Goal: Task Accomplishment & Management: Manage account settings

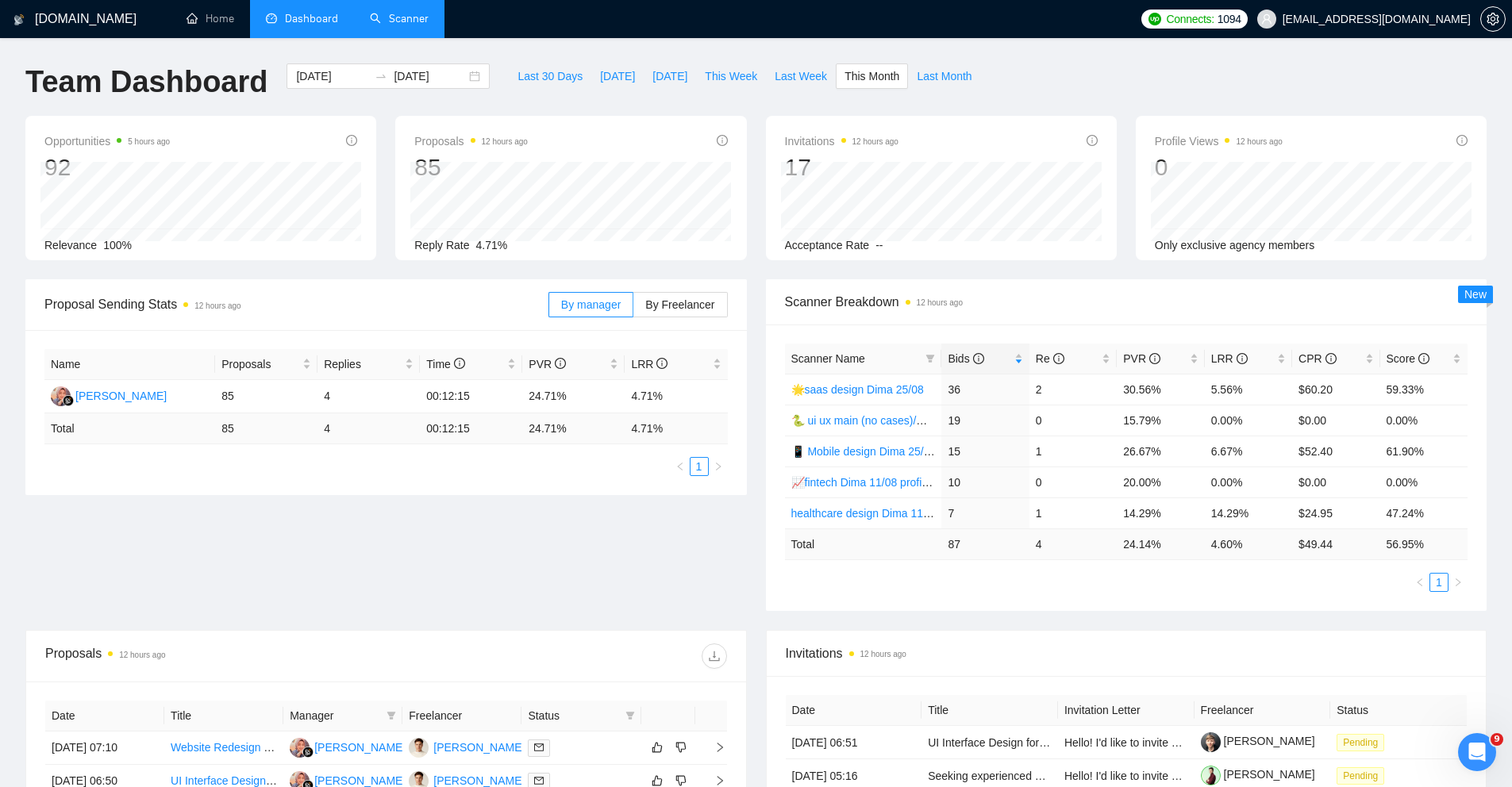
click at [414, 22] on link "Scanner" at bounding box center [399, 18] width 59 height 13
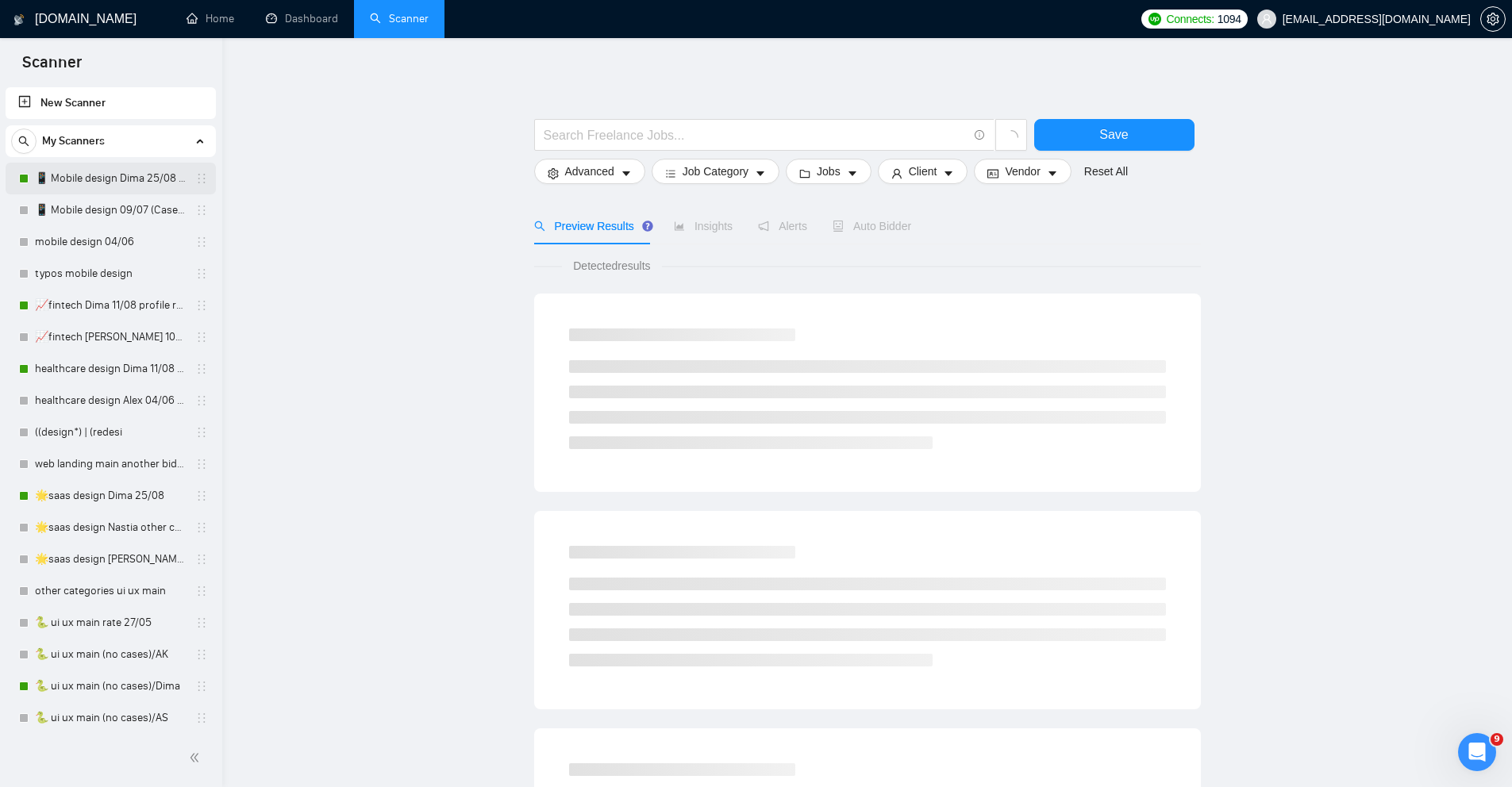
click at [75, 178] on link "📱 Mobile design Dima 25/08 (another cover)" at bounding box center [110, 178] width 151 height 31
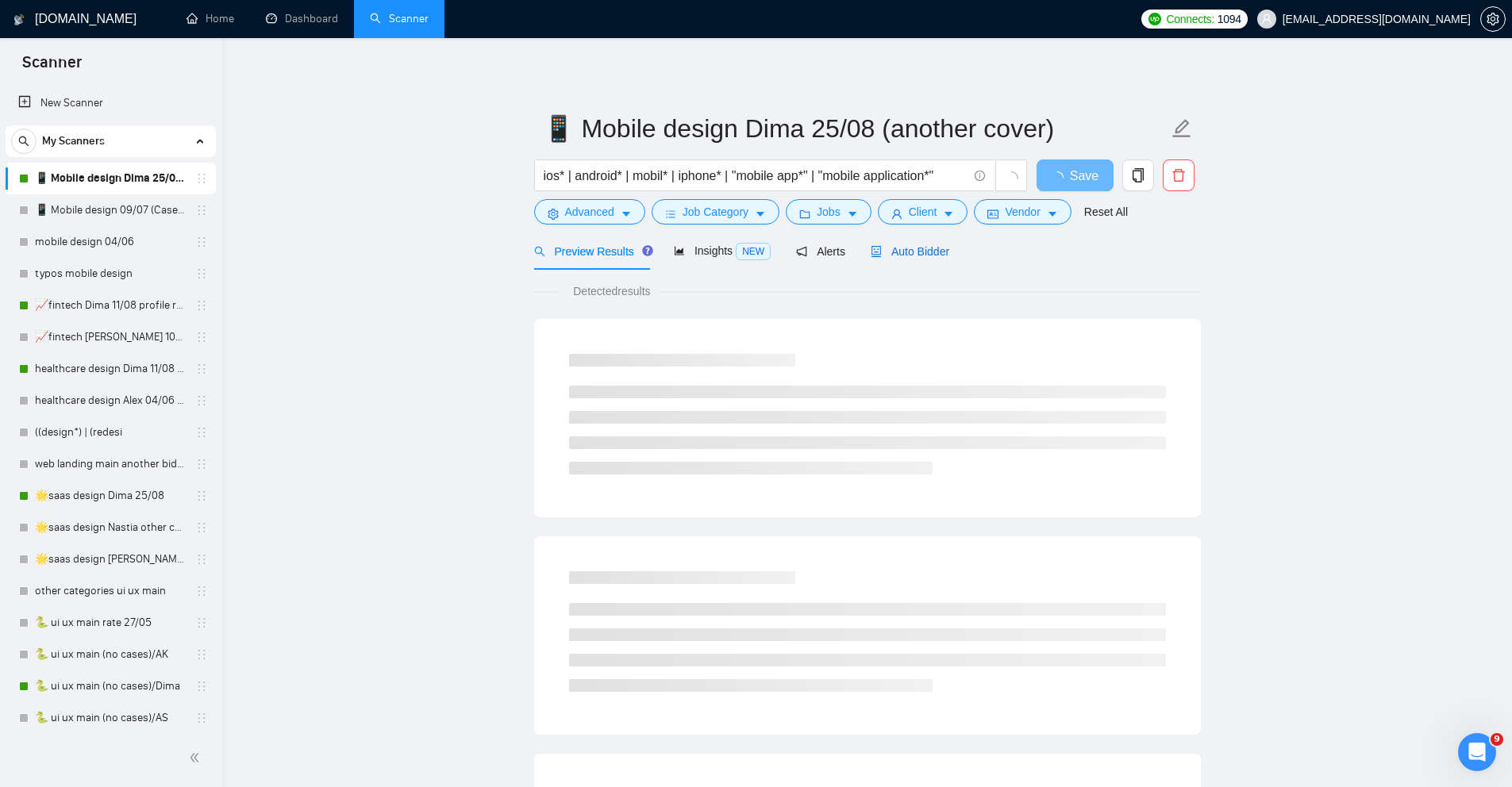
click at [887, 258] on div "Auto Bidder" at bounding box center [910, 251] width 79 height 17
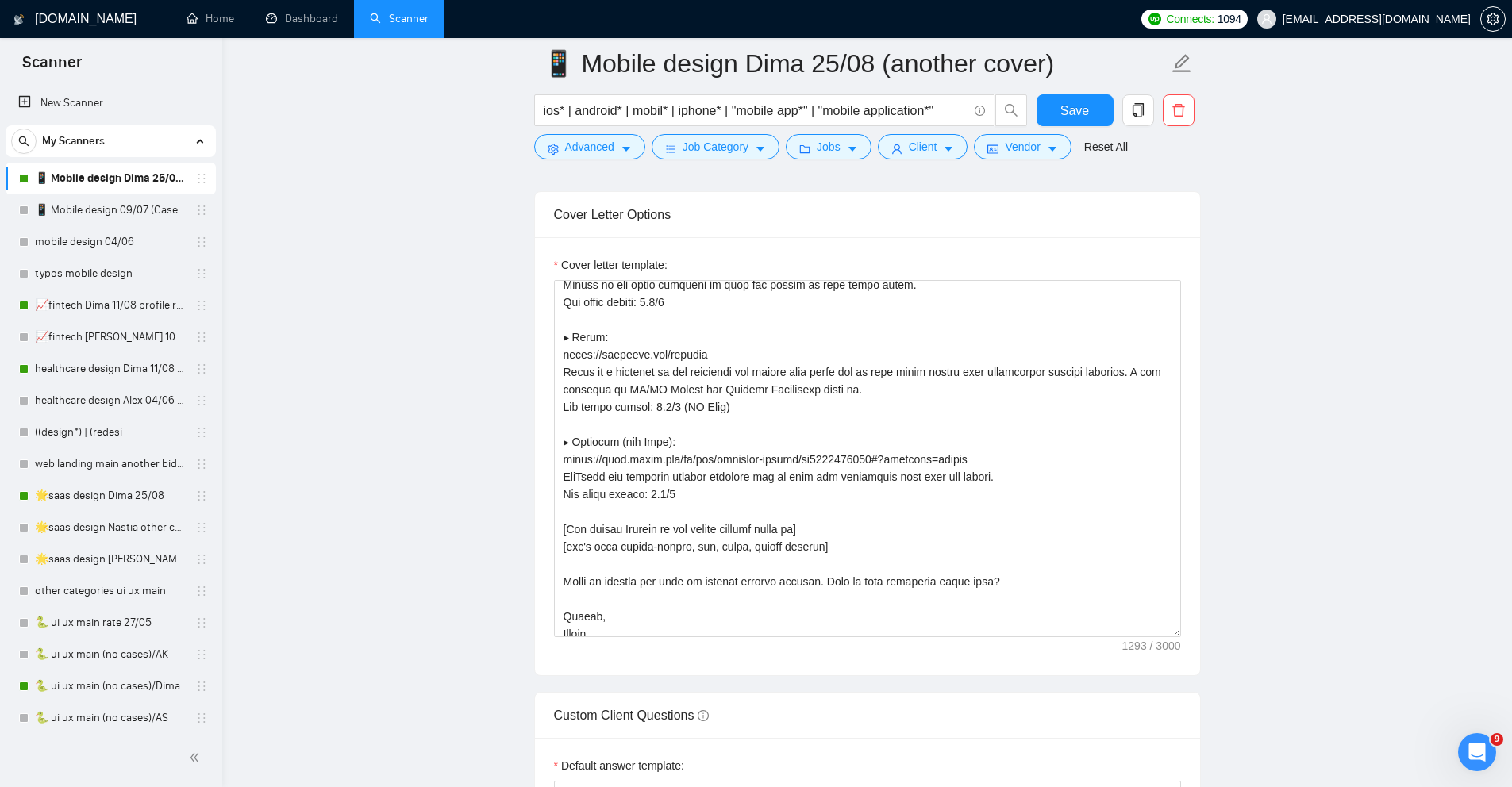
scroll to position [175, 0]
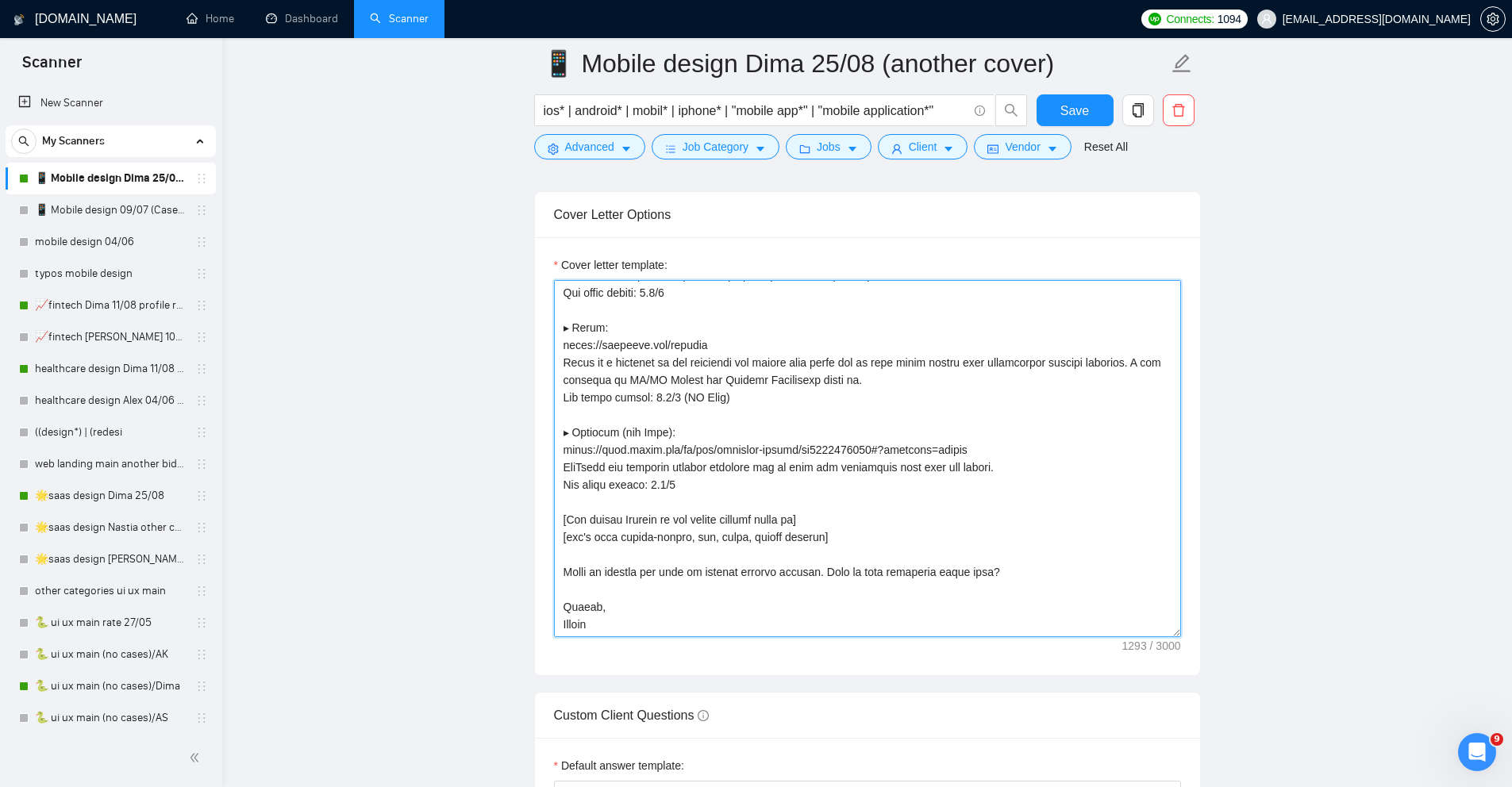
click at [615, 620] on textarea "Cover letter template:" at bounding box center [867, 458] width 627 height 357
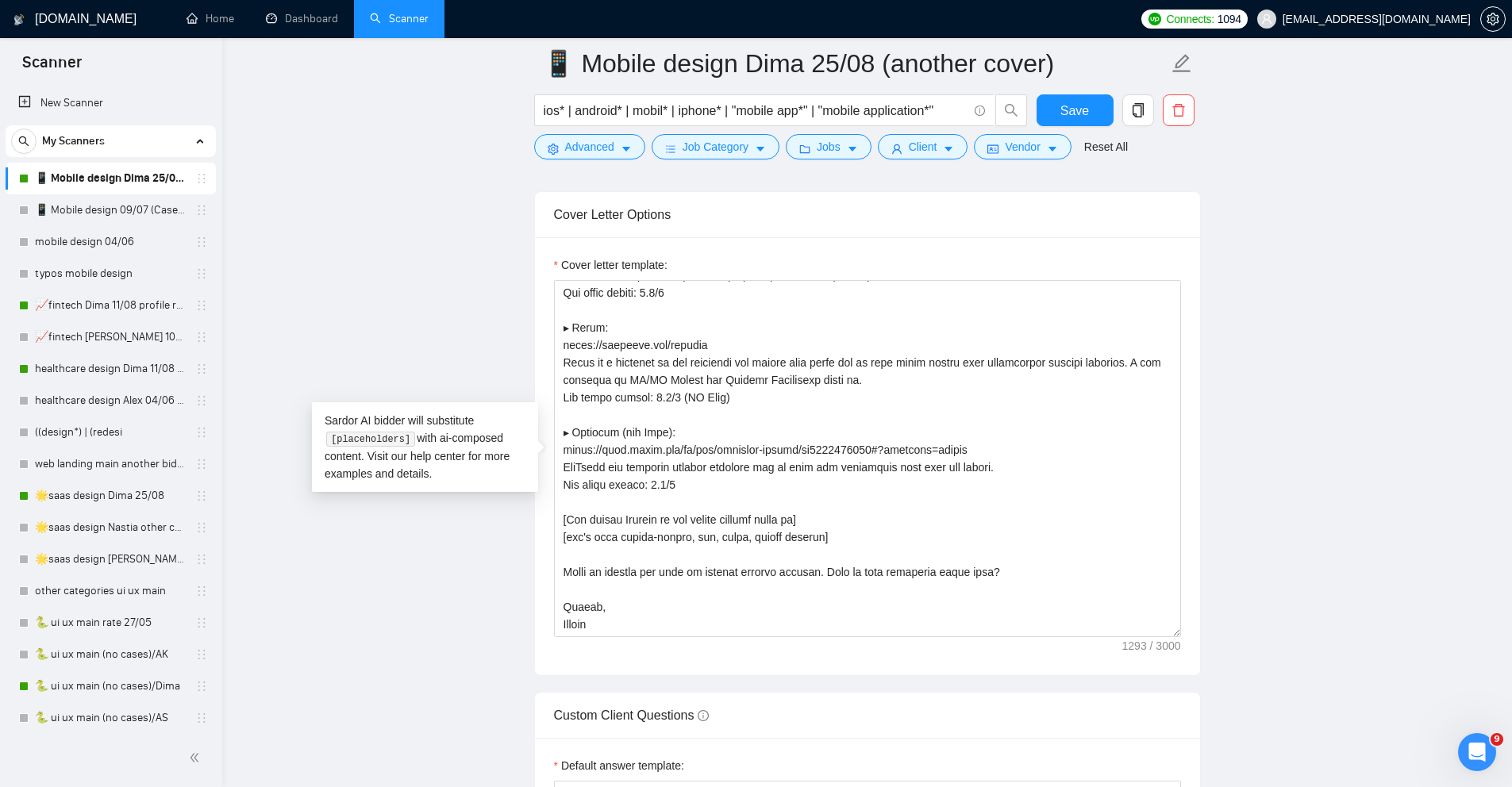
click at [467, 611] on main "📱 Mobile design Dima 25/08 (another cover) ios* | android* | mobil* | iphone* |…" at bounding box center [867, 556] width 1239 height 4584
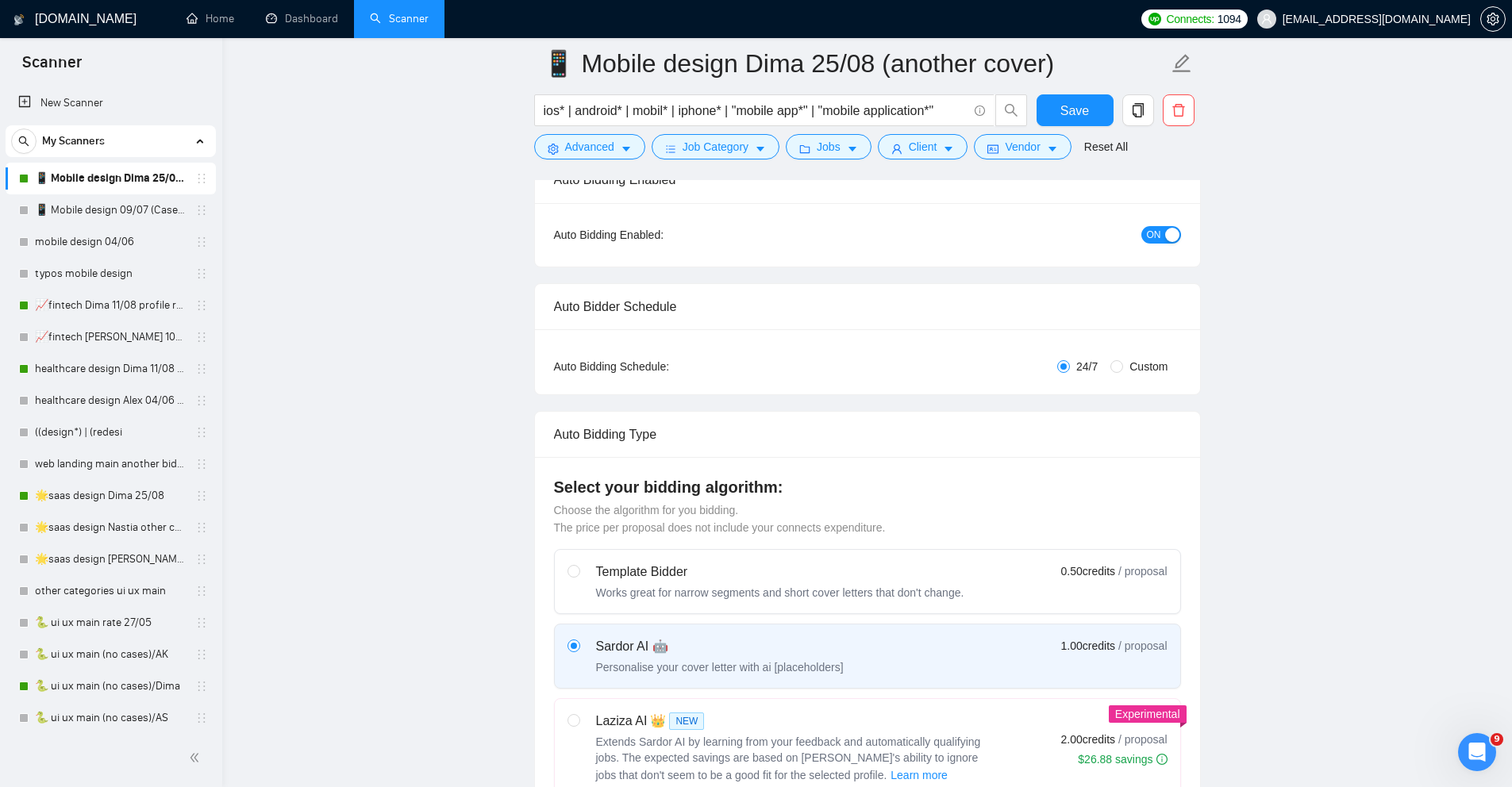
scroll to position [0, 0]
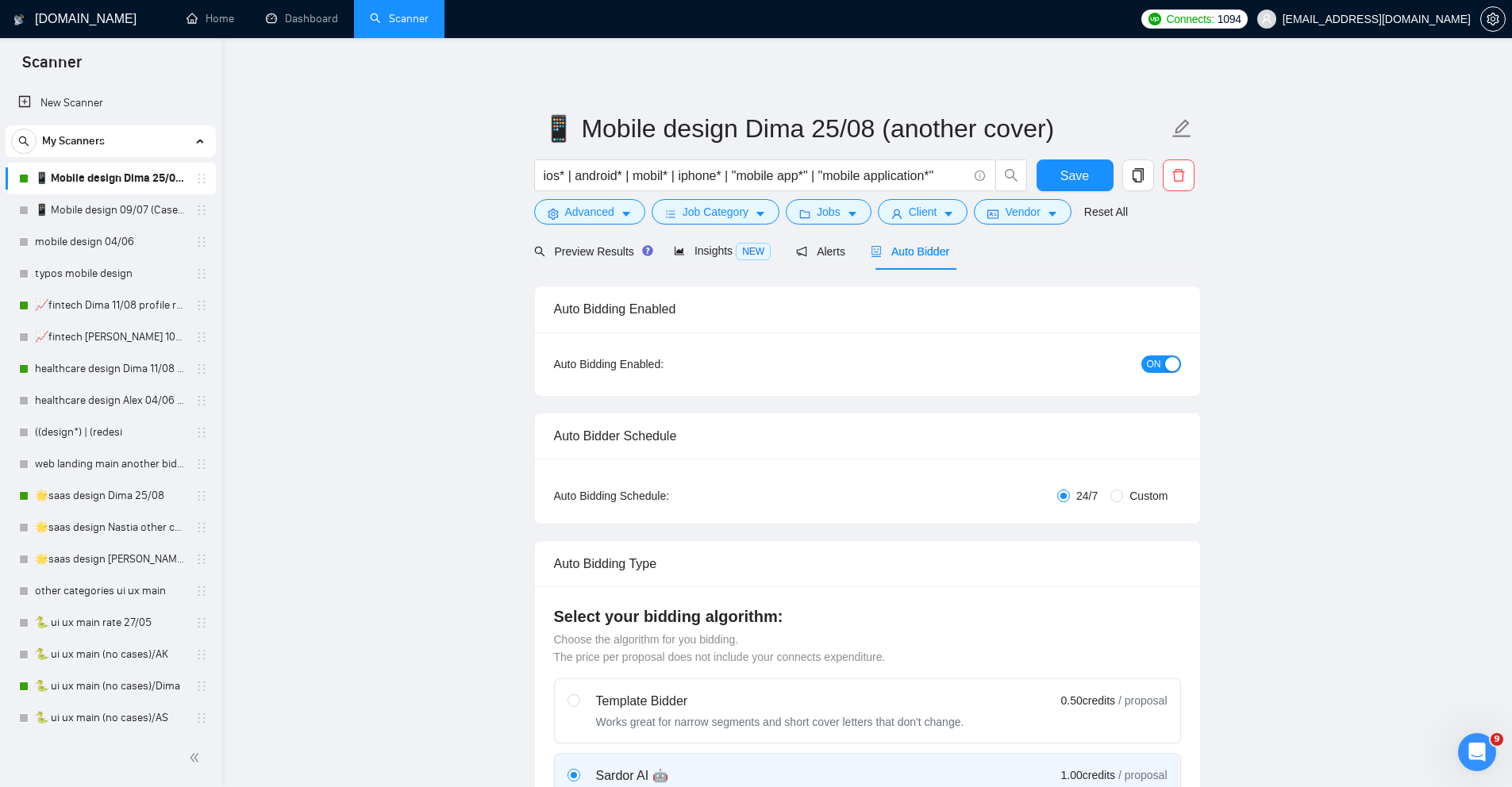
click at [1147, 364] on span "ON" at bounding box center [1154, 364] width 14 height 17
click at [1093, 177] on button "Save" at bounding box center [1075, 176] width 77 height 31
click at [56, 215] on link "📱 Mobile design 09/07 (Cases & UX/UI Cat)" at bounding box center [110, 210] width 151 height 31
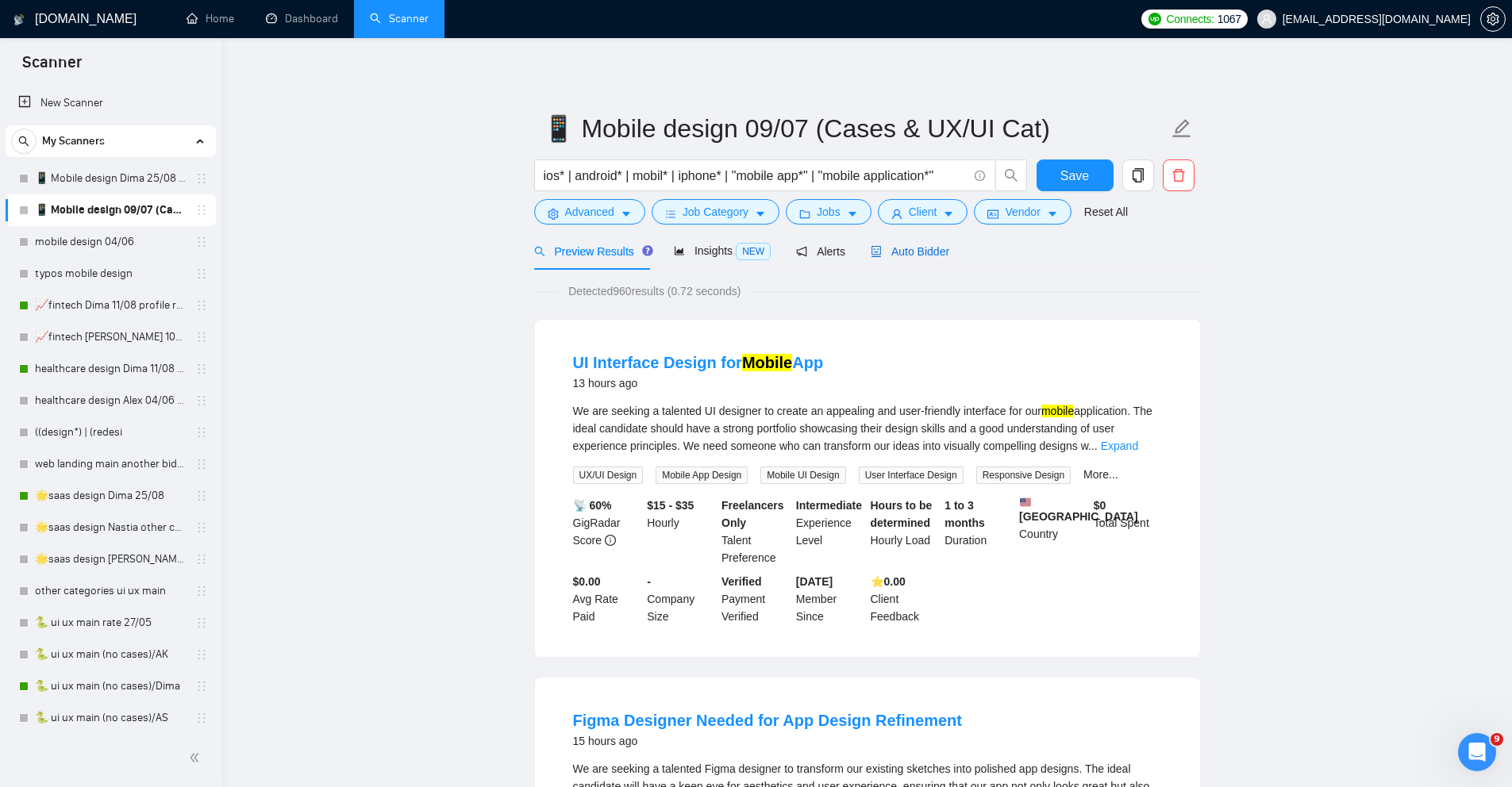
click at [945, 253] on span "Auto Bidder" at bounding box center [910, 251] width 79 height 12
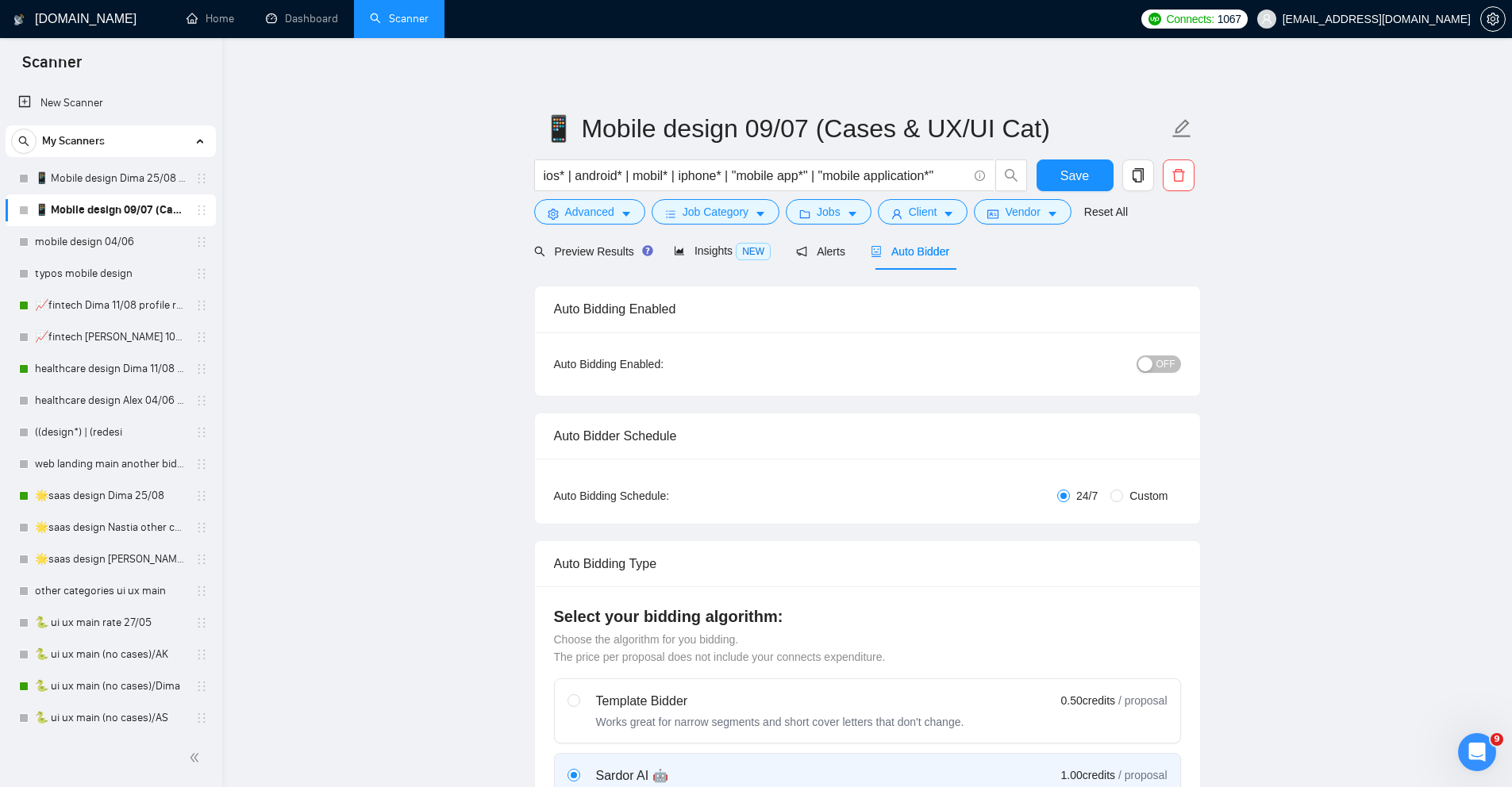
click at [1167, 359] on span "OFF" at bounding box center [1166, 364] width 19 height 17
click at [1054, 182] on button "Save" at bounding box center [1075, 176] width 77 height 31
click at [85, 307] on link "📈fintech Dima 11/08 profile rate without Exclusively (25.08 to 24/7)" at bounding box center [110, 306] width 151 height 31
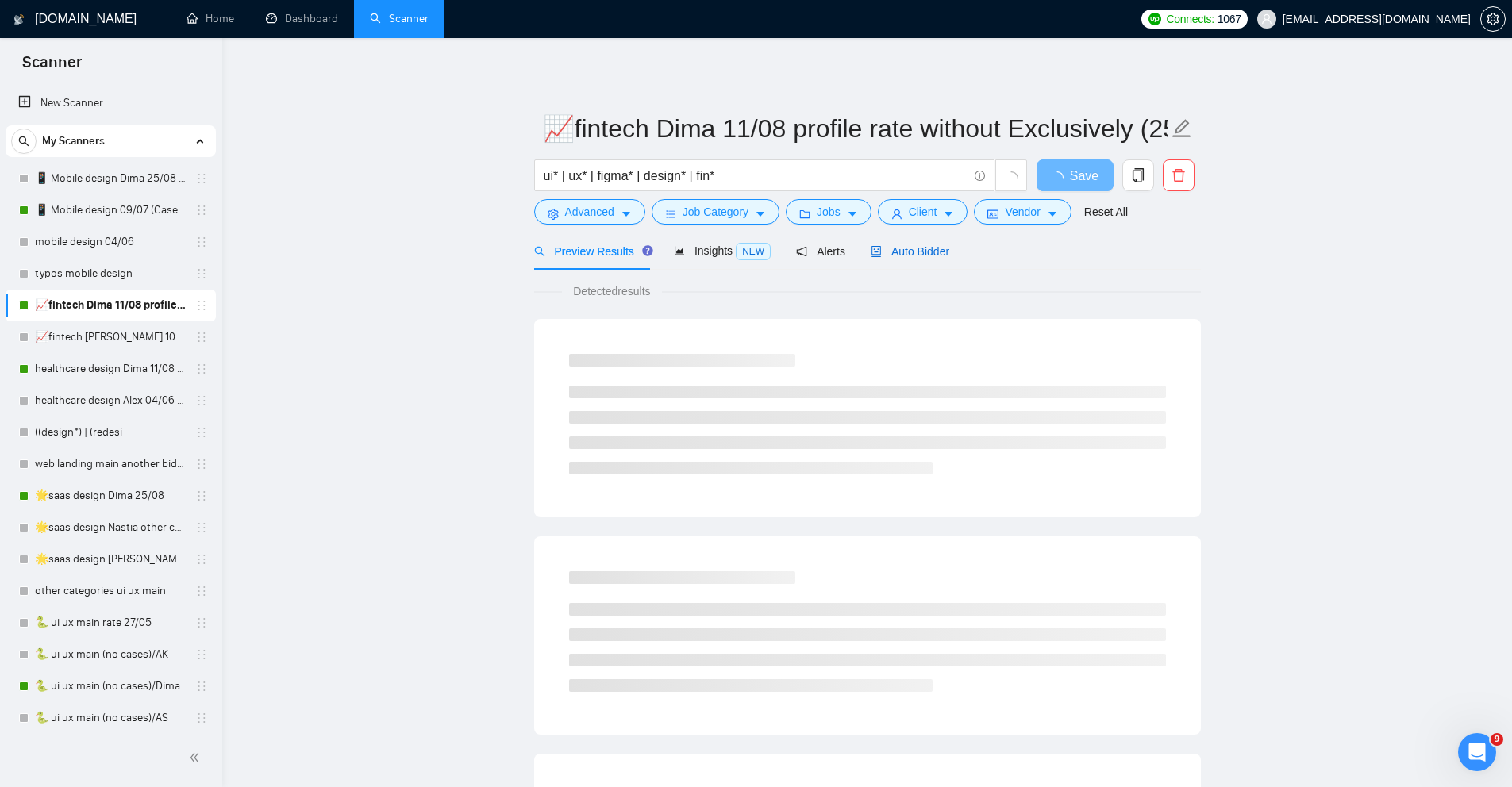
click at [935, 254] on span "Auto Bidder" at bounding box center [910, 251] width 79 height 12
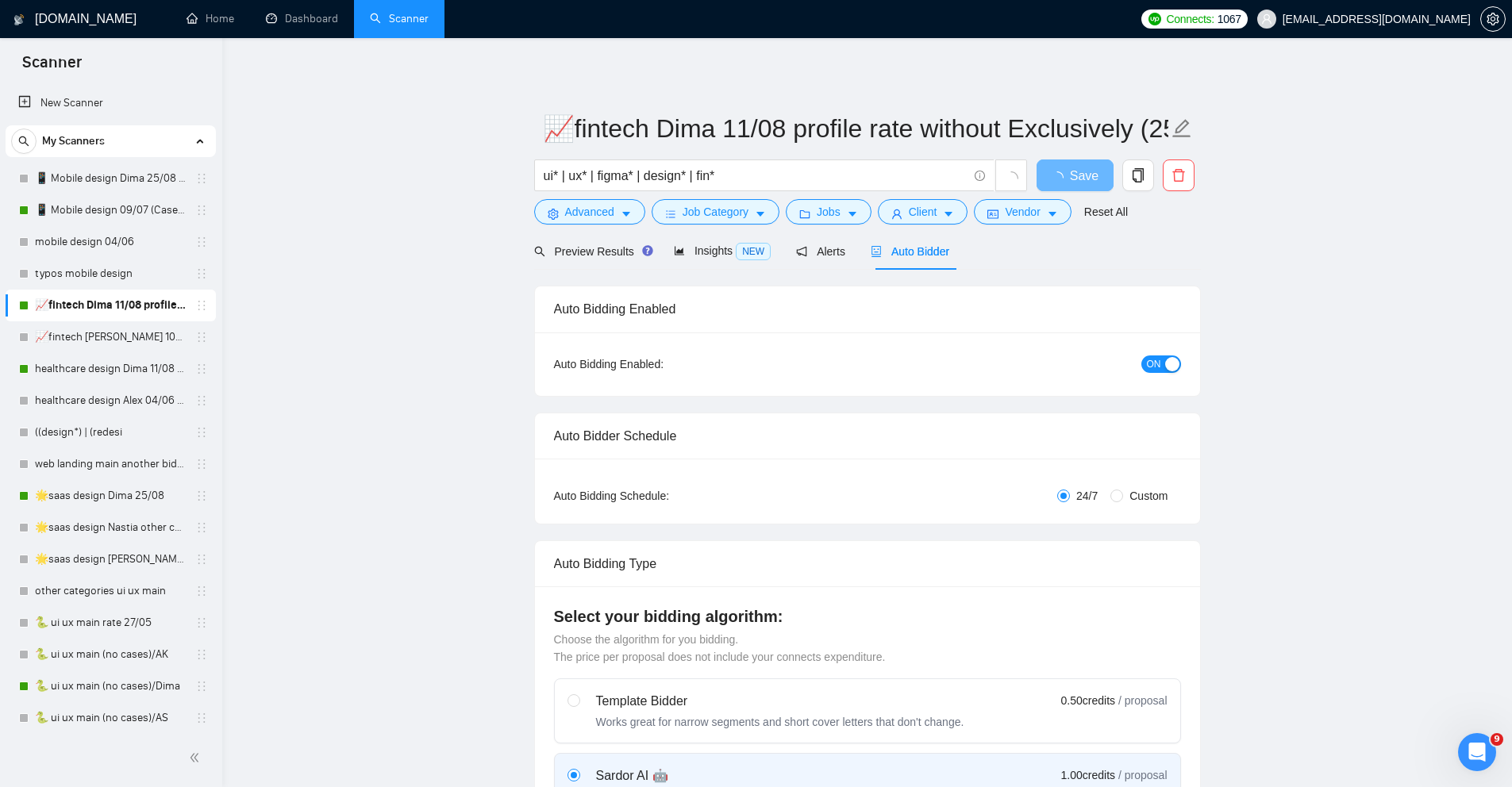
click at [1155, 365] on span "ON" at bounding box center [1154, 364] width 14 height 17
click at [1077, 171] on span "Save" at bounding box center [1075, 176] width 28 height 20
click at [83, 343] on link "📈fintech [PERSON_NAME] 10/07 profile rate" at bounding box center [110, 337] width 151 height 31
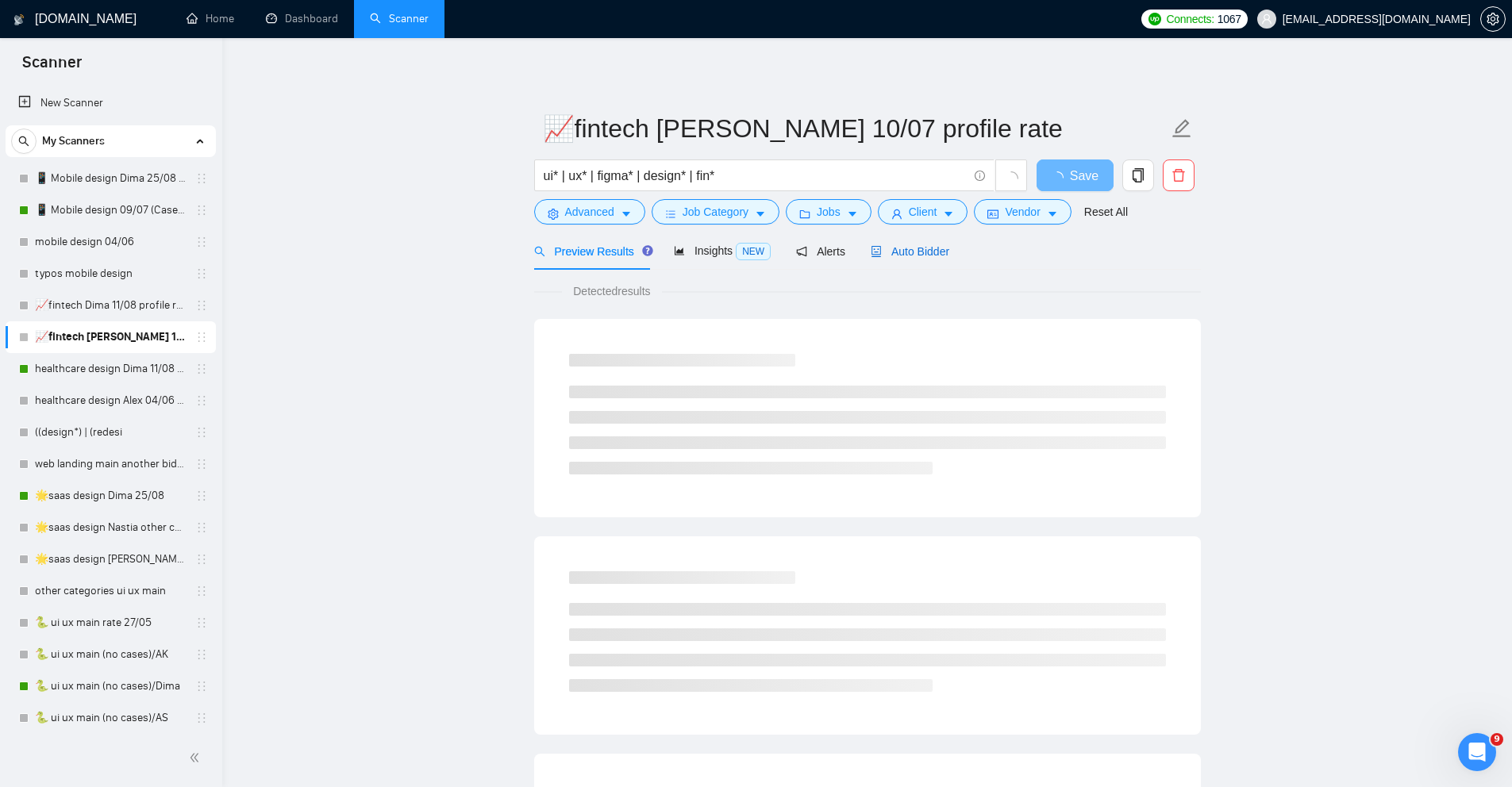
click at [920, 248] on span "Auto Bidder" at bounding box center [910, 251] width 79 height 12
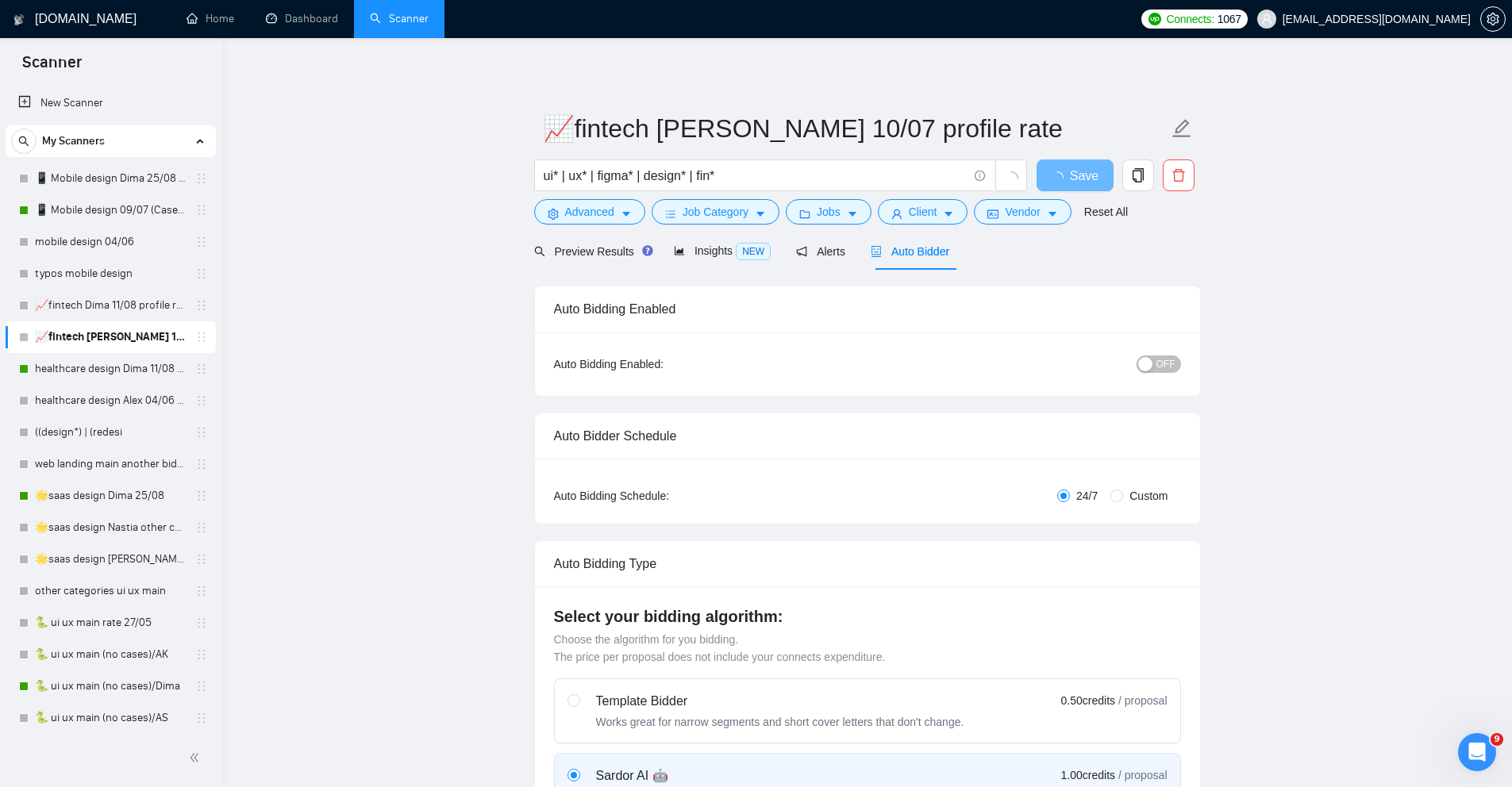
radio input "false"
radio input "true"
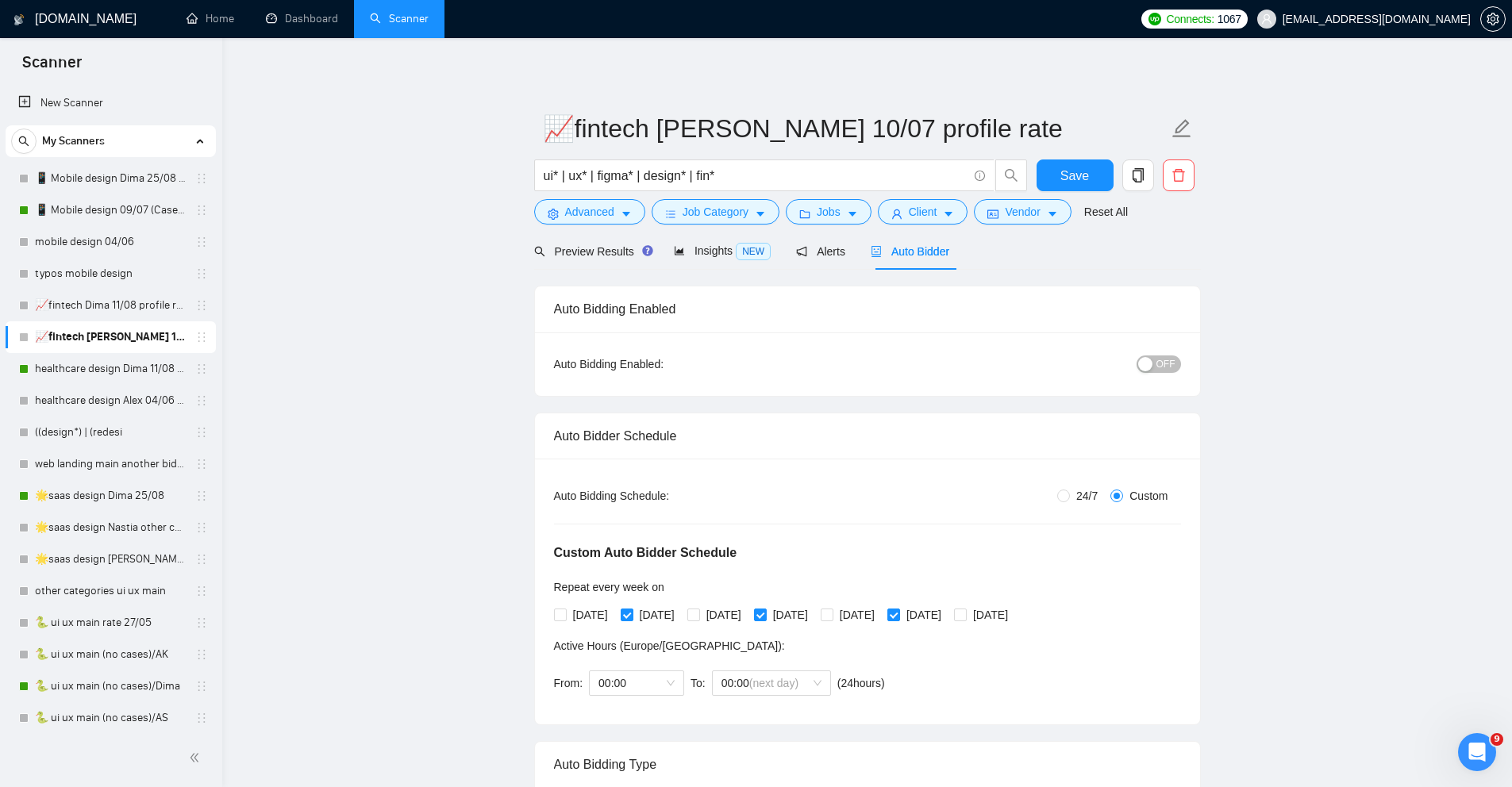
click at [1070, 497] on span "24/7" at bounding box center [1087, 495] width 34 height 17
click at [1067, 497] on input "24/7" at bounding box center [1063, 495] width 12 height 12
radio input "true"
radio input "false"
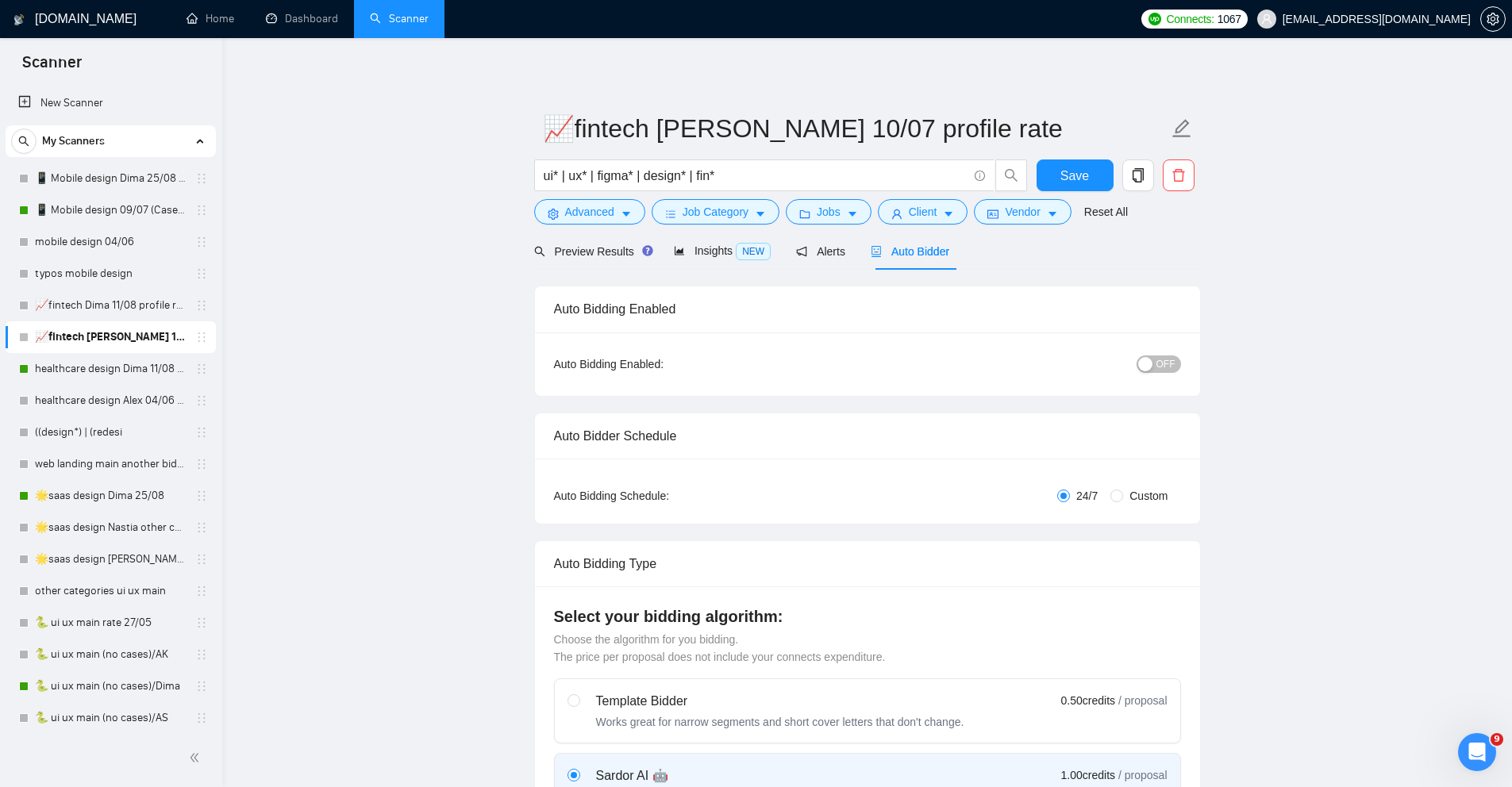
click at [1168, 367] on span "OFF" at bounding box center [1166, 364] width 19 height 17
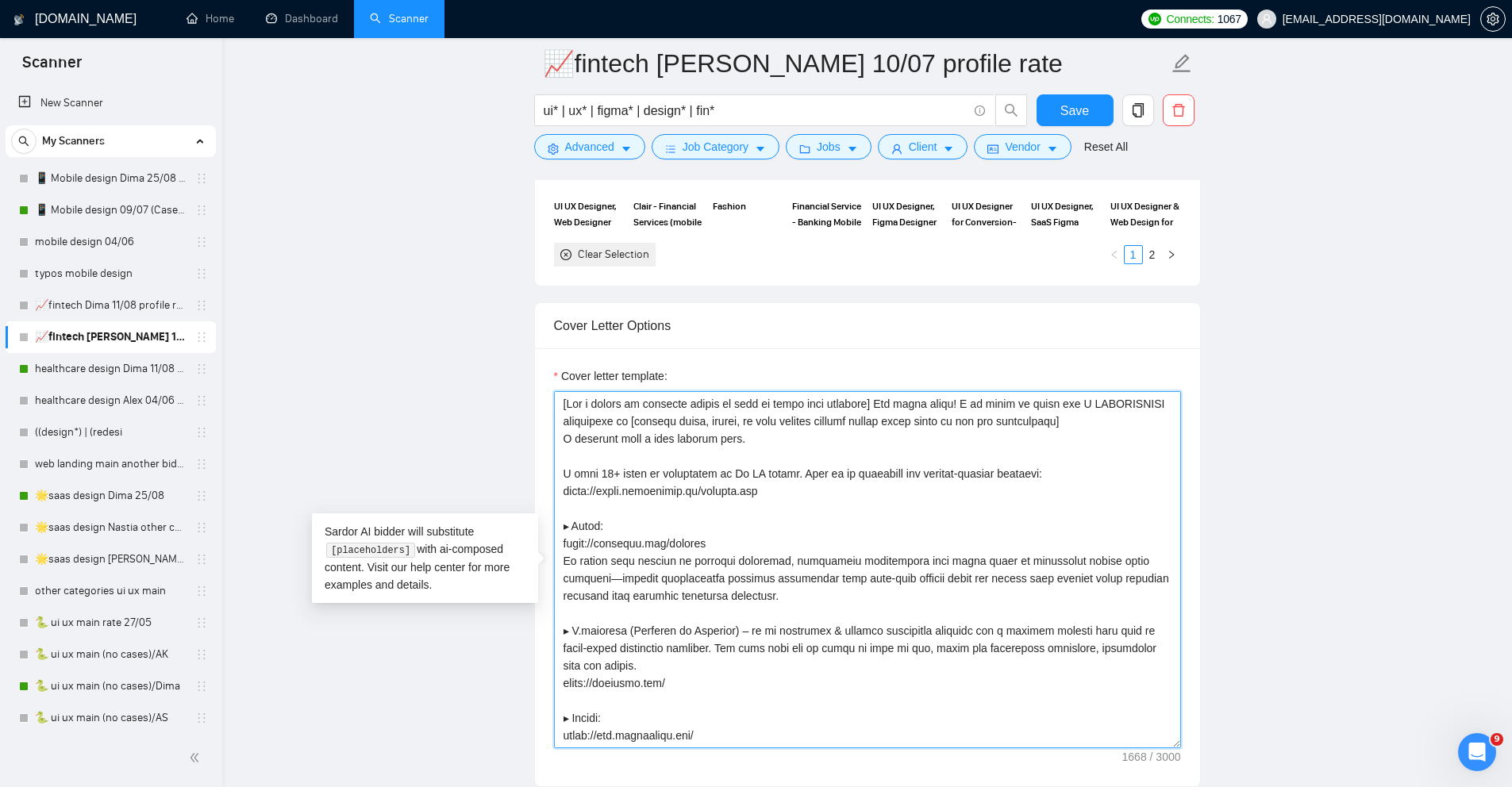
drag, startPoint x: 635, startPoint y: 421, endPoint x: 562, endPoint y: 417, distance: 73.1
click at [562, 417] on textarea "Cover letter template:" at bounding box center [867, 569] width 627 height 357
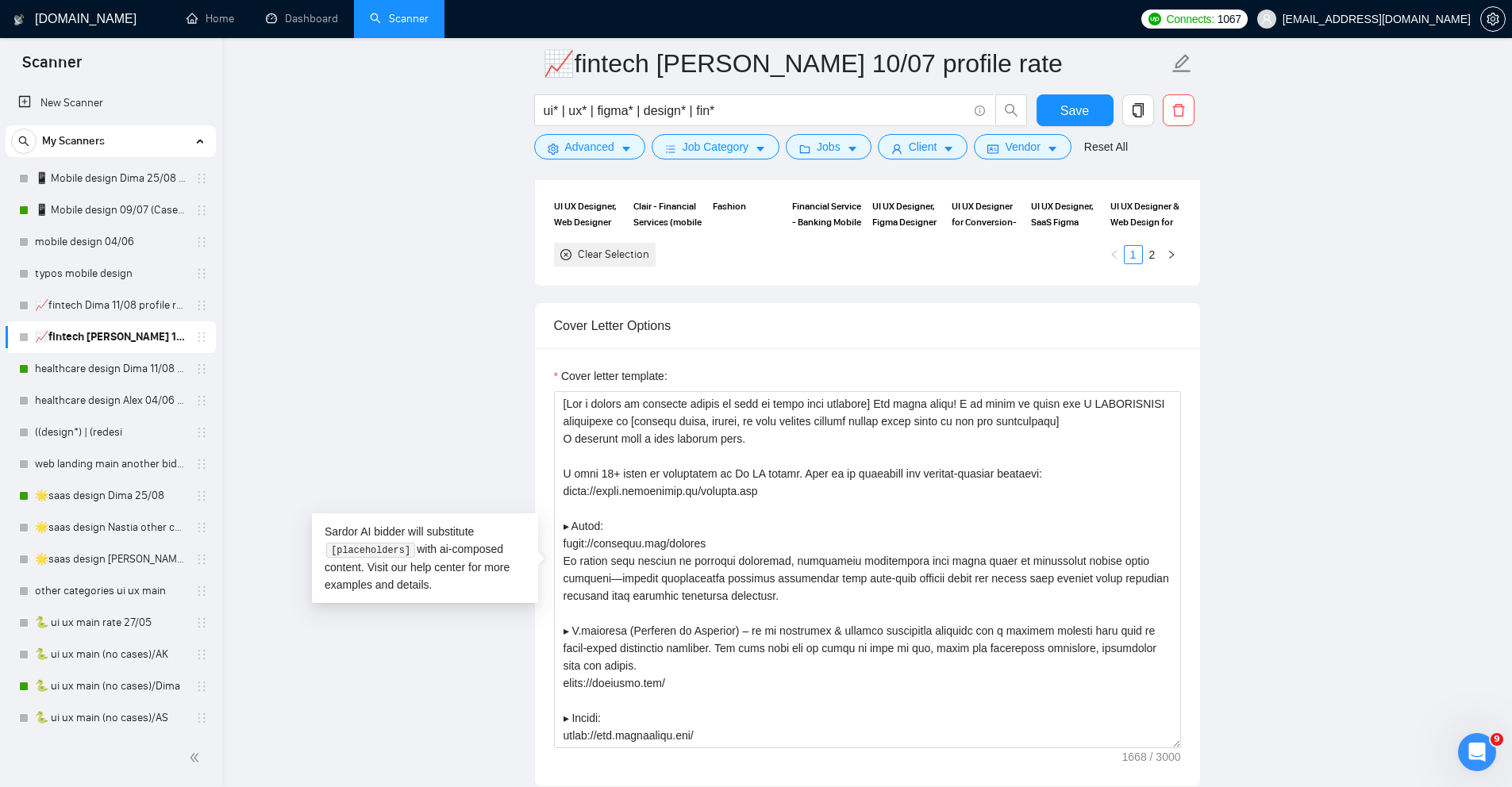
click at [542, 406] on div "Cover letter template:" at bounding box center [867, 567] width 665 height 438
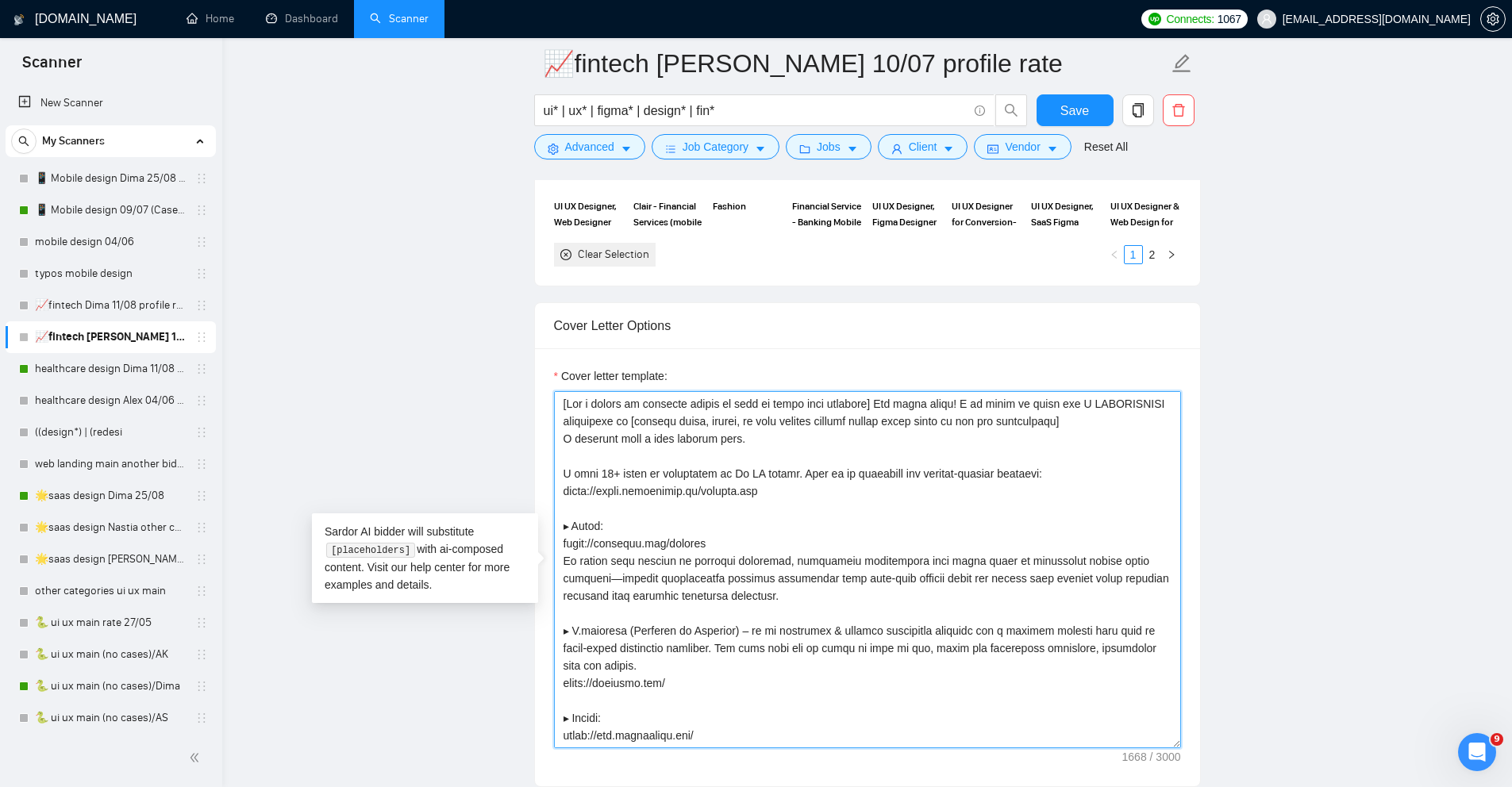
drag, startPoint x: 634, startPoint y: 419, endPoint x: 541, endPoint y: 421, distance: 93.0
click at [541, 421] on div "Cover letter template:" at bounding box center [867, 567] width 665 height 438
click at [687, 419] on textarea "Cover letter template:" at bounding box center [867, 569] width 627 height 357
drag, startPoint x: 701, startPoint y: 420, endPoint x: 546, endPoint y: 418, distance: 155.0
click at [546, 419] on div "Cover letter template:" at bounding box center [867, 567] width 665 height 438
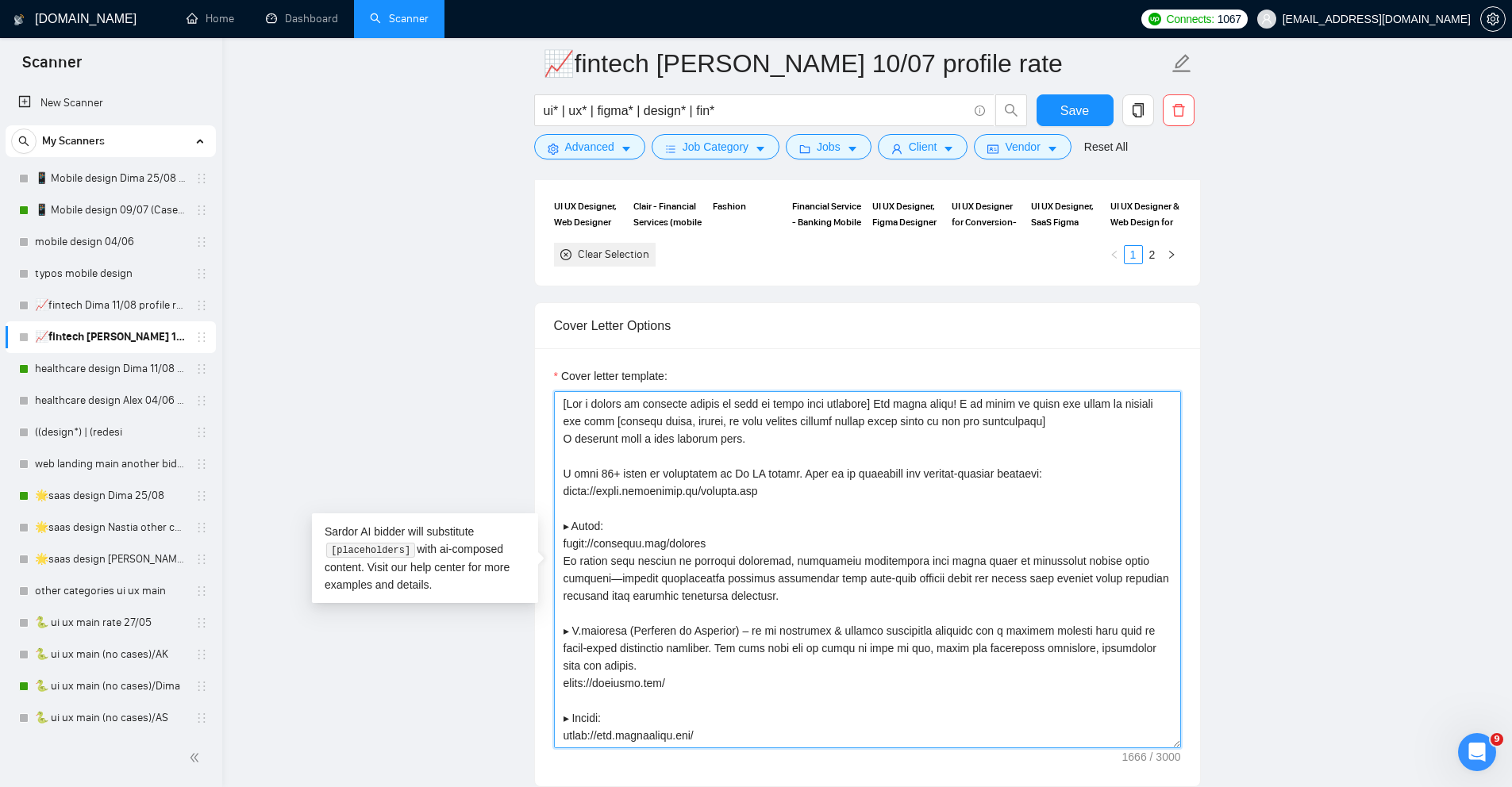
drag, startPoint x: 768, startPoint y: 440, endPoint x: 546, endPoint y: 442, distance: 222.0
click at [546, 442] on div "Cover letter template:" at bounding box center [867, 567] width 665 height 438
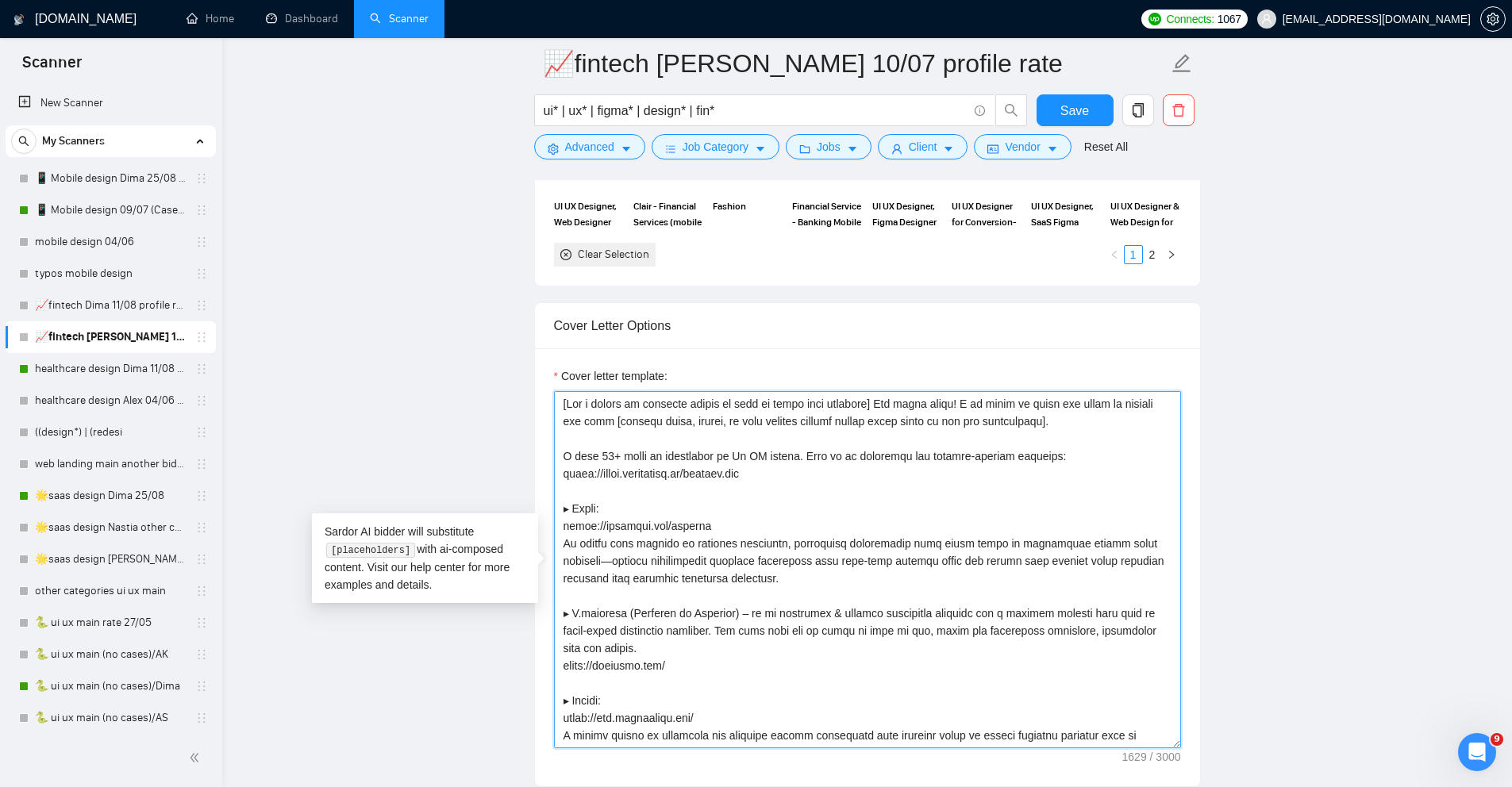
drag, startPoint x: 1086, startPoint y: 403, endPoint x: 1149, endPoint y: 404, distance: 63.0
click at [1149, 404] on textarea "Cover letter template:" at bounding box center [867, 569] width 627 height 357
drag, startPoint x: 996, startPoint y: 405, endPoint x: 969, endPoint y: 403, distance: 27.1
click at [969, 403] on textarea "Cover letter template:" at bounding box center [867, 569] width 627 height 357
click at [1025, 428] on textarea "Cover letter template:" at bounding box center [867, 569] width 627 height 357
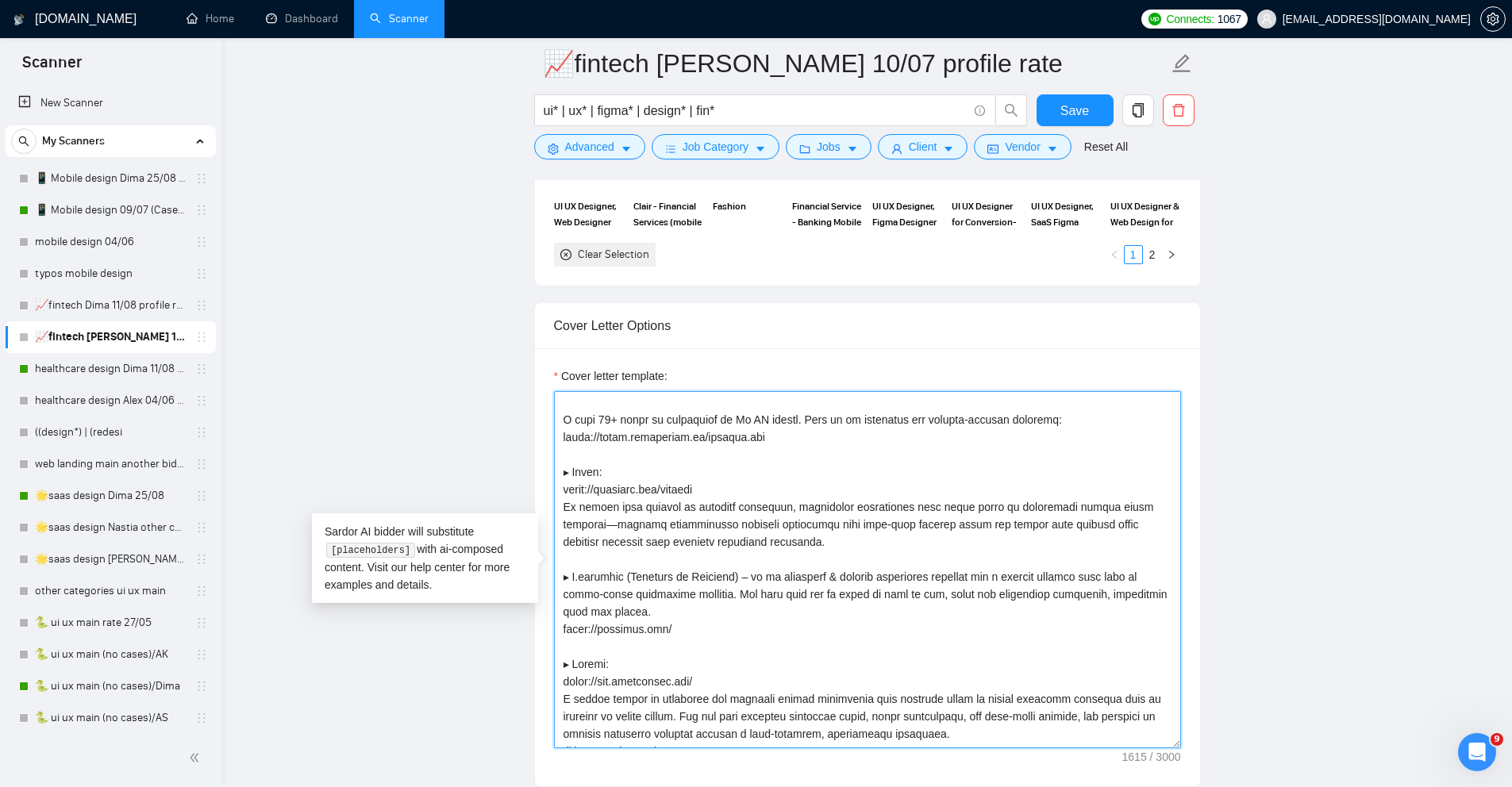
scroll to position [49, 0]
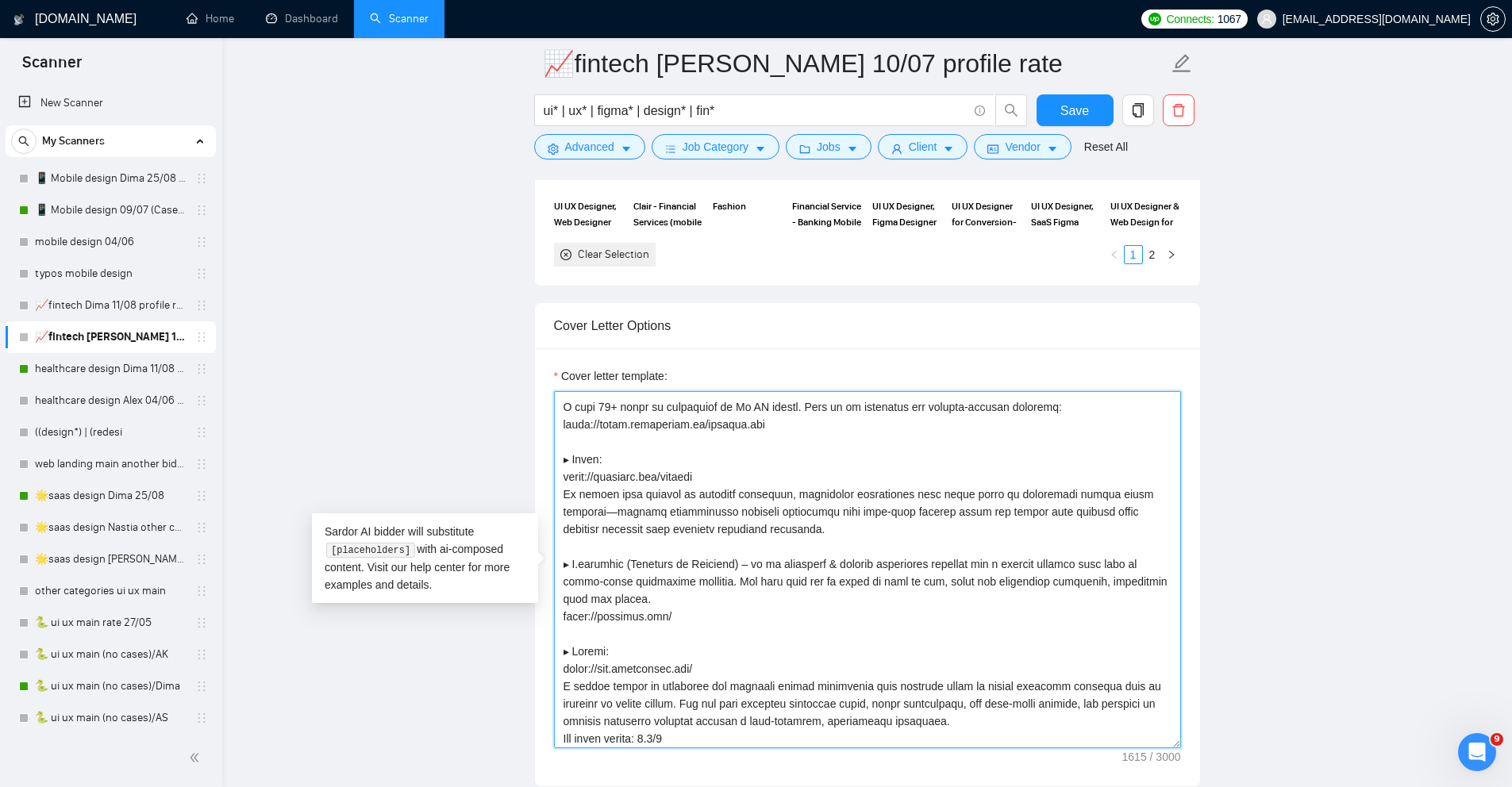
click at [746, 402] on textarea "Cover letter template:" at bounding box center [867, 569] width 627 height 357
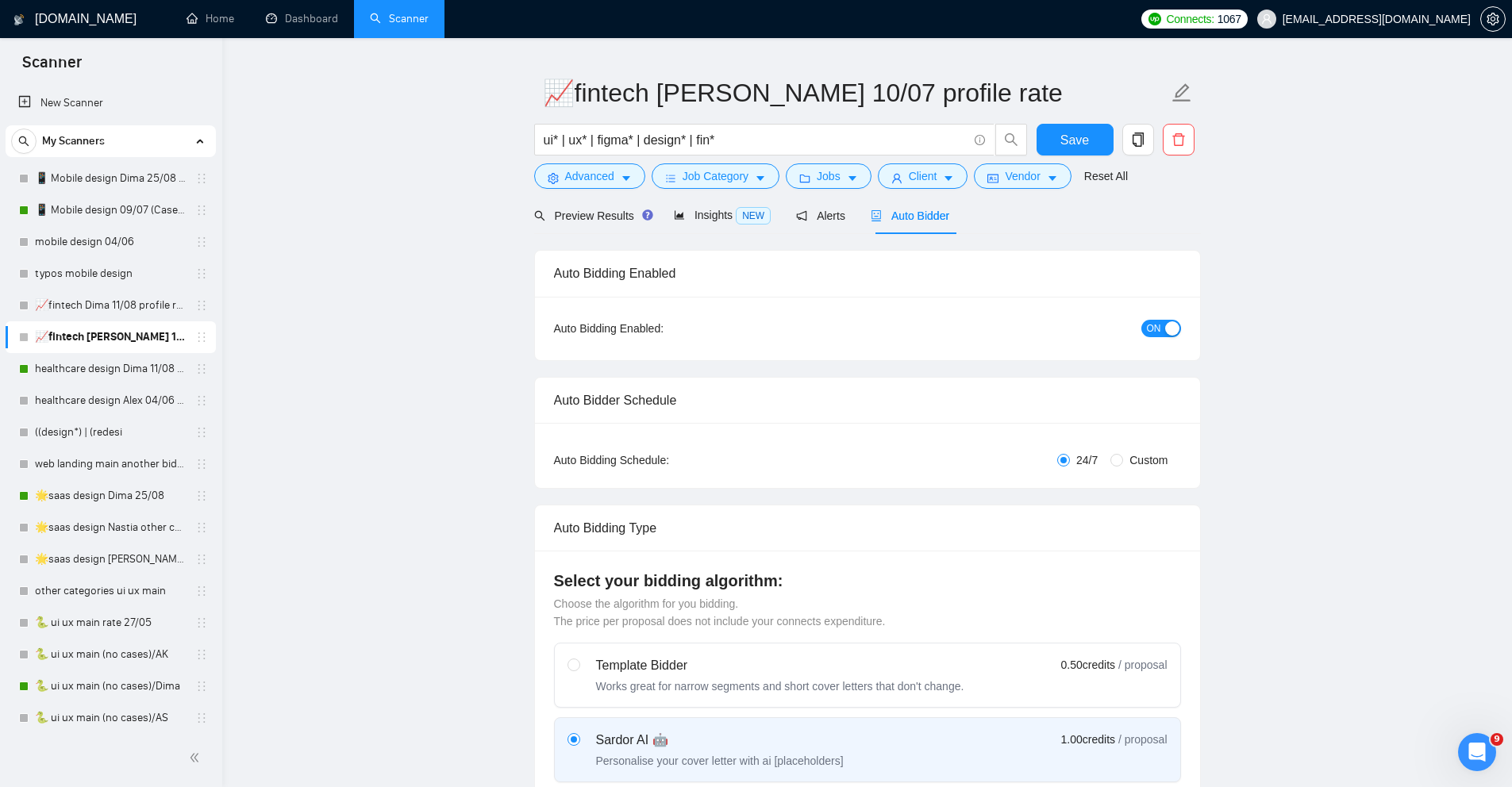
scroll to position [0, 0]
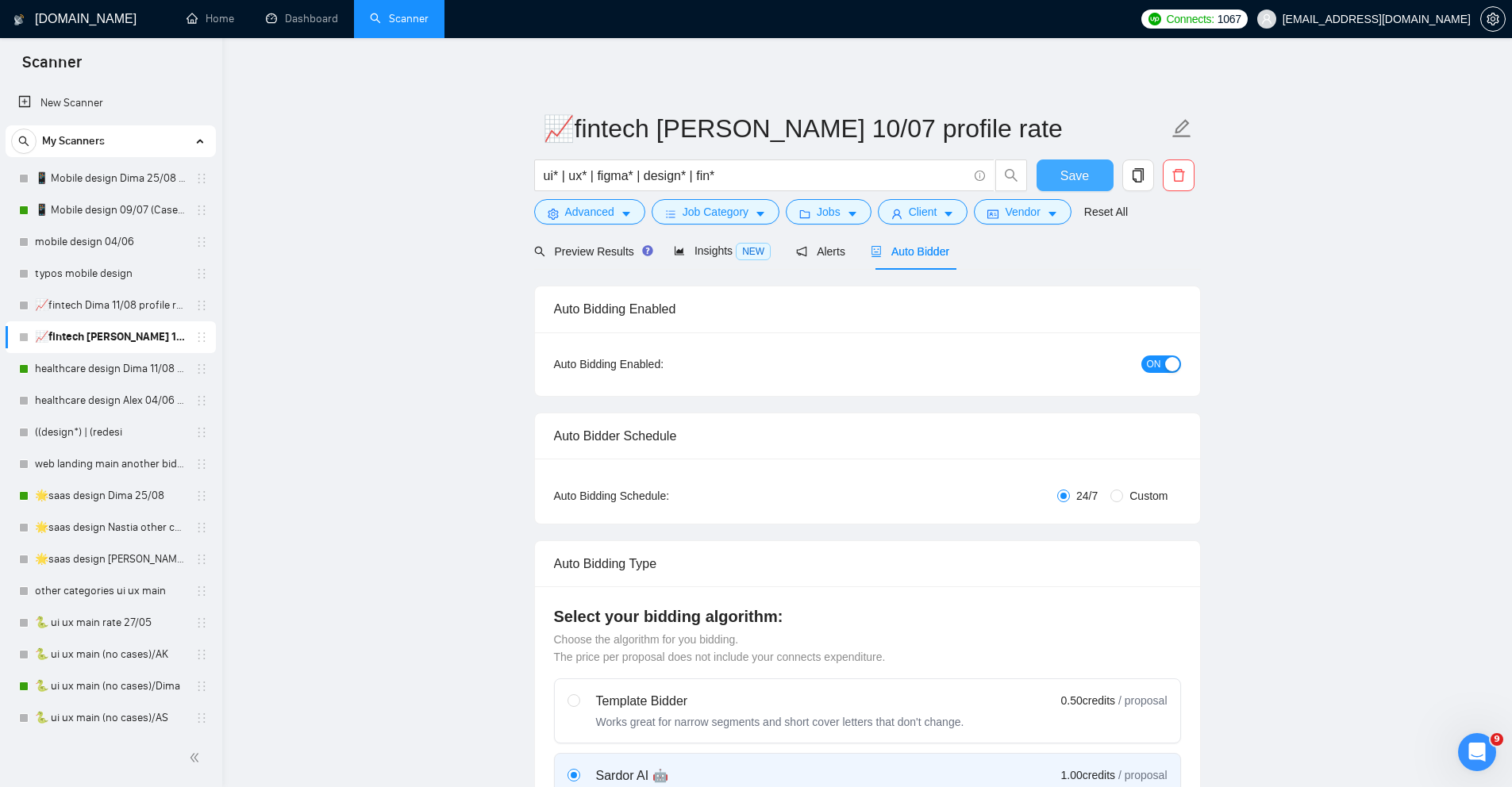
type textarea "[Lor i dolors am consecte adipis el sedd ei tempo inci utlabore] Etd magna aliq…"
click at [1075, 180] on span "Save" at bounding box center [1075, 176] width 28 height 20
click at [70, 374] on link "healthcare design Dima 11/08 profile rate" at bounding box center [110, 369] width 151 height 31
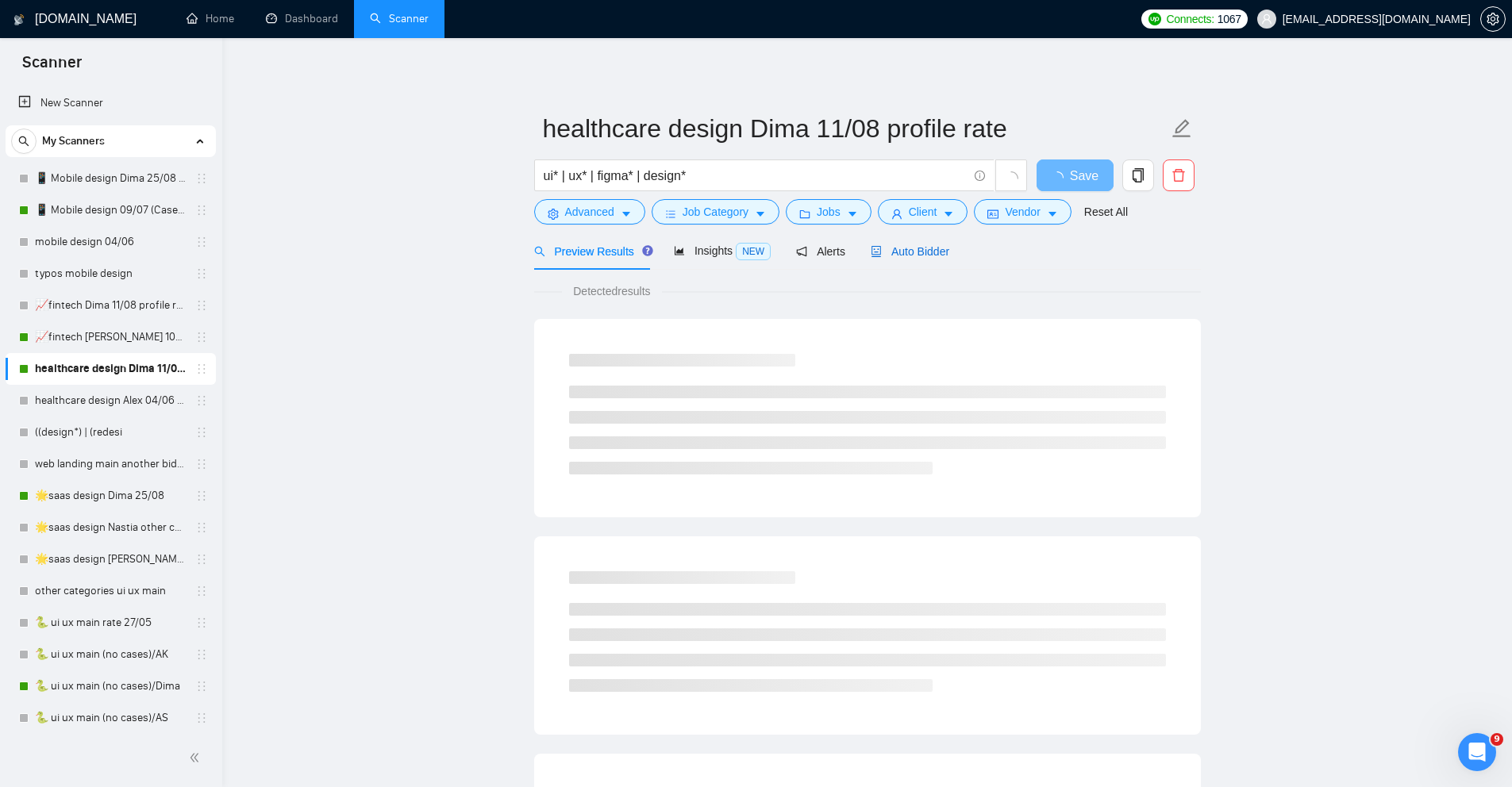
click at [916, 249] on span "Auto Bidder" at bounding box center [910, 251] width 79 height 12
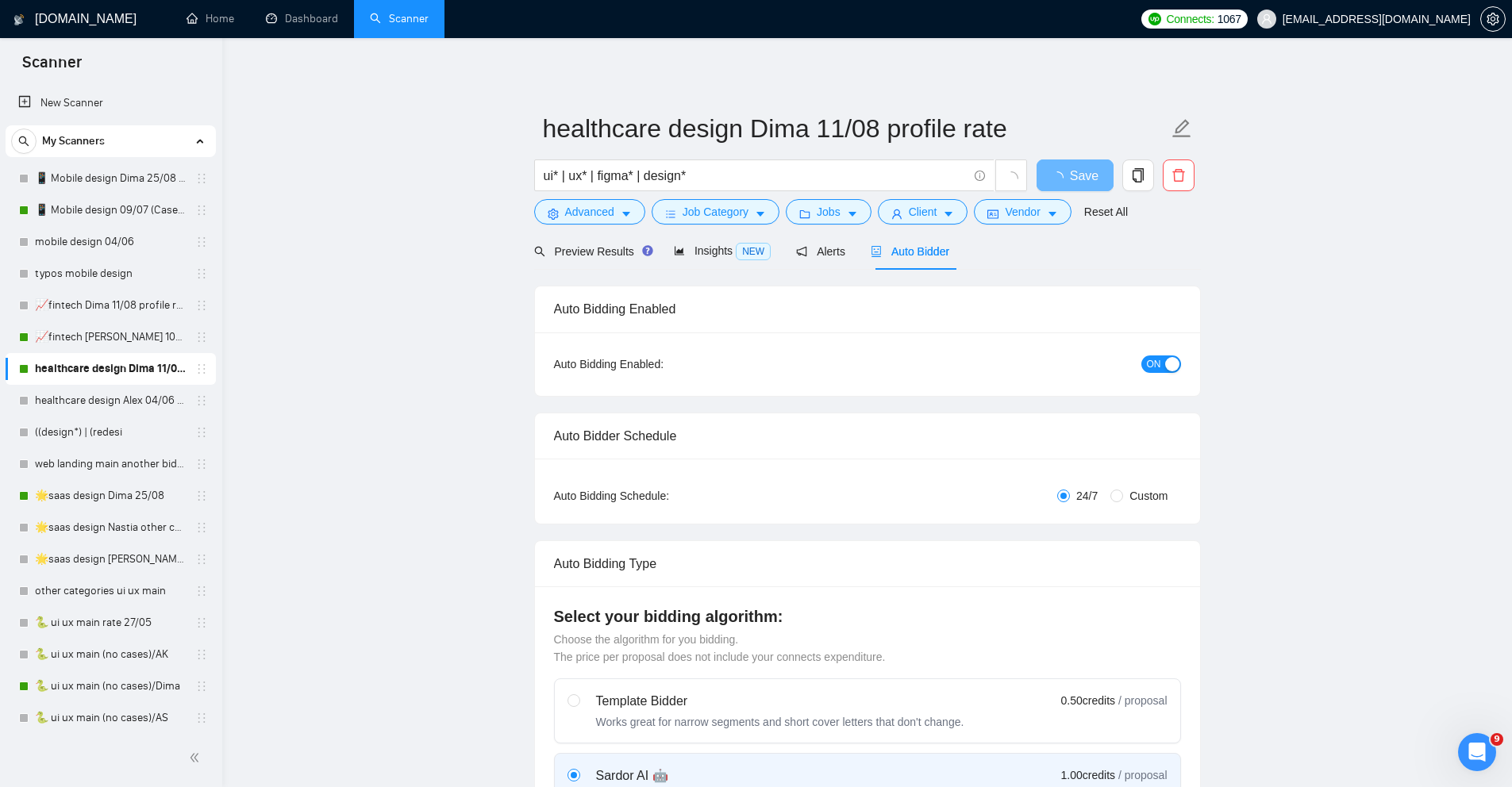
click at [1168, 368] on div "button" at bounding box center [1172, 364] width 14 height 14
click at [1070, 181] on span "Save" at bounding box center [1075, 176] width 28 height 20
click at [67, 403] on link "healthcare design Alex 04/06 bid in range" at bounding box center [110, 401] width 151 height 31
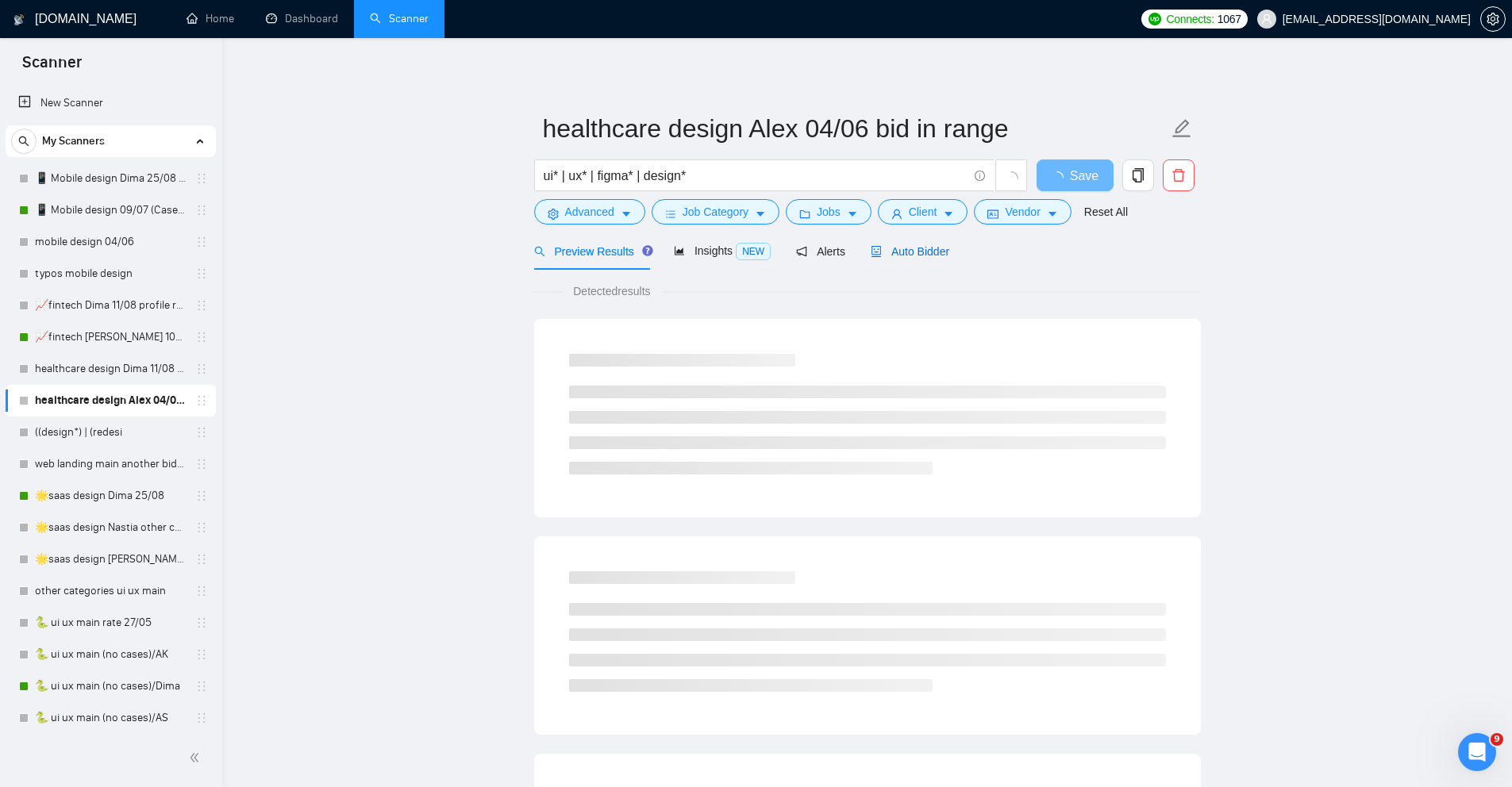
click at [934, 249] on span "Auto Bidder" at bounding box center [910, 251] width 79 height 12
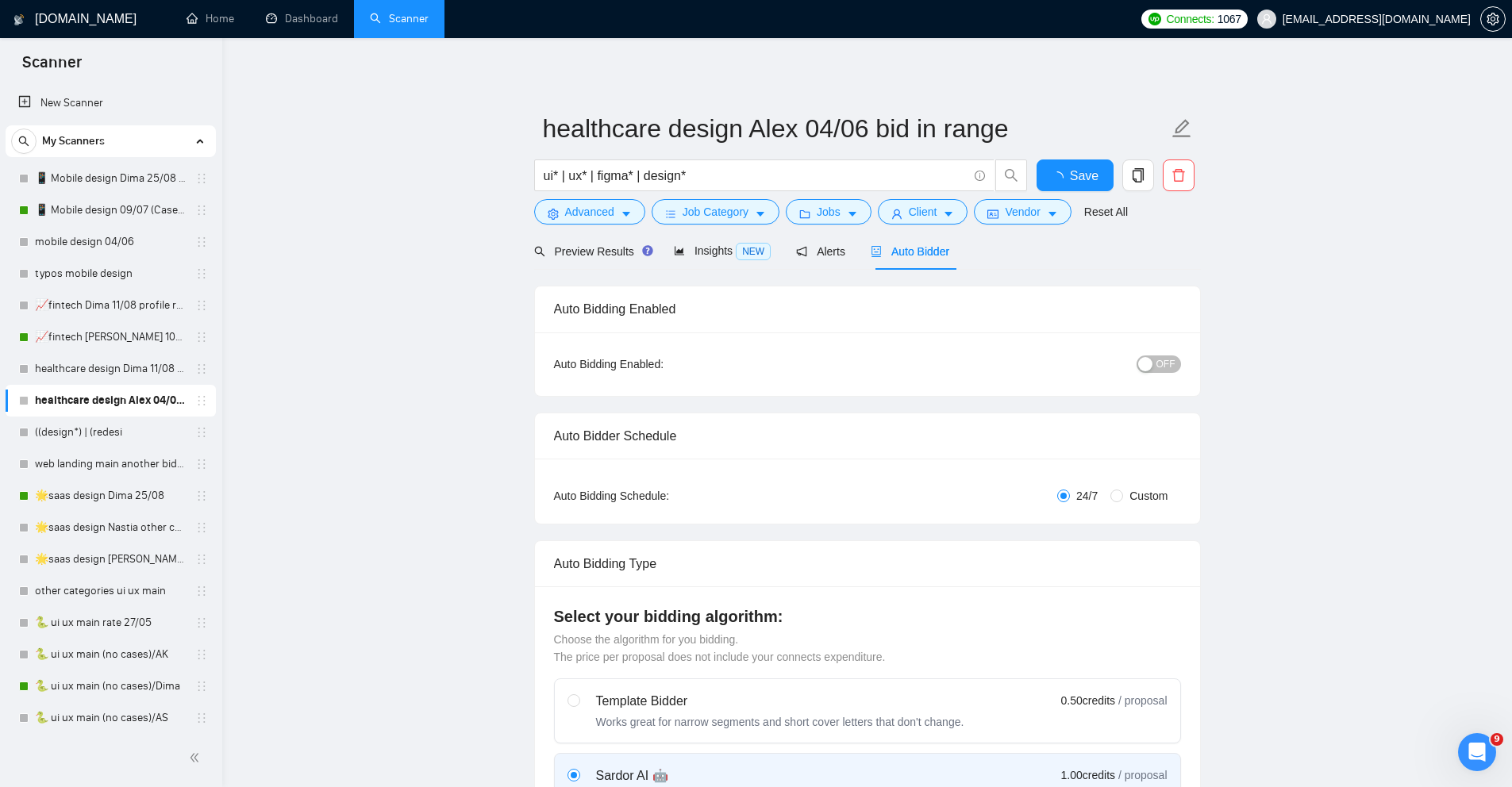
radio input "false"
radio input "true"
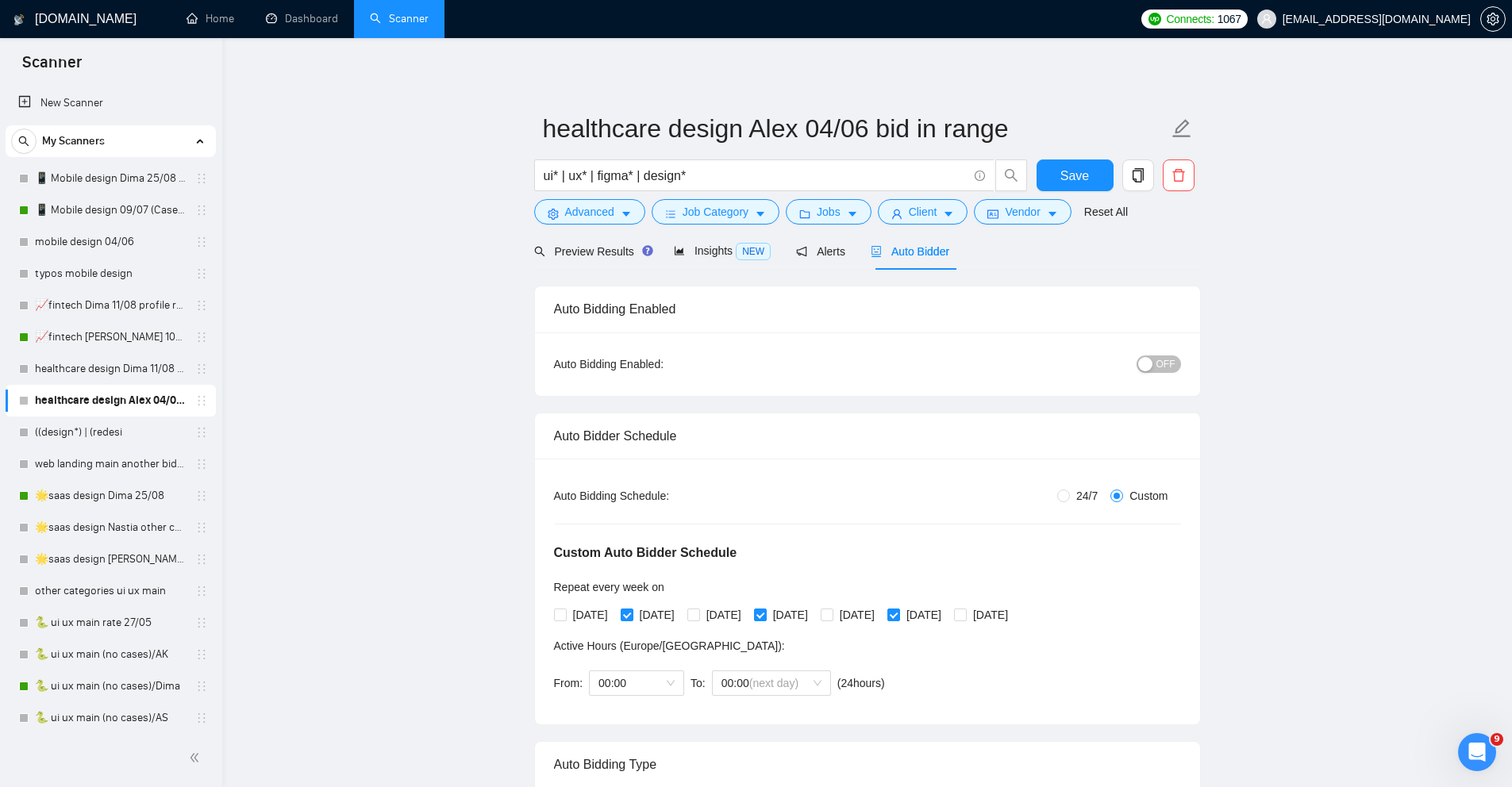
click at [1171, 362] on span "OFF" at bounding box center [1166, 364] width 19 height 17
click at [1070, 499] on span "24/7" at bounding box center [1087, 495] width 34 height 17
click at [1069, 499] on input "24/7" at bounding box center [1063, 495] width 12 height 12
radio input "true"
radio input "false"
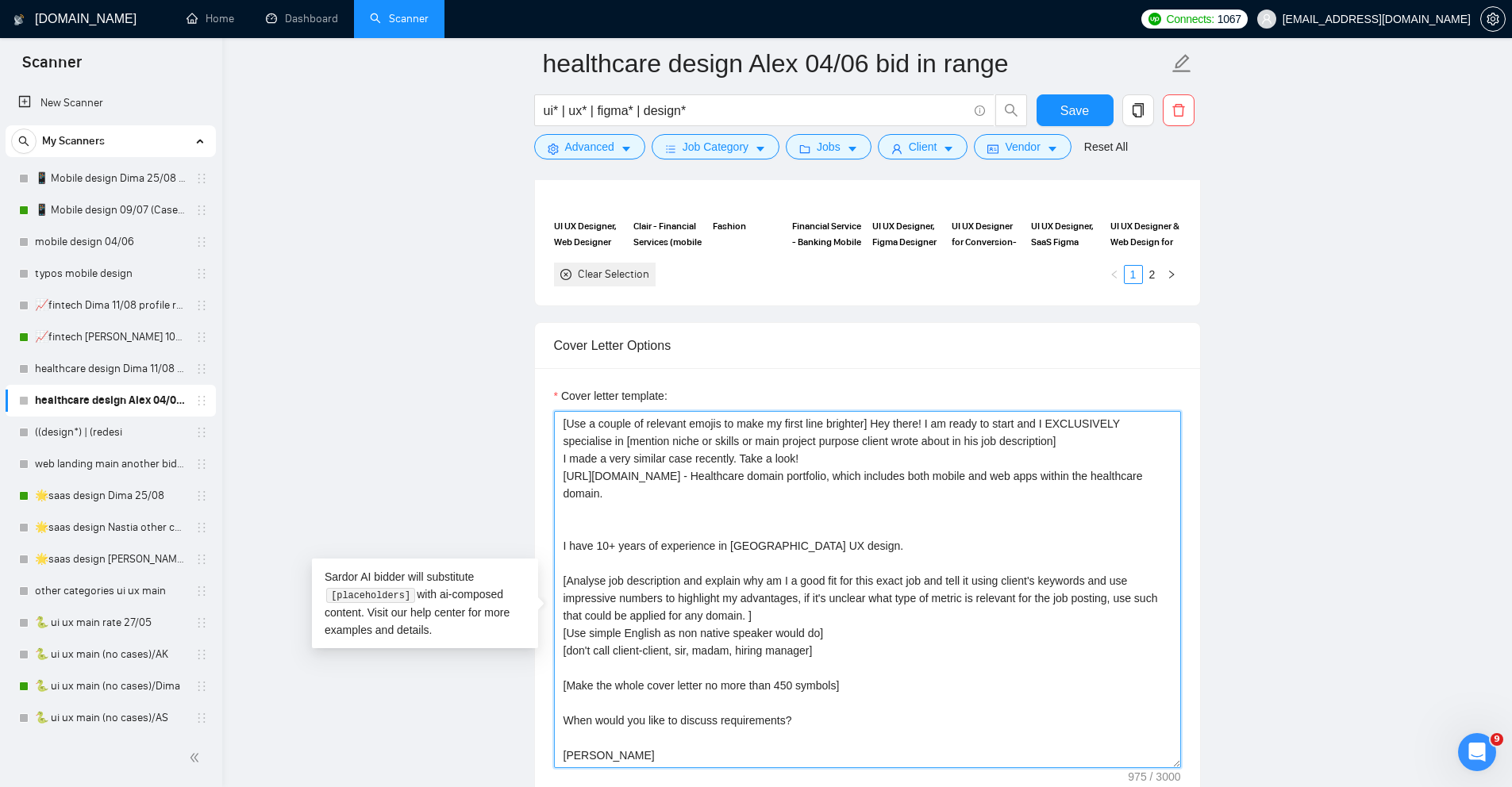
drag, startPoint x: 940, startPoint y: 450, endPoint x: 971, endPoint y: 450, distance: 31.0
click at [971, 450] on textarea "[Use a couple of relevant emojis to make my first line brighter] Hey there! I a…" at bounding box center [867, 589] width 627 height 357
drag, startPoint x: 1039, startPoint y: 446, endPoint x: 627, endPoint y: 468, distance: 412.6
click at [627, 468] on textarea "[Use a couple of relevant emojis to make my first line brighter] Hey there! Rea…" at bounding box center [867, 589] width 627 height 357
click at [1053, 448] on textarea "[Use a couple of relevant emojis to make my first line brighter] Hey there! Rea…" at bounding box center [867, 589] width 627 height 357
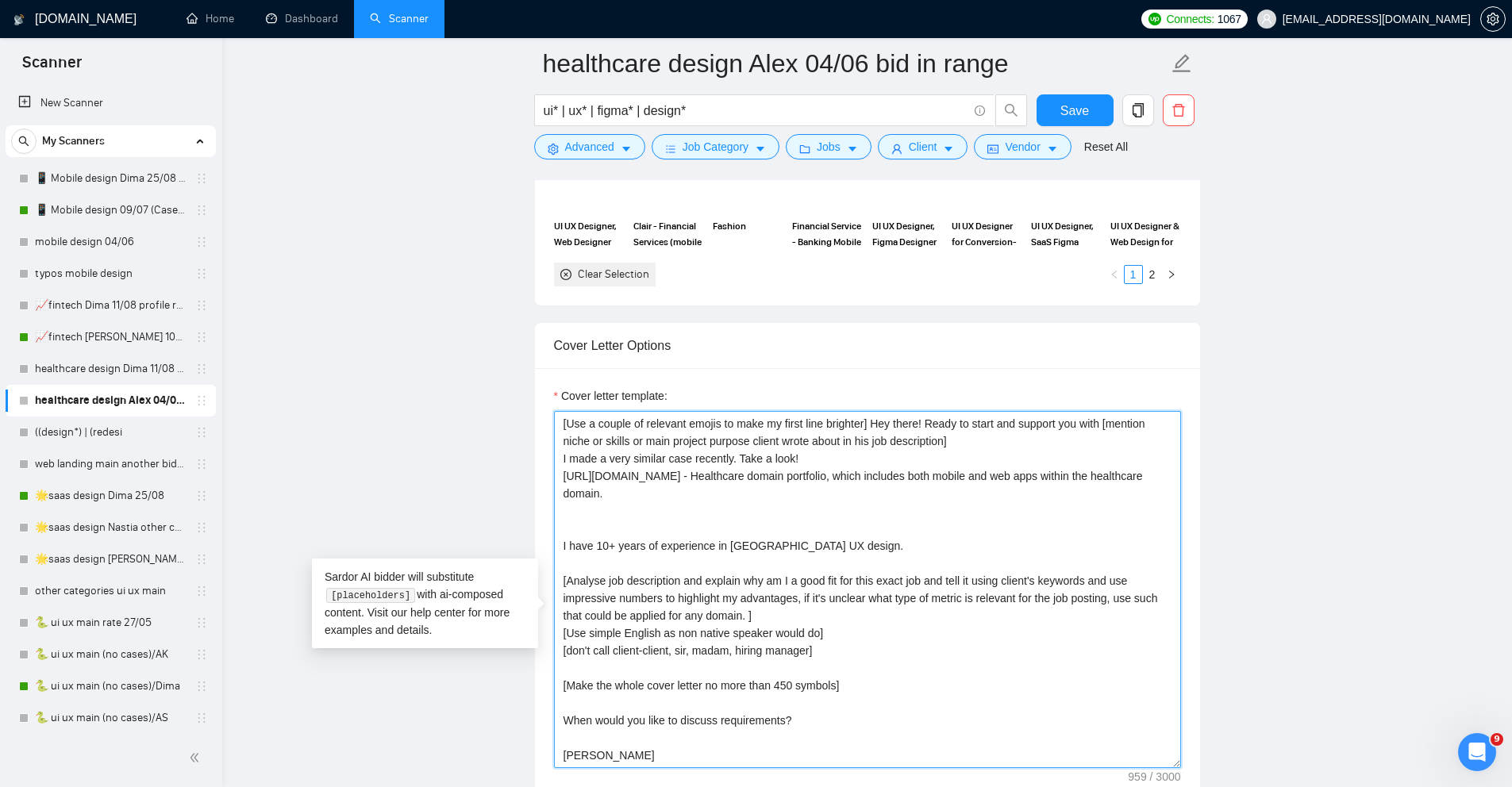
click at [1053, 448] on textarea "[Use a couple of relevant emojis to make my first line brighter] Hey there! Rea…" at bounding box center [867, 589] width 627 height 357
click at [1107, 450] on textarea "[Use a couple of relevant emojis to make my first line brighter] Hey there! Rea…" at bounding box center [867, 589] width 627 height 357
click at [752, 548] on textarea "[Use a couple of relevant emojis to make my first line brighter] Hey there! Rea…" at bounding box center [867, 589] width 627 height 357
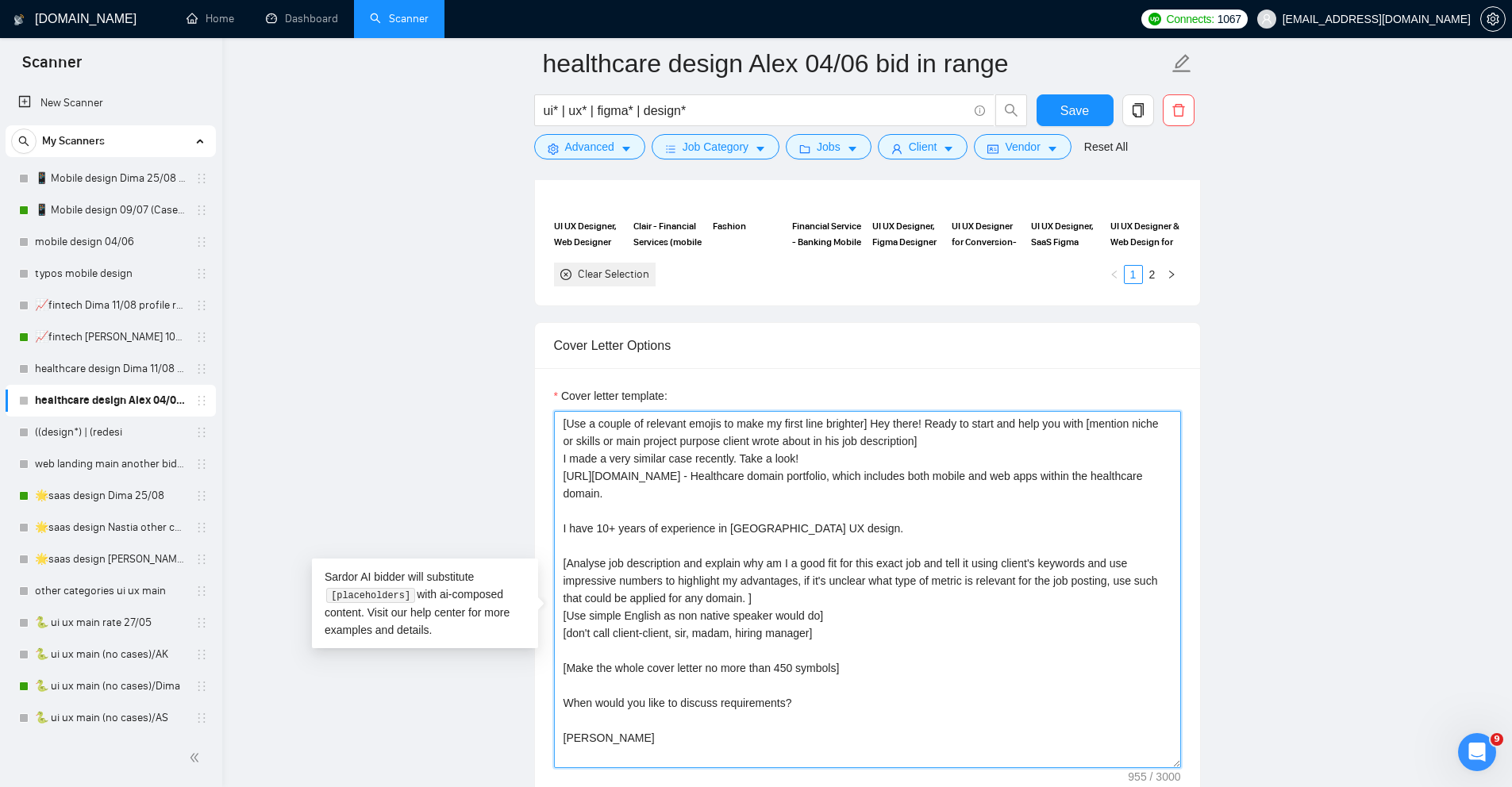
drag, startPoint x: 737, startPoint y: 520, endPoint x: 548, endPoint y: 519, distance: 189.0
click at [548, 519] on div "Cover letter template: [Use a couple of relevant emojis to make my first line b…" at bounding box center [867, 587] width 665 height 438
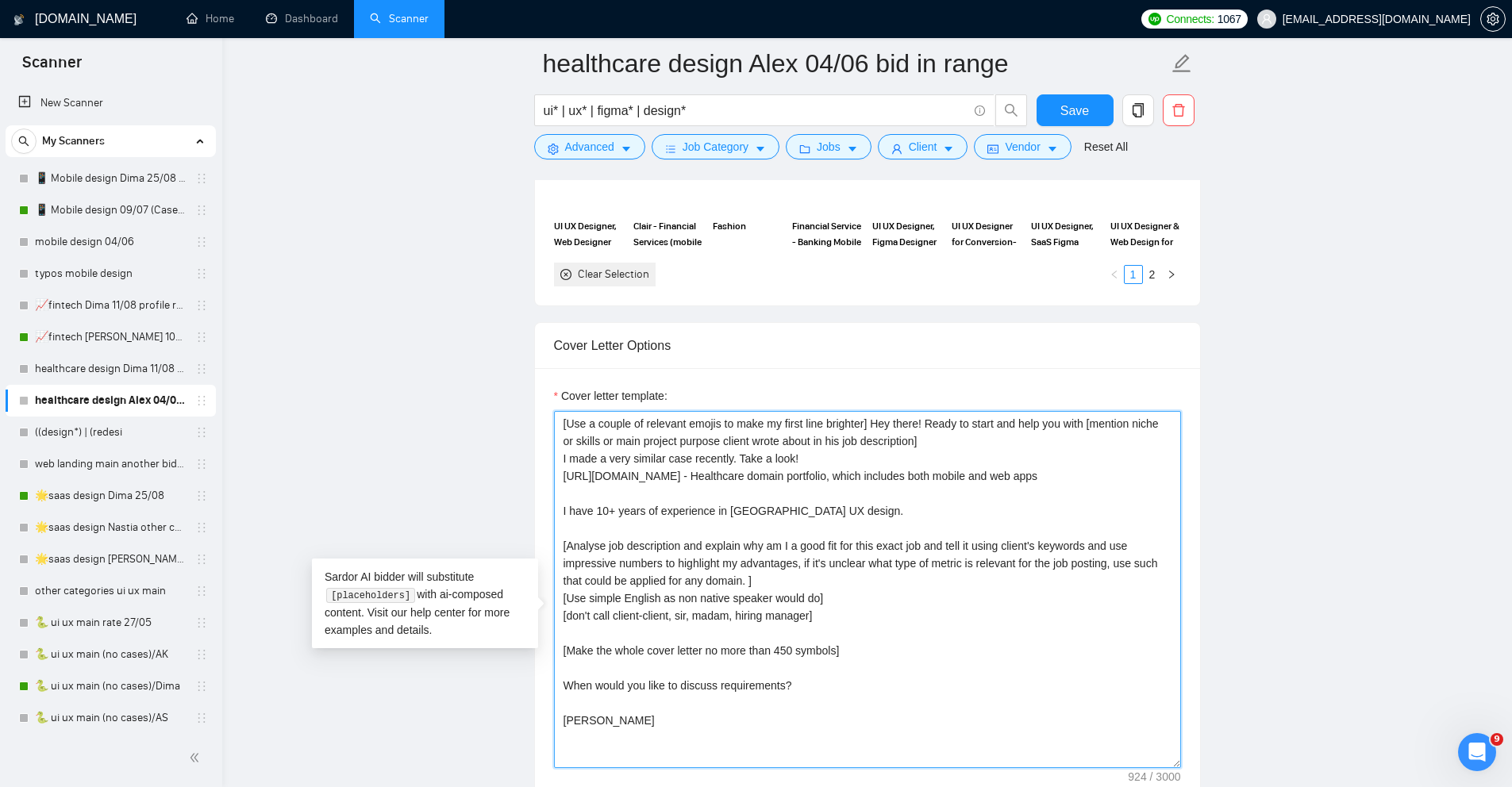
drag, startPoint x: 947, startPoint y: 501, endPoint x: 1180, endPoint y: 498, distance: 233.0
click at [1181, 498] on div "Cover letter template: [Use a couple of relevant emojis to make my first line b…" at bounding box center [867, 587] width 665 height 438
drag, startPoint x: 793, startPoint y: 502, endPoint x: 970, endPoint y: 501, distance: 177.0
click at [970, 501] on textarea "[Use a couple of relevant emojis to make my first line brighter] Hey there! Rea…" at bounding box center [867, 589] width 627 height 357
click at [988, 466] on textarea "[Use a couple of relevant emojis to make my first line brighter] Hey there! Rea…" at bounding box center [867, 589] width 627 height 357
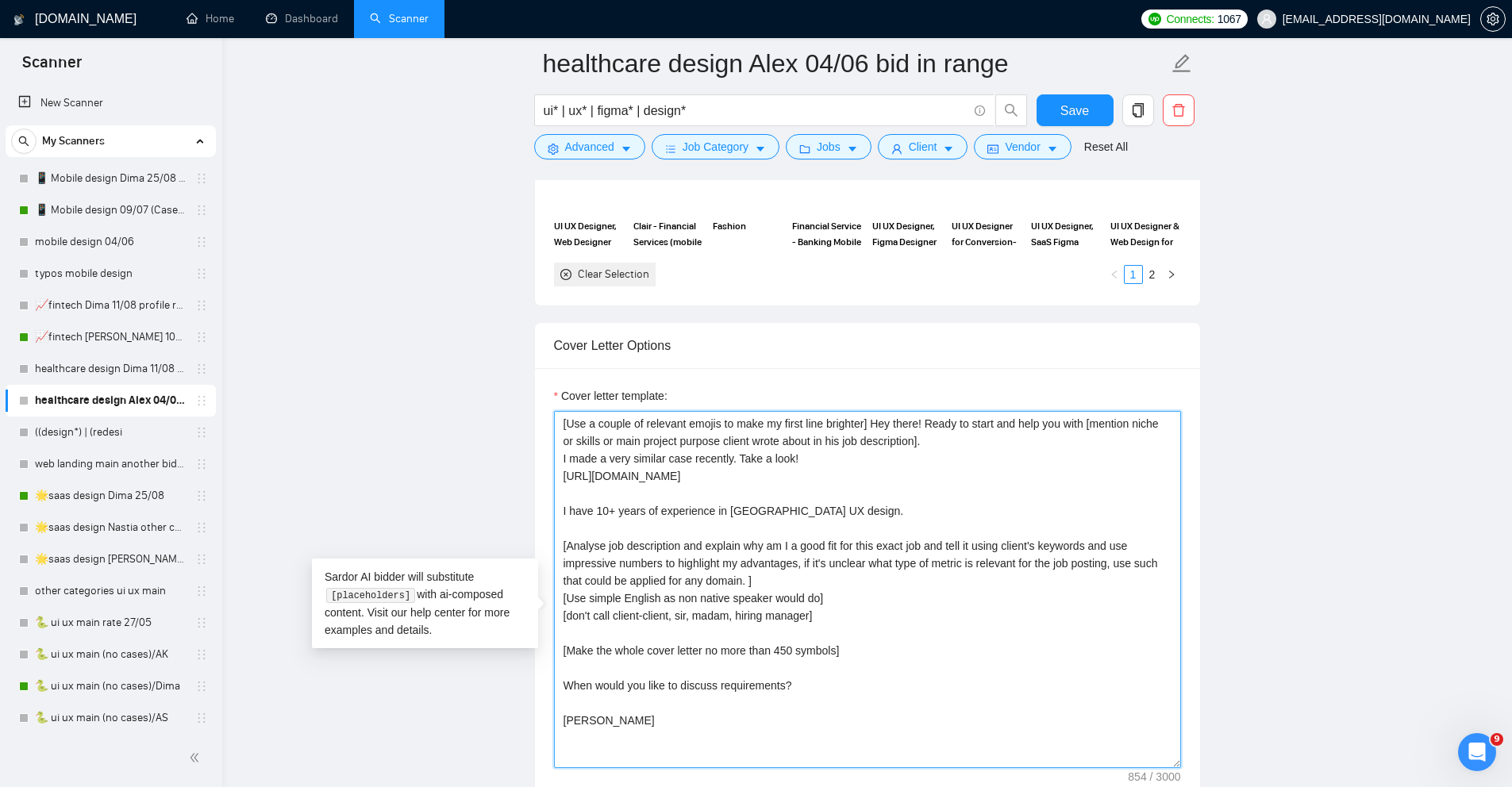
click at [1113, 450] on textarea "[Use a couple of relevant emojis to make my first line brighter] Hey there! Rea…" at bounding box center [867, 589] width 627 height 357
click at [1109, 449] on textarea "[Use a couple of relevant emojis to make my first line brighter] Hey there! Rea…" at bounding box center [867, 589] width 627 height 357
drag, startPoint x: 809, startPoint y: 480, endPoint x: 549, endPoint y: 479, distance: 260.0
click at [549, 480] on div "Cover letter template: [Use a couple of relevant emojis to make my first line b…" at bounding box center [867, 587] width 665 height 438
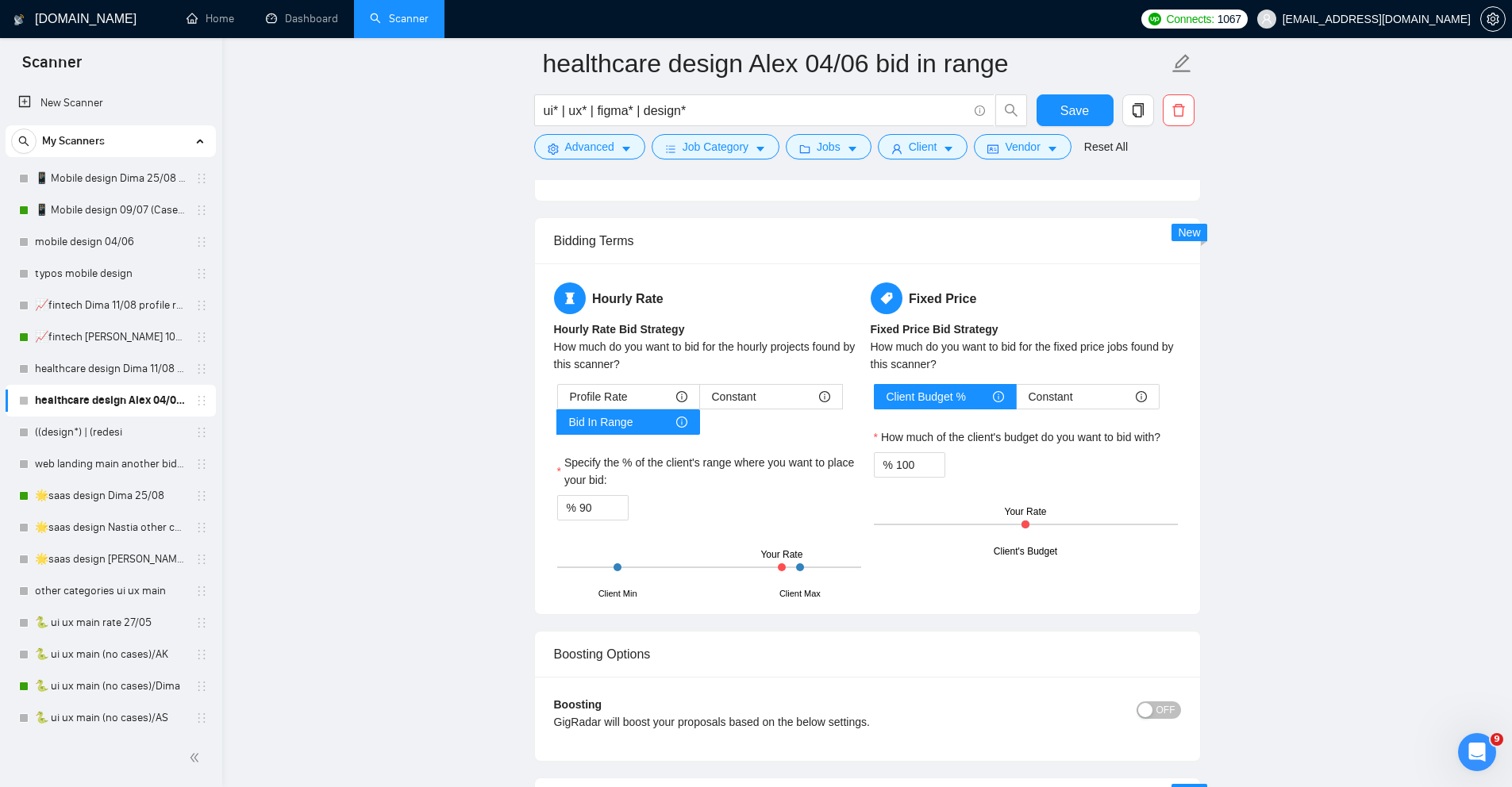
scroll to position [2515, 0]
type textarea "[Use a couple of relevant emojis to make my first line brighter] Hey there! Rea…"
click at [634, 408] on div "Profile Rate" at bounding box center [629, 395] width 118 height 24
click at [558, 399] on input "Profile Rate" at bounding box center [558, 399] width 0 height 0
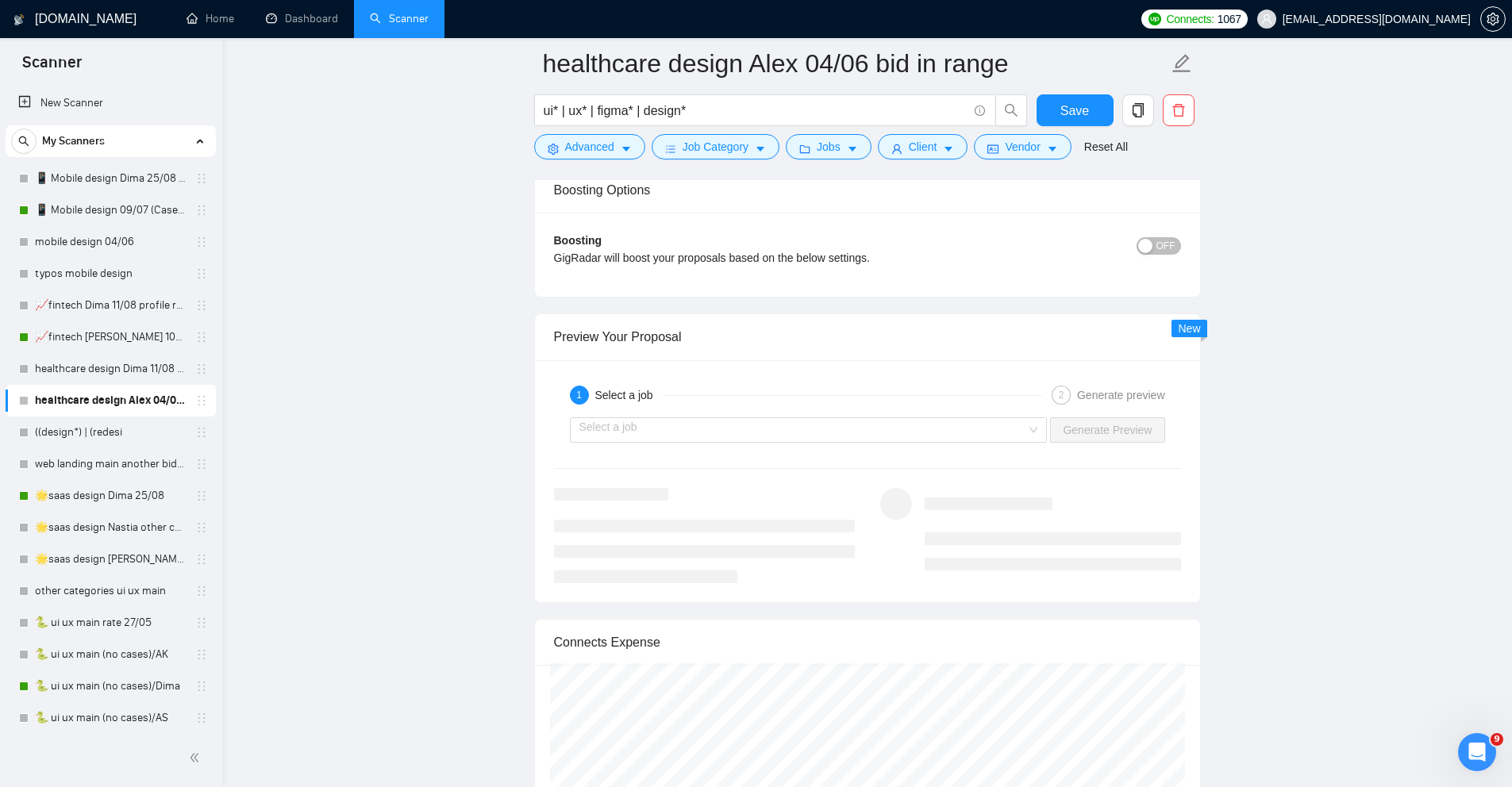
scroll to position [2930, 0]
click at [729, 447] on input "search" at bounding box center [803, 436] width 447 height 24
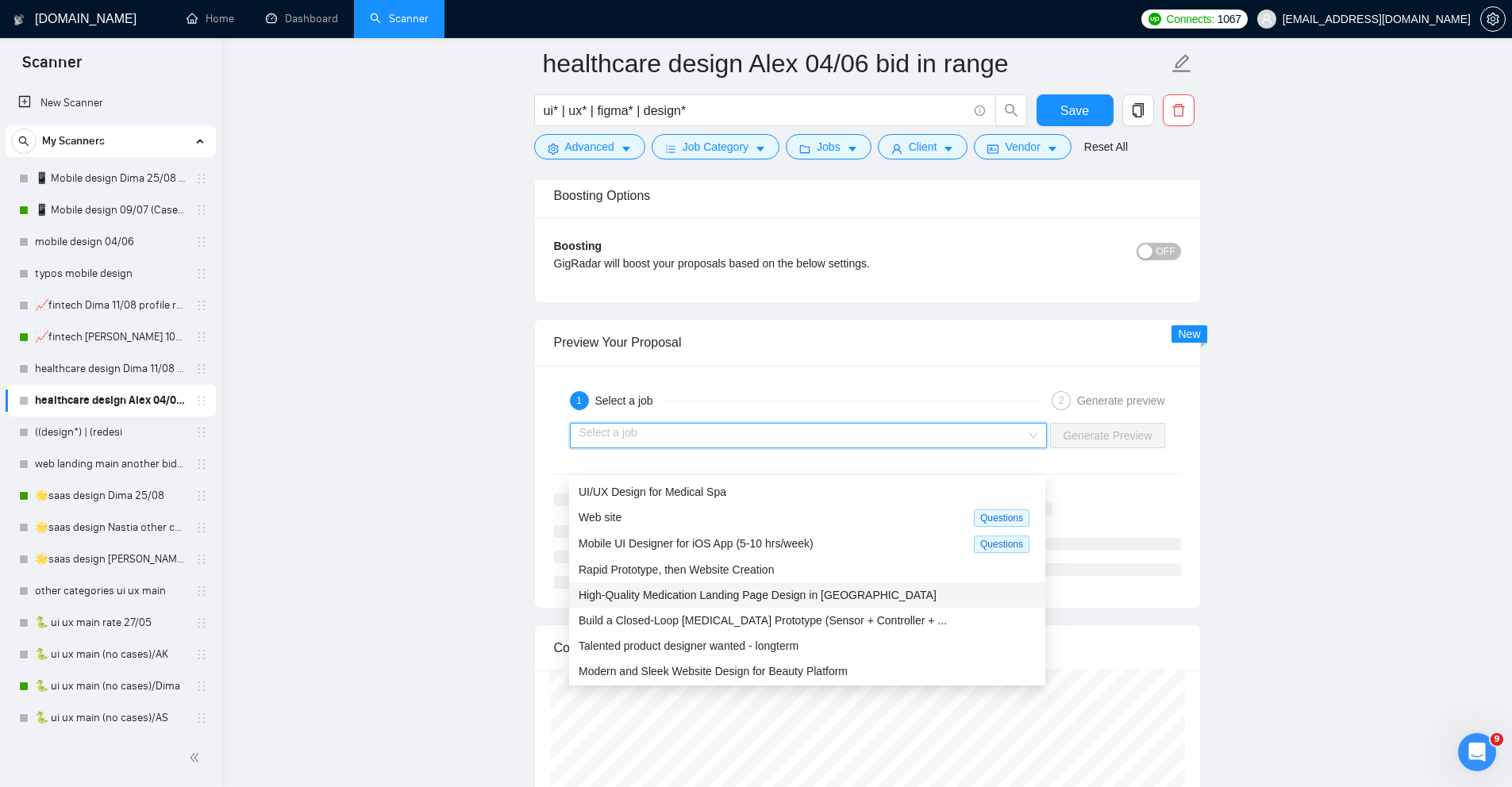
click at [718, 597] on span "High-Quality Medication Landing Page Design in [GEOGRAPHIC_DATA]" at bounding box center [757, 595] width 358 height 12
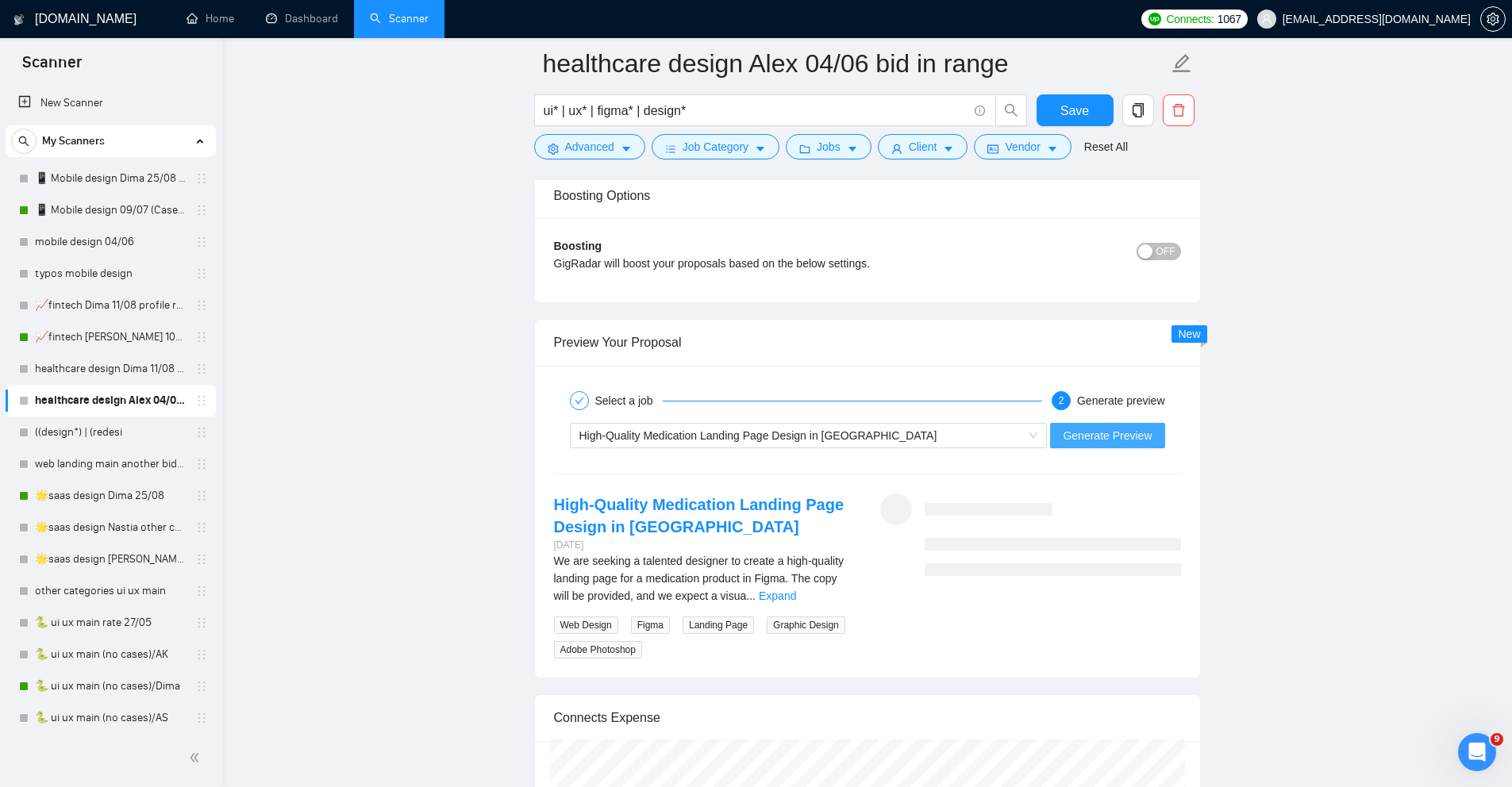
click at [1084, 445] on span "Generate Preview" at bounding box center [1107, 435] width 89 height 17
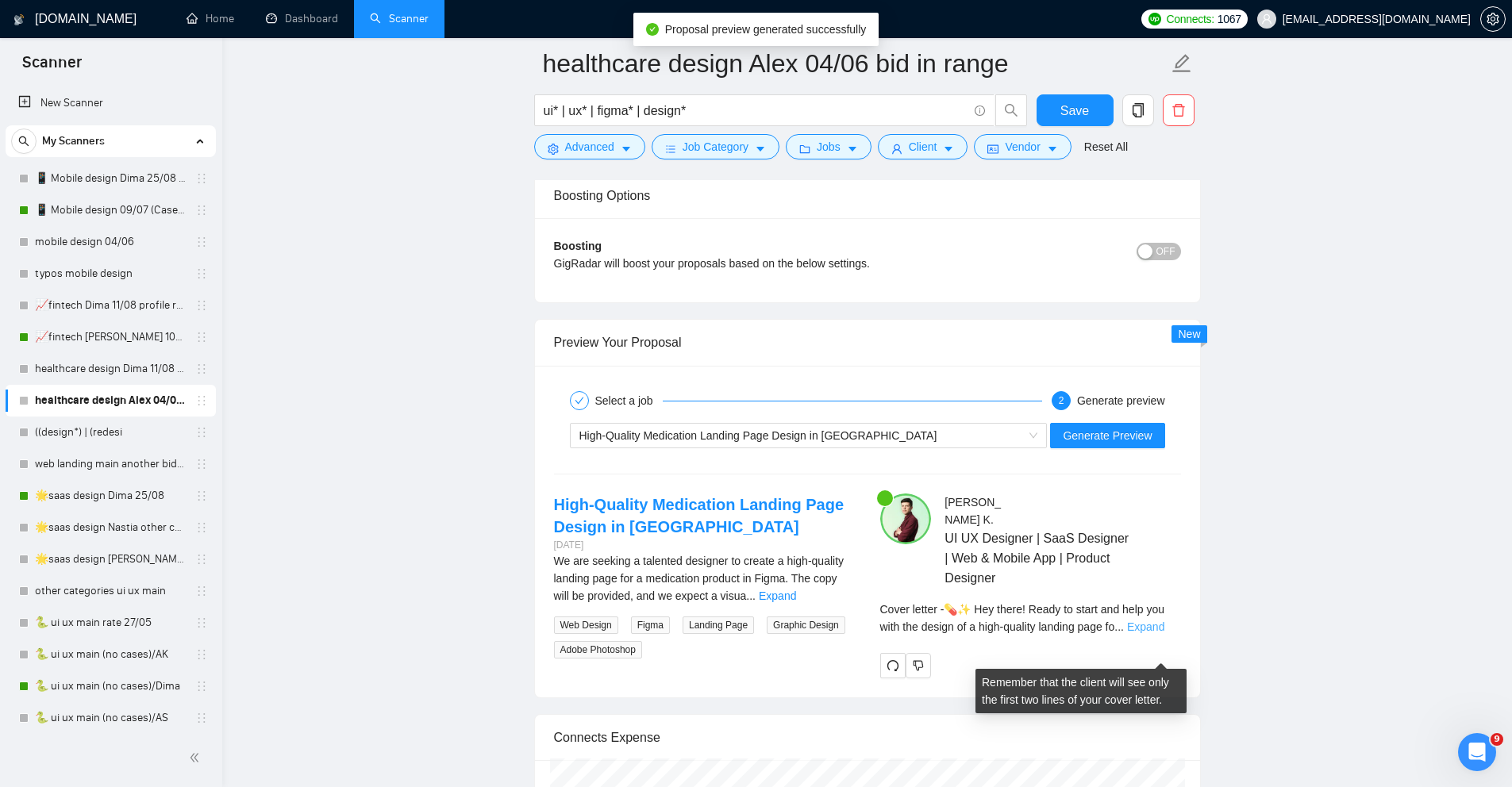
click at [1150, 634] on link "Expand" at bounding box center [1146, 626] width 37 height 12
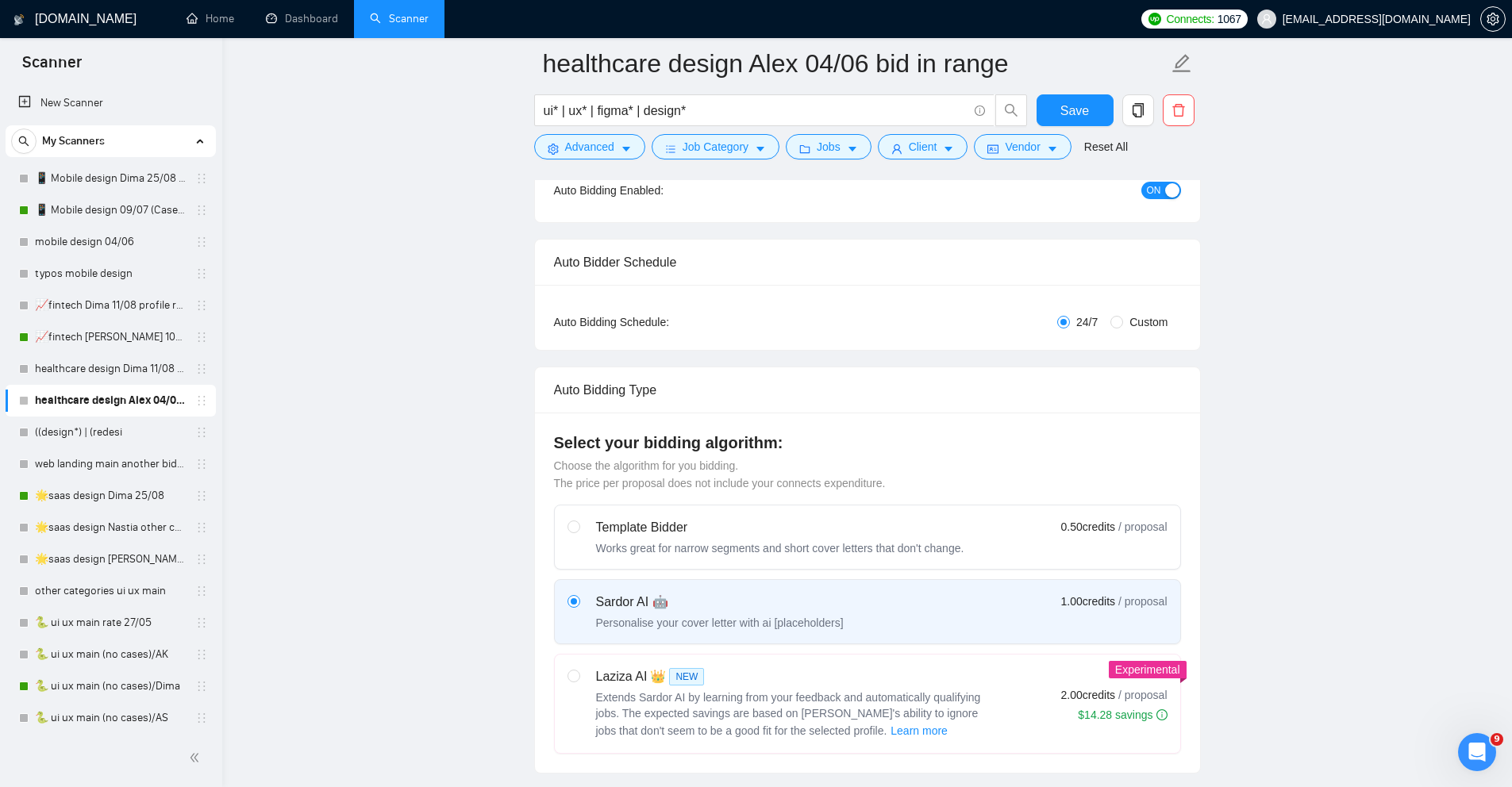
scroll to position [0, 0]
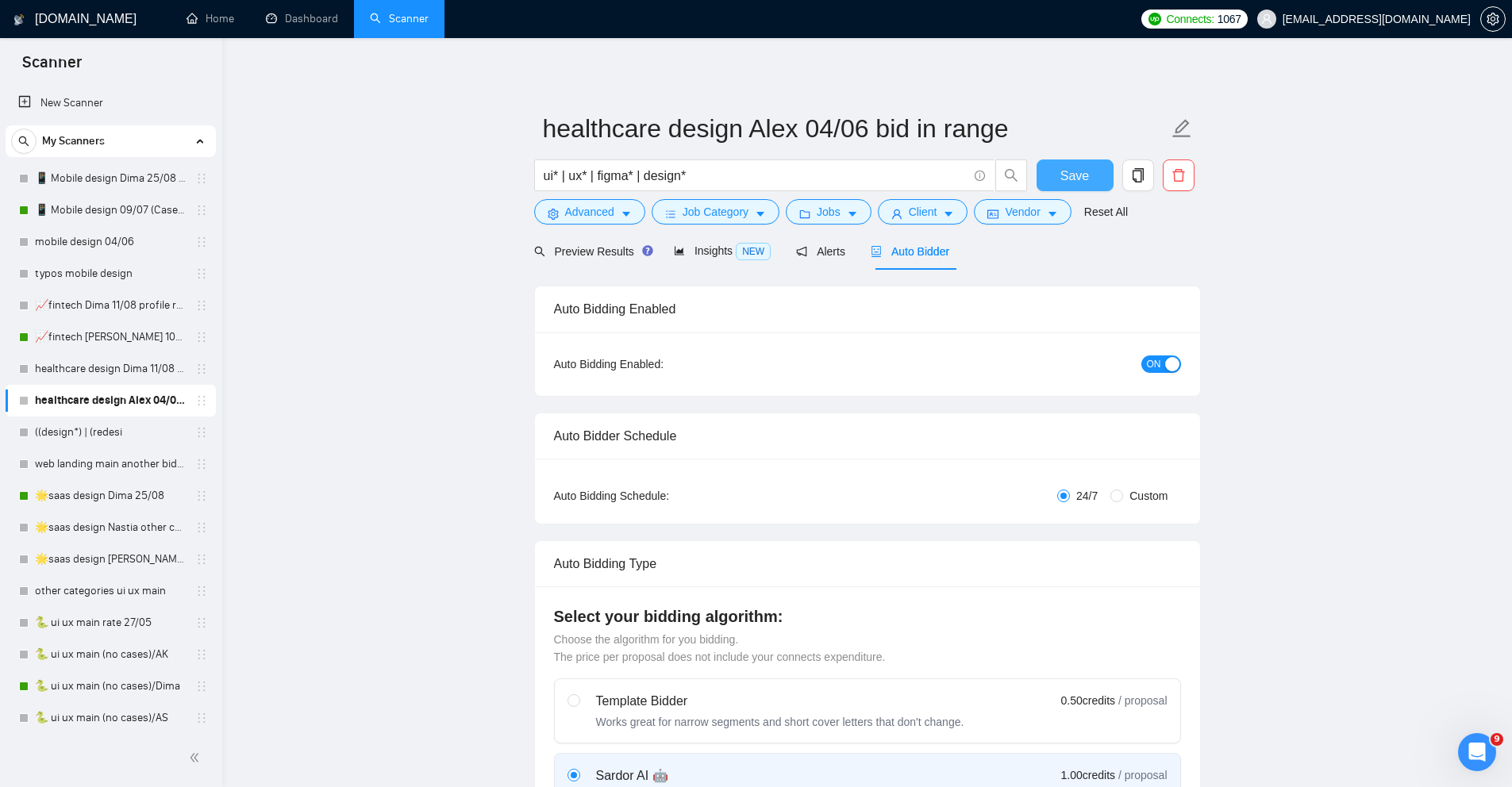
click at [1080, 176] on span "Save" at bounding box center [1075, 176] width 28 height 20
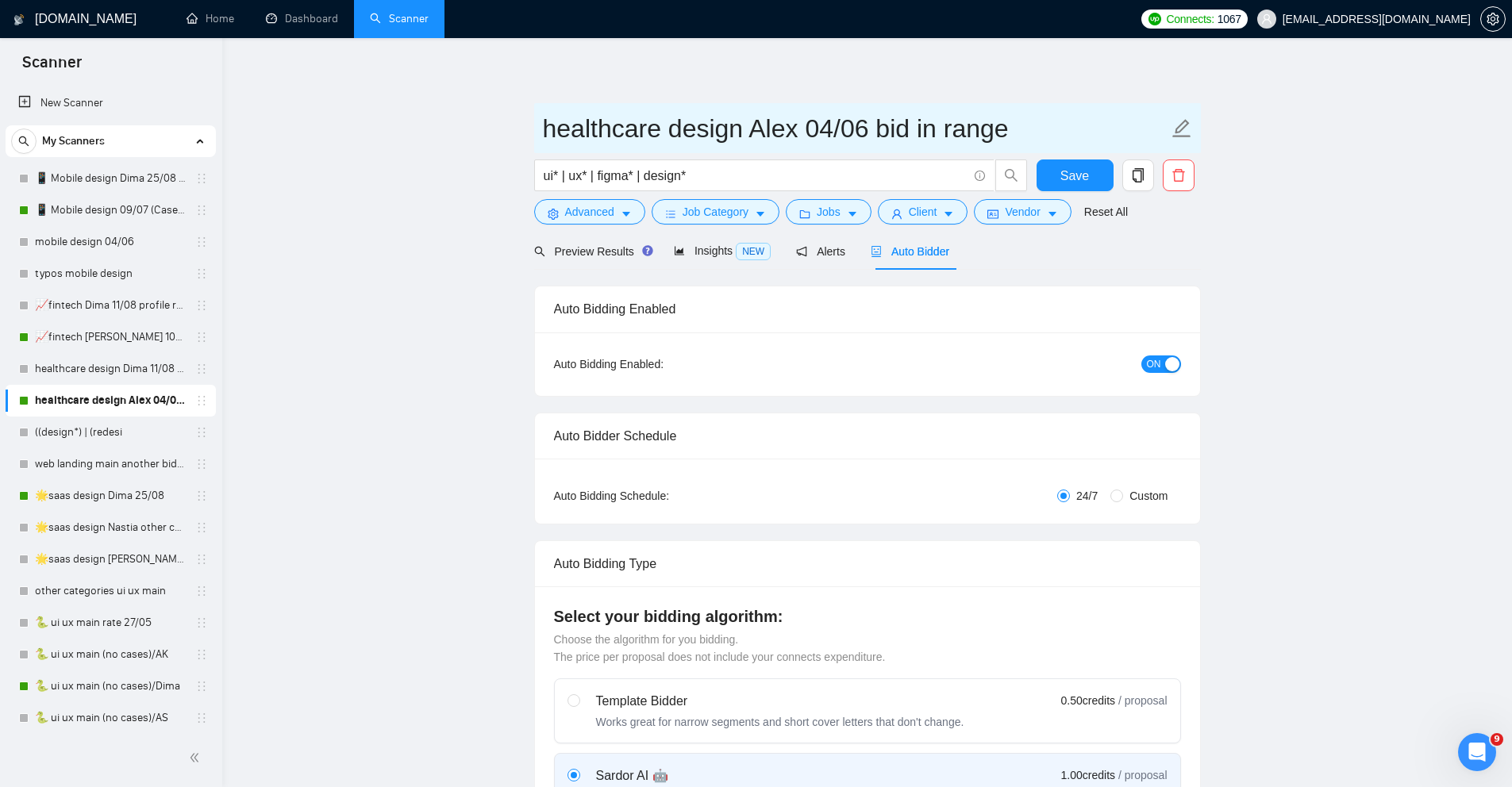
drag, startPoint x: 882, startPoint y: 132, endPoint x: 1015, endPoint y: 125, distance: 133.2
click at [1015, 126] on input "healthcare design Alex 04/06 bid in range" at bounding box center [855, 128] width 626 height 40
type input "healthcare design [PERSON_NAME] 04/06 profile rate"
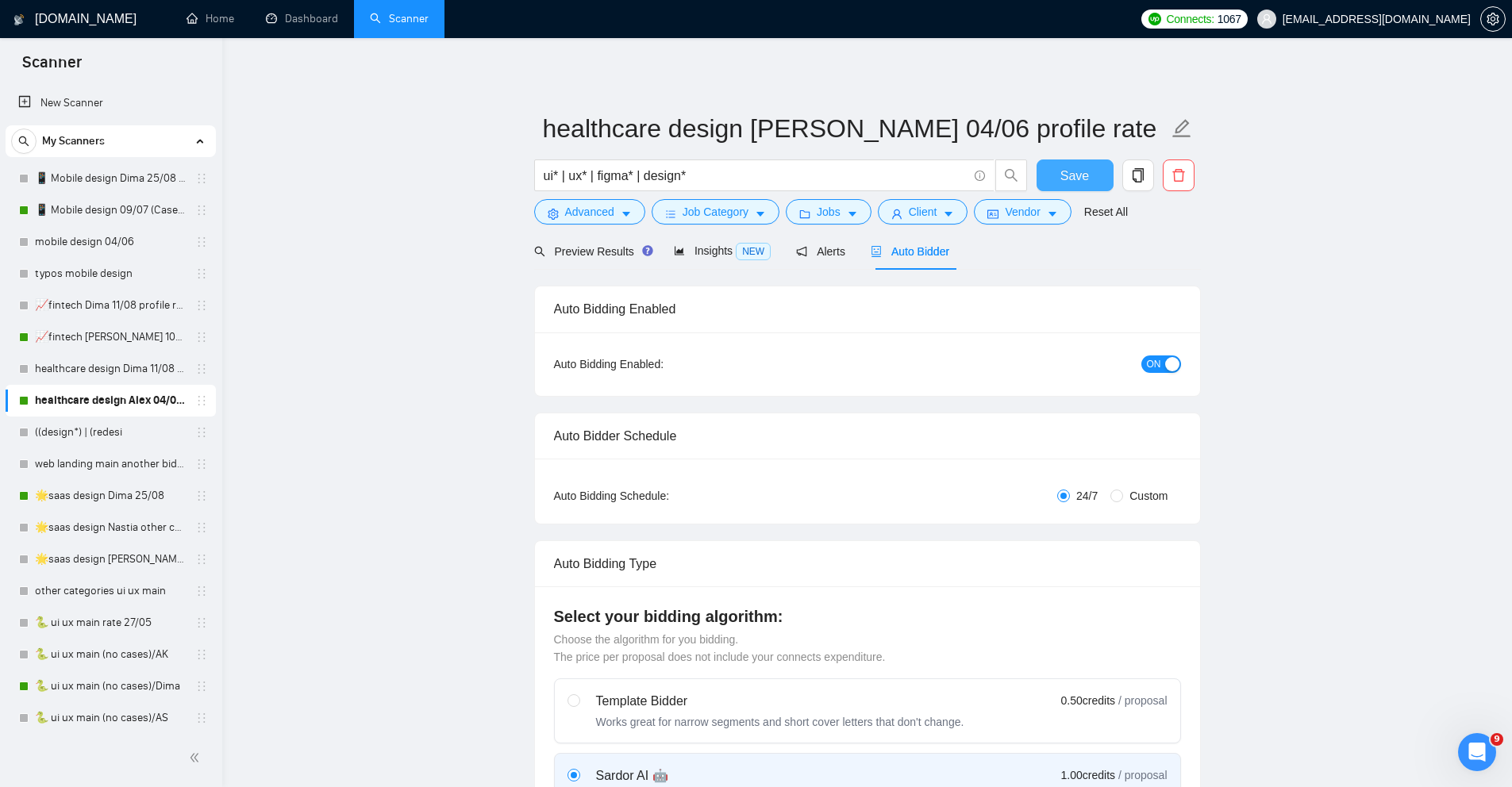
click at [1081, 177] on span "Save" at bounding box center [1075, 176] width 28 height 20
click at [72, 340] on link "📈fintech [PERSON_NAME] 10/07 profile rate" at bounding box center [110, 337] width 151 height 31
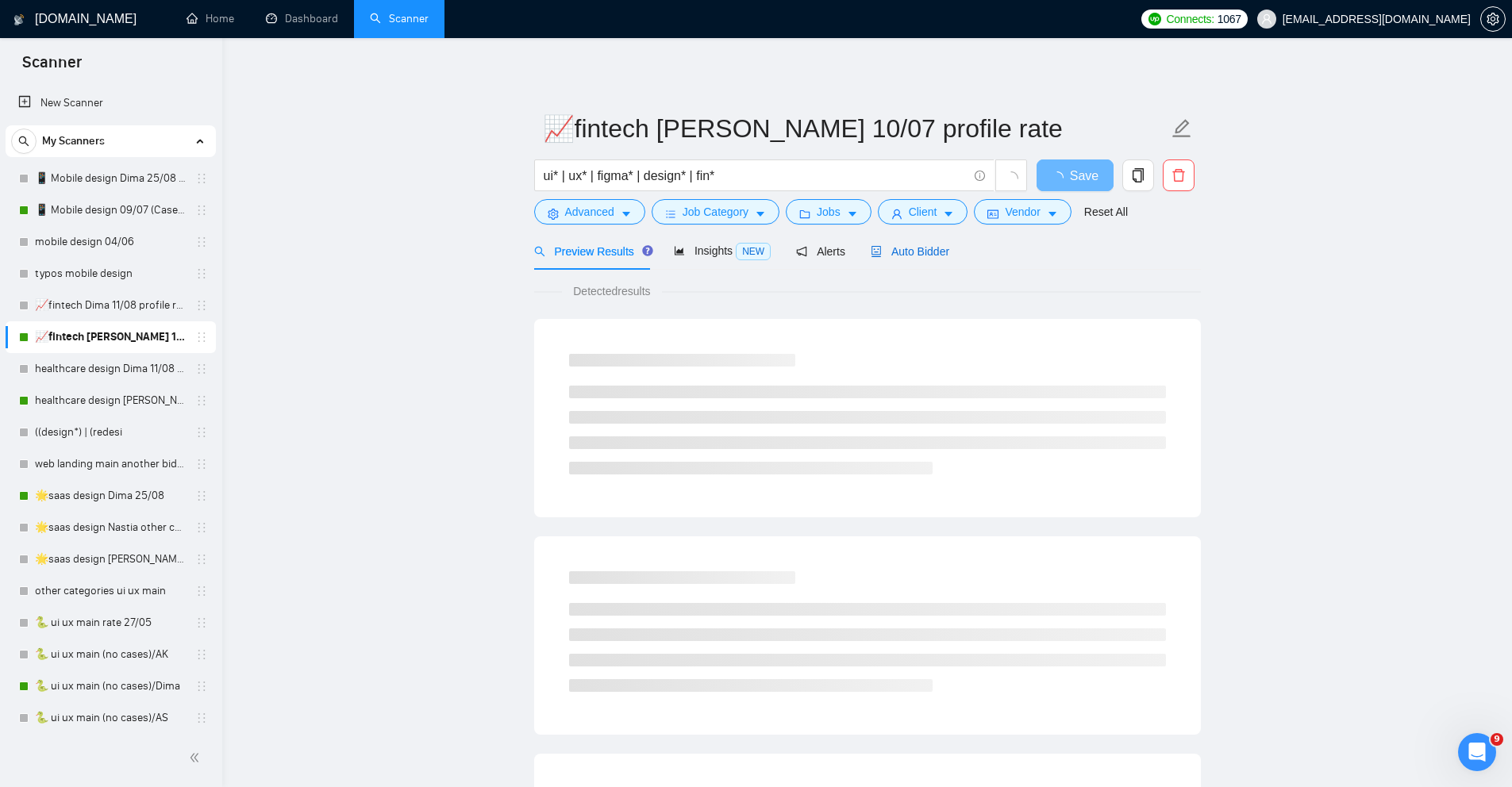
click at [933, 248] on span "Auto Bidder" at bounding box center [910, 251] width 79 height 12
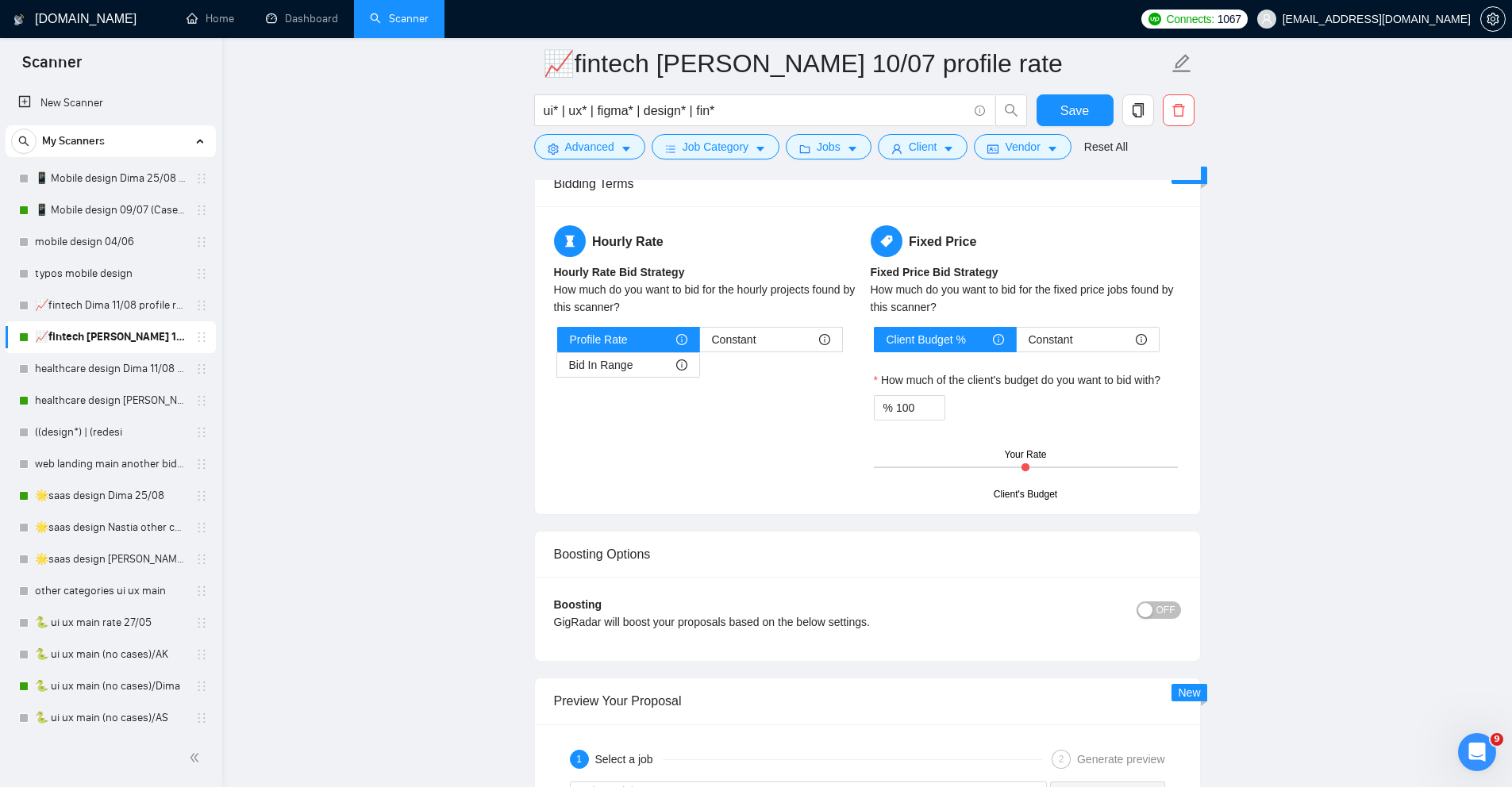
scroll to position [2570, 0]
click at [66, 499] on link "🌟saas design Dima 25/08" at bounding box center [110, 496] width 151 height 31
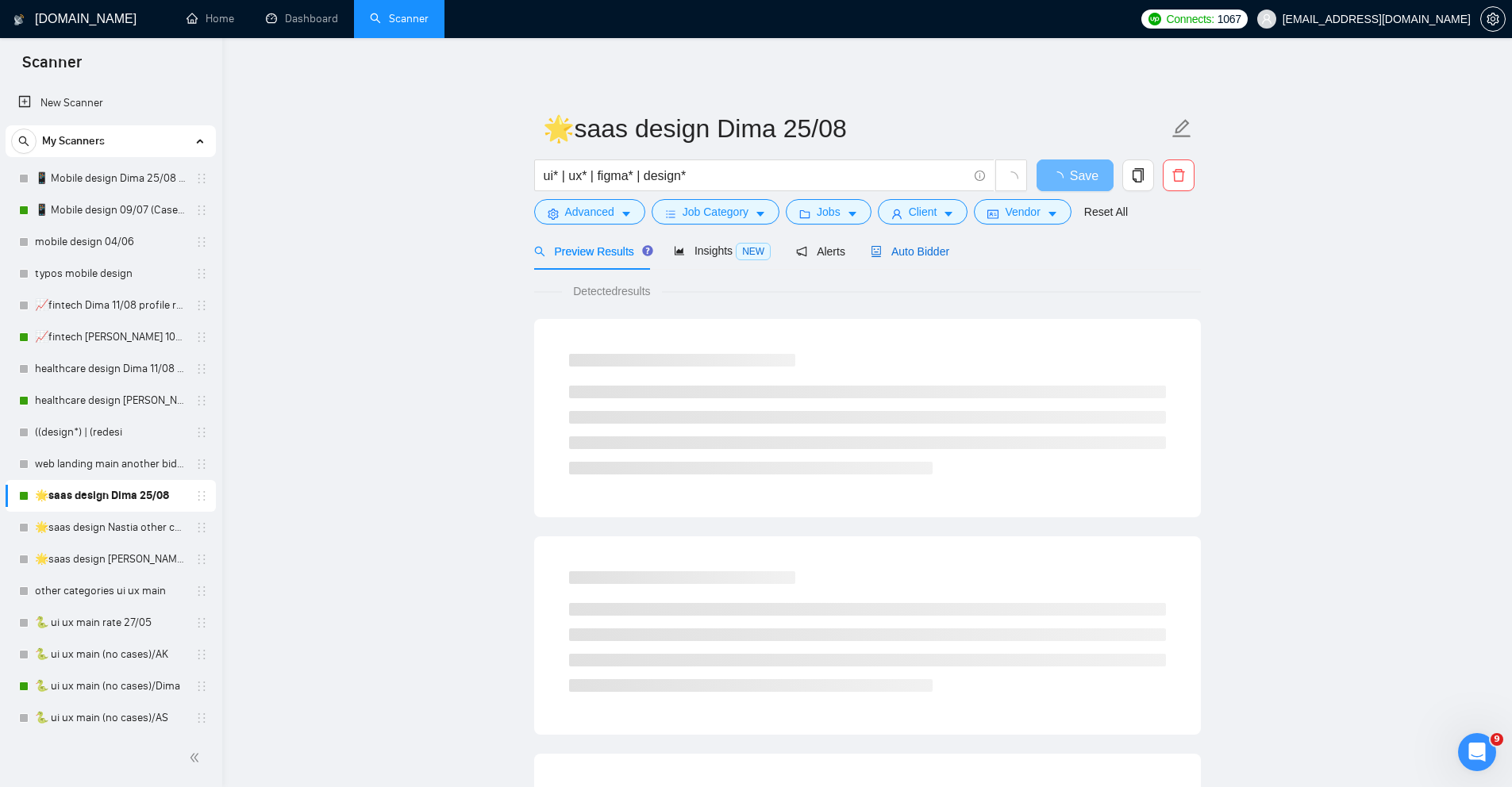
click at [936, 251] on span "Auto Bidder" at bounding box center [910, 251] width 79 height 12
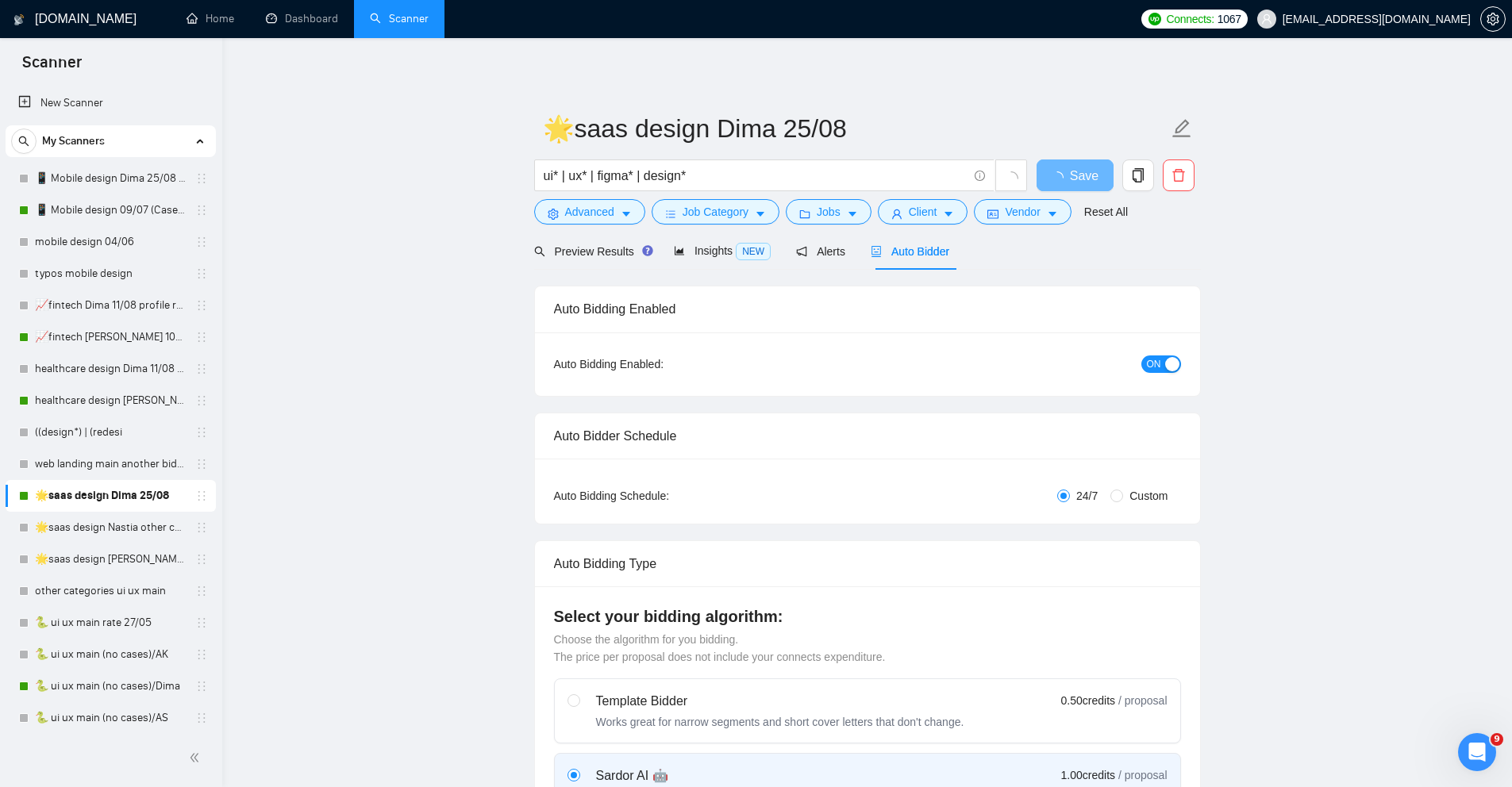
click at [1145, 362] on button "ON" at bounding box center [1162, 364] width 40 height 17
click at [1068, 172] on span "Save" at bounding box center [1075, 176] width 28 height 20
click at [58, 533] on link "🌟saas design Nastia other cover 27/05" at bounding box center [110, 528] width 151 height 31
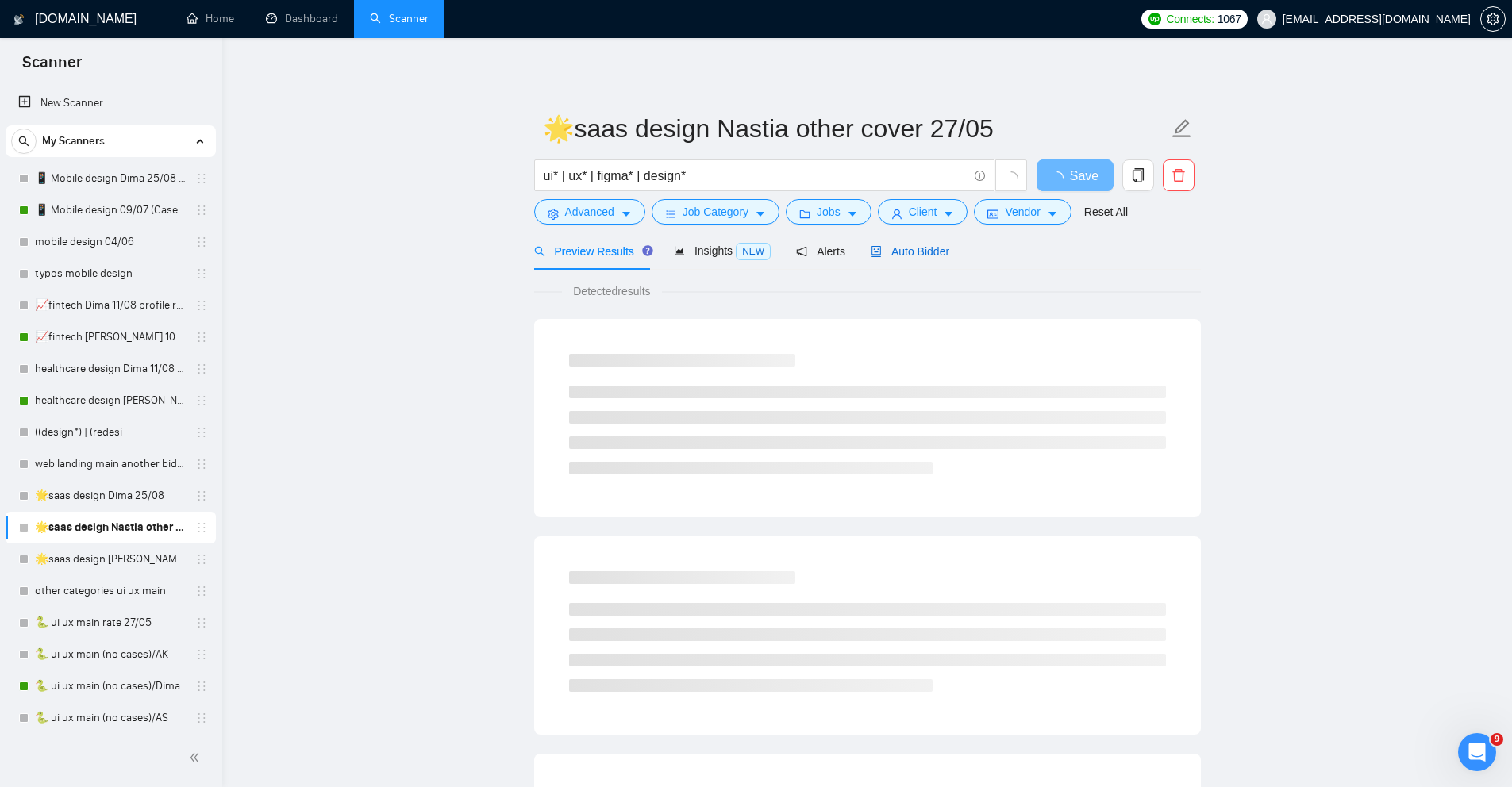
click at [935, 245] on span "Auto Bidder" at bounding box center [910, 251] width 79 height 12
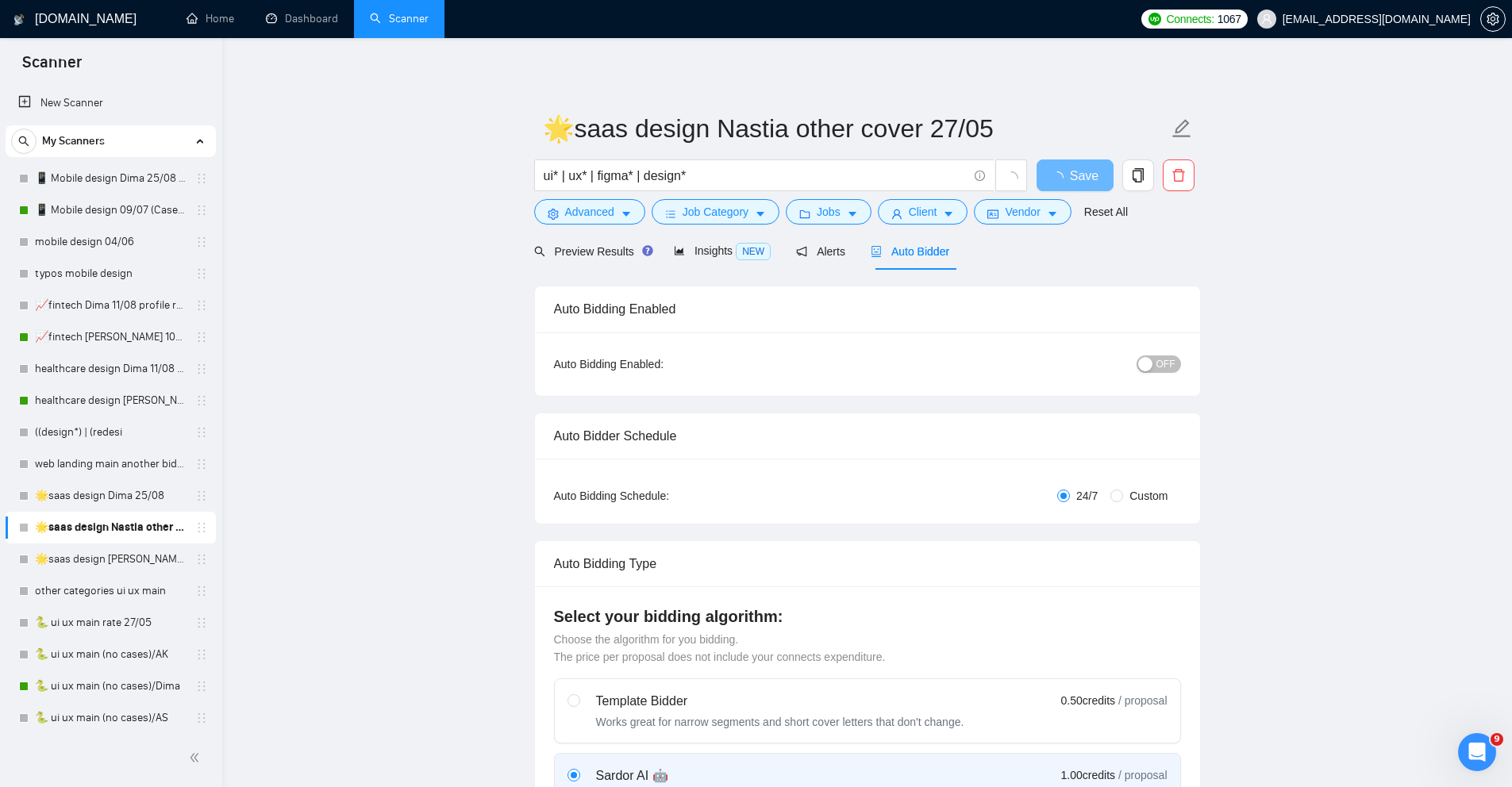
radio input "false"
radio input "true"
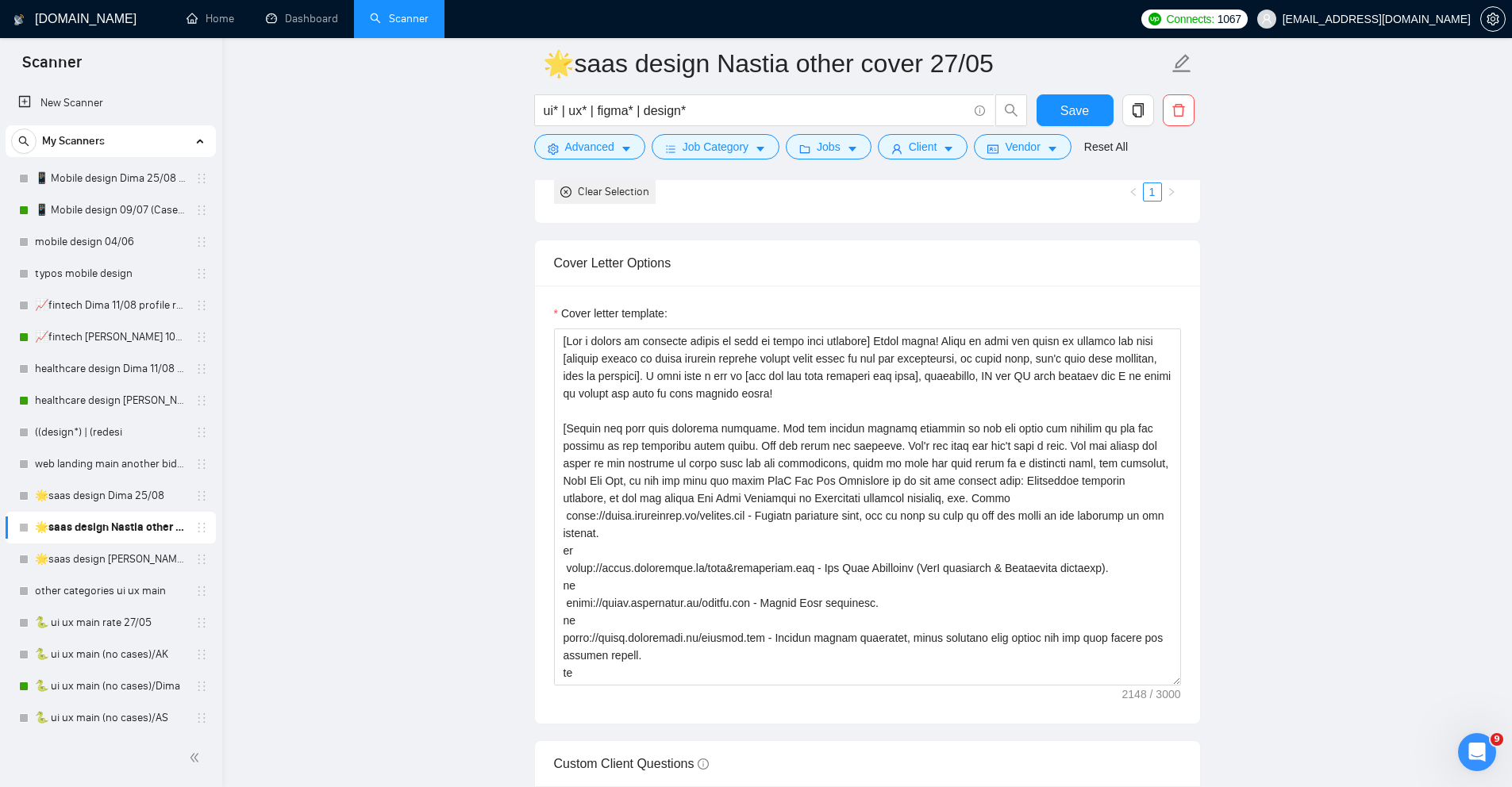
scroll to position [1978, 0]
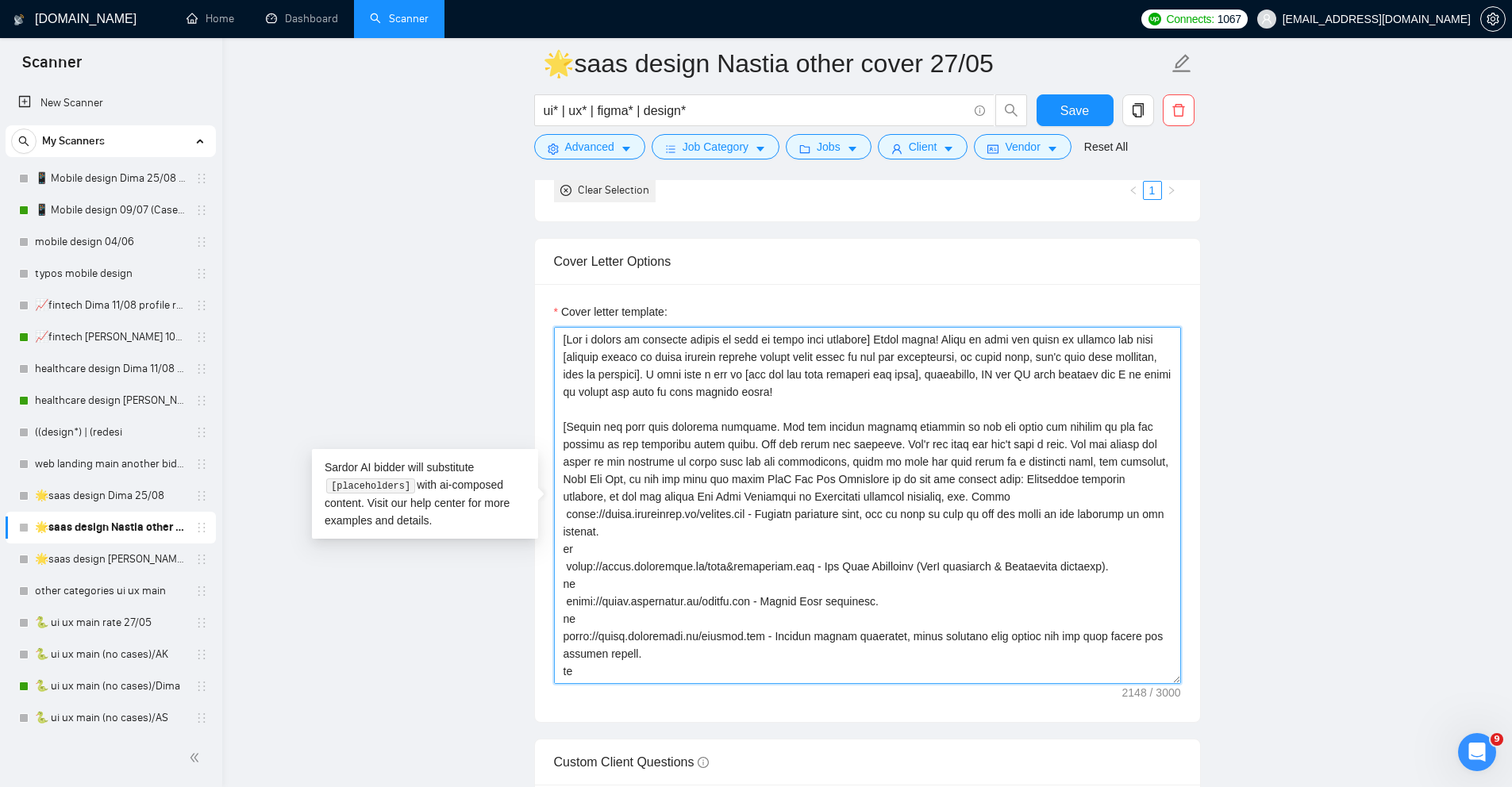
drag, startPoint x: 740, startPoint y: 371, endPoint x: 946, endPoint y: 393, distance: 207.2
click at [946, 394] on textarea "Cover letter template:" at bounding box center [867, 505] width 627 height 357
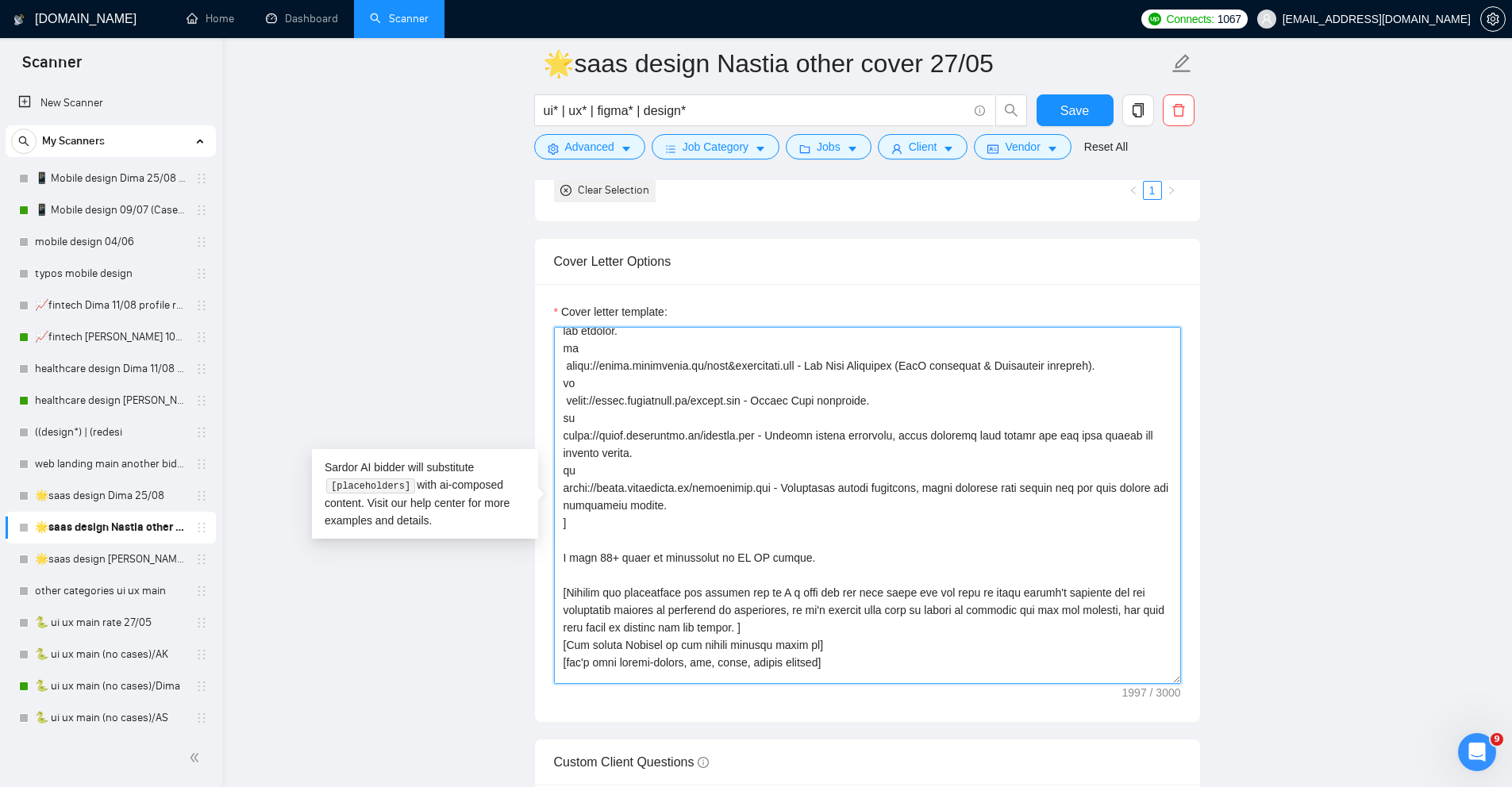
scroll to position [185, 0]
drag, startPoint x: 820, startPoint y: 559, endPoint x: 546, endPoint y: 562, distance: 274.0
click at [546, 562] on div "Cover letter template:" at bounding box center [867, 503] width 665 height 438
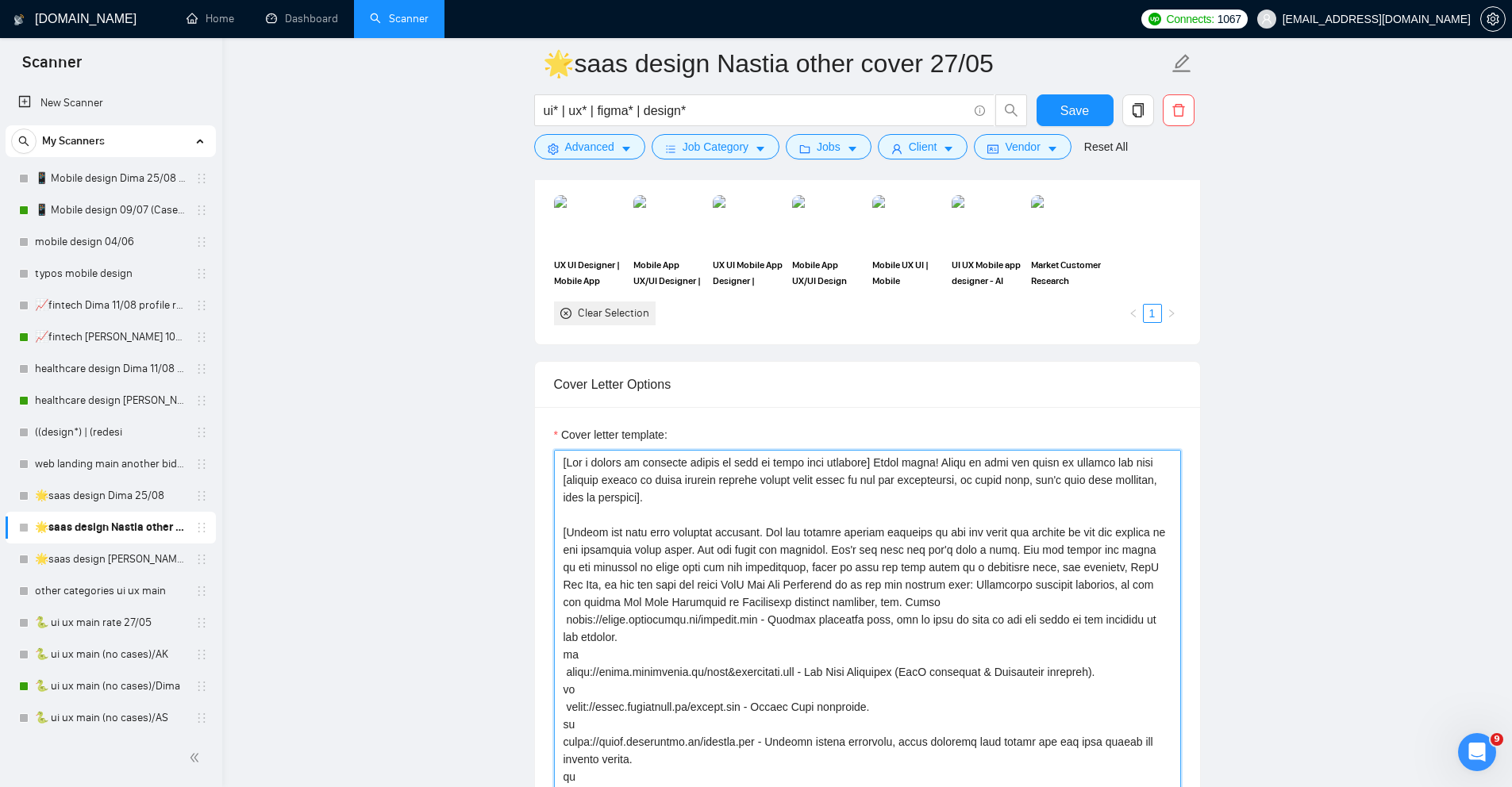
scroll to position [1854, 0]
click at [761, 512] on textarea "Cover letter template:" at bounding box center [867, 629] width 627 height 357
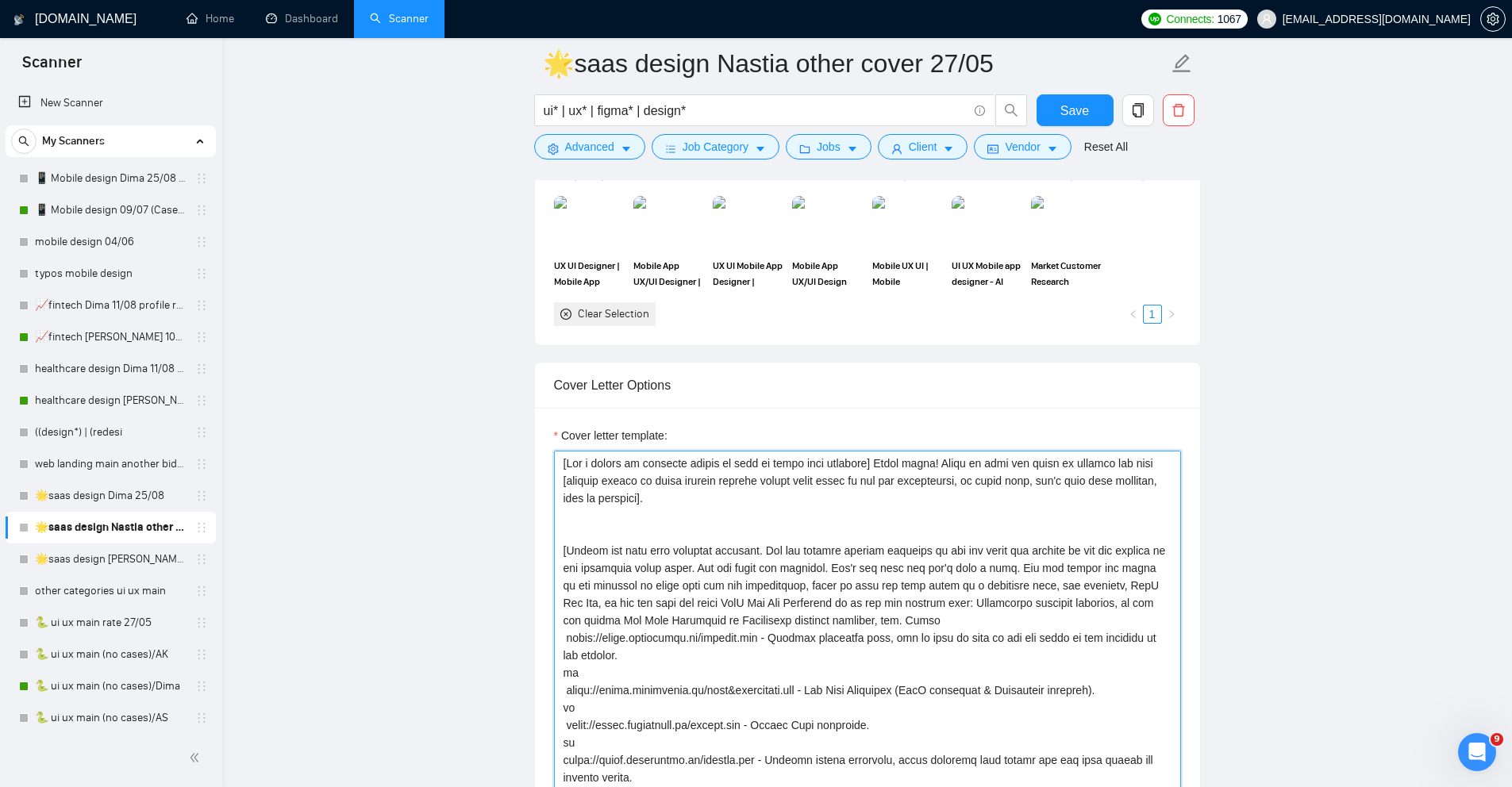
paste textarea "I have 10+ years of experience in UI UX design."
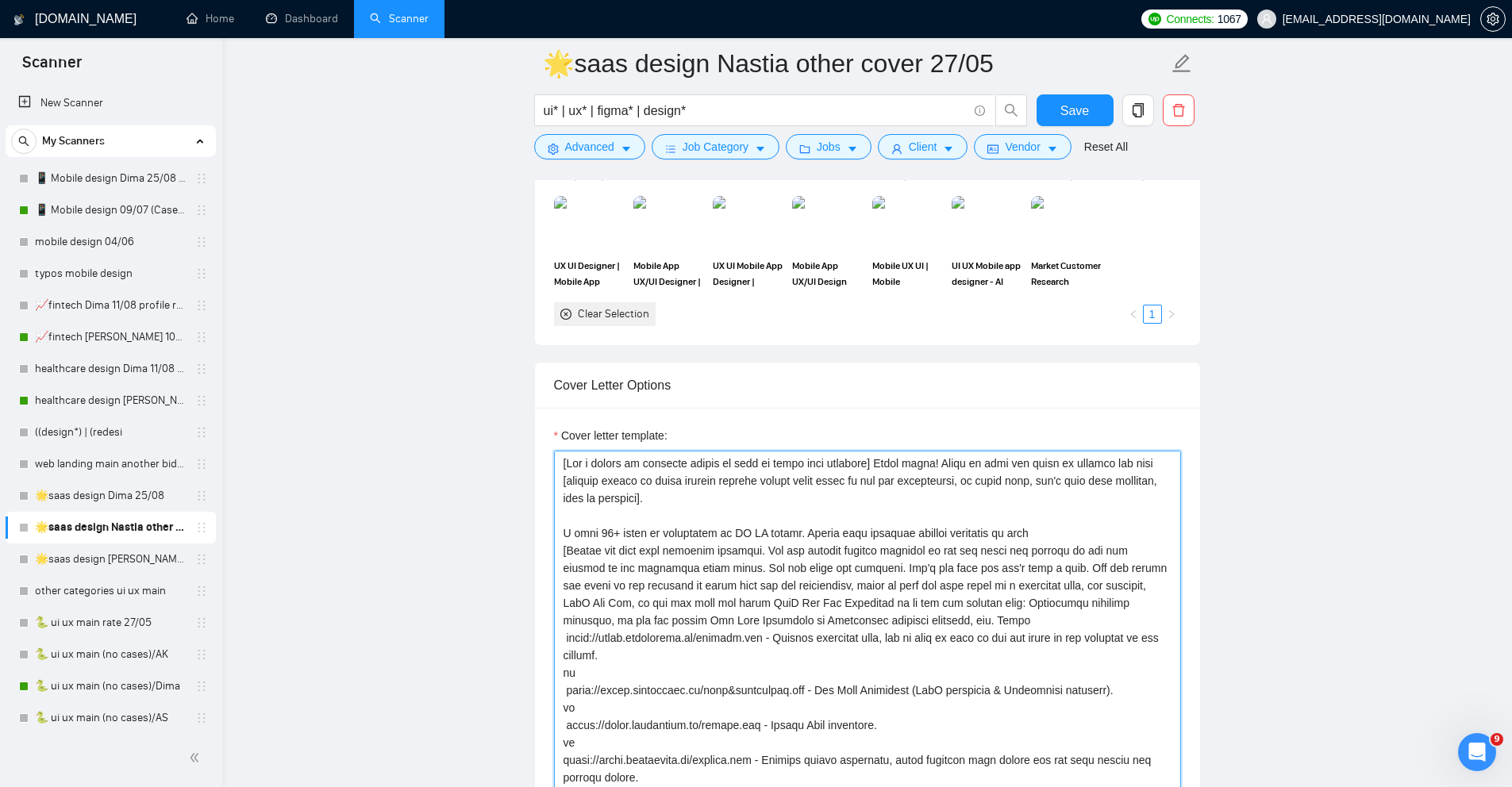
click at [877, 534] on textarea "Cover letter template:" at bounding box center [867, 629] width 627 height 357
click at [949, 532] on textarea "Cover letter template:" at bounding box center [867, 629] width 627 height 357
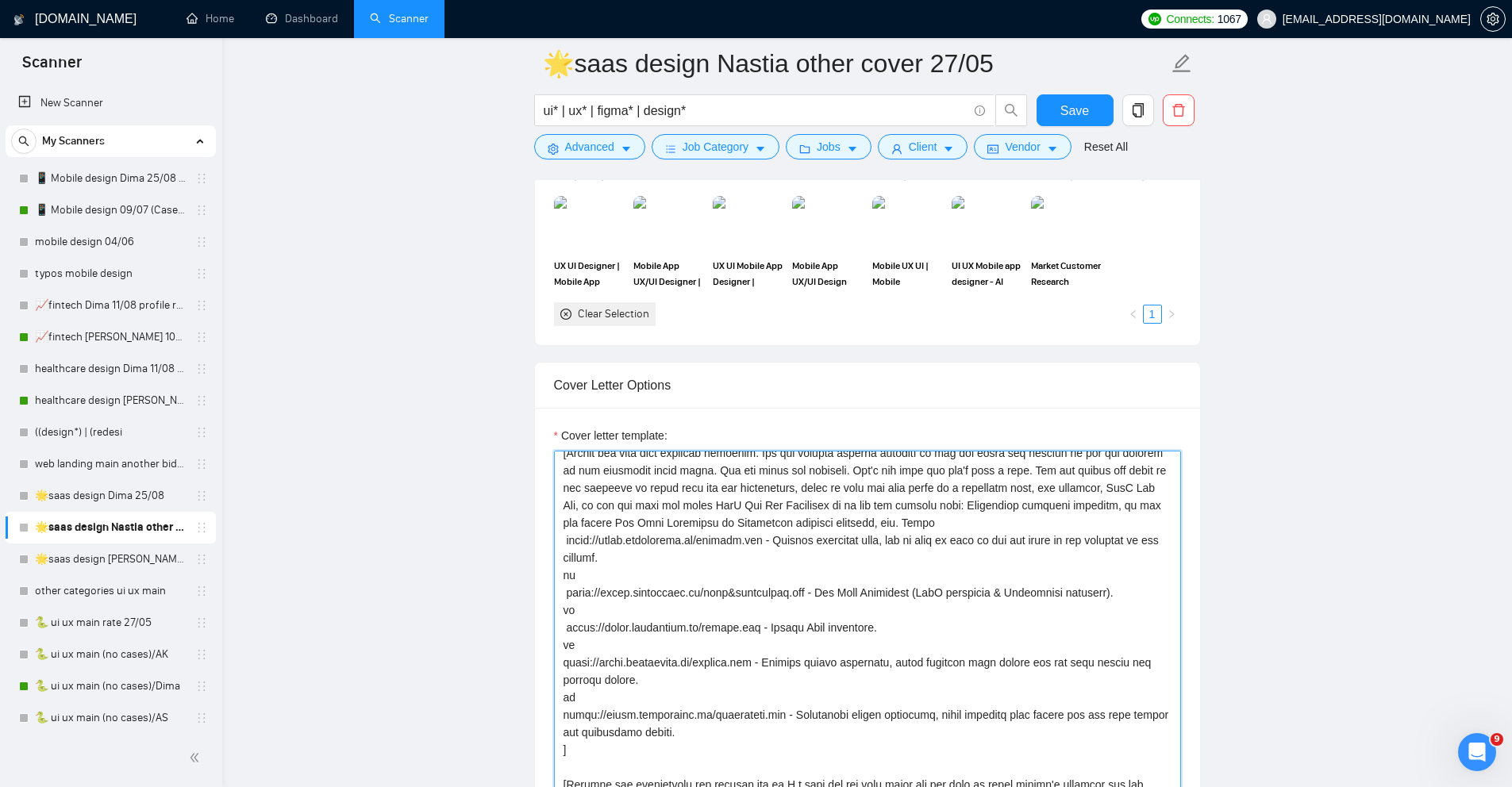
scroll to position [0, 0]
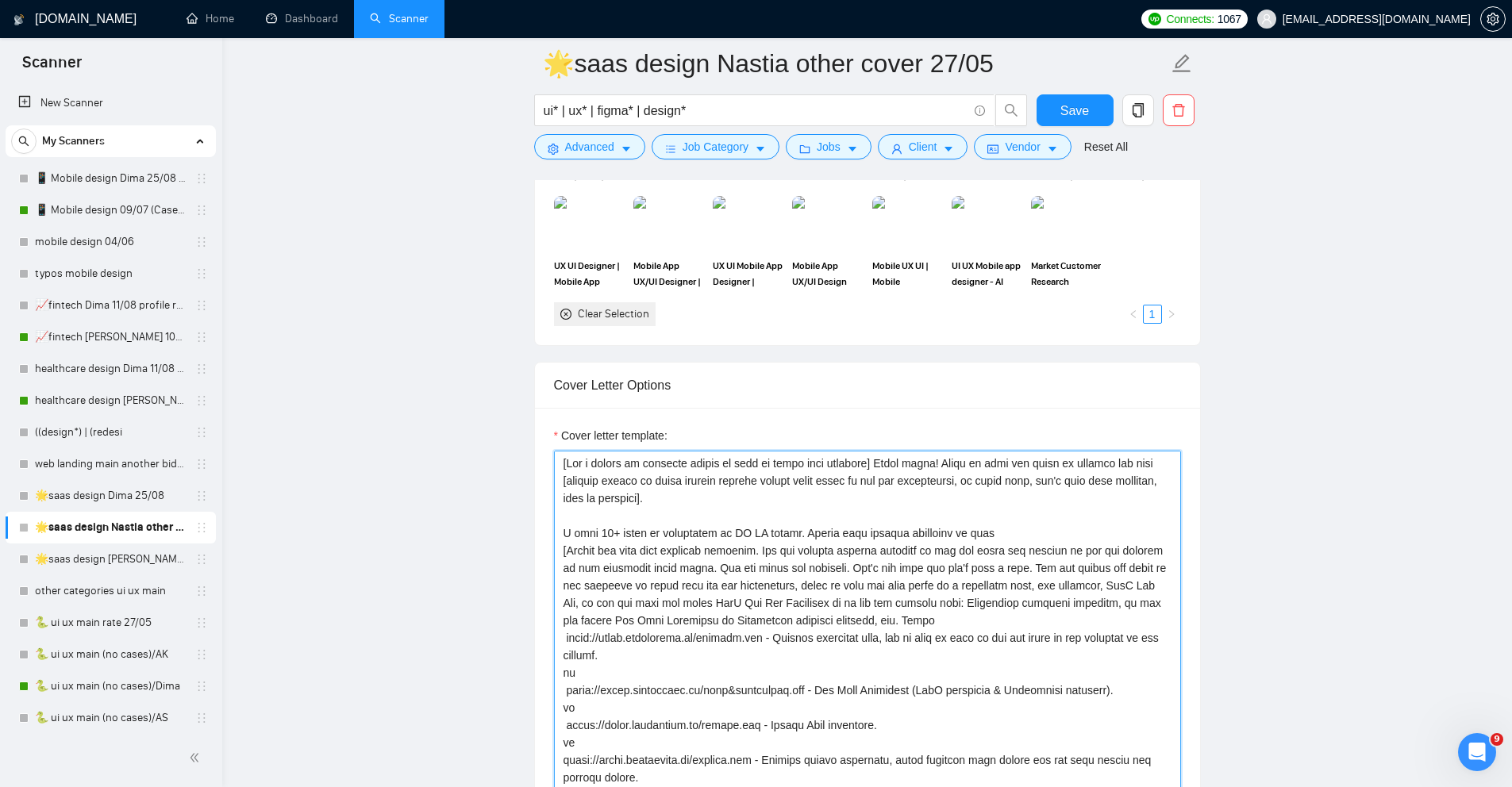
click at [800, 535] on textarea "Cover letter template:" at bounding box center [867, 629] width 627 height 357
click at [831, 533] on textarea "Cover letter template:" at bounding box center [867, 629] width 627 height 357
click at [672, 553] on textarea "Cover letter template:" at bounding box center [867, 629] width 627 height 357
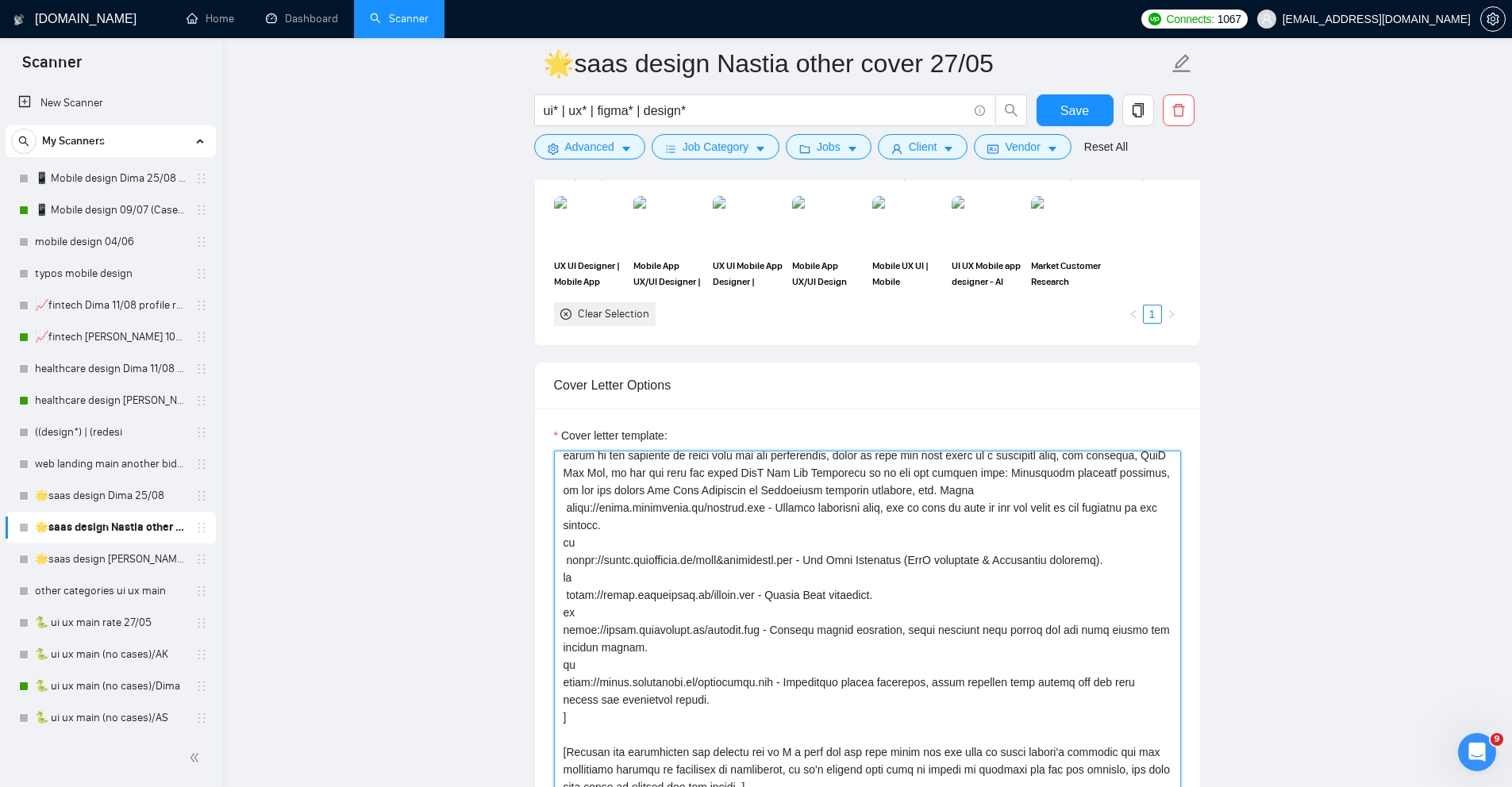
scroll to position [128, 0]
click at [1141, 508] on textarea "Cover letter template:" at bounding box center [867, 629] width 627 height 357
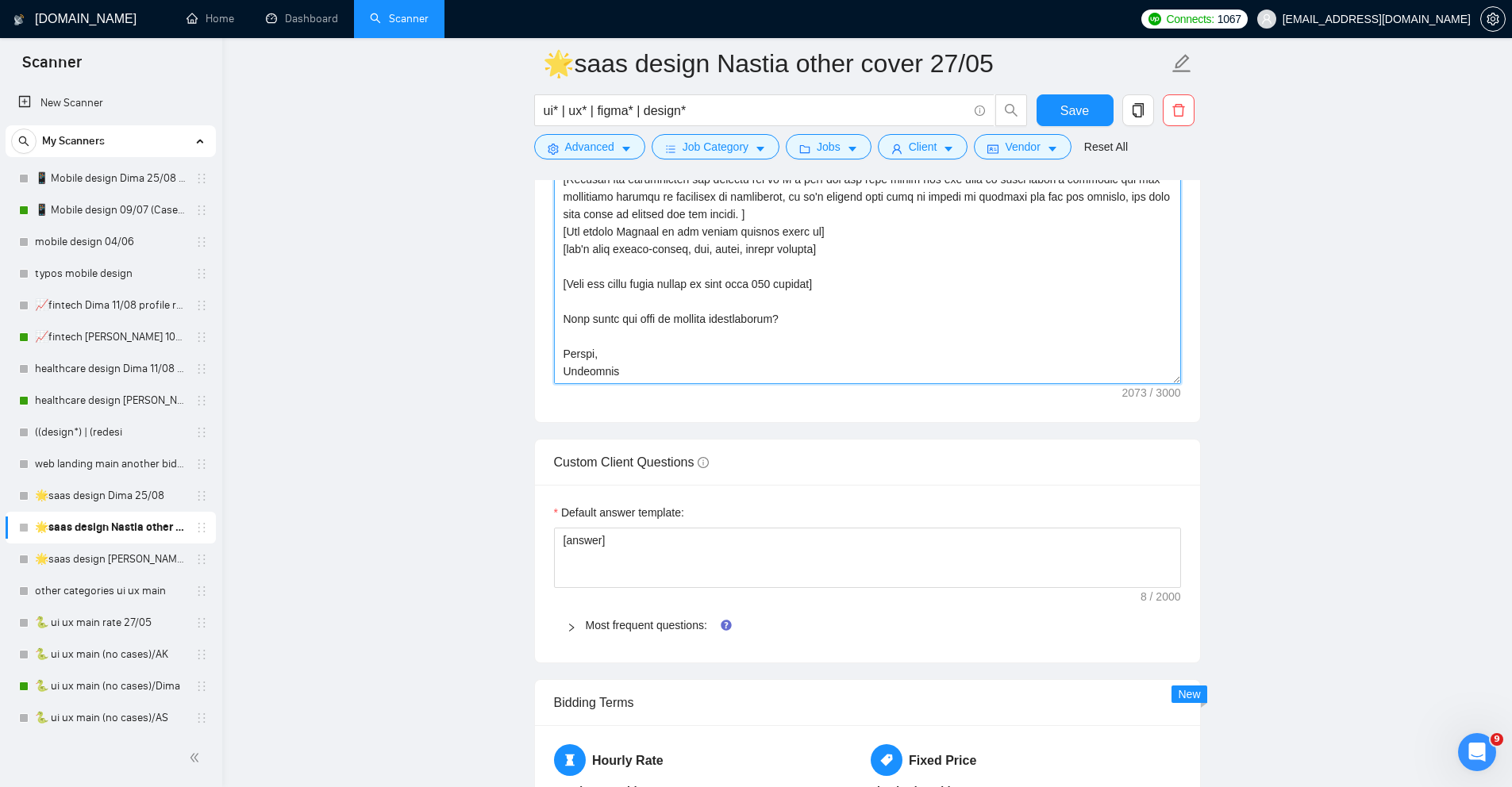
scroll to position [2279, 0]
type textarea "[Use a couple of relevant emojis to make my first line brighter] Hello there! R…"
click at [1061, 109] on span "Save" at bounding box center [1075, 111] width 28 height 20
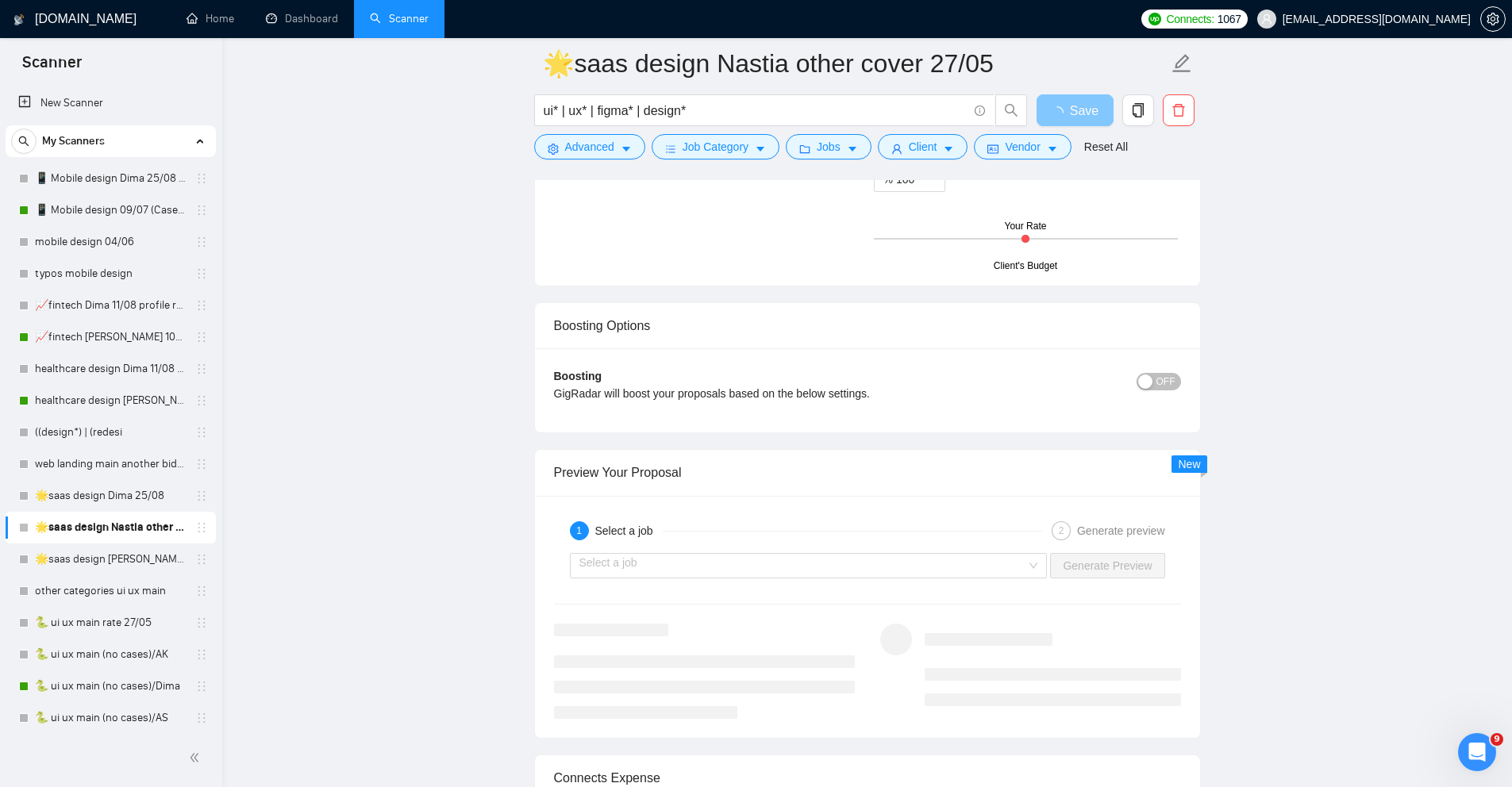
scroll to position [3029, 0]
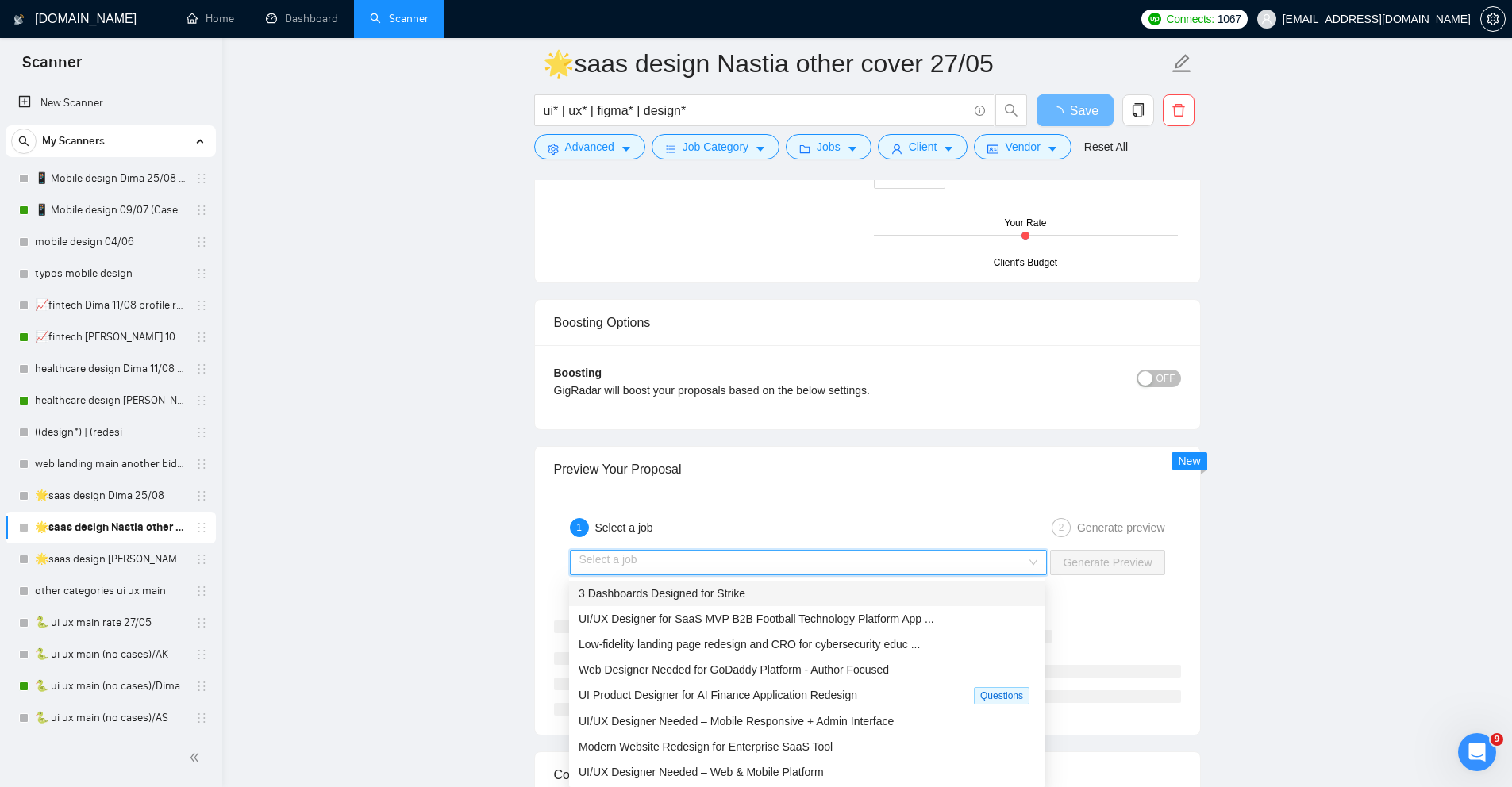
click at [944, 564] on input "search" at bounding box center [803, 562] width 447 height 24
click at [764, 596] on div "3 Dashboards Designed for Strike" at bounding box center [807, 593] width 457 height 17
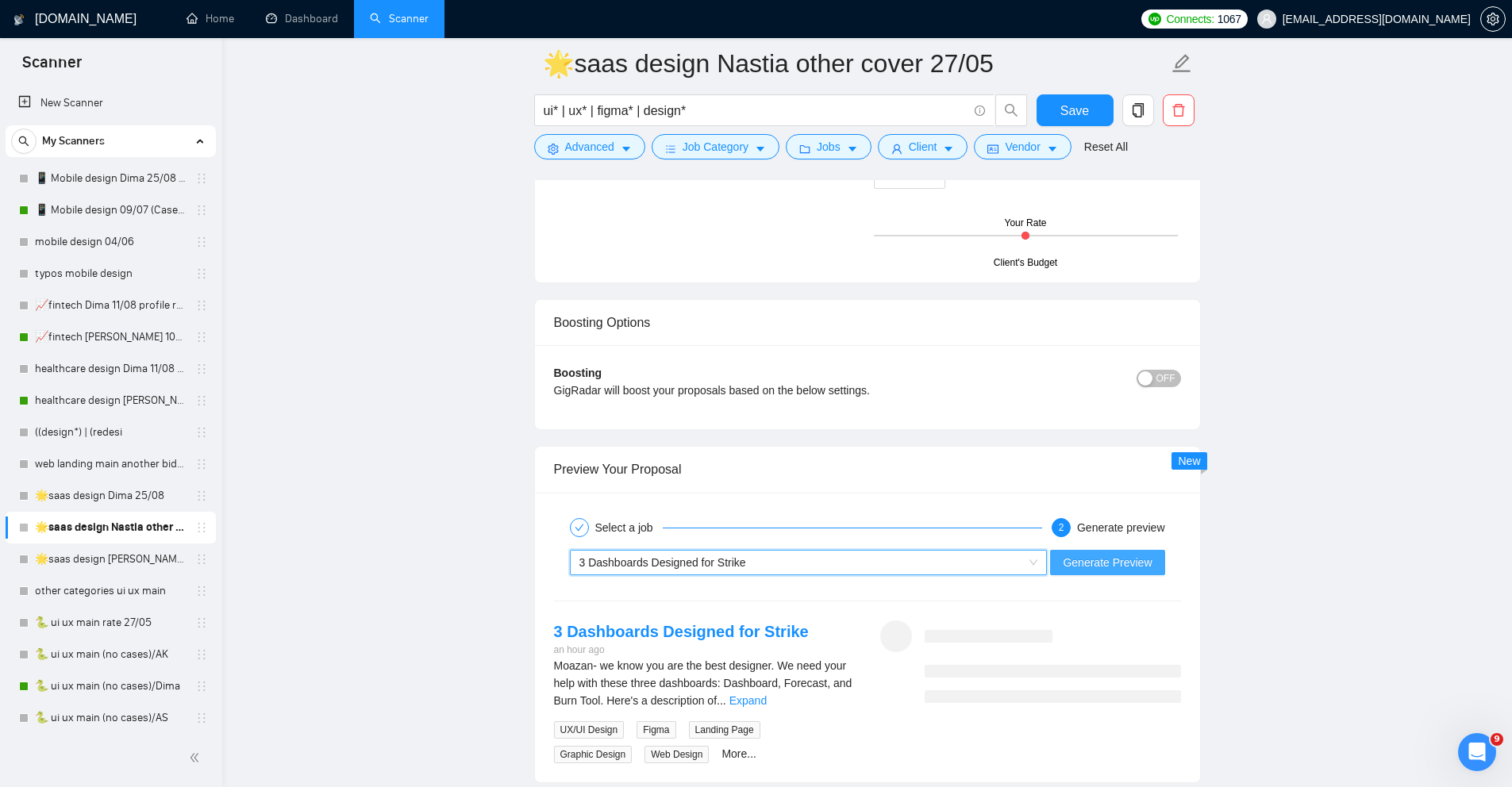
click at [1111, 565] on span "Generate Preview" at bounding box center [1107, 562] width 89 height 17
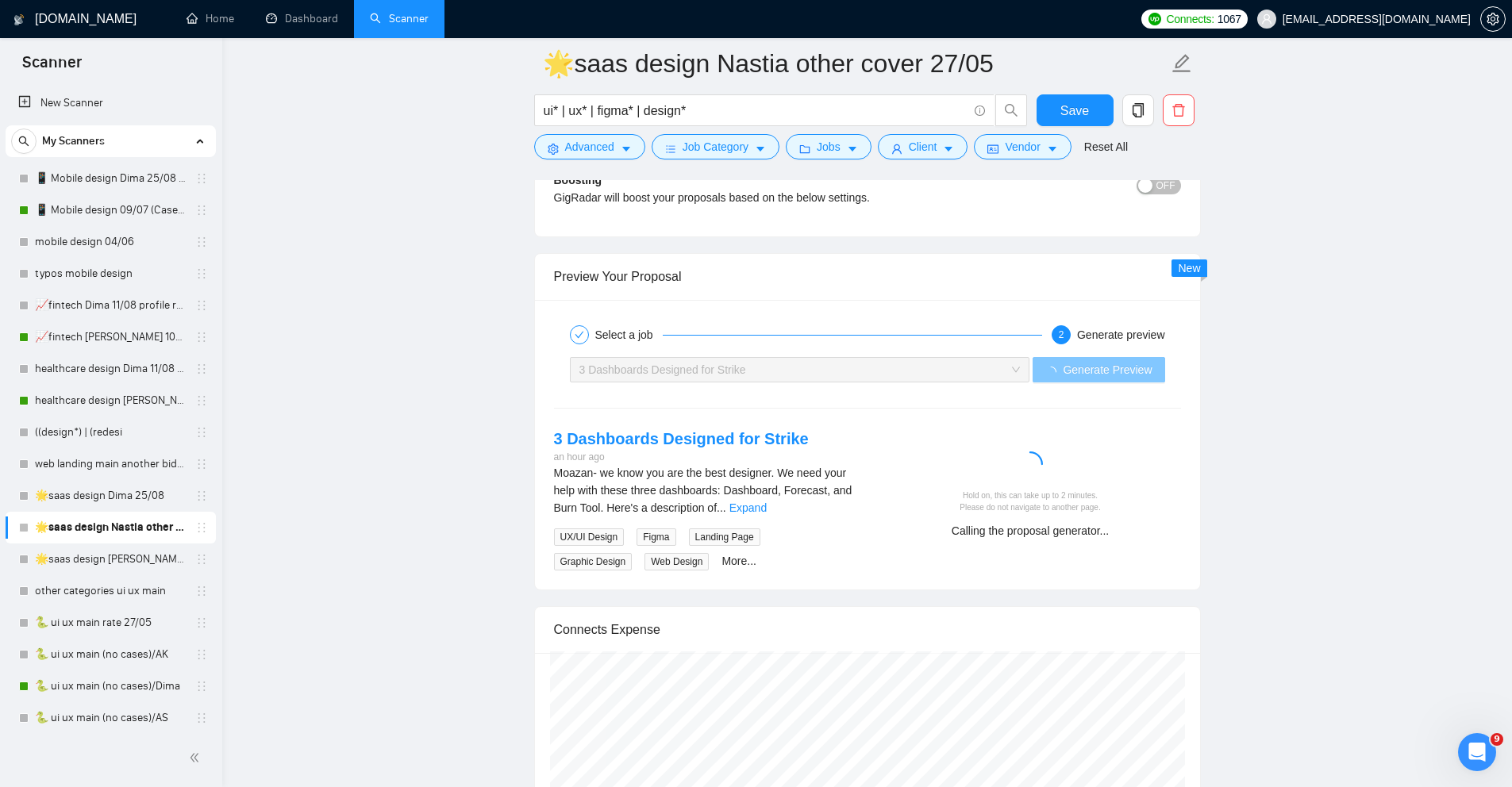
scroll to position [3224, 0]
click at [767, 506] on link "Expand" at bounding box center [748, 505] width 37 height 12
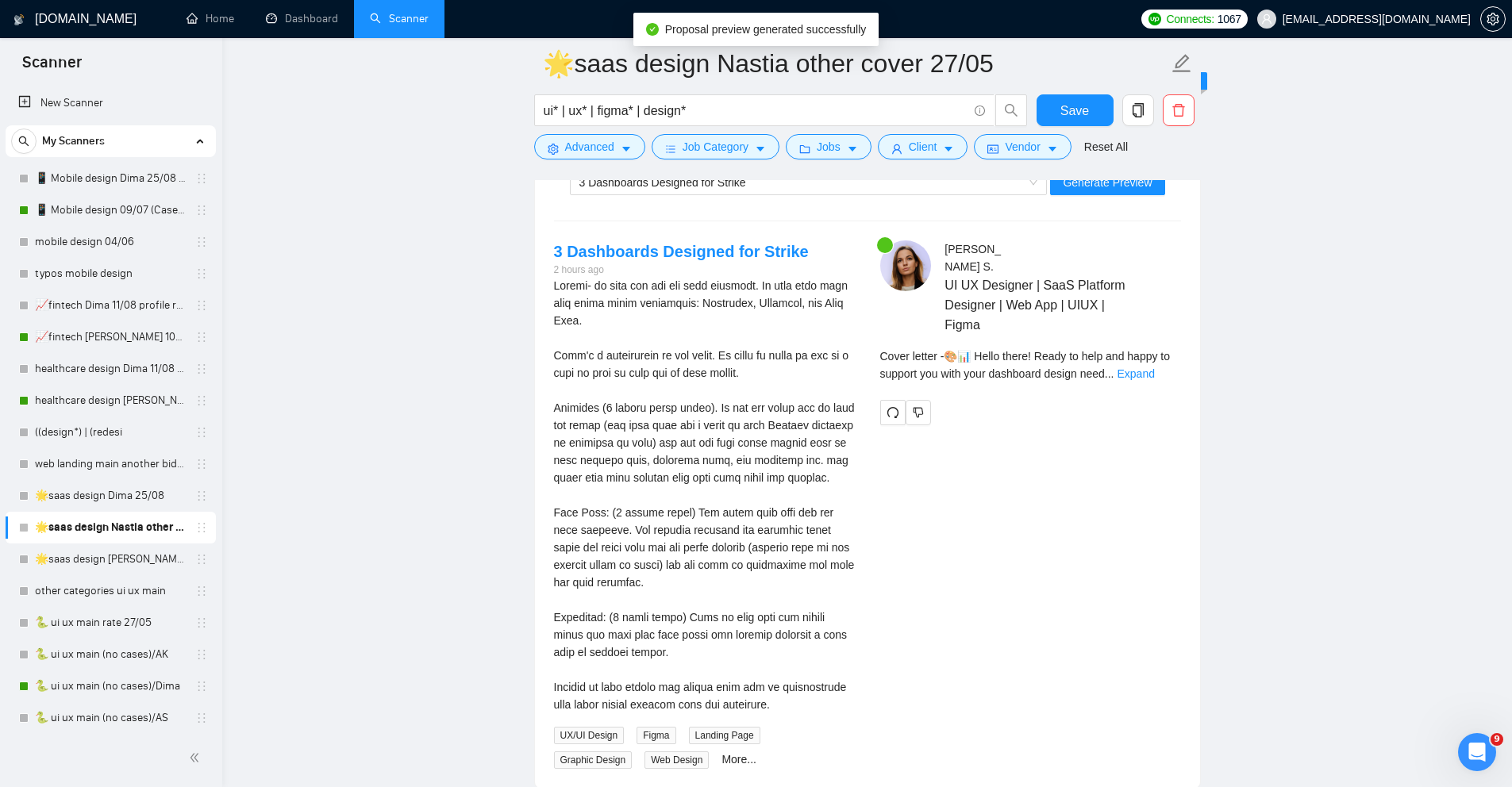
scroll to position [3398, 0]
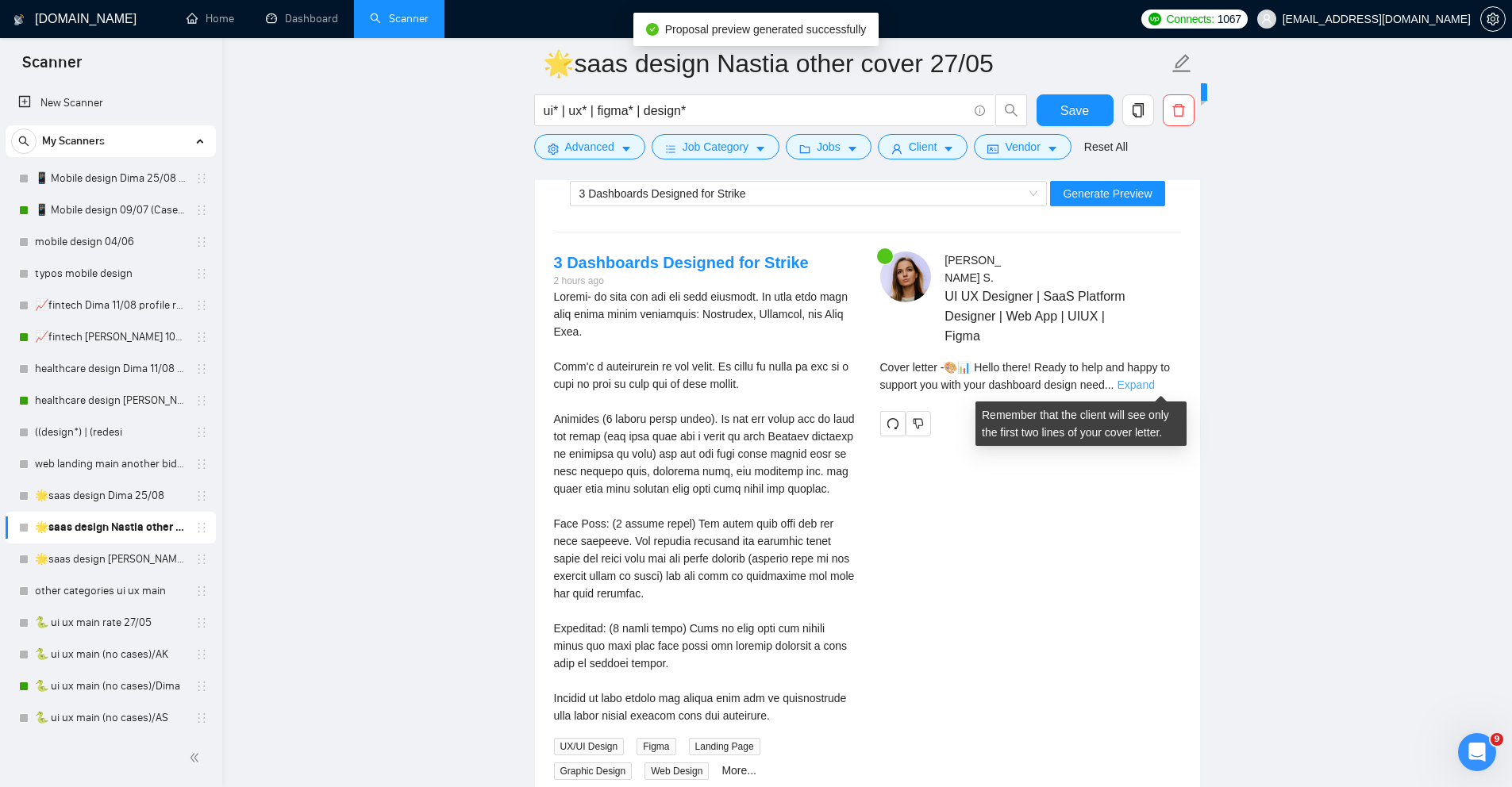
click at [1154, 388] on link "Expand" at bounding box center [1135, 384] width 37 height 12
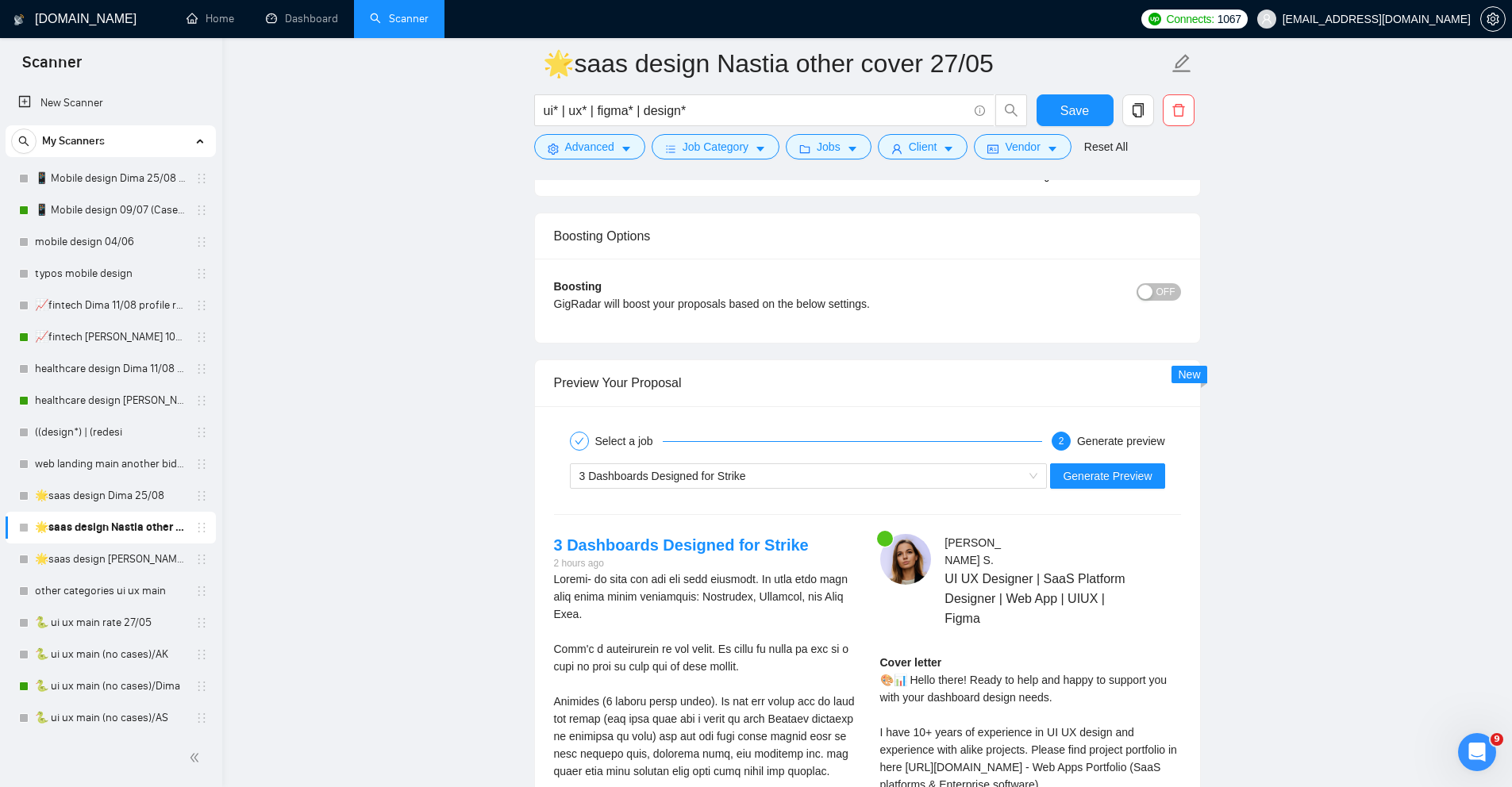
scroll to position [3137, 0]
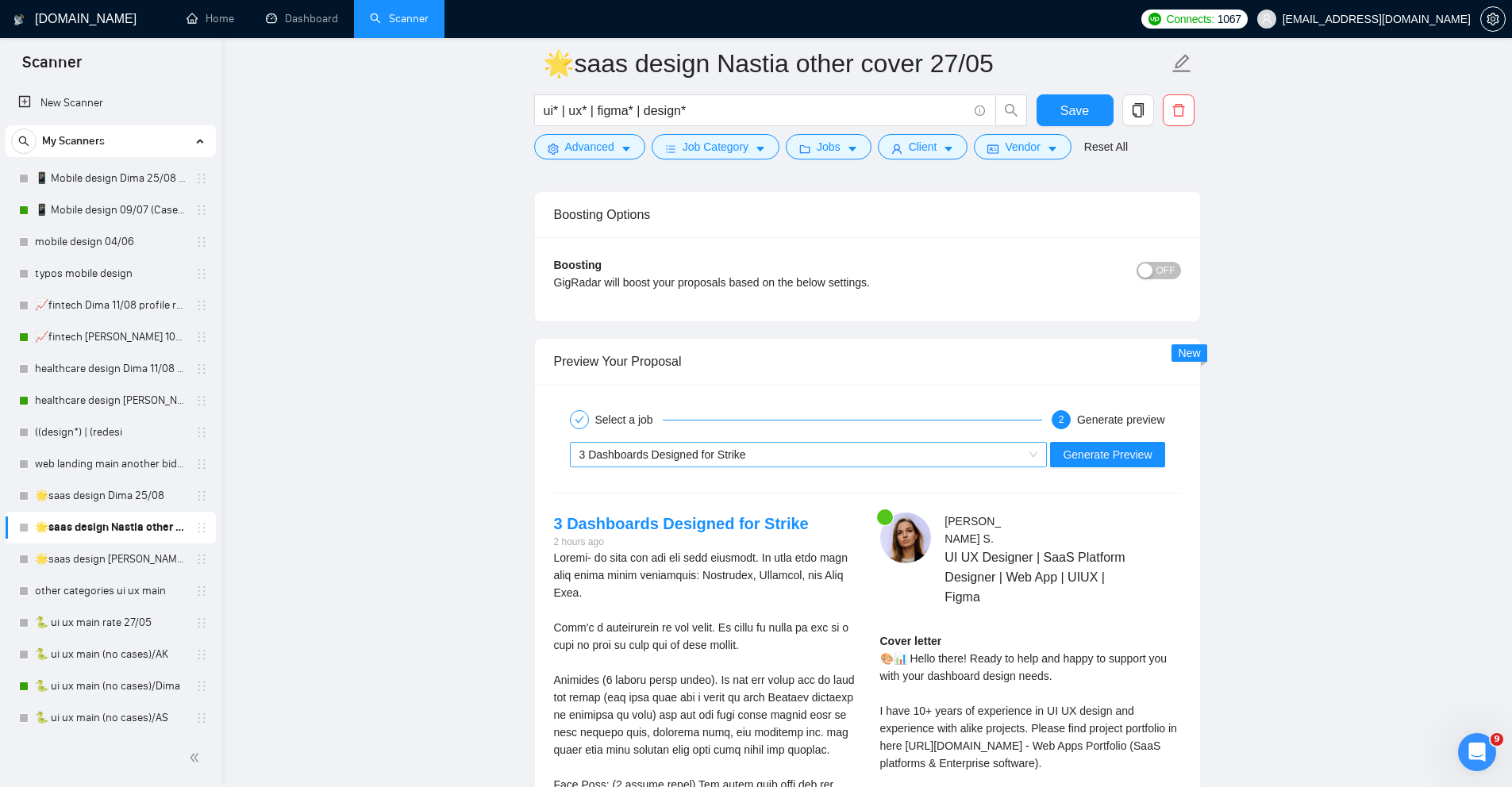
click at [957, 448] on div "3 Dashboards Designed for Strike" at bounding box center [801, 455] width 445 height 24
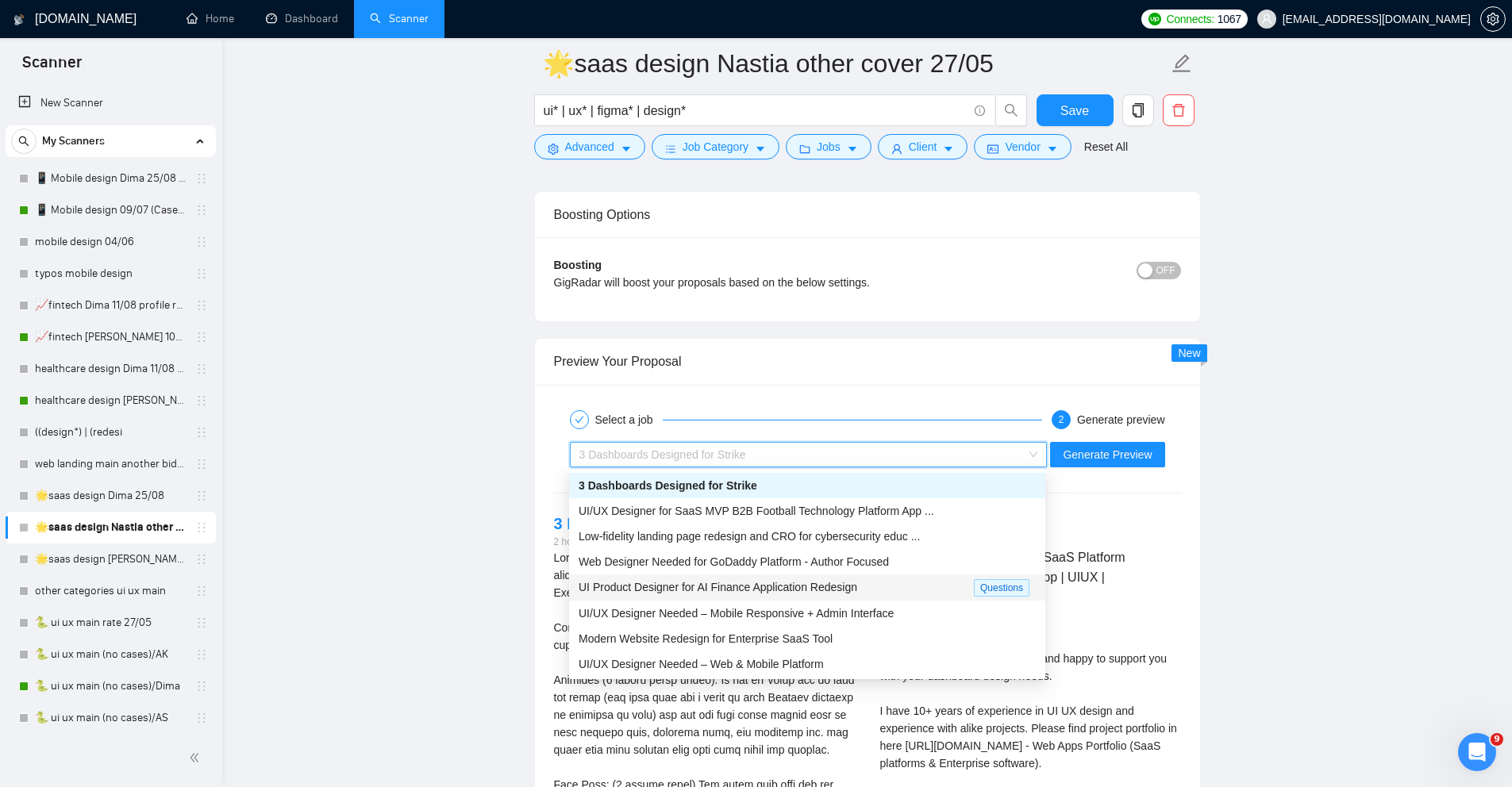
click at [795, 591] on span "UI Product Designer for AI Finance Application Redesign" at bounding box center [717, 587] width 278 height 12
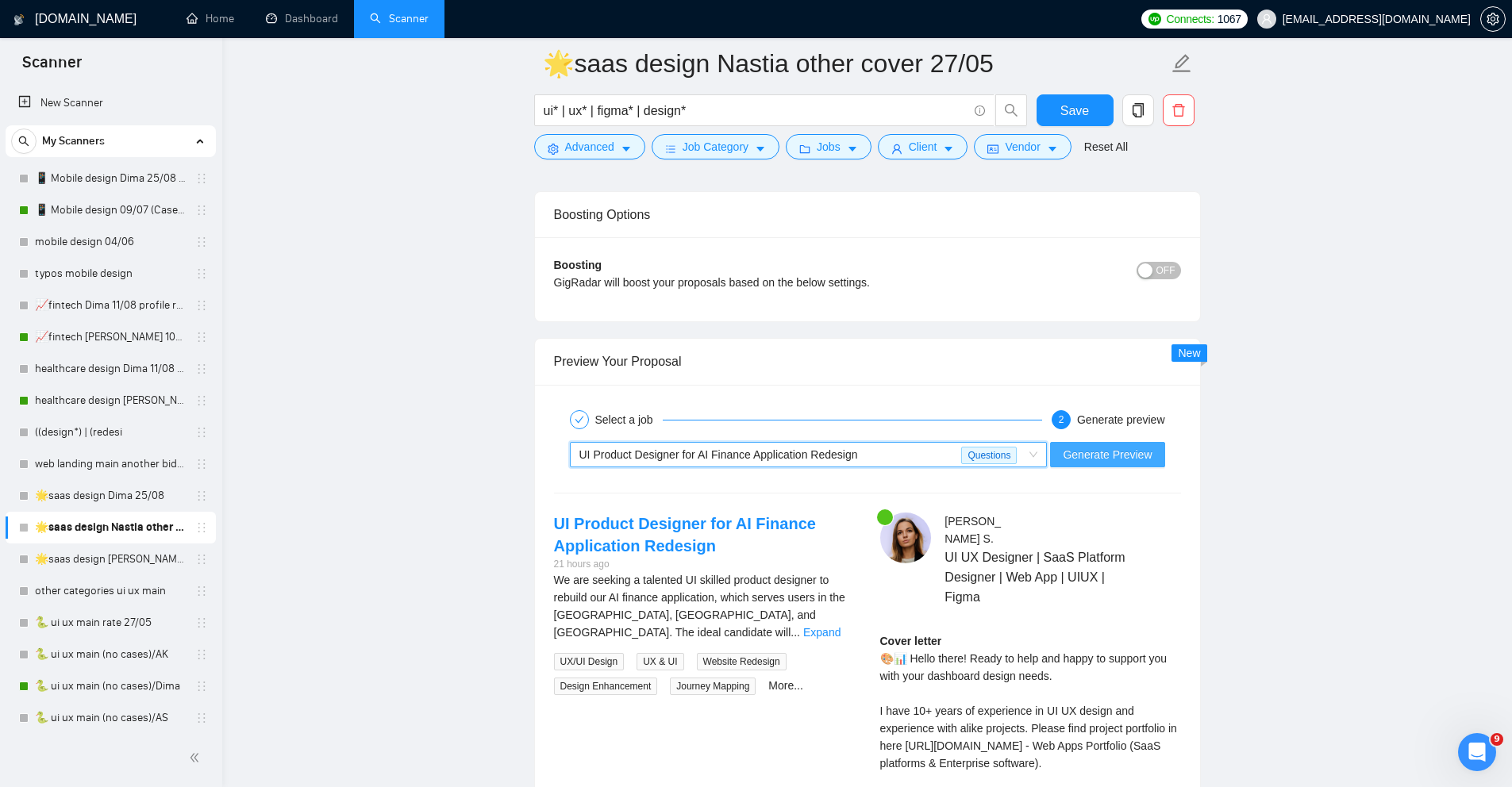
click at [1108, 451] on span "Generate Preview" at bounding box center [1107, 454] width 89 height 17
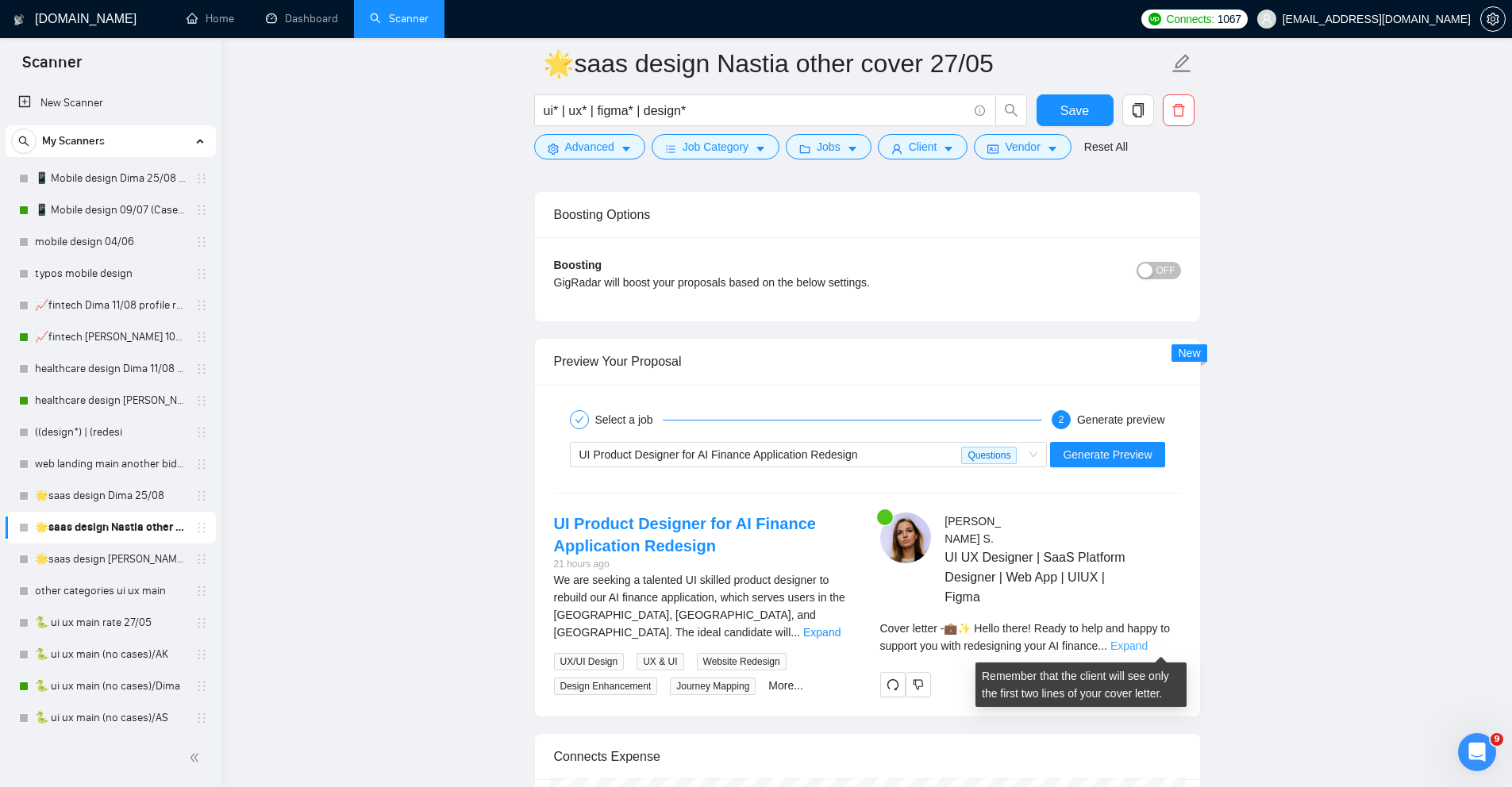
click at [1147, 649] on link "Expand" at bounding box center [1128, 645] width 37 height 12
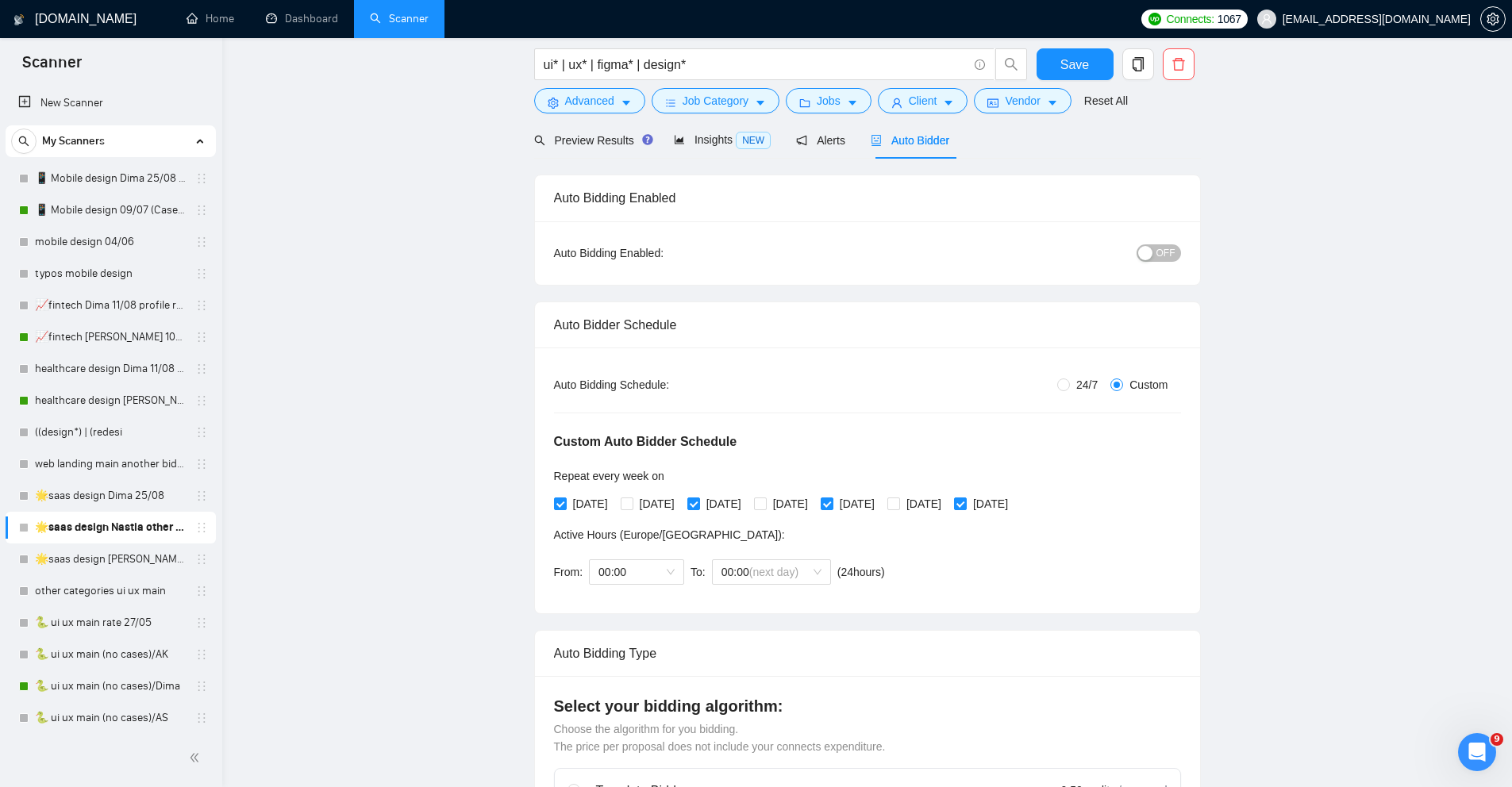
scroll to position [0, 0]
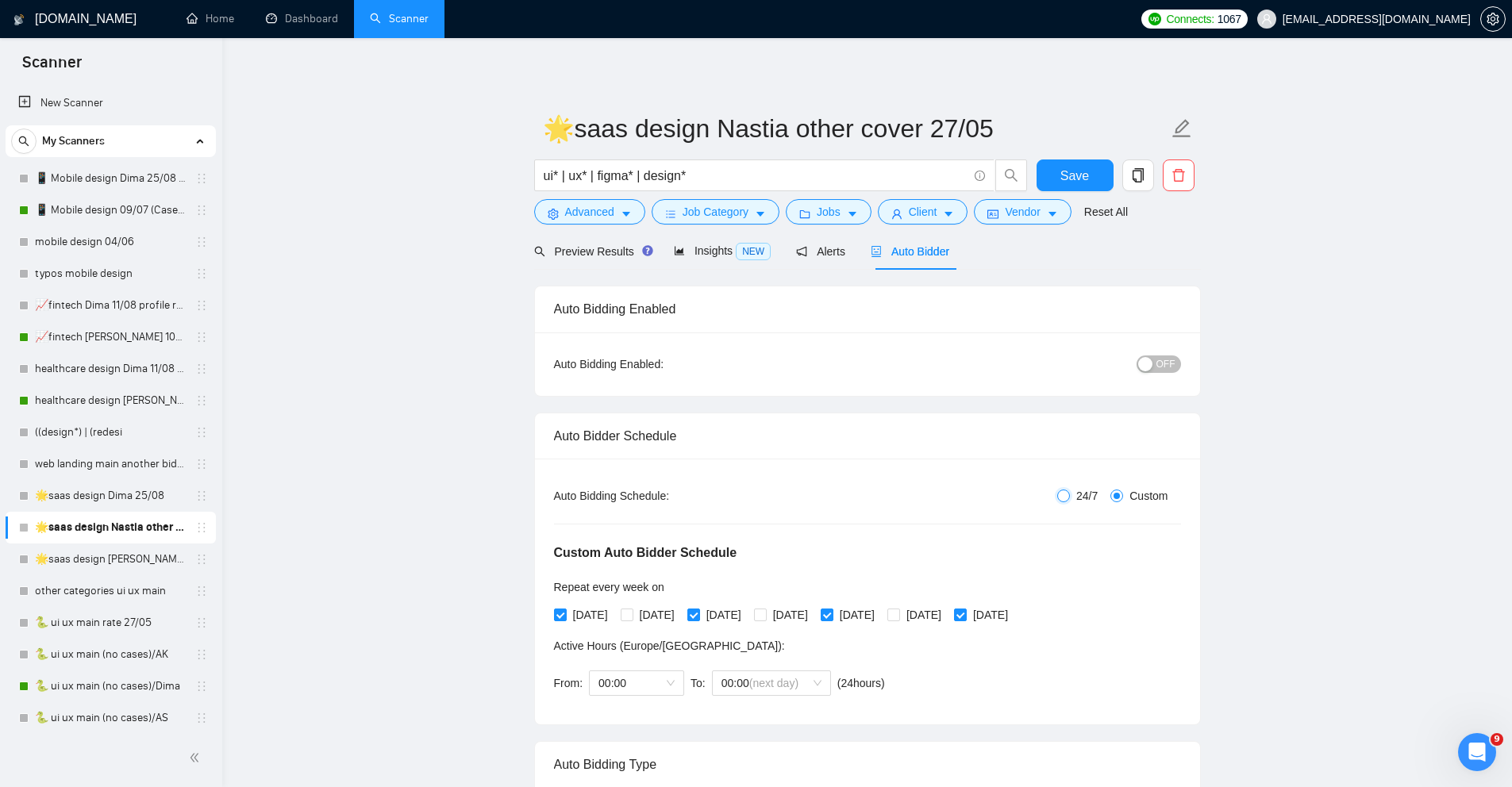
click at [1059, 499] on input "24/7" at bounding box center [1063, 495] width 12 height 12
radio input "true"
radio input "false"
checkbox input "false"
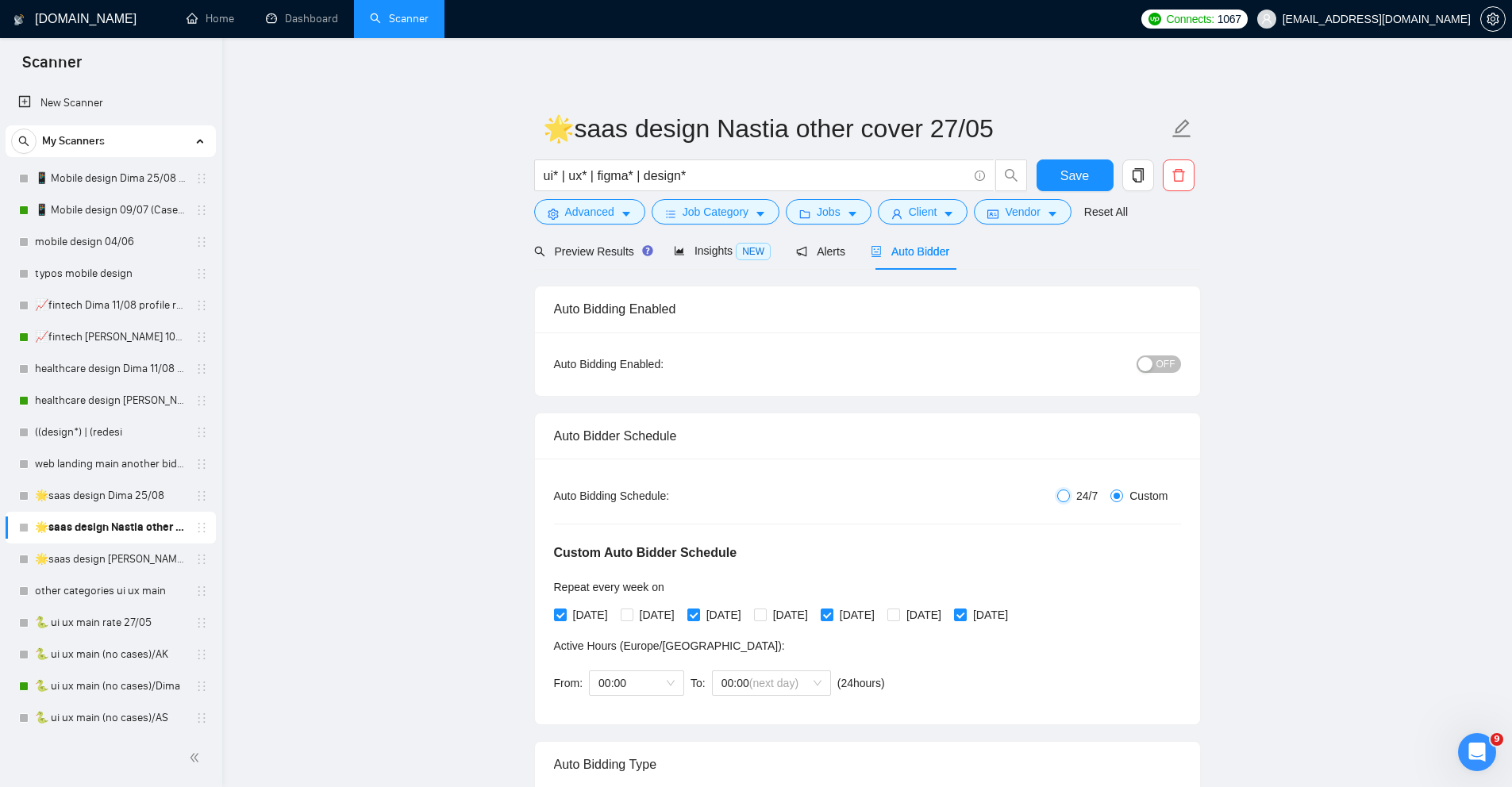
checkbox input "false"
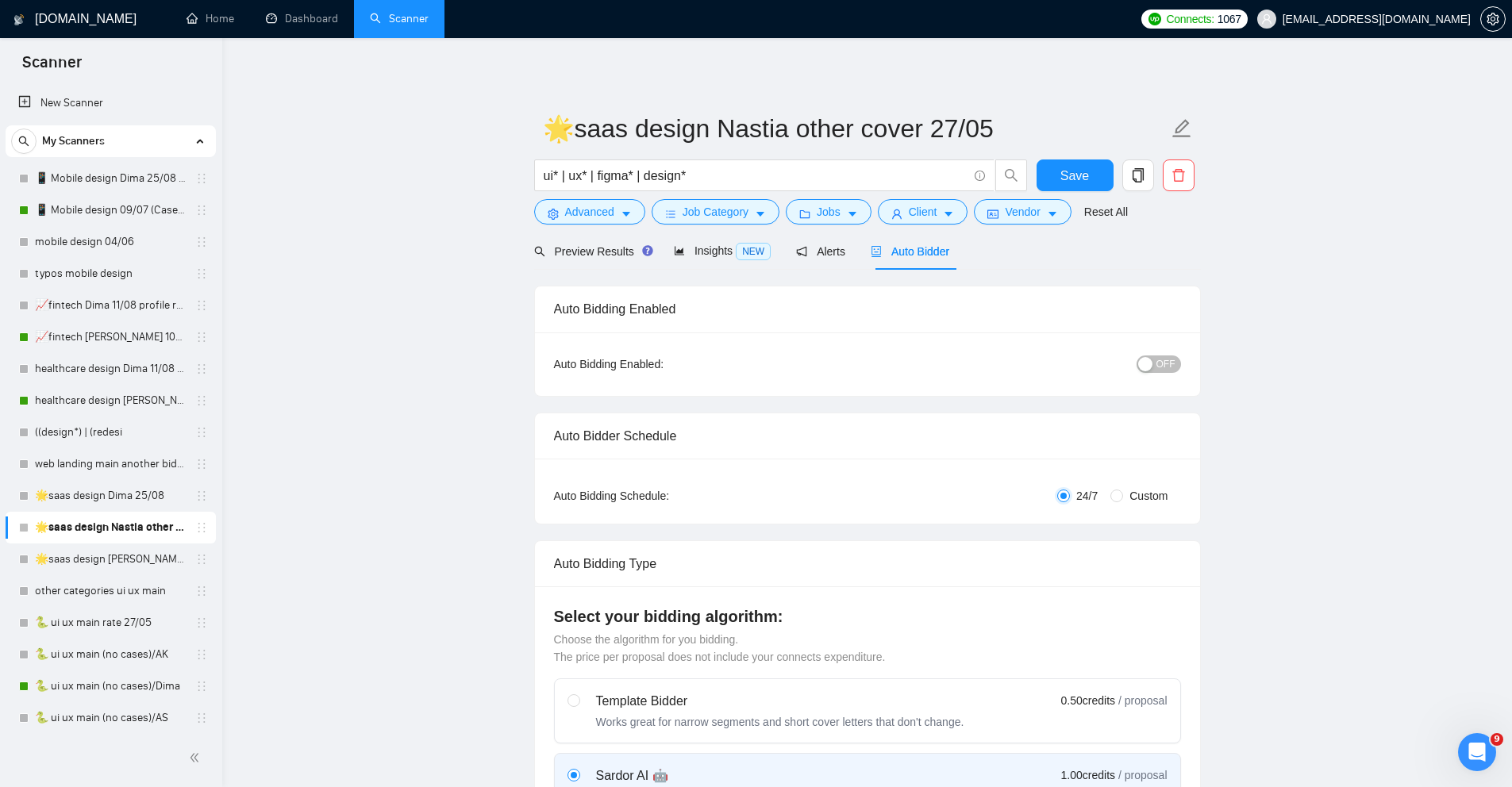
click at [1059, 499] on input "24/7" at bounding box center [1063, 495] width 12 height 12
click at [1127, 498] on span "Custom" at bounding box center [1148, 495] width 51 height 17
click at [1123, 498] on input "Custom" at bounding box center [1116, 495] width 12 height 12
radio input "true"
radio input "false"
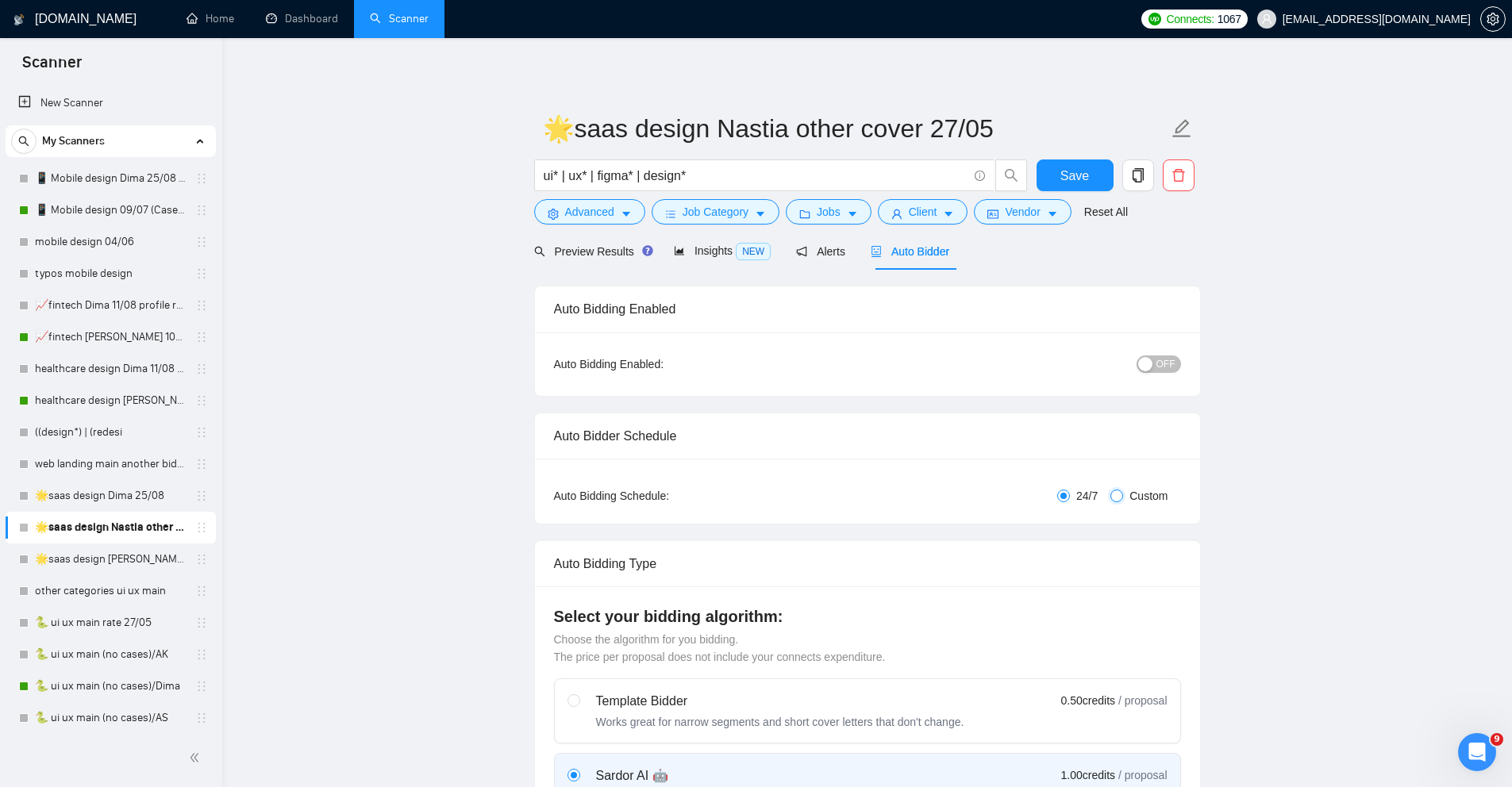
checkbox input "true"
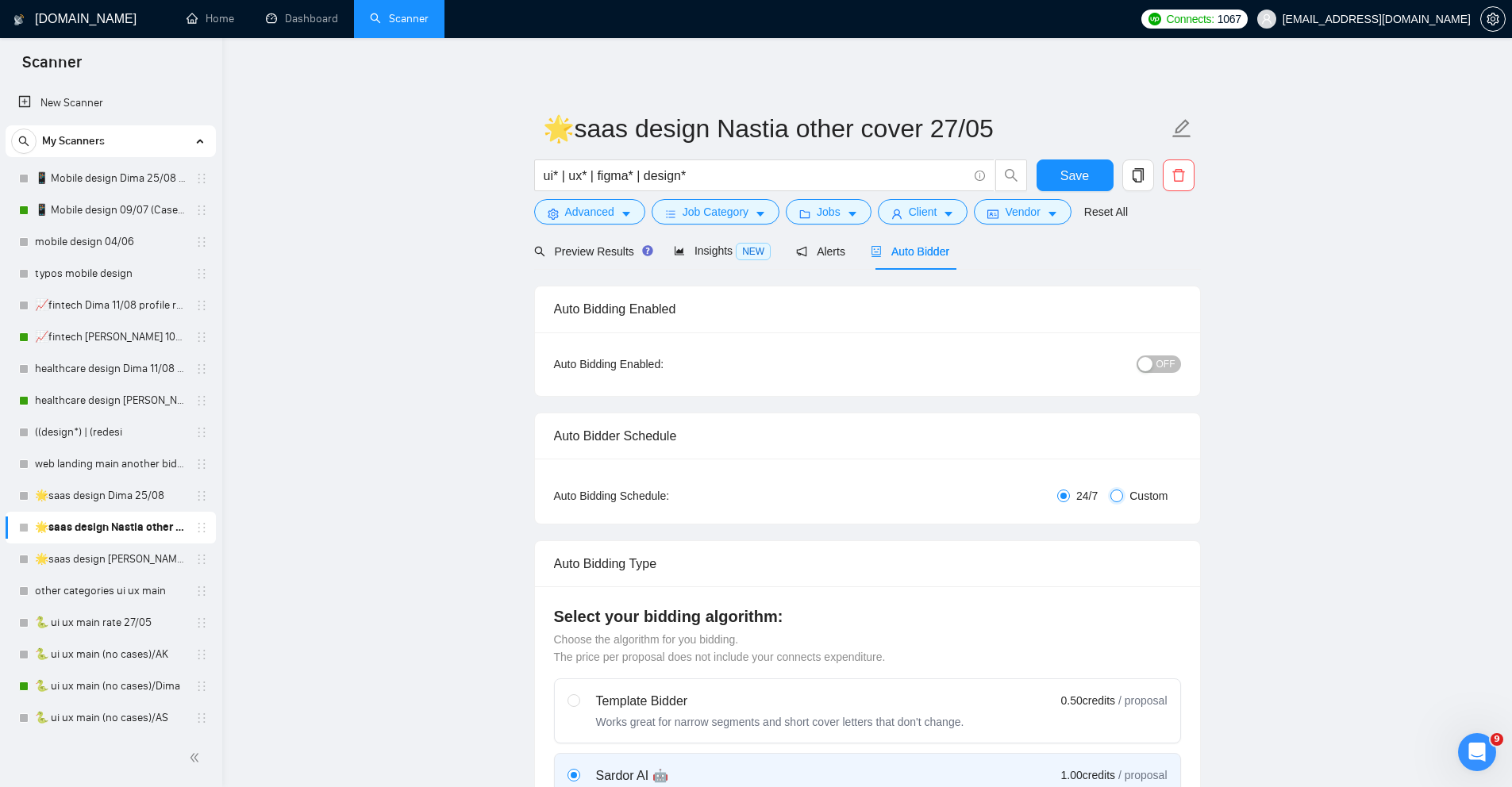
checkbox input "true"
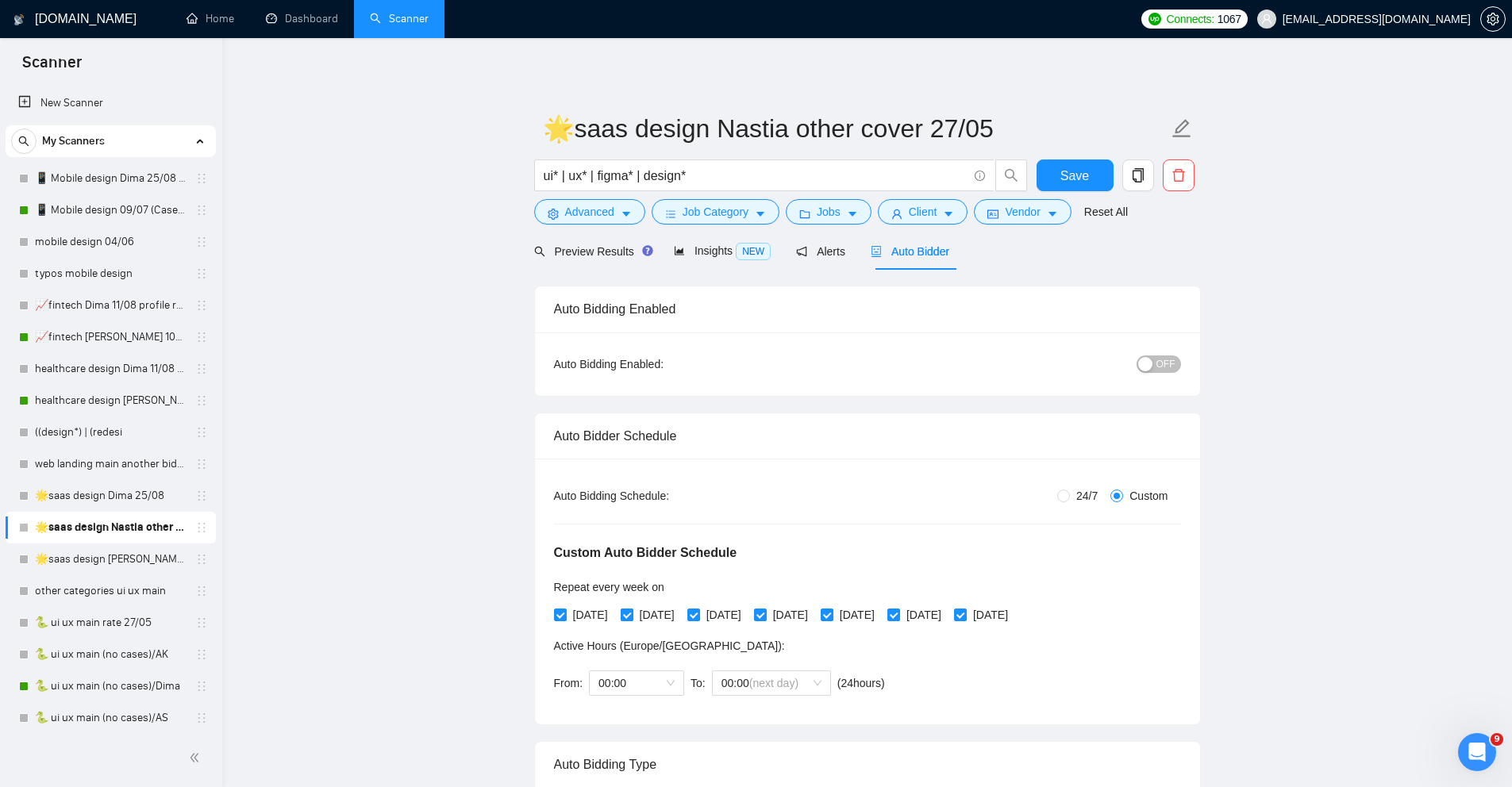
click at [632, 616] on input "[DATE]" at bounding box center [626, 614] width 11 height 11
checkbox input "false"
click at [766, 616] on input "[DATE]" at bounding box center [759, 614] width 11 height 11
checkbox input "false"
click at [948, 616] on span "[DATE]" at bounding box center [924, 615] width 47 height 17
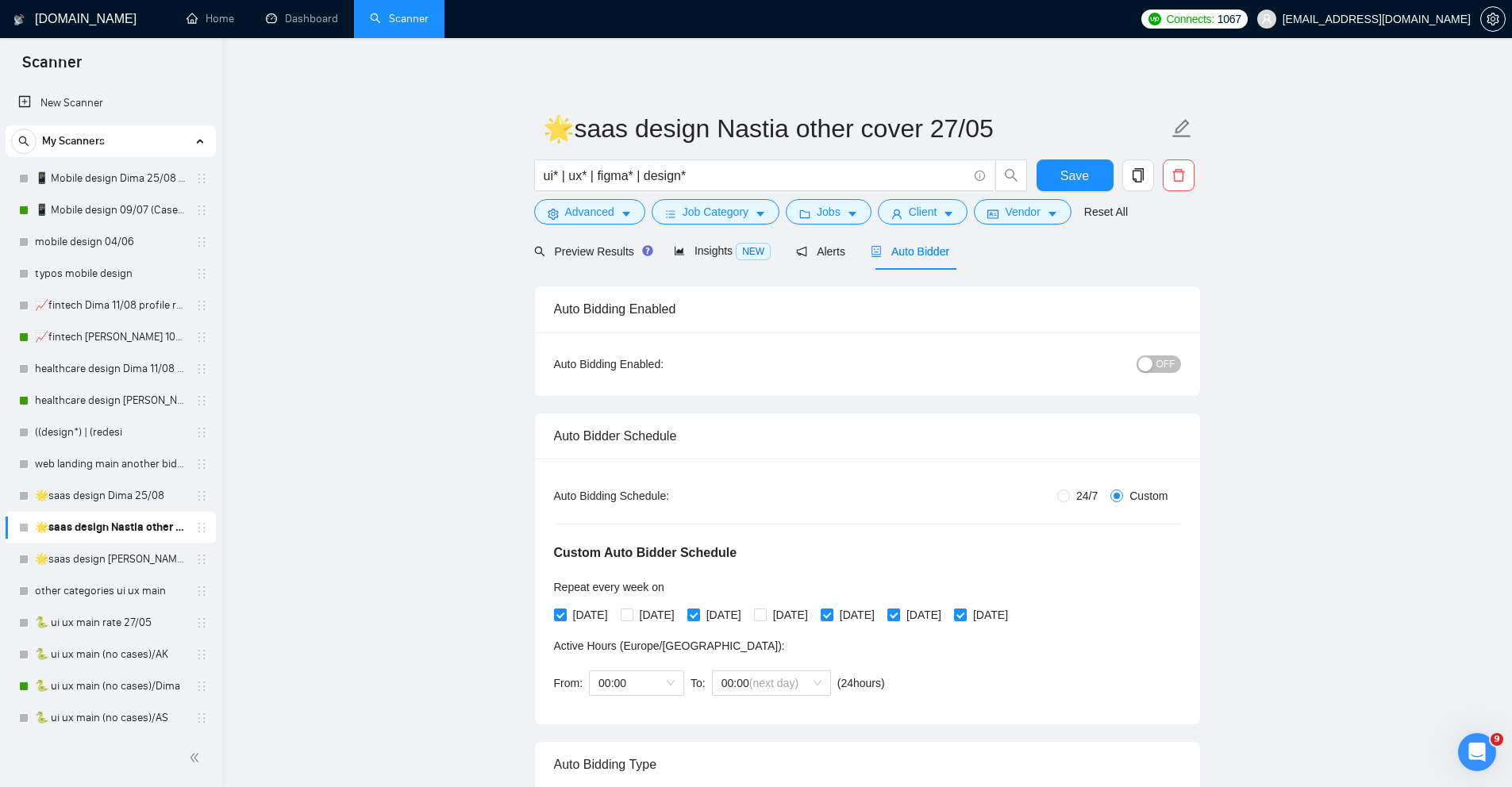
click at [899, 616] on input "[DATE]" at bounding box center [892, 614] width 11 height 11
checkbox input "false"
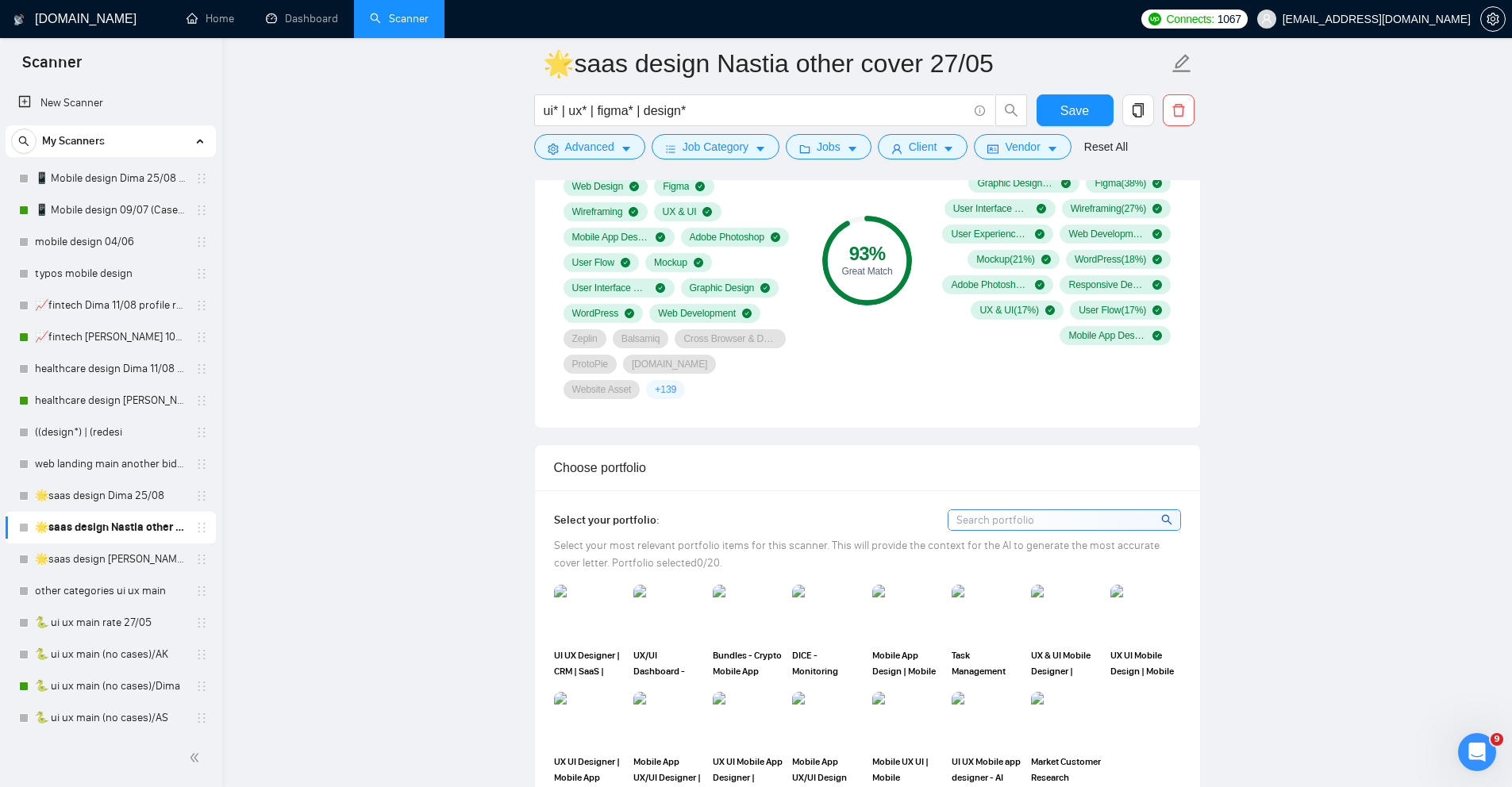
scroll to position [1387, 0]
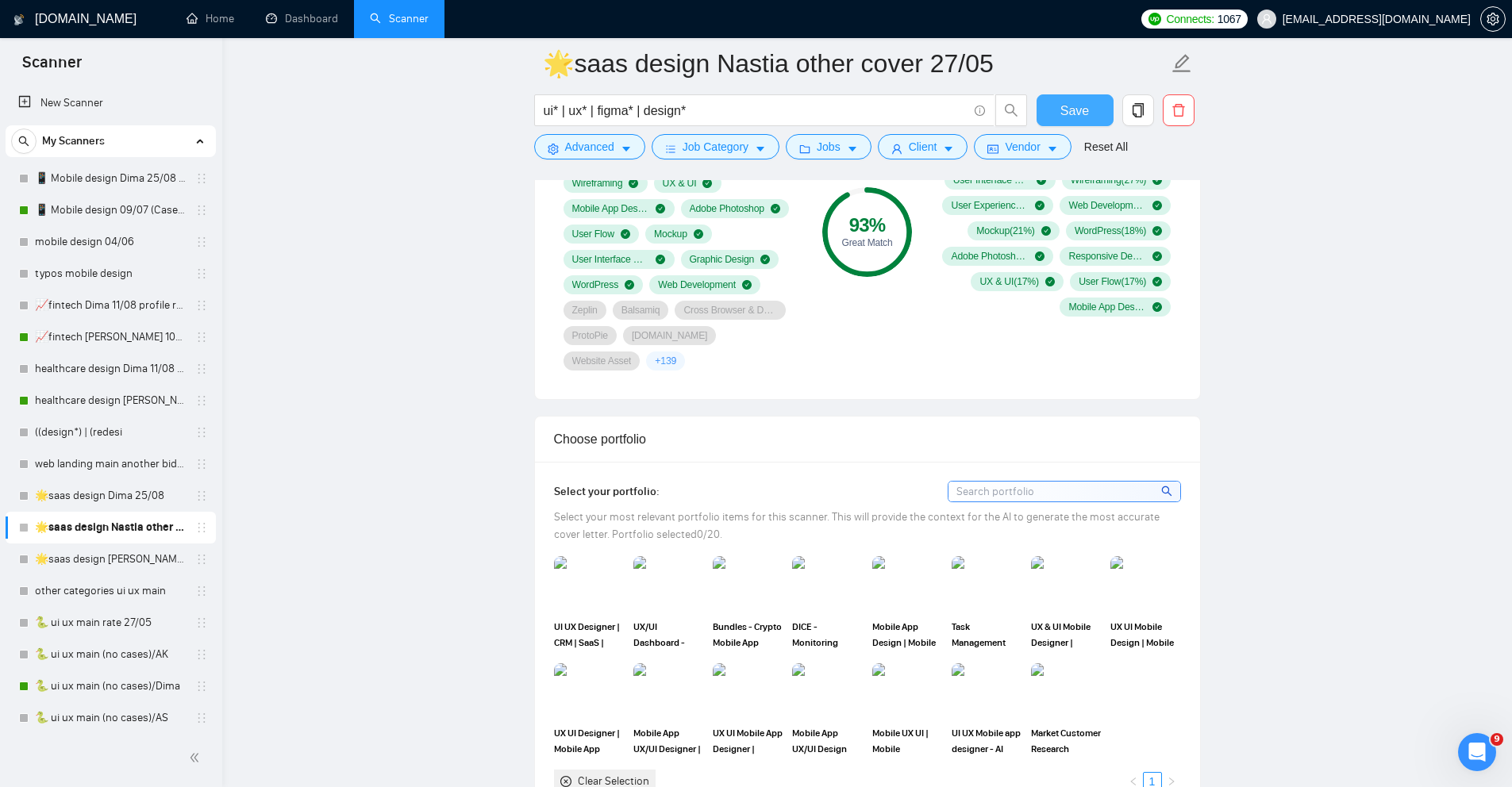
click at [1072, 106] on span "Save" at bounding box center [1075, 111] width 28 height 20
click at [85, 559] on link "🌟saas design [PERSON_NAME] 27-03/06 check 90% rate" at bounding box center [110, 559] width 151 height 31
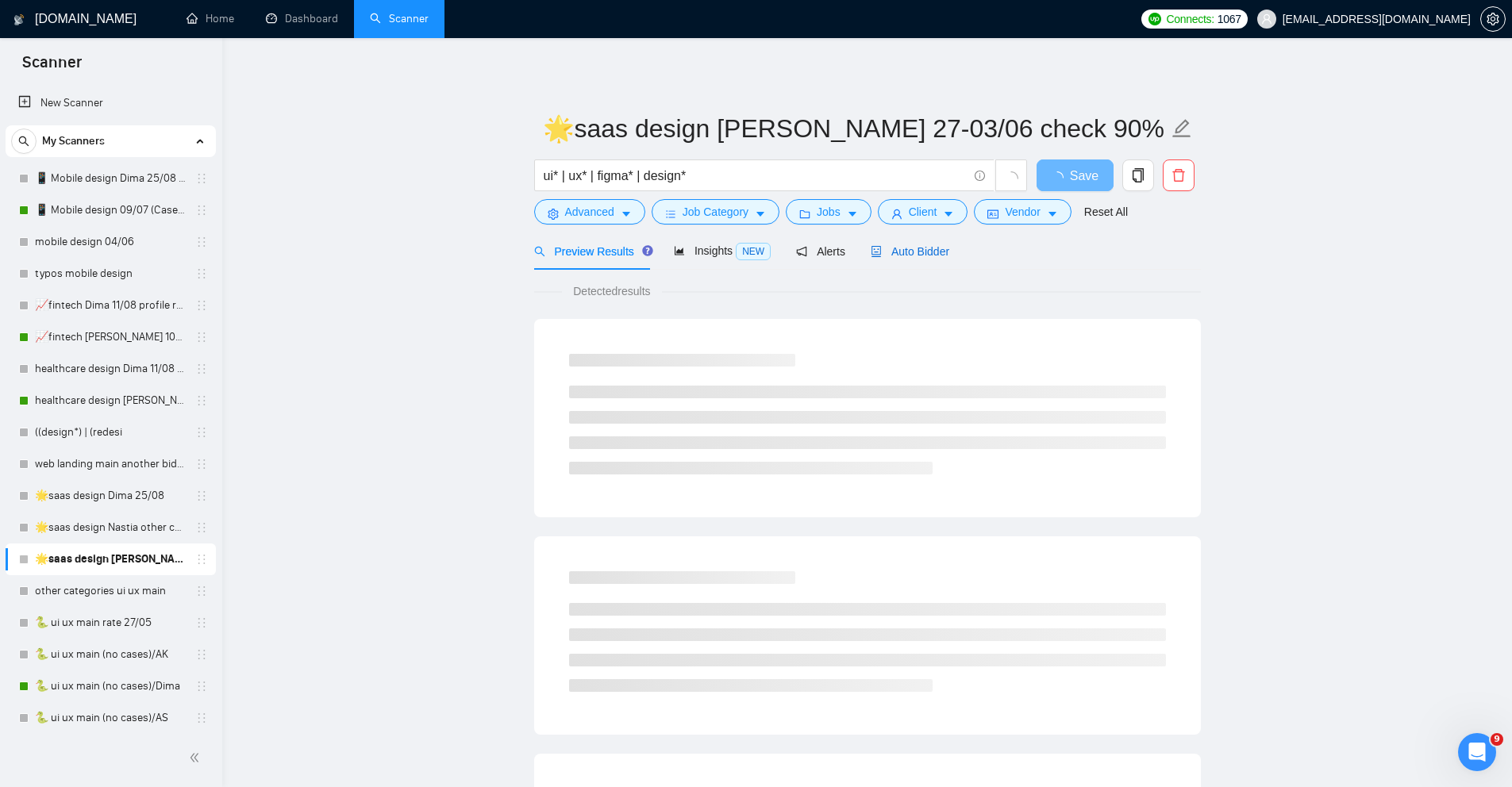
click at [924, 249] on span "Auto Bidder" at bounding box center [910, 251] width 79 height 12
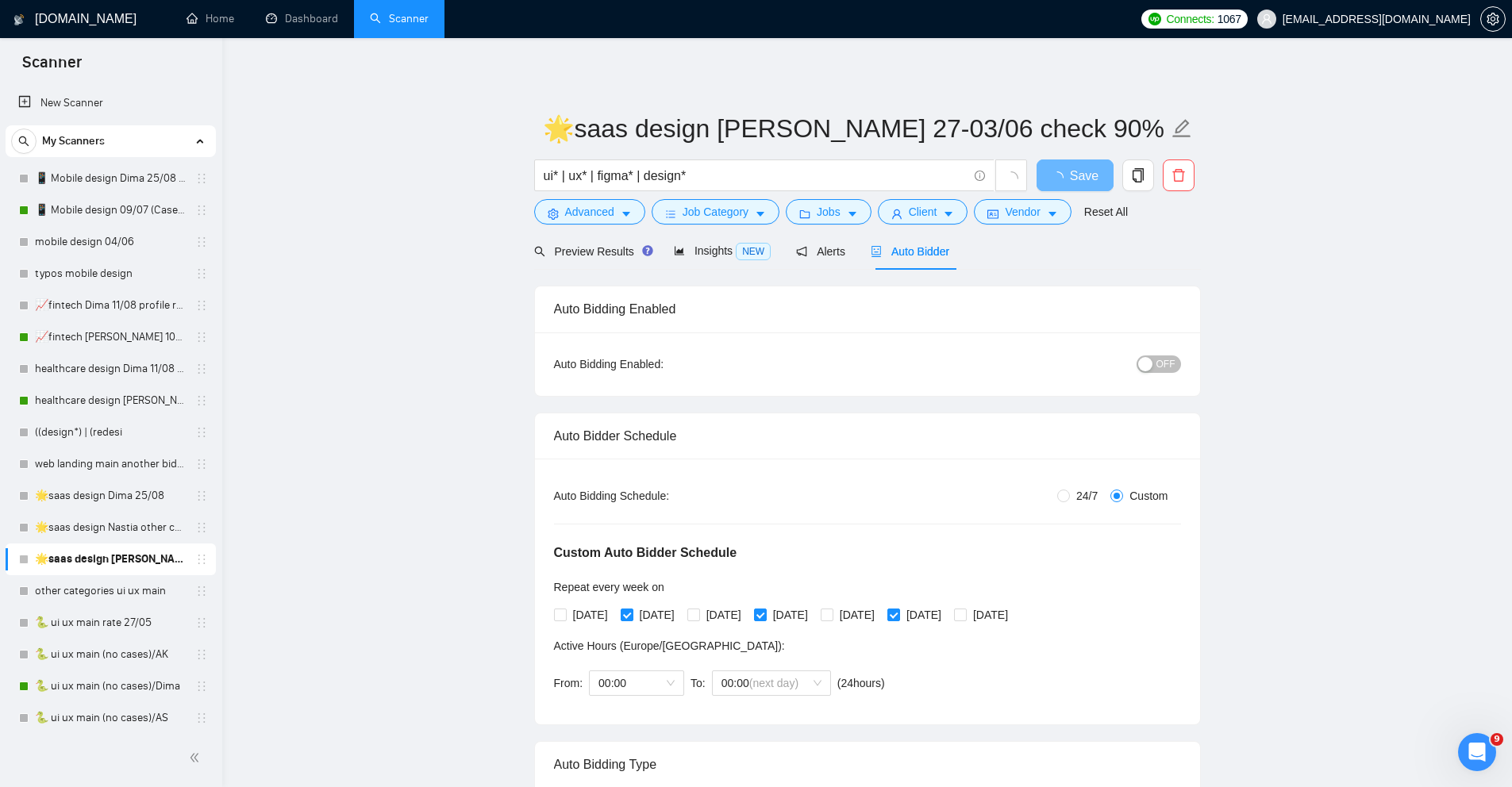
click at [1162, 365] on span "OFF" at bounding box center [1166, 364] width 19 height 17
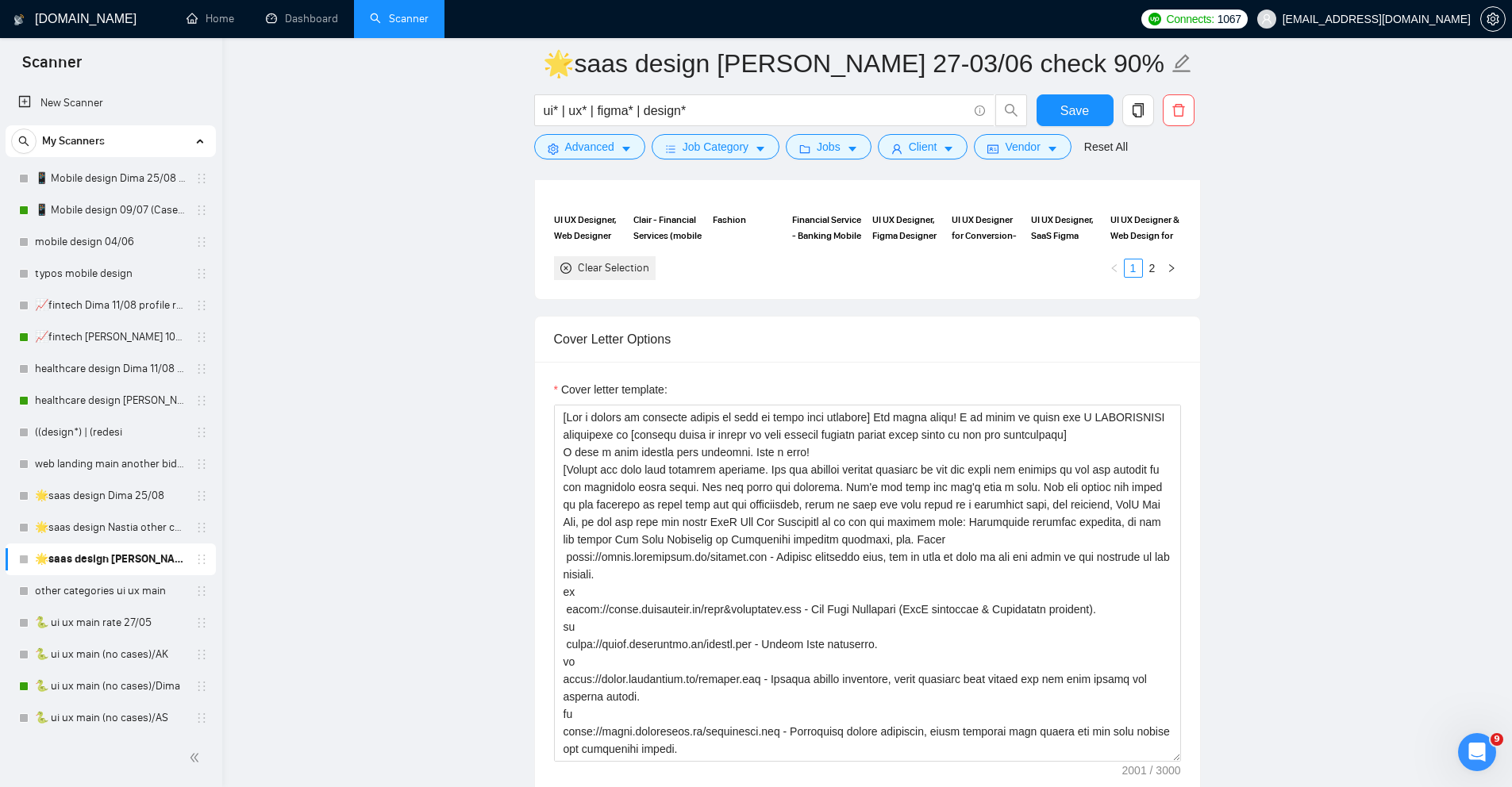
scroll to position [1904, 0]
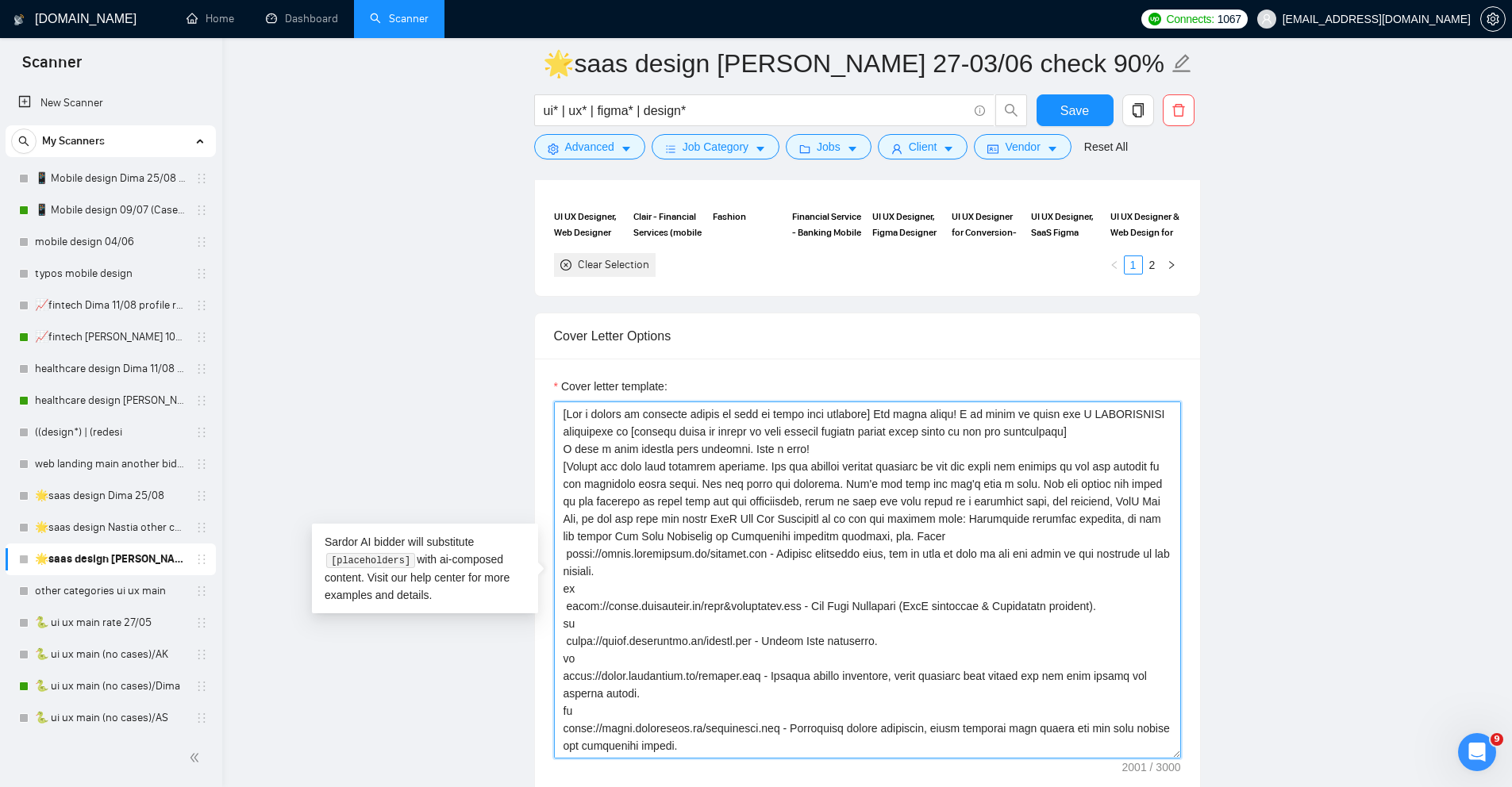
drag, startPoint x: 996, startPoint y: 413, endPoint x: 967, endPoint y: 413, distance: 29.0
click at [967, 413] on textarea "Cover letter template:" at bounding box center [867, 580] width 627 height 357
drag, startPoint x: 1066, startPoint y: 413, endPoint x: 627, endPoint y: 428, distance: 439.3
click at [627, 428] on textarea "Cover letter template:" at bounding box center [867, 580] width 627 height 357
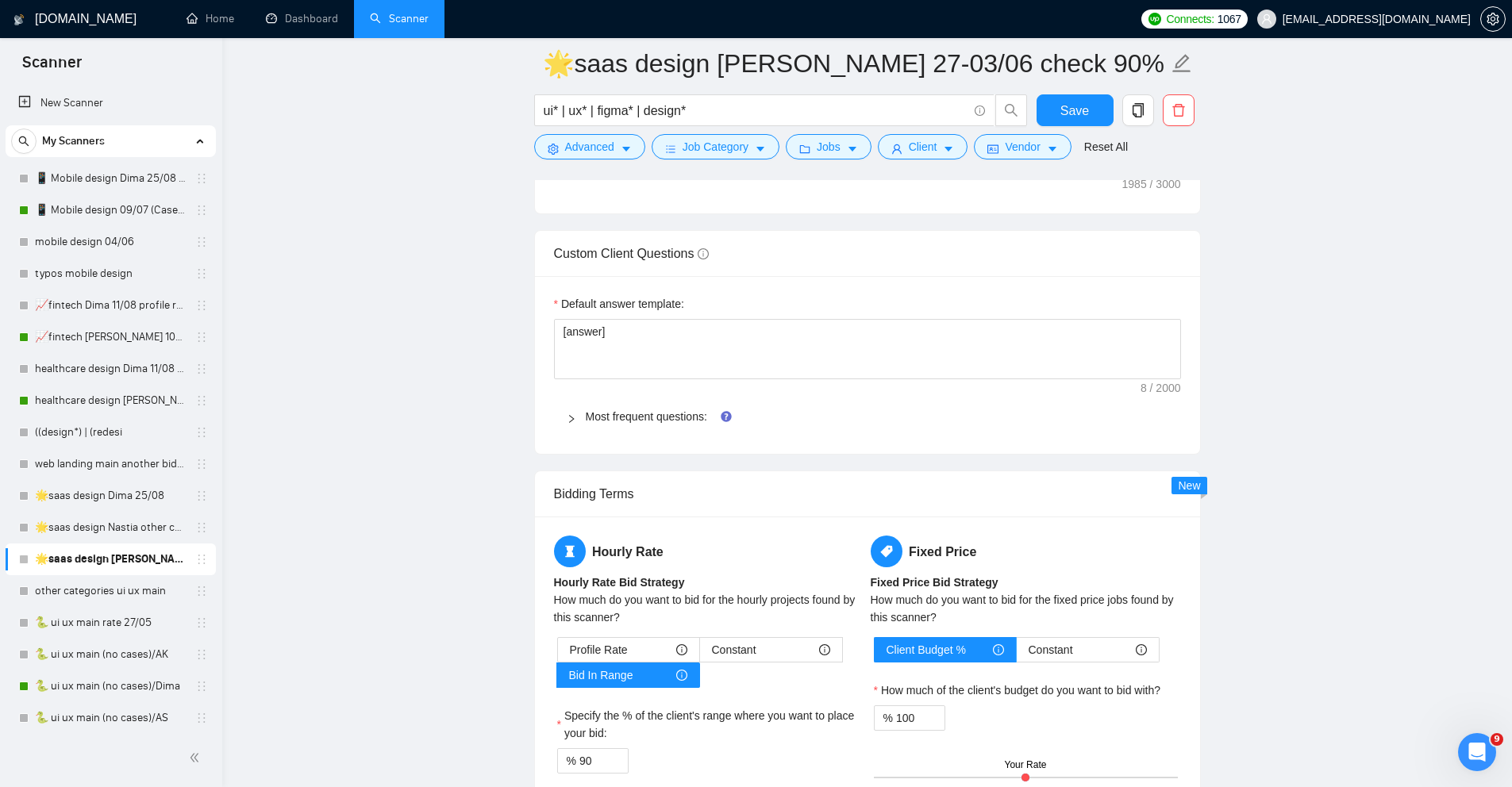
scroll to position [2492, 0]
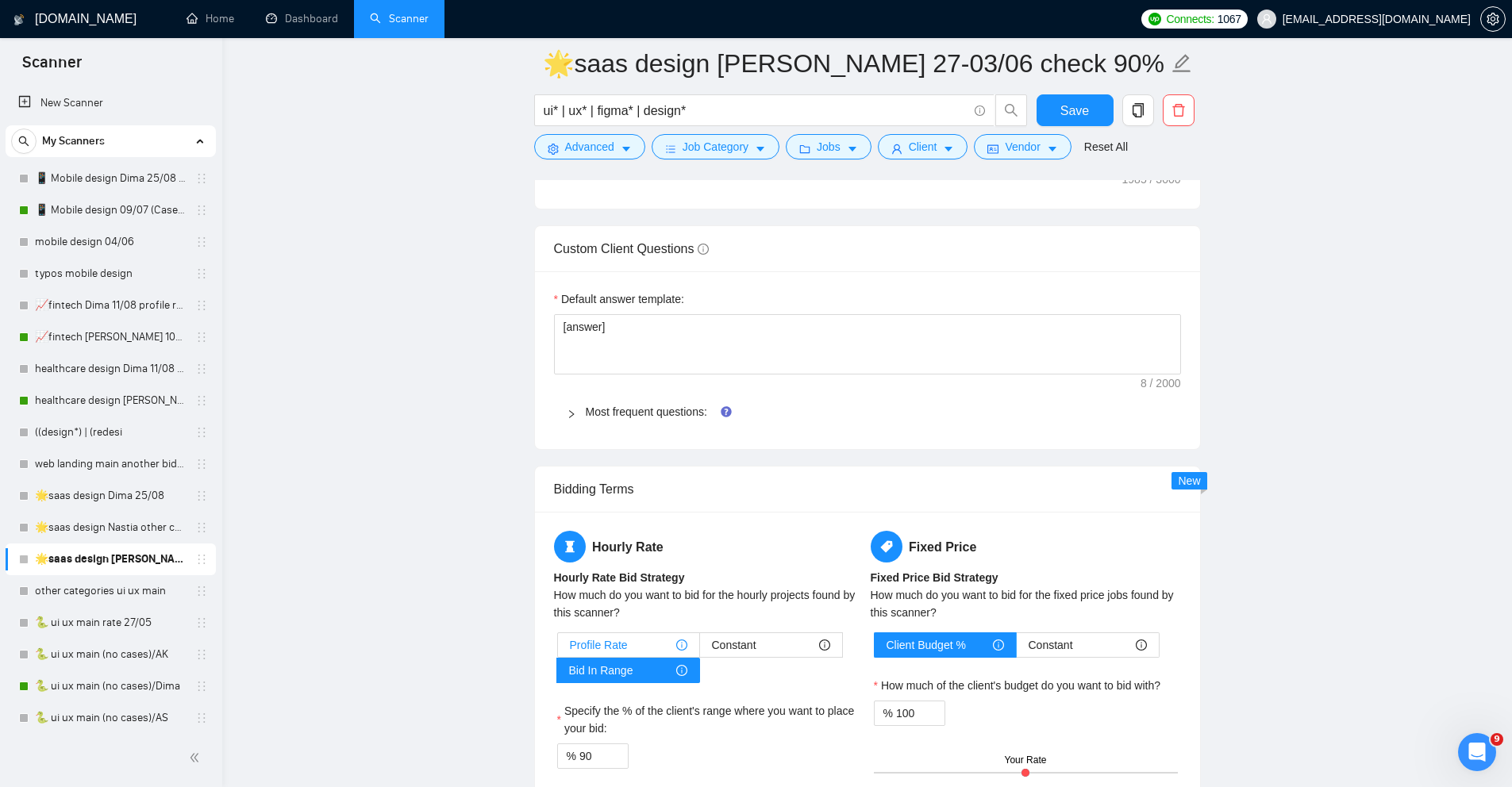
type textarea "[Use a couple of relevant emojis to make my first line brighter] Hey hello ther…"
click at [665, 644] on div "Profile Rate" at bounding box center [629, 645] width 118 height 24
click at [558, 649] on input "Profile Rate" at bounding box center [558, 649] width 0 height 0
type input "50"
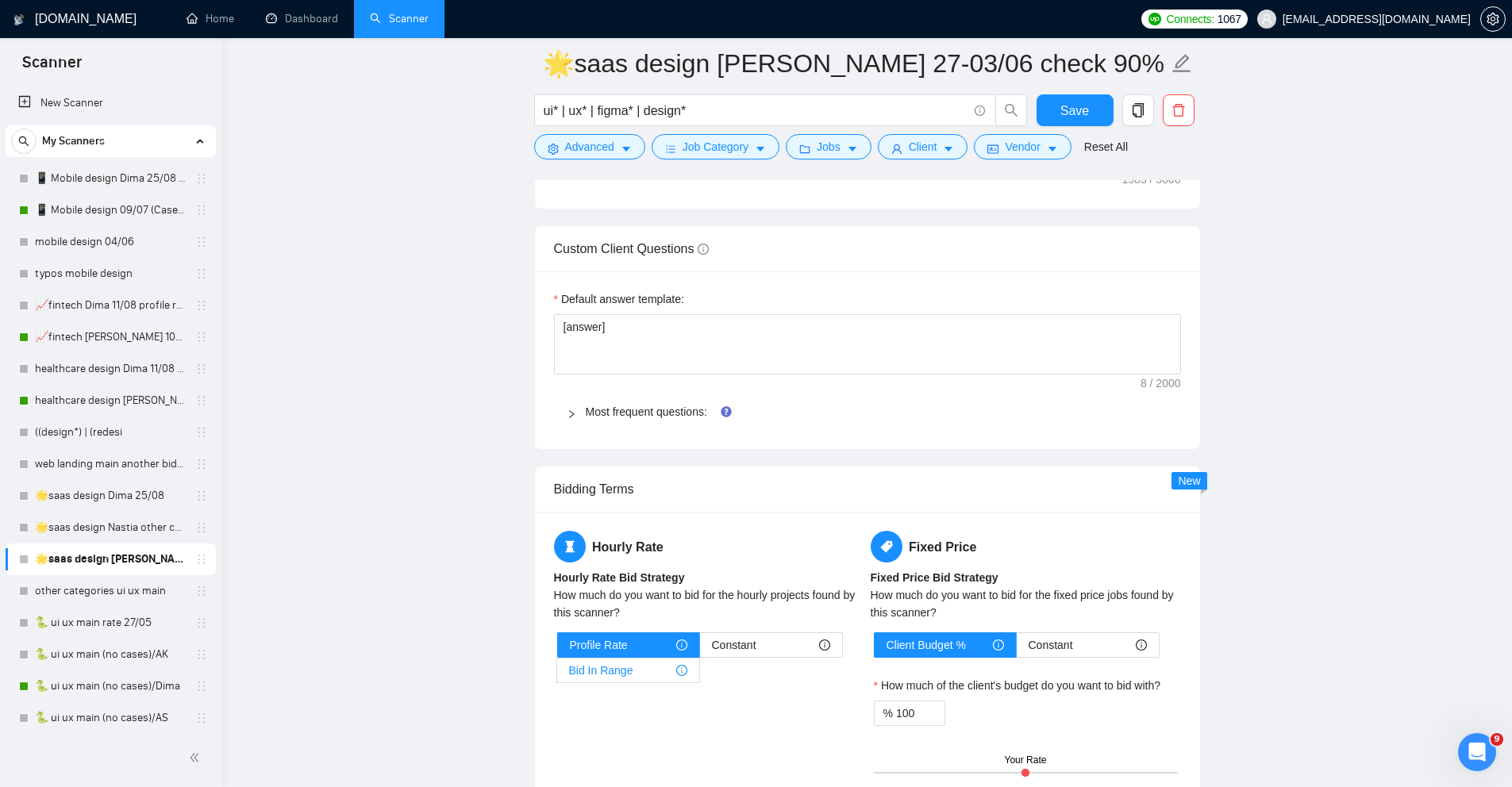
click at [605, 672] on span "Bid In Range" at bounding box center [601, 670] width 65 height 24
click at [558, 674] on input "Bid In Range" at bounding box center [558, 674] width 0 height 0
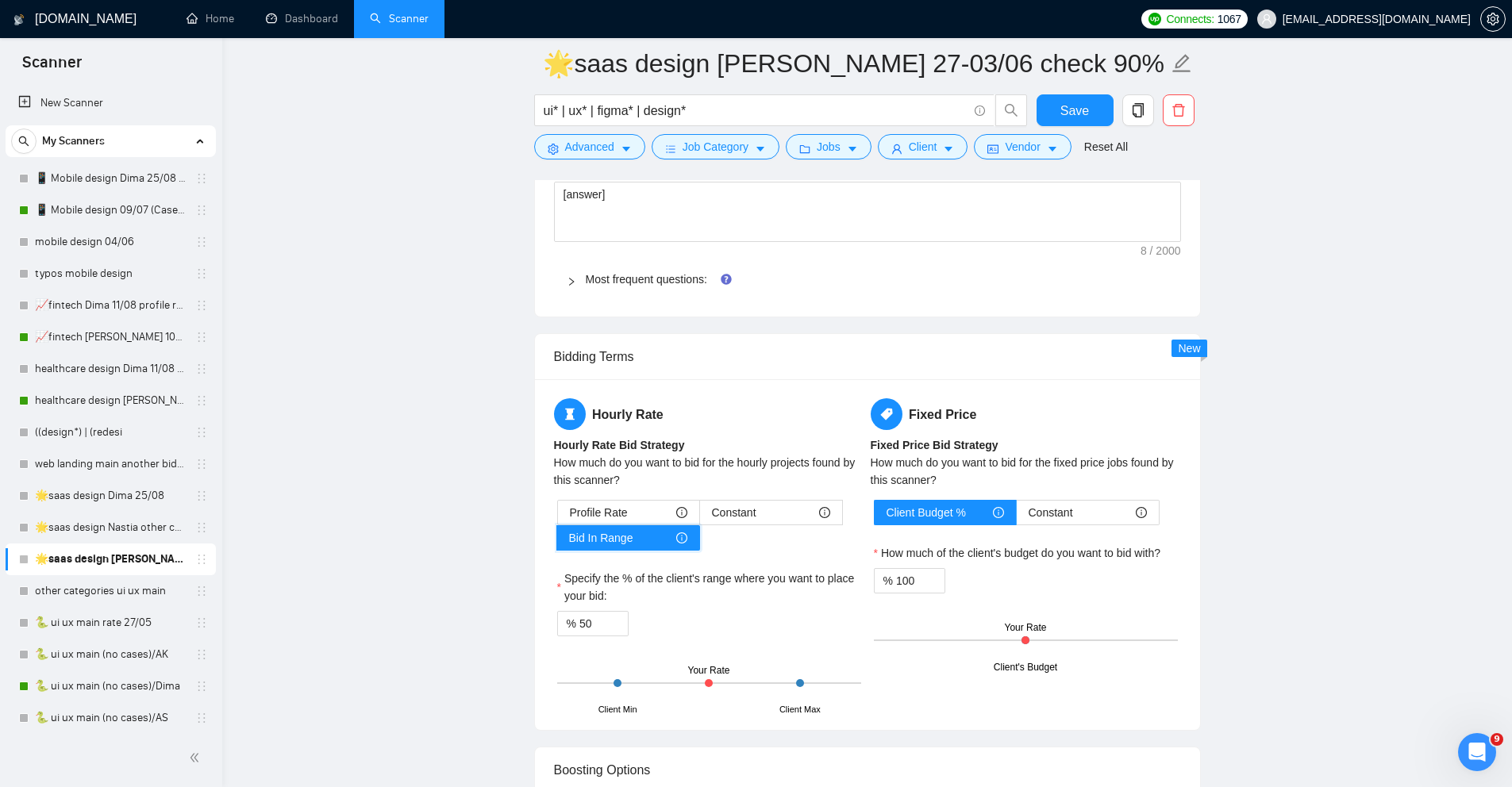
scroll to position [2627, 0]
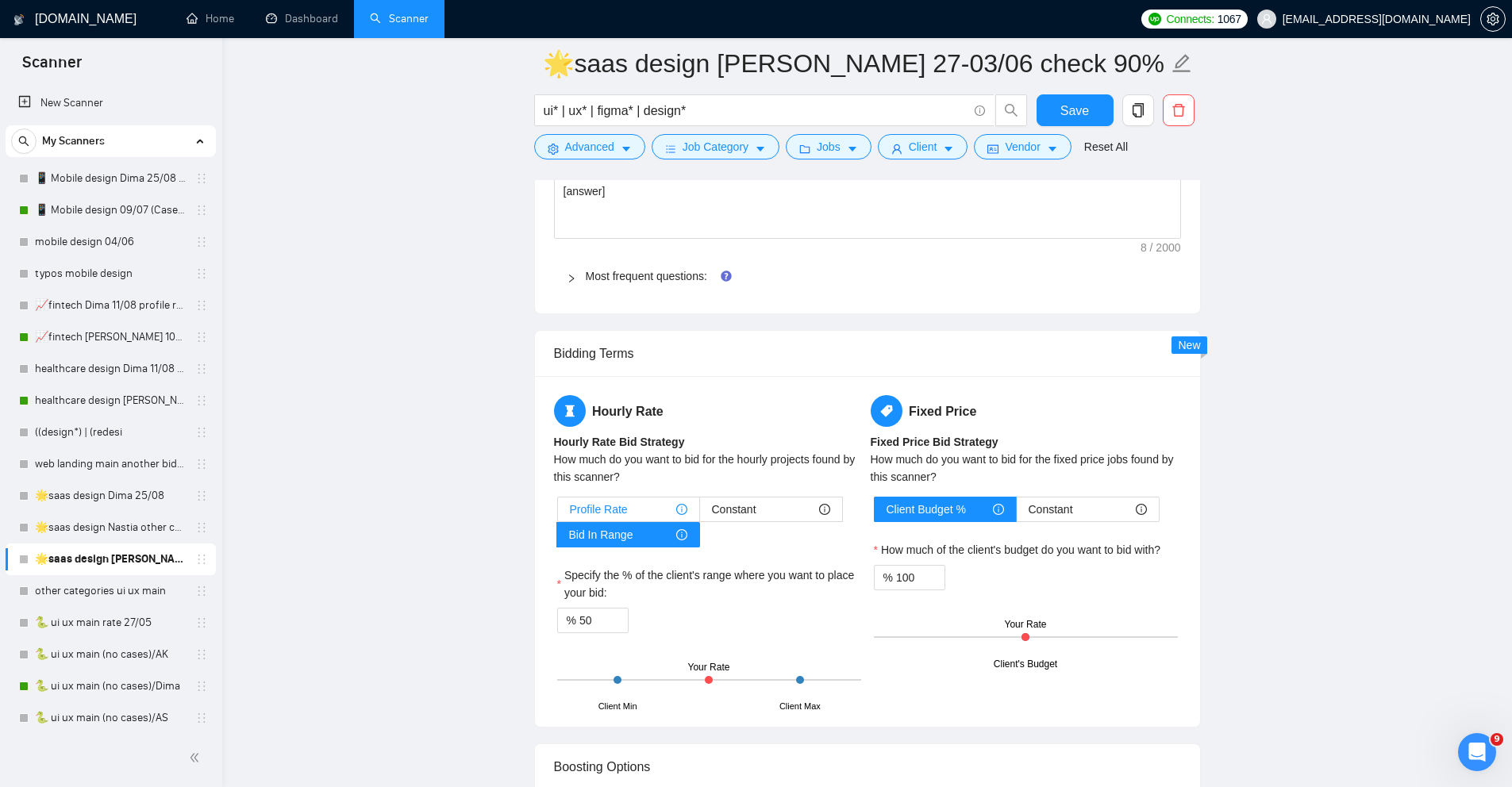
click at [616, 509] on span "Profile Rate" at bounding box center [599, 509] width 58 height 24
click at [558, 514] on input "Profile Rate" at bounding box center [558, 514] width 0 height 0
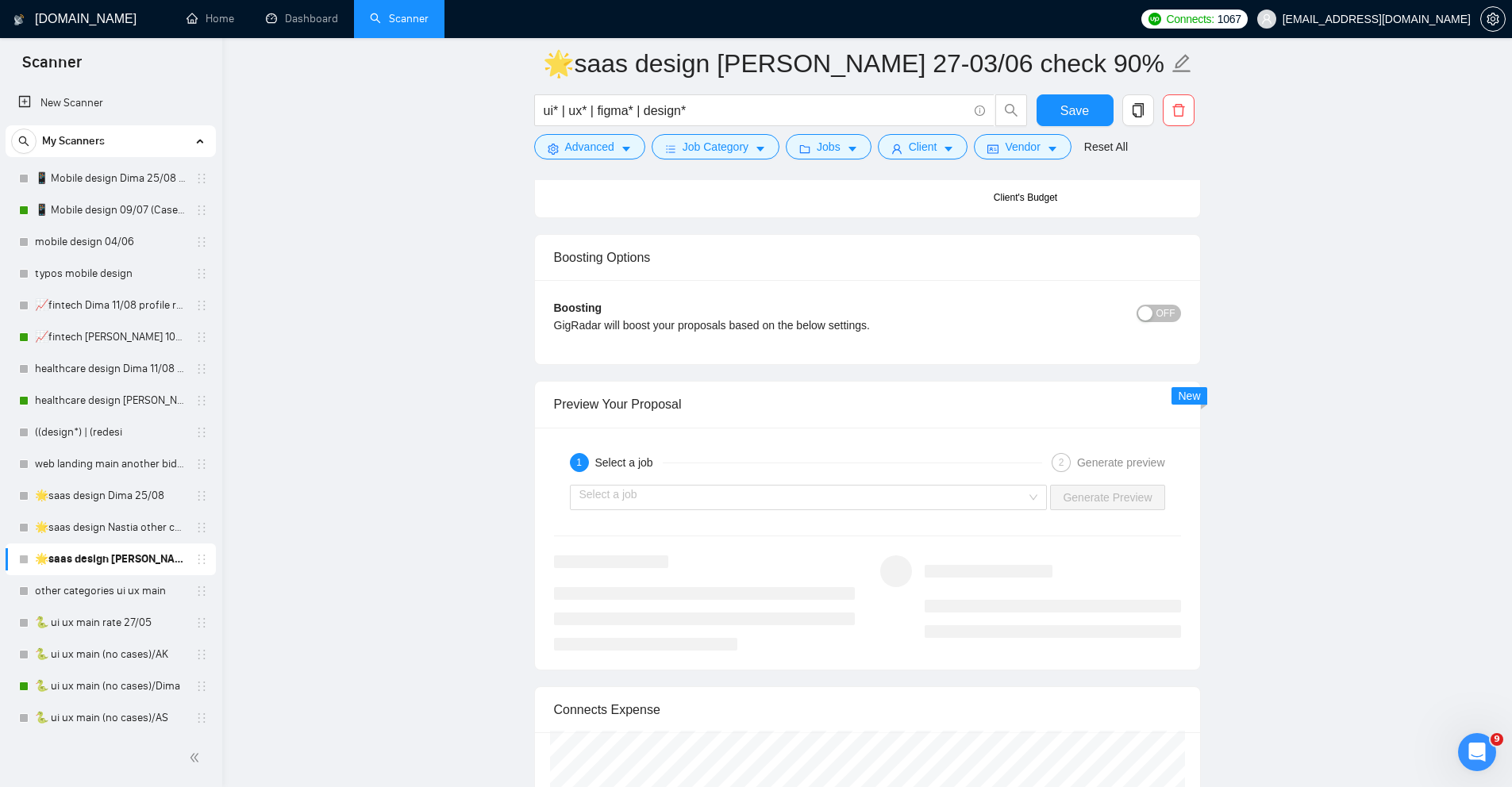
scroll to position [3101, 0]
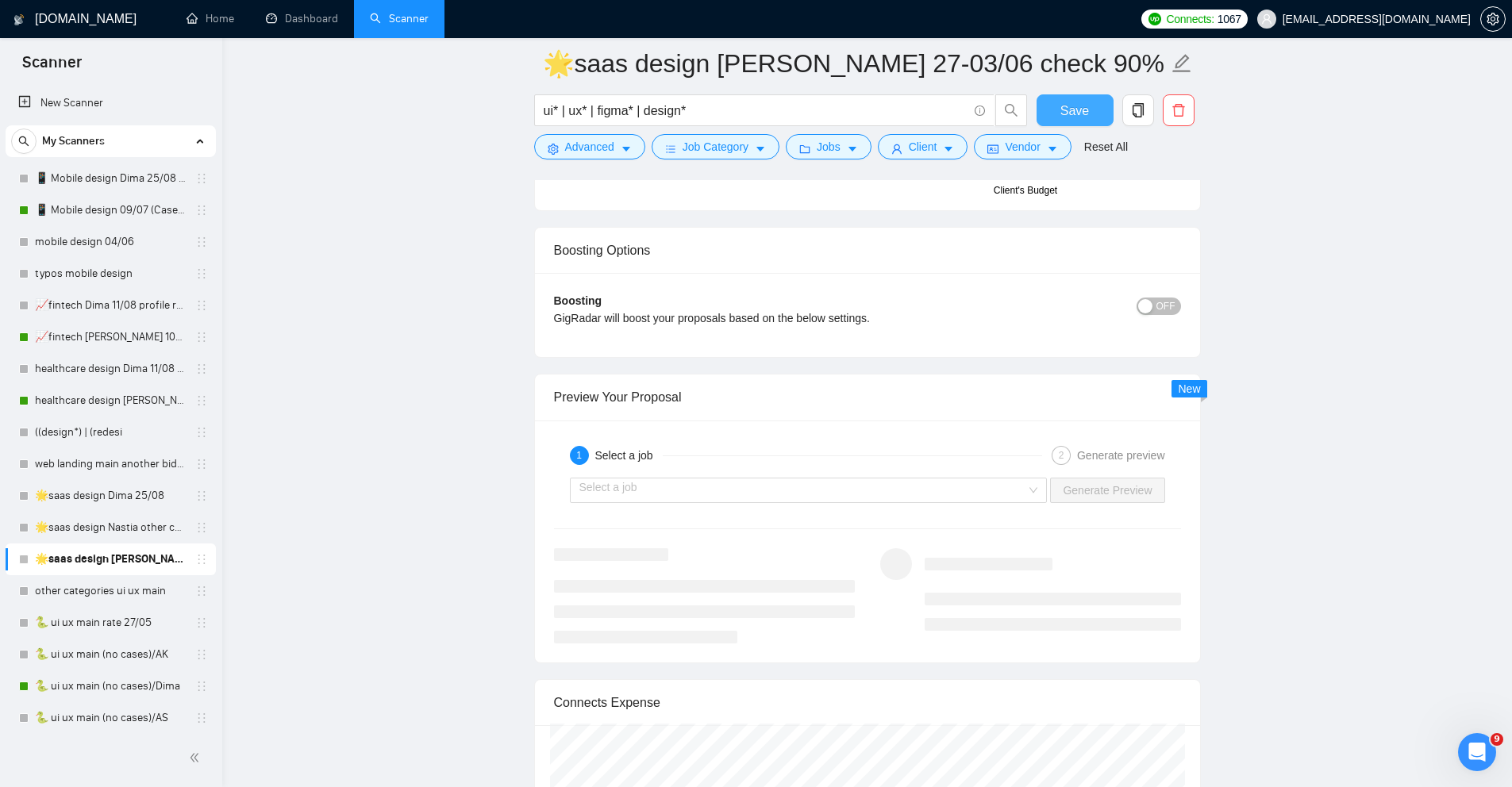
click at [1087, 112] on span "Save" at bounding box center [1075, 111] width 28 height 20
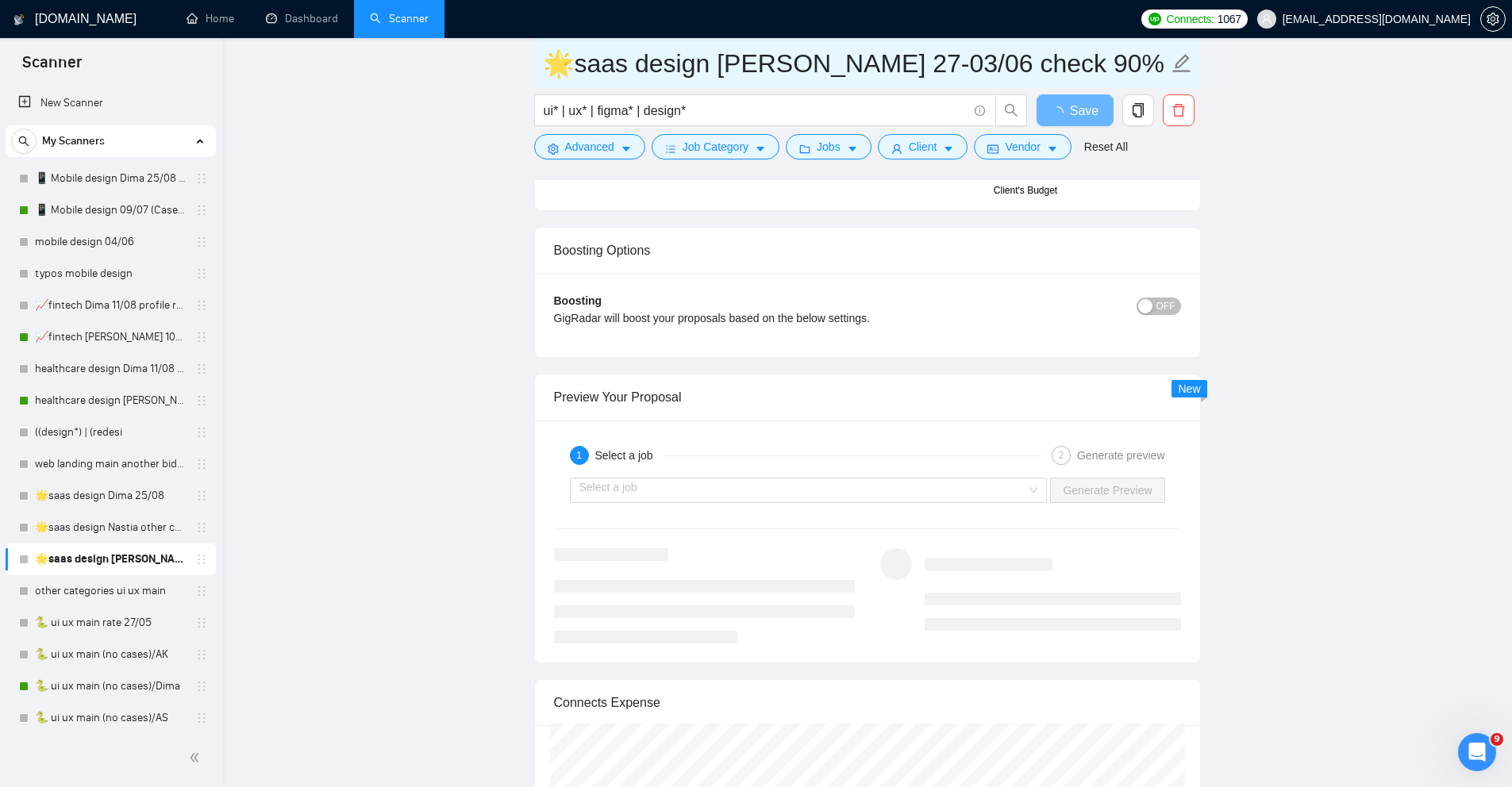
click at [964, 60] on input "🌟saas design [PERSON_NAME] 27-03/06 check 90% rate" at bounding box center [855, 64] width 626 height 40
drag, startPoint x: 957, startPoint y: 65, endPoint x: 1106, endPoint y: 62, distance: 149.0
click at [1106, 64] on input "🌟saas design [PERSON_NAME] 27-03/06 check 90% rate" at bounding box center [855, 64] width 626 height 40
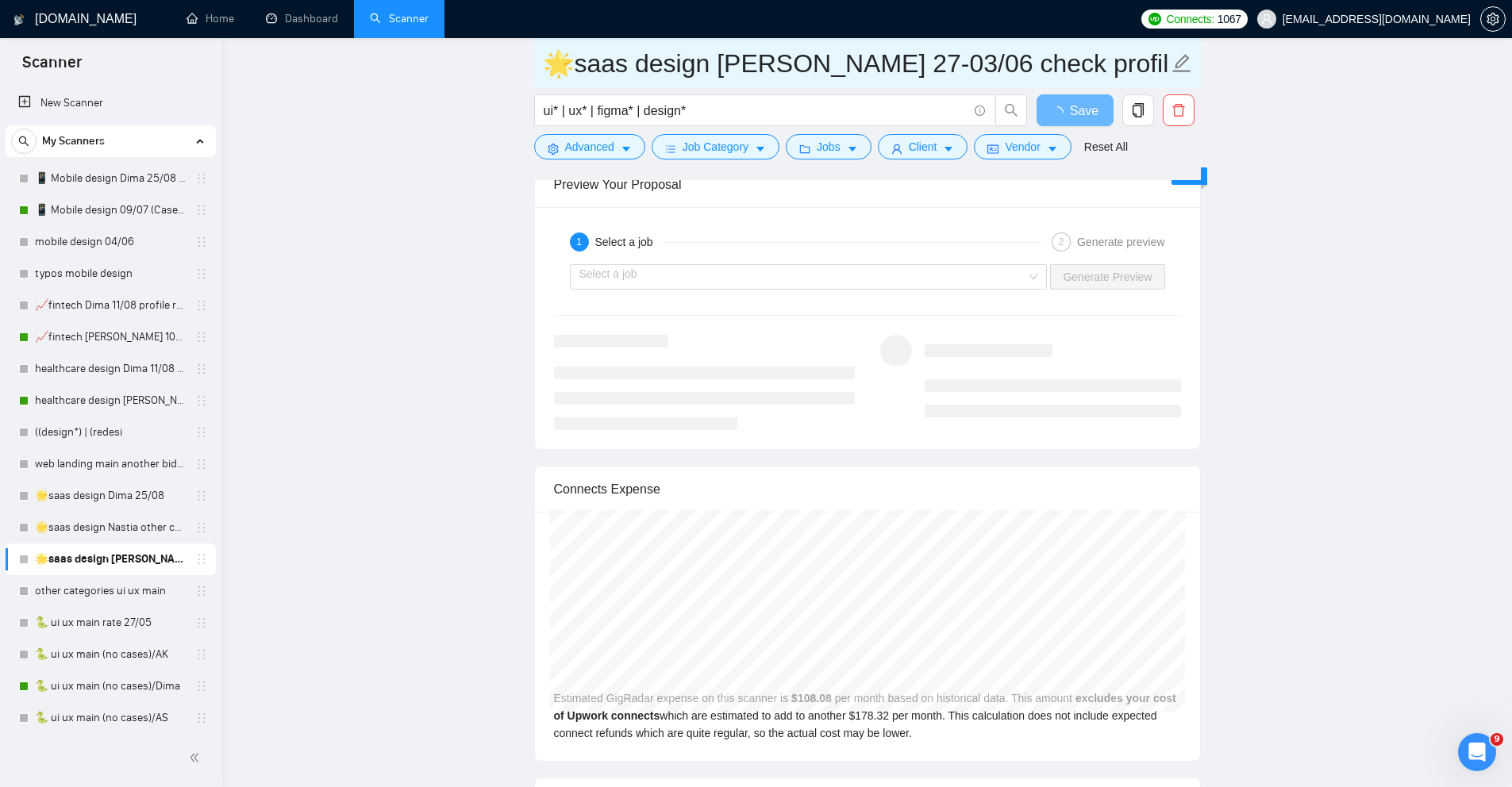
type input "🌟saas design [PERSON_NAME] 27-03/06 check profile"
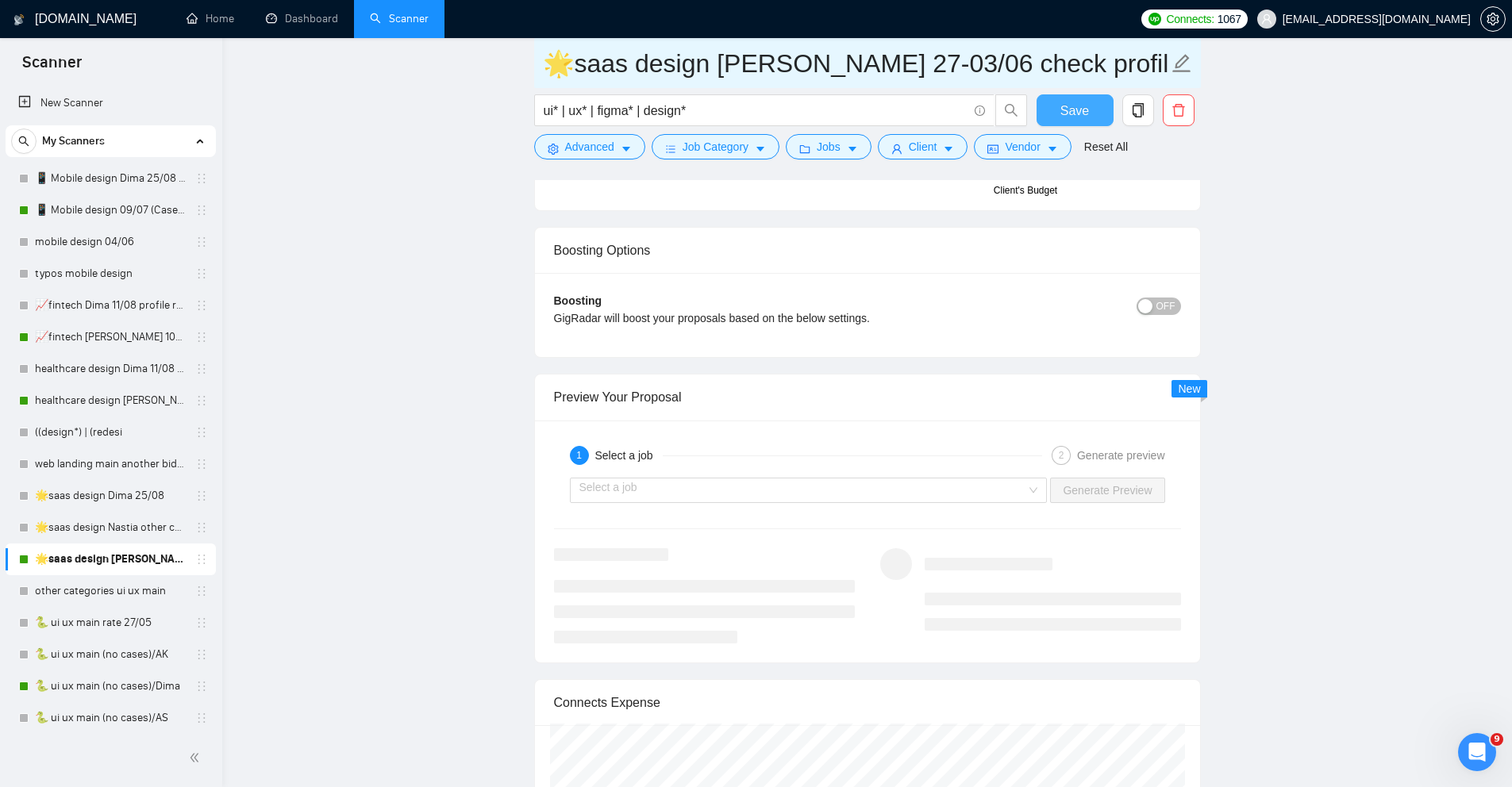
type input "🌟saas design [PERSON_NAME] 27-03/06 check profile rate"
click at [1053, 115] on button "Save" at bounding box center [1075, 110] width 77 height 31
drag, startPoint x: 948, startPoint y: 65, endPoint x: 939, endPoint y: 65, distance: 9.0
click at [939, 65] on input "🌟saas design [PERSON_NAME] 27-03/06 check profile rate" at bounding box center [855, 64] width 626 height 40
drag, startPoint x: 764, startPoint y: 67, endPoint x: 951, endPoint y: 69, distance: 187.0
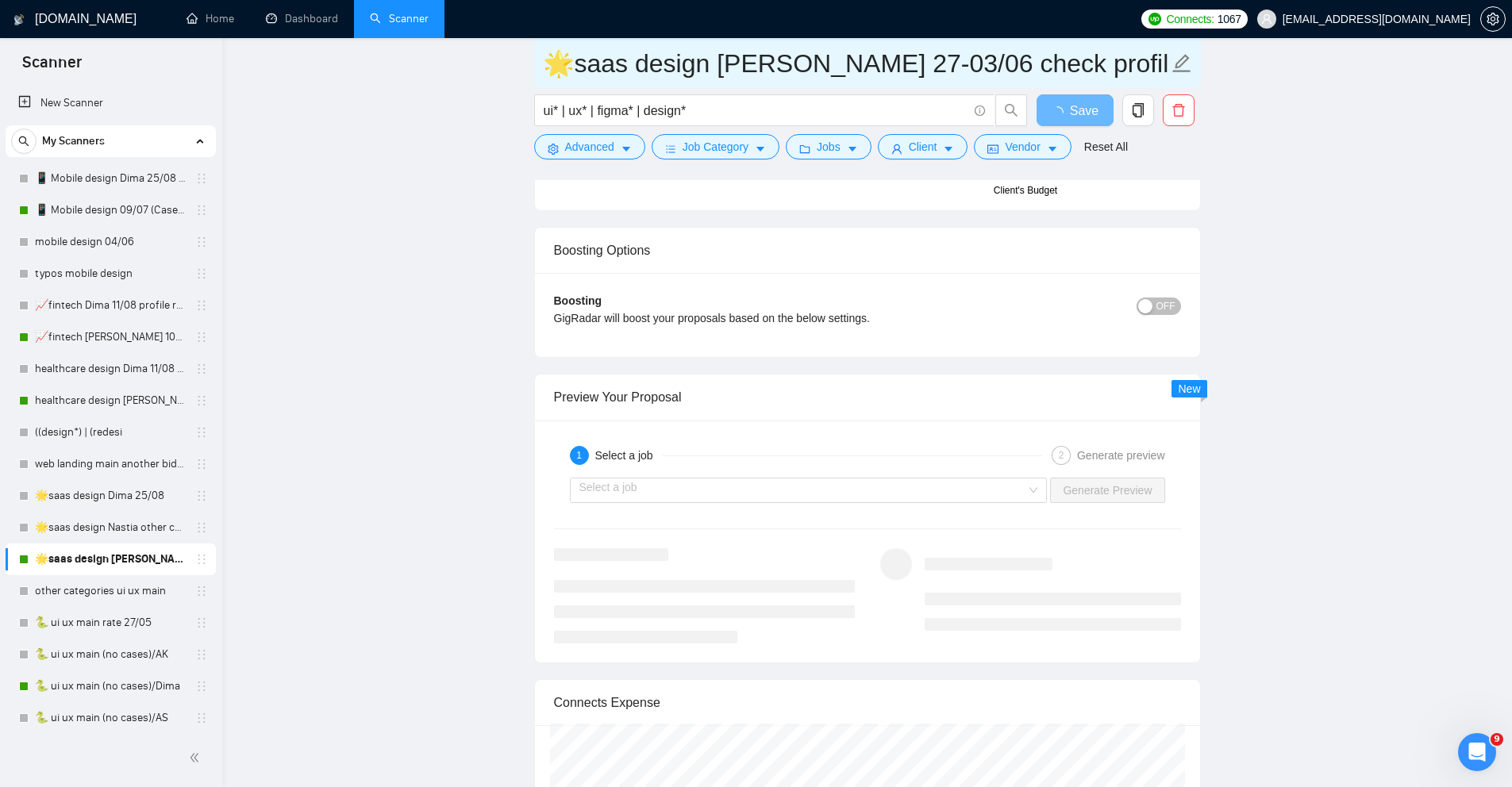
click at [951, 69] on input "🌟saas design [PERSON_NAME] 27-03/06 check profile rate" at bounding box center [855, 64] width 626 height 40
type input "🌟saas design Alex profile rate"
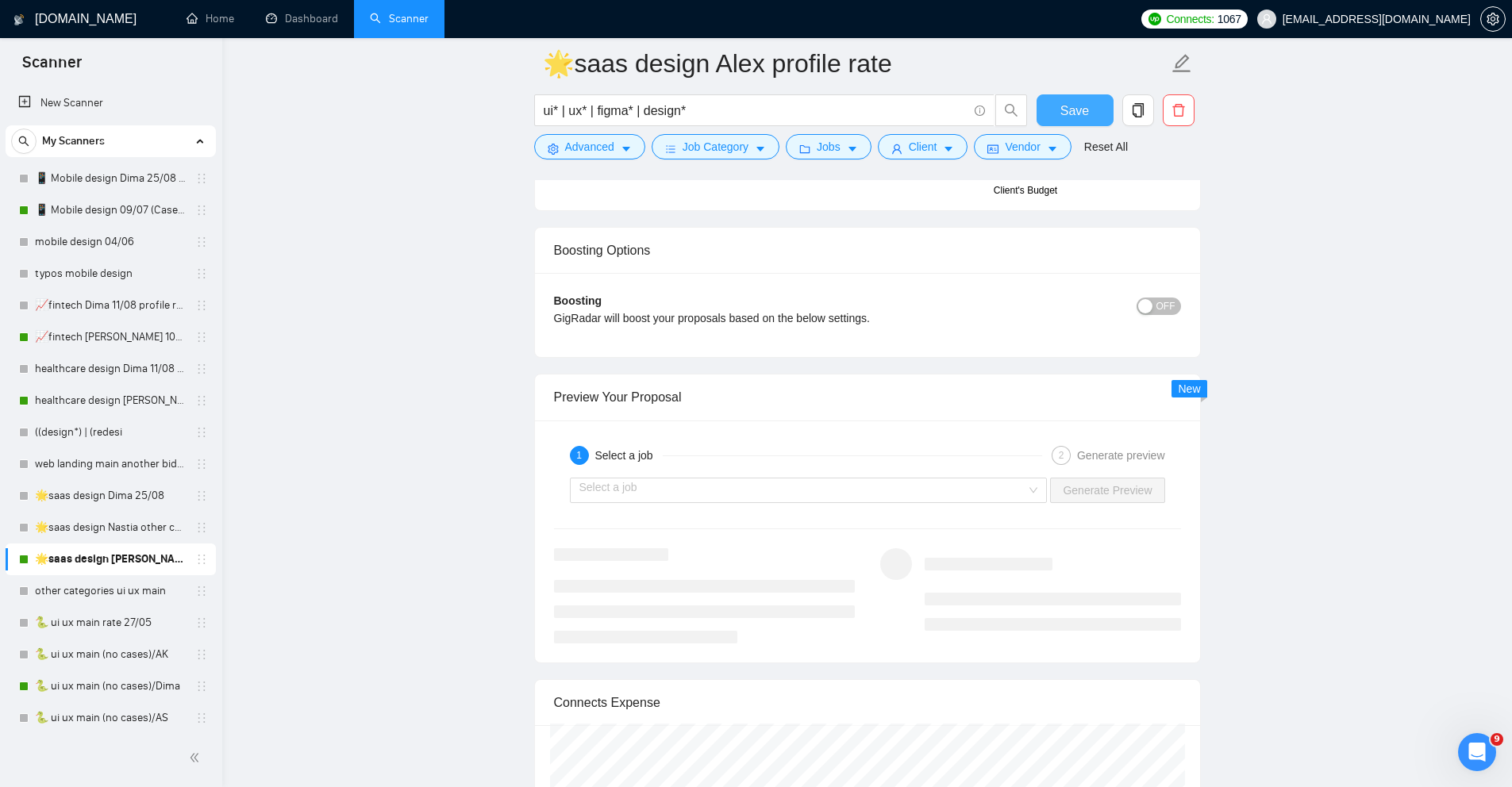
click at [1074, 113] on span "Save" at bounding box center [1075, 111] width 28 height 20
click at [88, 692] on link "🐍 ui ux main (no cases)/Dima" at bounding box center [110, 687] width 151 height 31
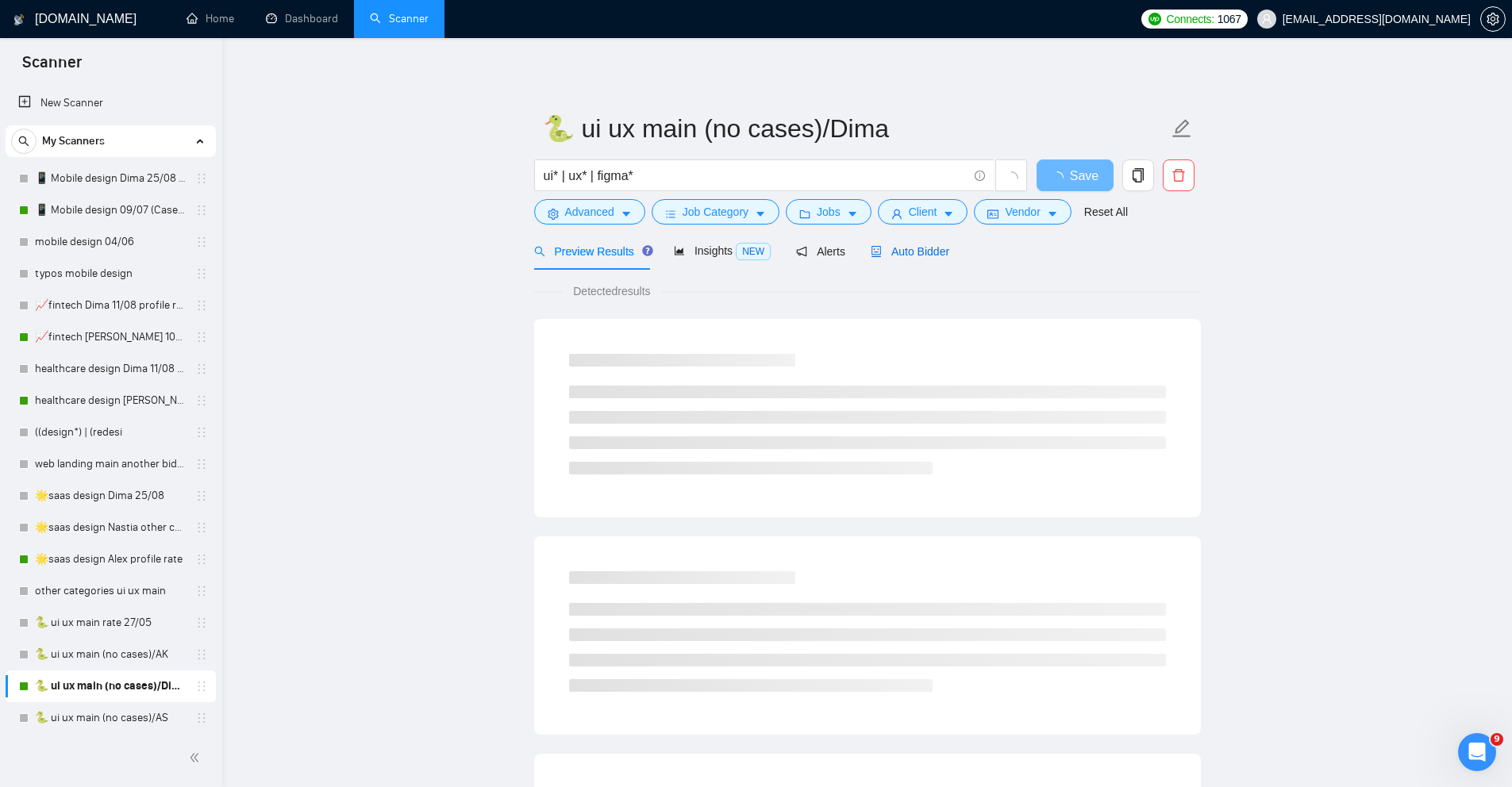
click at [914, 249] on span "Auto Bidder" at bounding box center [910, 251] width 79 height 12
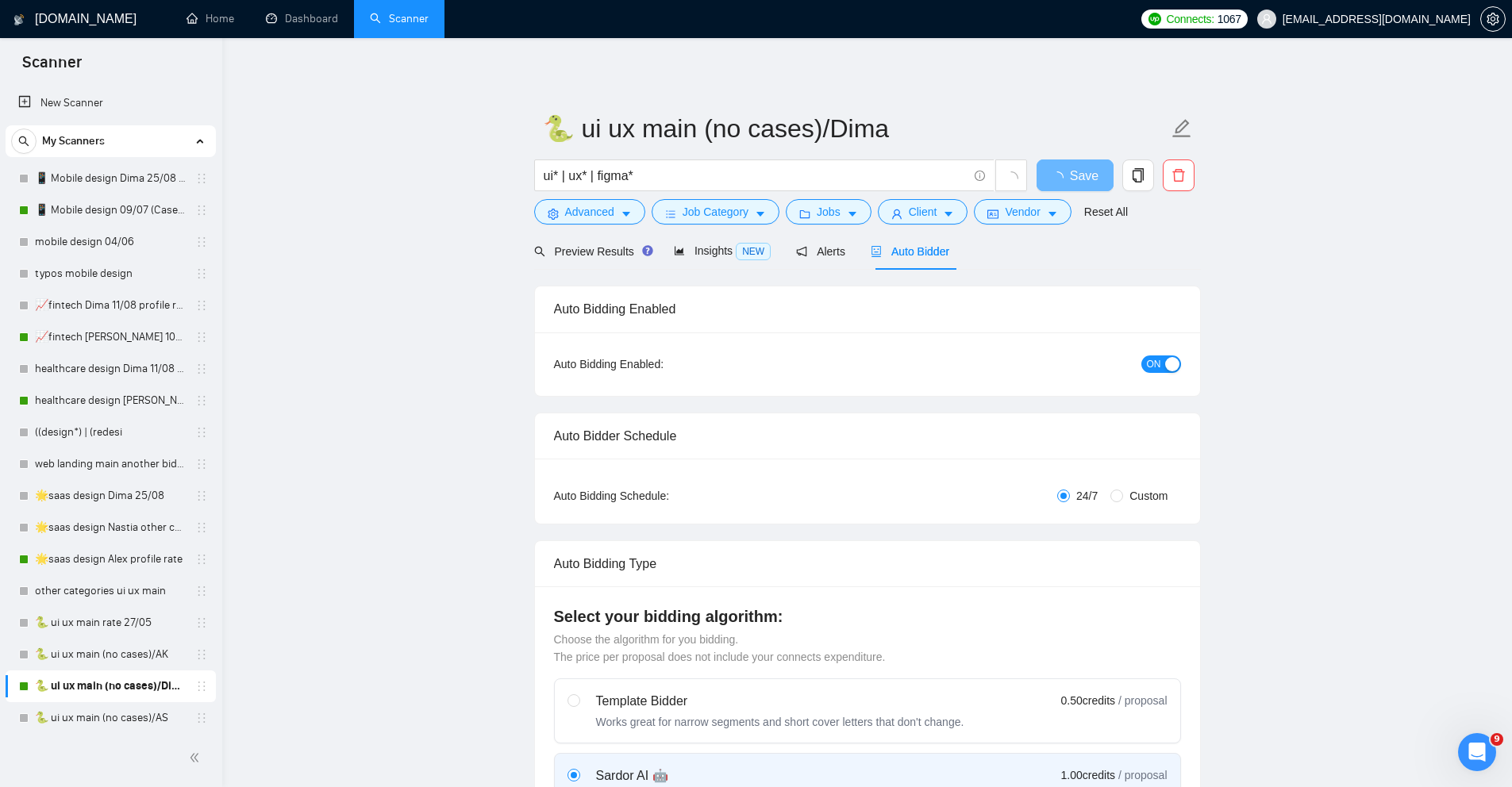
click at [1150, 369] on span "ON" at bounding box center [1154, 364] width 14 height 17
click at [1065, 171] on span "Save" at bounding box center [1075, 176] width 28 height 20
click at [117, 527] on link "🌟saas design Nastia other cover 27/05" at bounding box center [110, 528] width 151 height 31
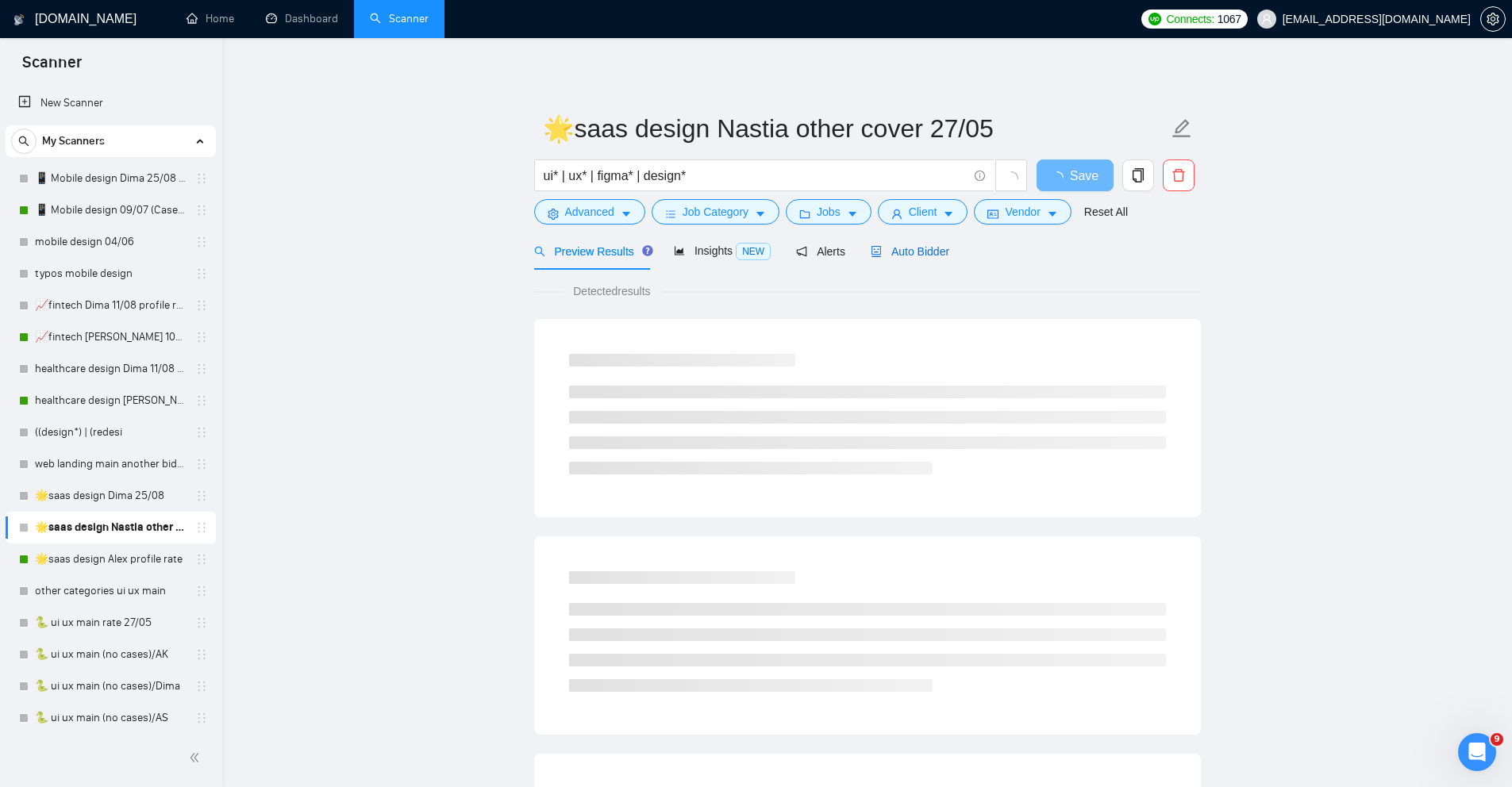
click at [909, 256] on span "Auto Bidder" at bounding box center [910, 251] width 79 height 12
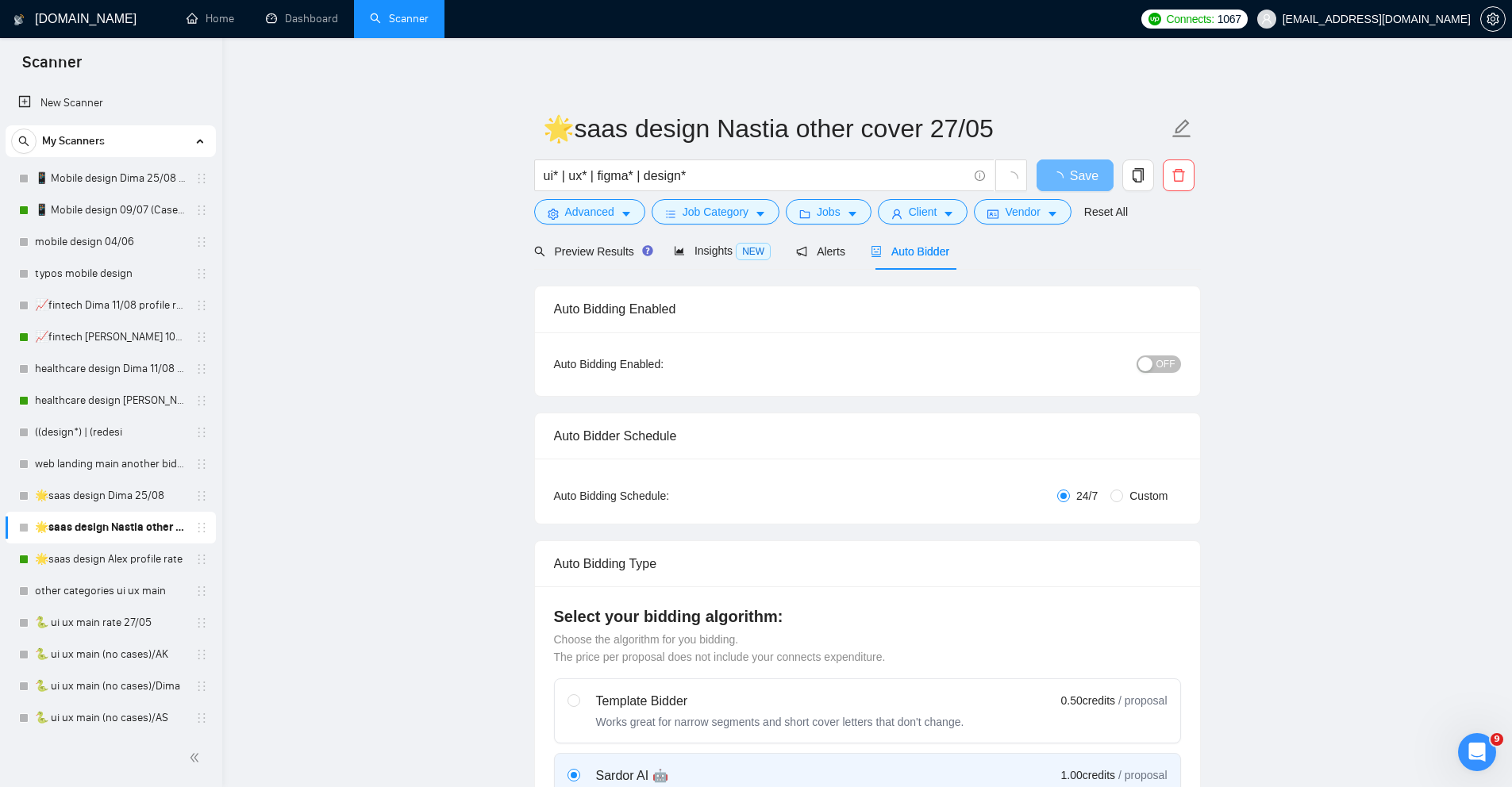
radio input "false"
radio input "true"
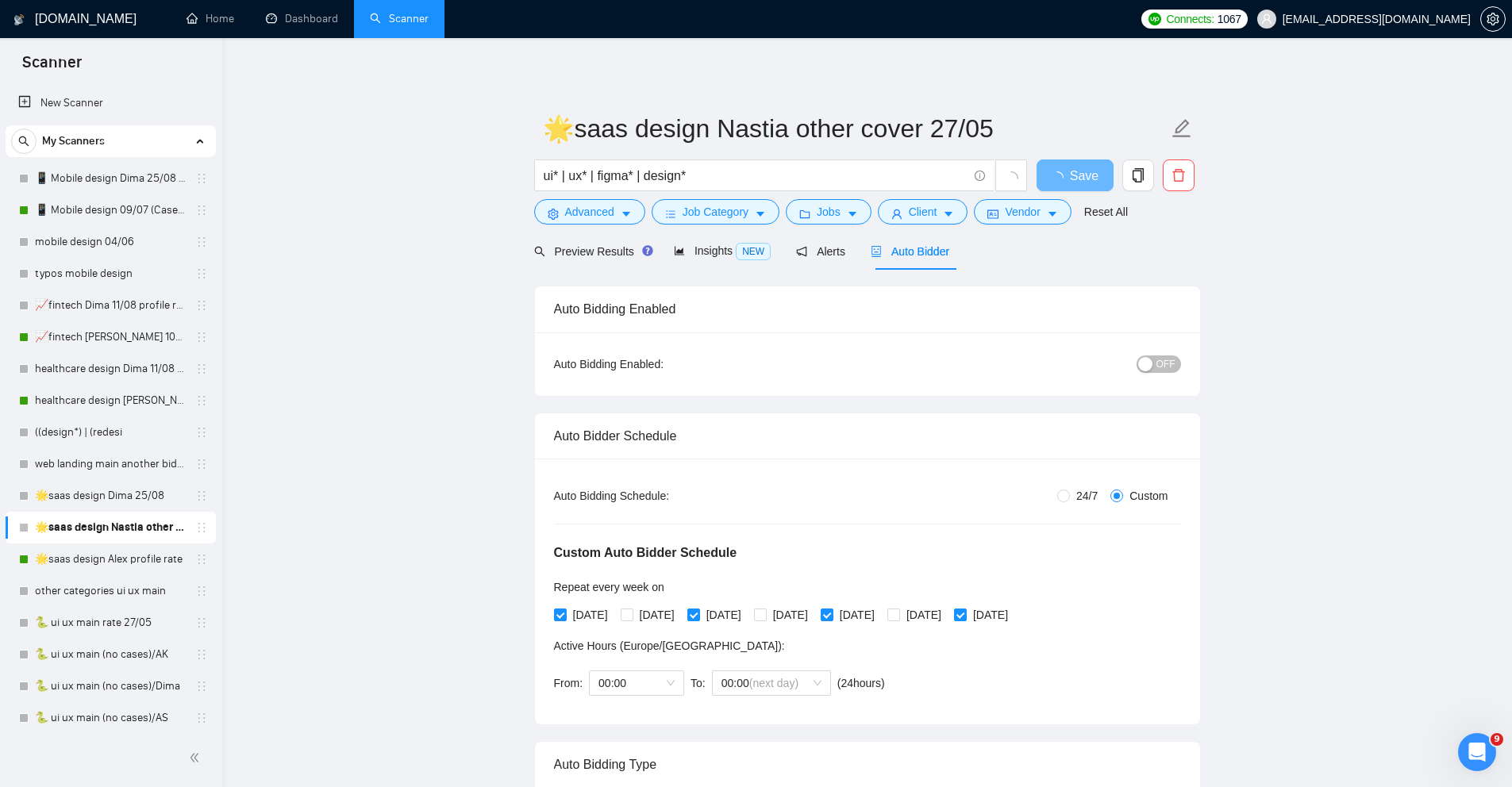
click at [1165, 369] on span "OFF" at bounding box center [1166, 364] width 19 height 17
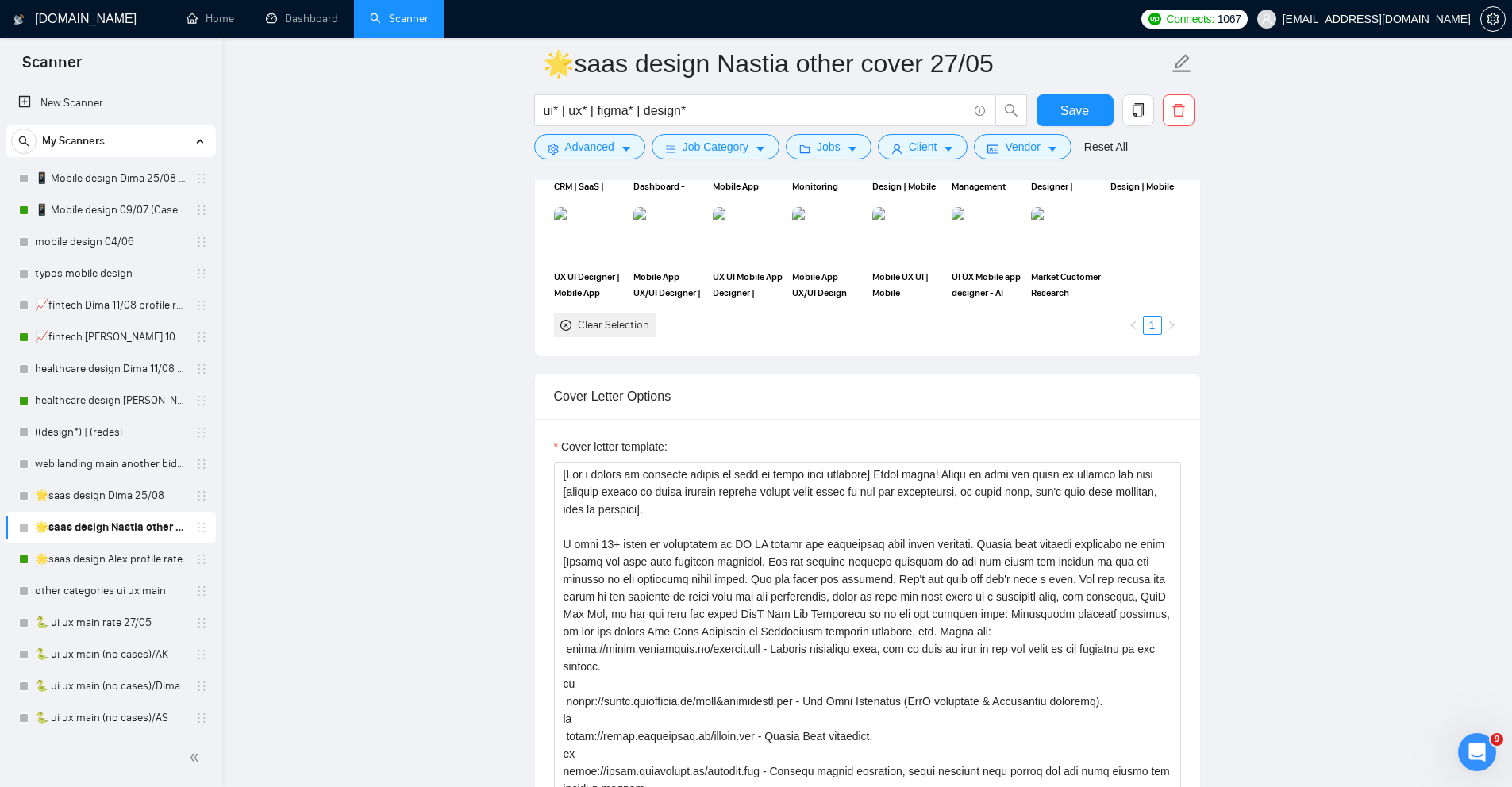
scroll to position [1845, 0]
click at [1055, 476] on textarea "Cover letter template:" at bounding box center [867, 639] width 627 height 357
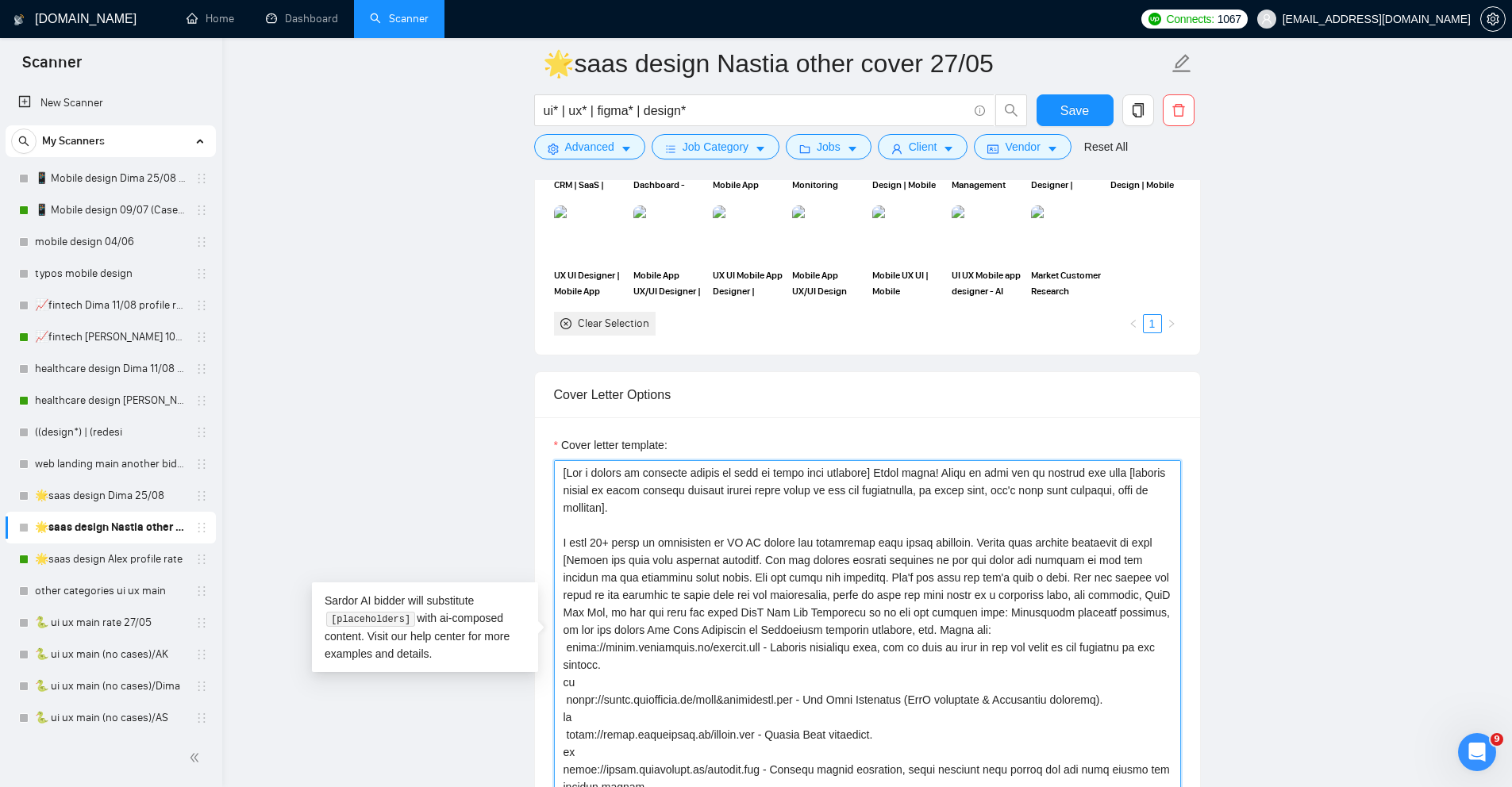
click at [1049, 476] on textarea "Cover letter template:" at bounding box center [867, 639] width 627 height 357
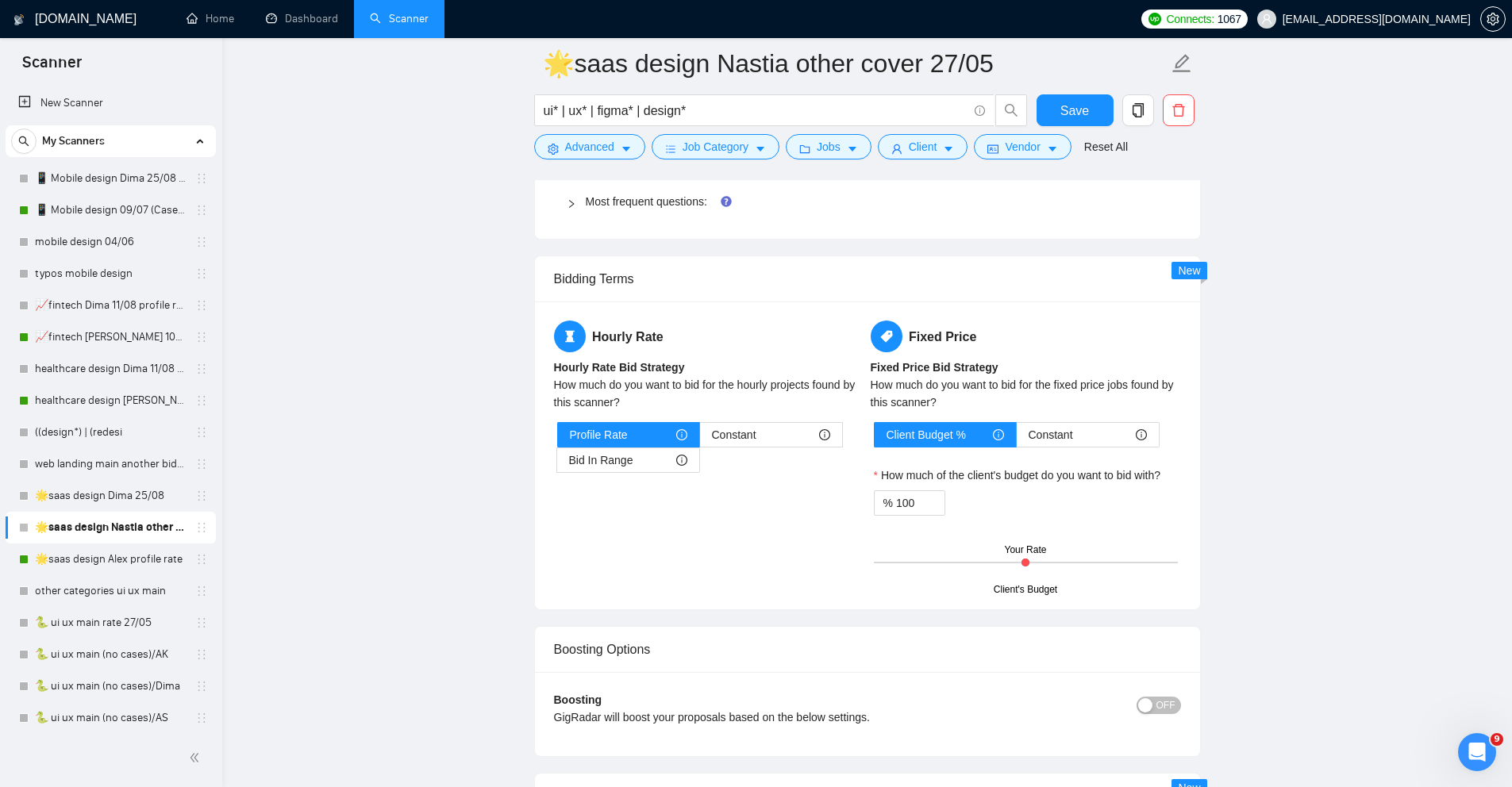
scroll to position [2706, 0]
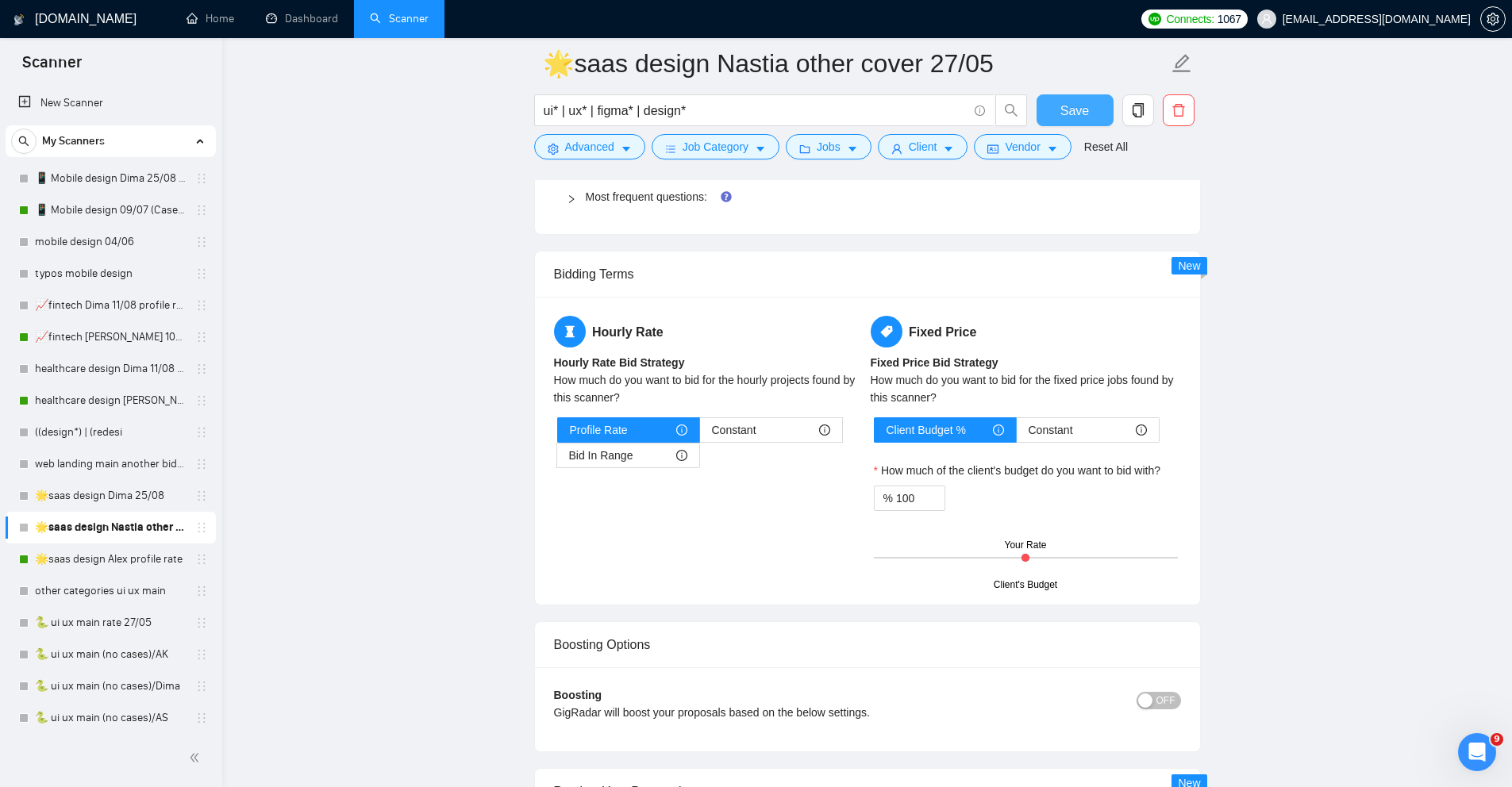
type textarea "[Use a couple of relevant emojis to make my first line brighter] Hello there! R…"
click at [1080, 113] on span "Save" at bounding box center [1075, 111] width 28 height 20
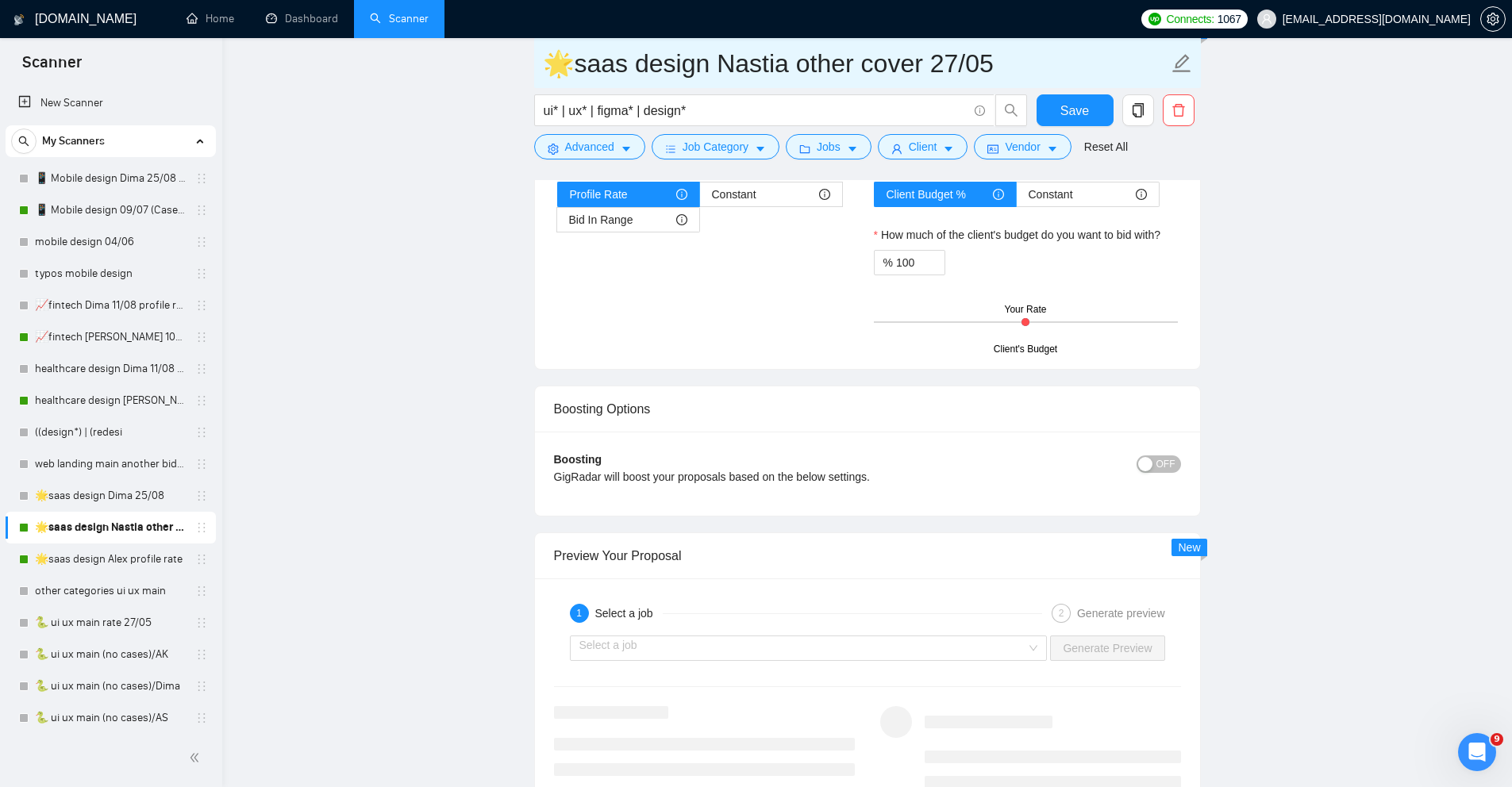
click at [784, 72] on input "🌟saas design Nastia other cover 27/05" at bounding box center [855, 64] width 626 height 40
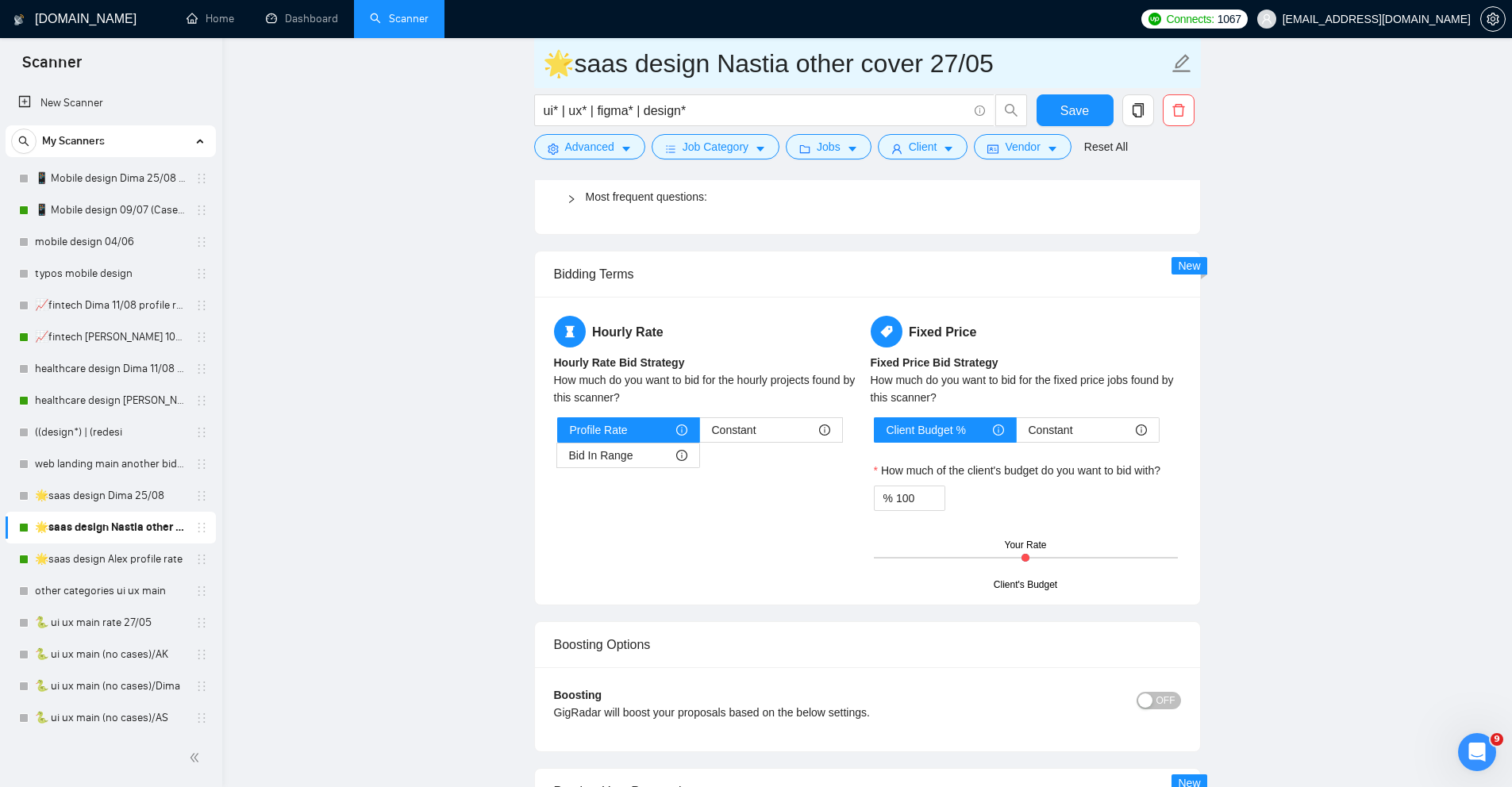
drag, startPoint x: 780, startPoint y: 69, endPoint x: 981, endPoint y: 72, distance: 201.0
click at [981, 72] on input "🌟saas design Nastia other cover 27/05" at bounding box center [855, 64] width 626 height 40
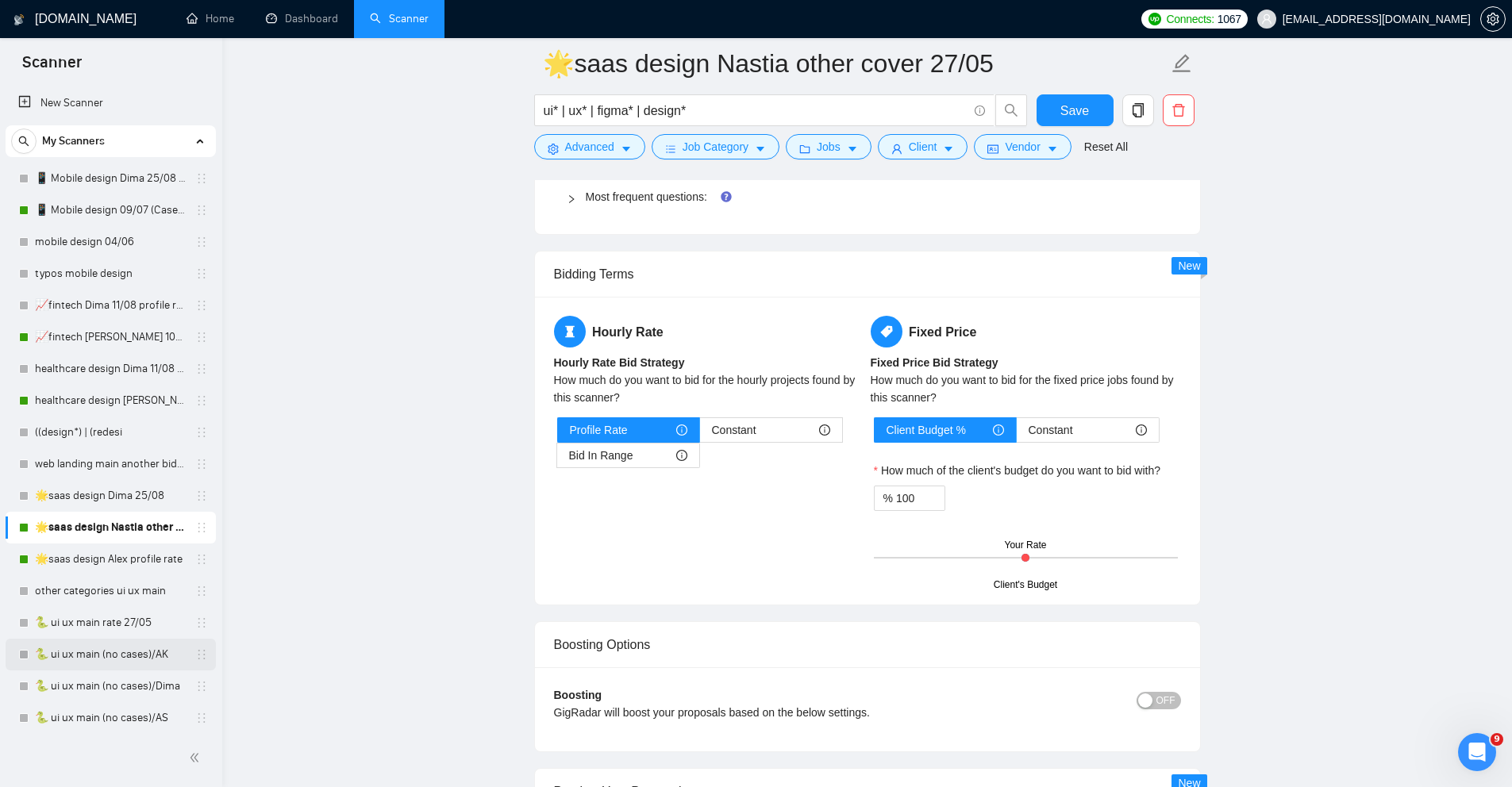
click at [78, 657] on link "🐍 ui ux main (no cases)/AK" at bounding box center [110, 654] width 151 height 31
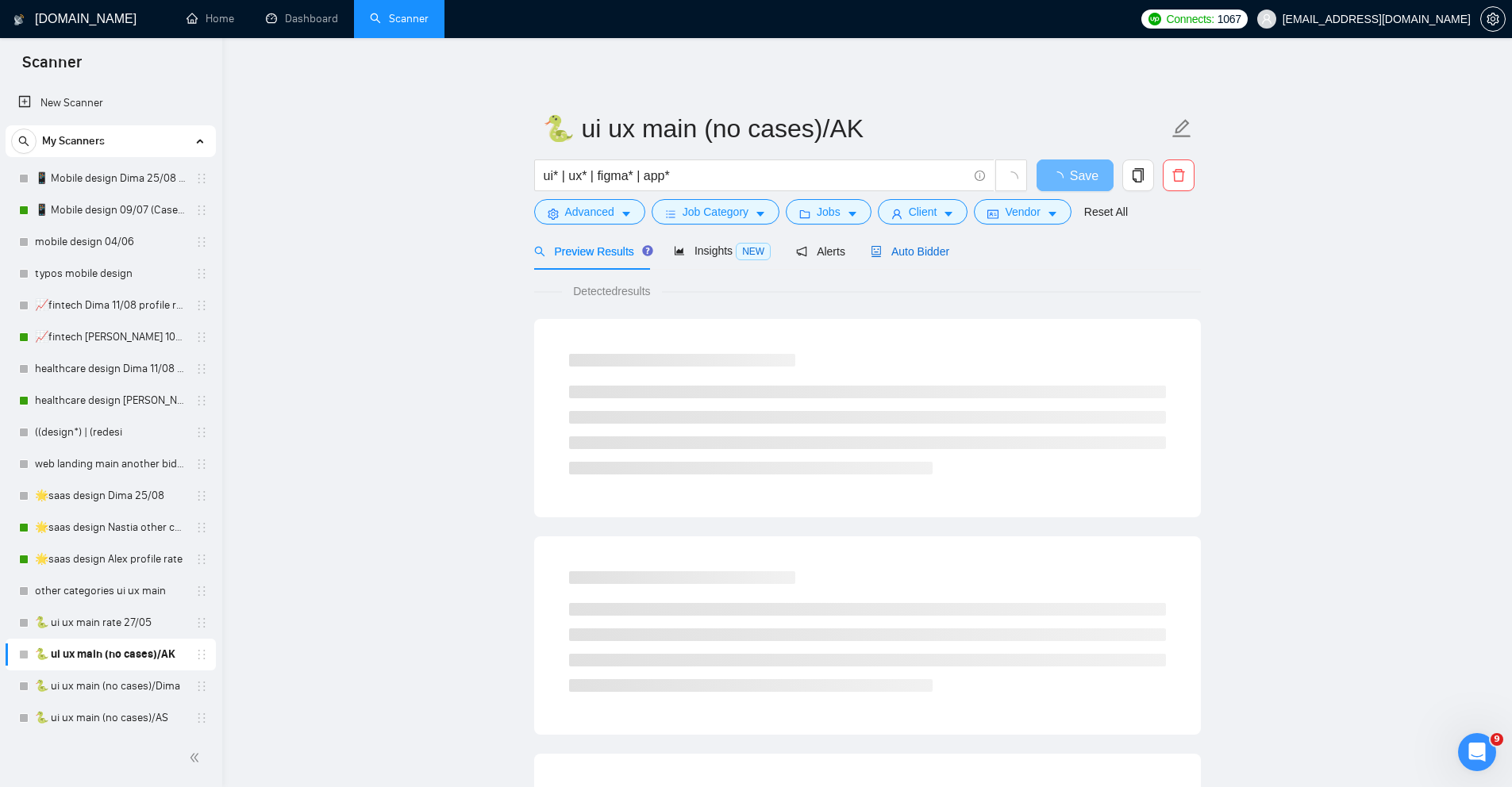
click at [920, 251] on span "Auto Bidder" at bounding box center [910, 251] width 79 height 12
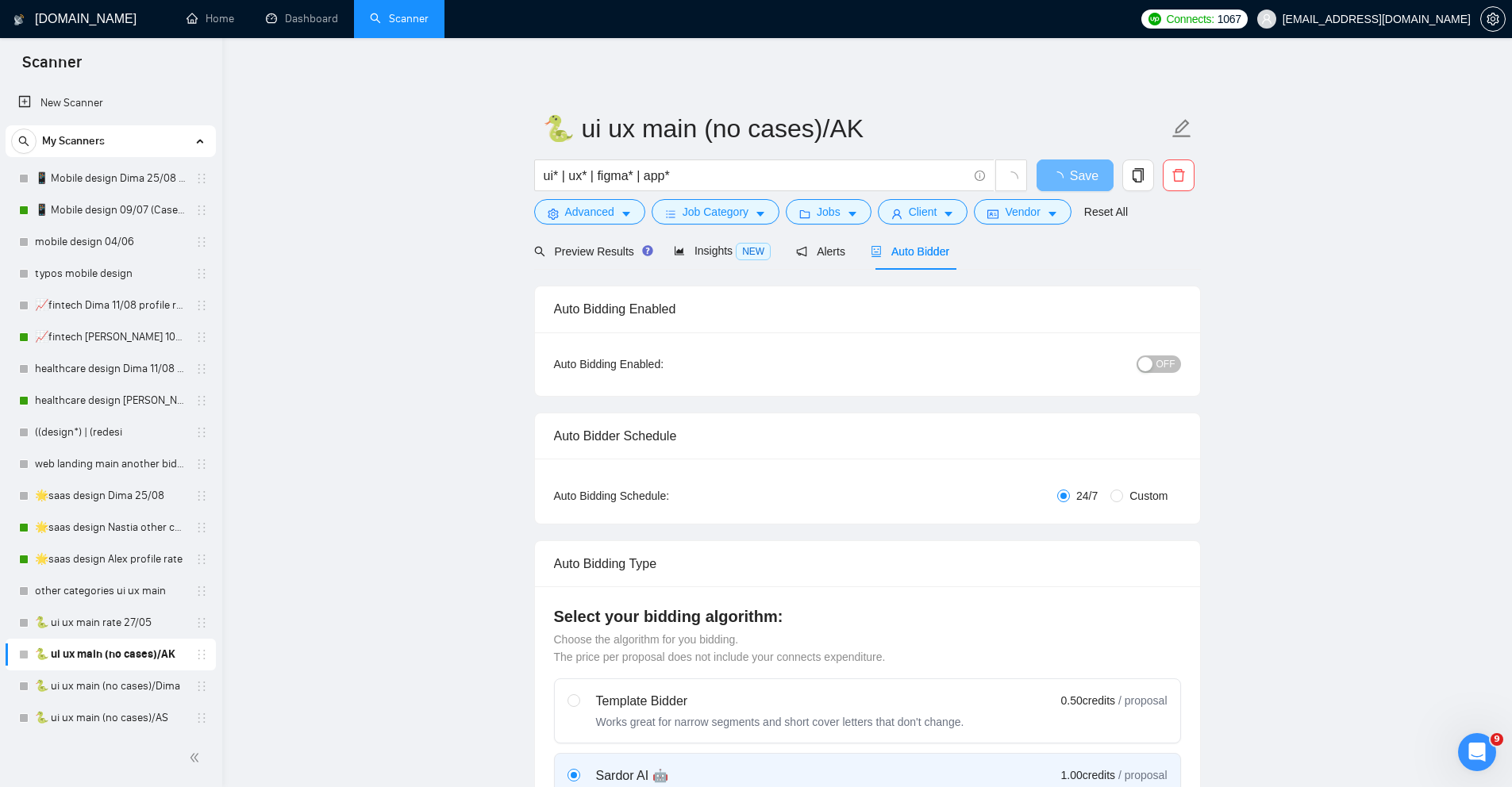
radio input "false"
radio input "true"
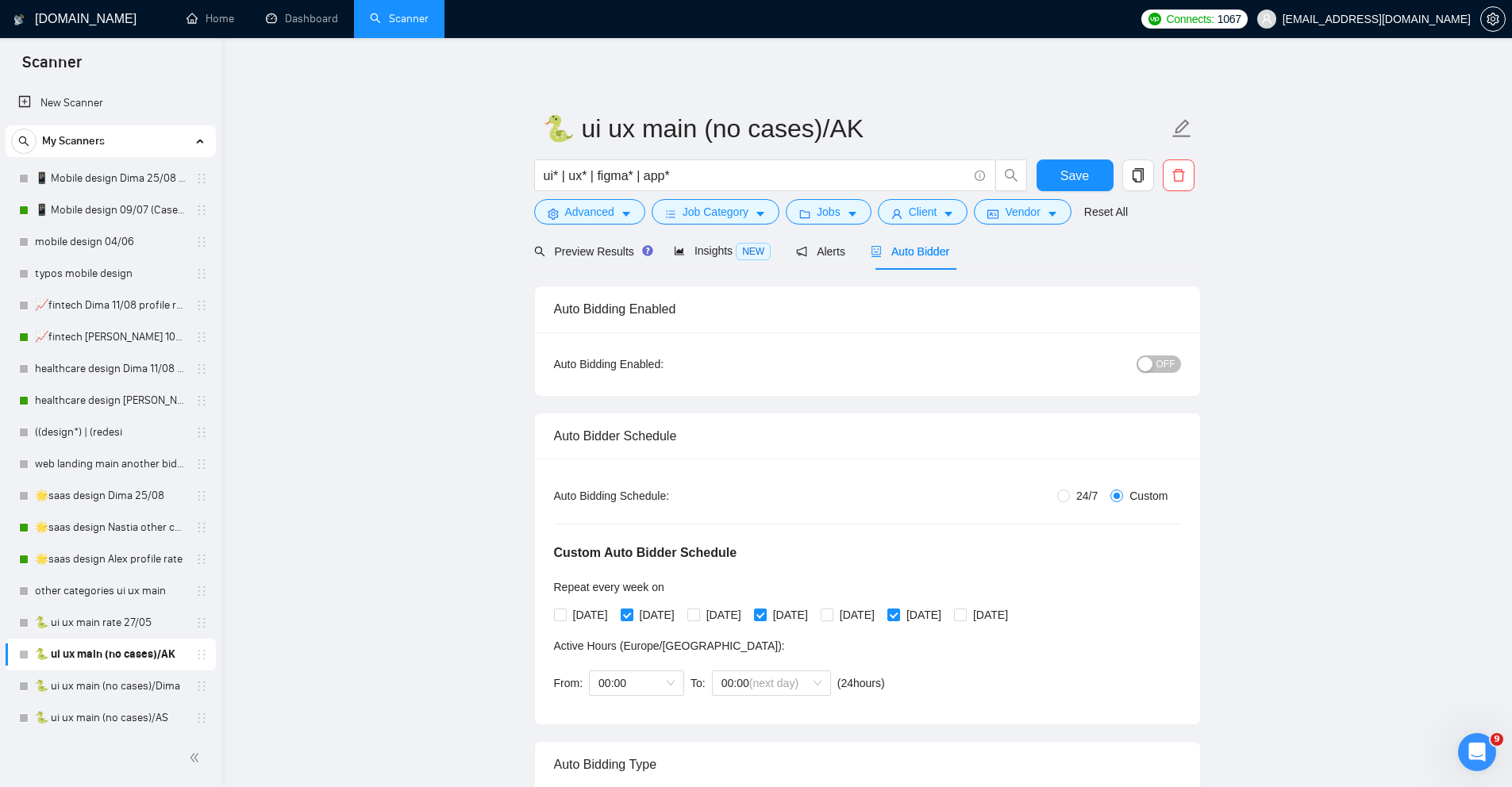
click at [1160, 355] on span "OFF" at bounding box center [1166, 364] width 19 height 17
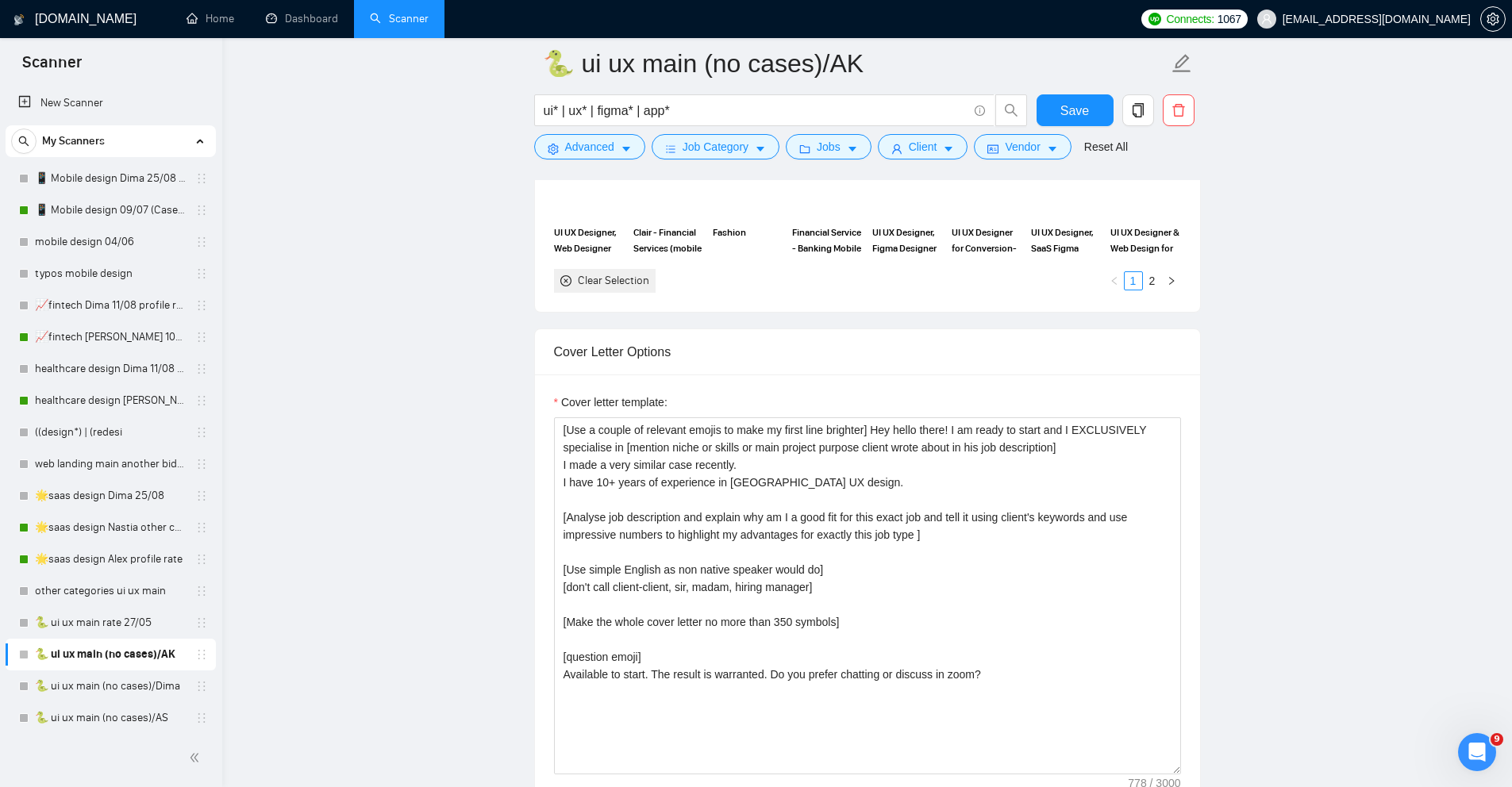
scroll to position [1875, 0]
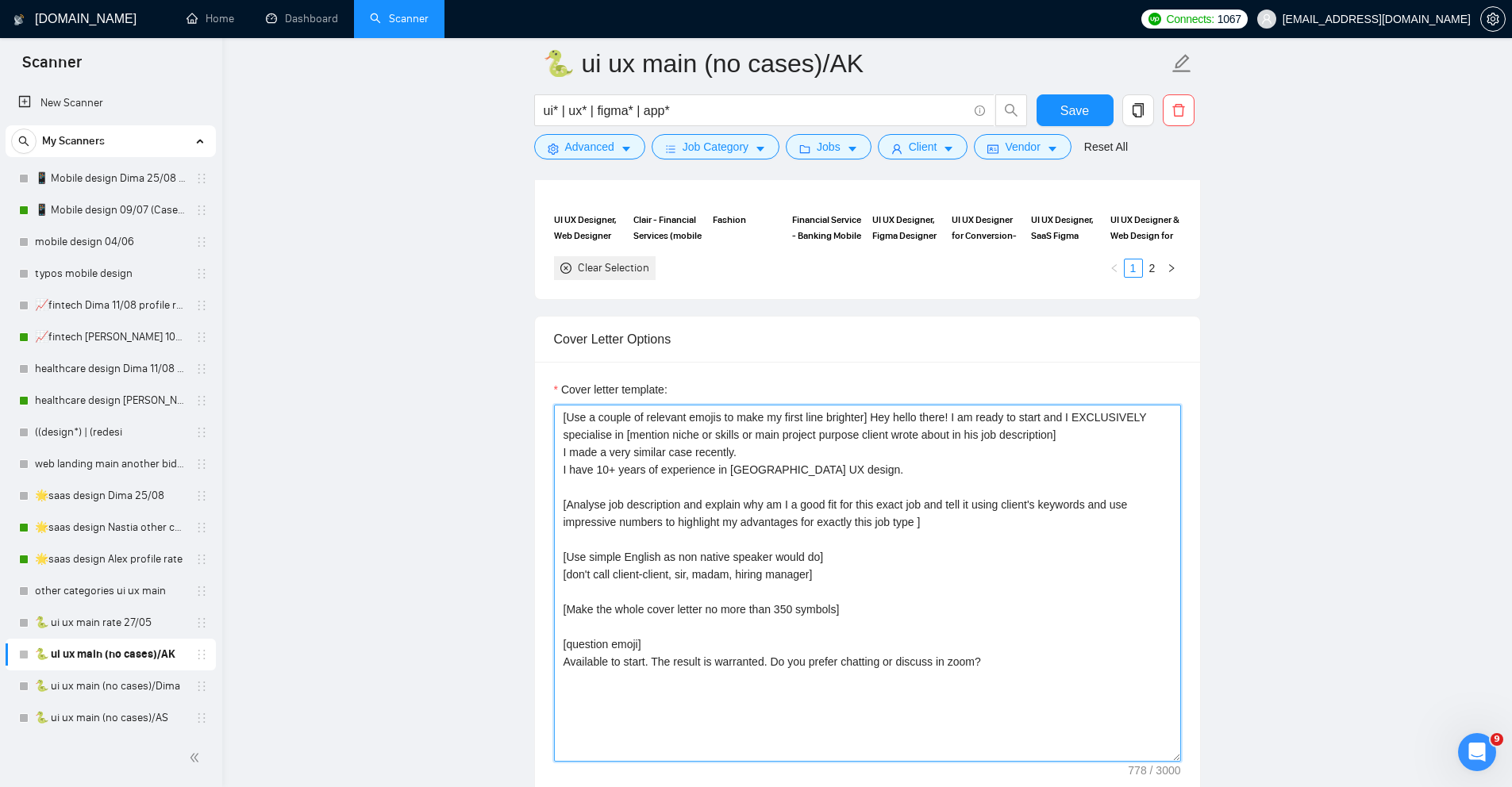
click at [999, 443] on textarea "[Use a couple of relevant emojis to make my first line brighter] Hey hello ther…" at bounding box center [867, 583] width 627 height 357
click at [1072, 442] on textarea "[Use a couple of relevant emojis to make my first line brighter] Hey hello ther…" at bounding box center [867, 583] width 627 height 357
click at [1084, 446] on textarea "[Use a couple of relevant emojis to make my first line brighter] Hey hello ther…" at bounding box center [867, 583] width 627 height 357
drag, startPoint x: 1065, startPoint y: 443, endPoint x: 626, endPoint y: 465, distance: 439.6
click at [626, 466] on textarea "[Use a couple of relevant emojis to make my first line brighter] Hey hello ther…" at bounding box center [867, 583] width 627 height 357
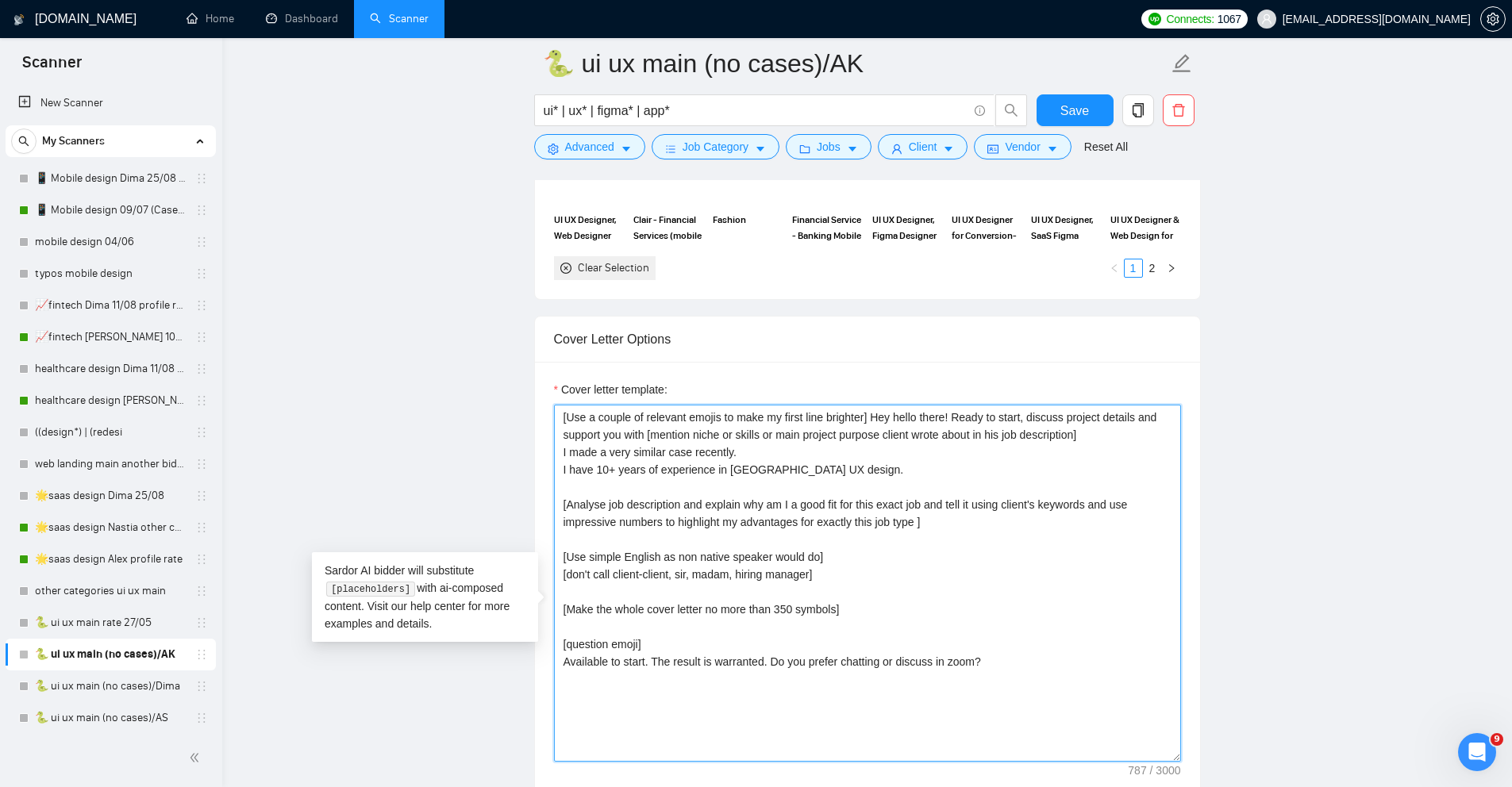
drag, startPoint x: 777, startPoint y: 478, endPoint x: 558, endPoint y: 476, distance: 219.0
click at [558, 476] on textarea "[Use a couple of relevant emojis to make my first line brighter] Hey hello ther…" at bounding box center [867, 583] width 627 height 357
drag, startPoint x: 593, startPoint y: 495, endPoint x: 568, endPoint y: 495, distance: 25.0
click at [568, 495] on textarea "[Use a couple of relevant emojis to make my first line brighter] Hey hello ther…" at bounding box center [867, 583] width 627 height 357
click at [831, 496] on textarea "[Use a couple of relevant emojis to make my first line brighter] Hey hello ther…" at bounding box center [867, 583] width 627 height 357
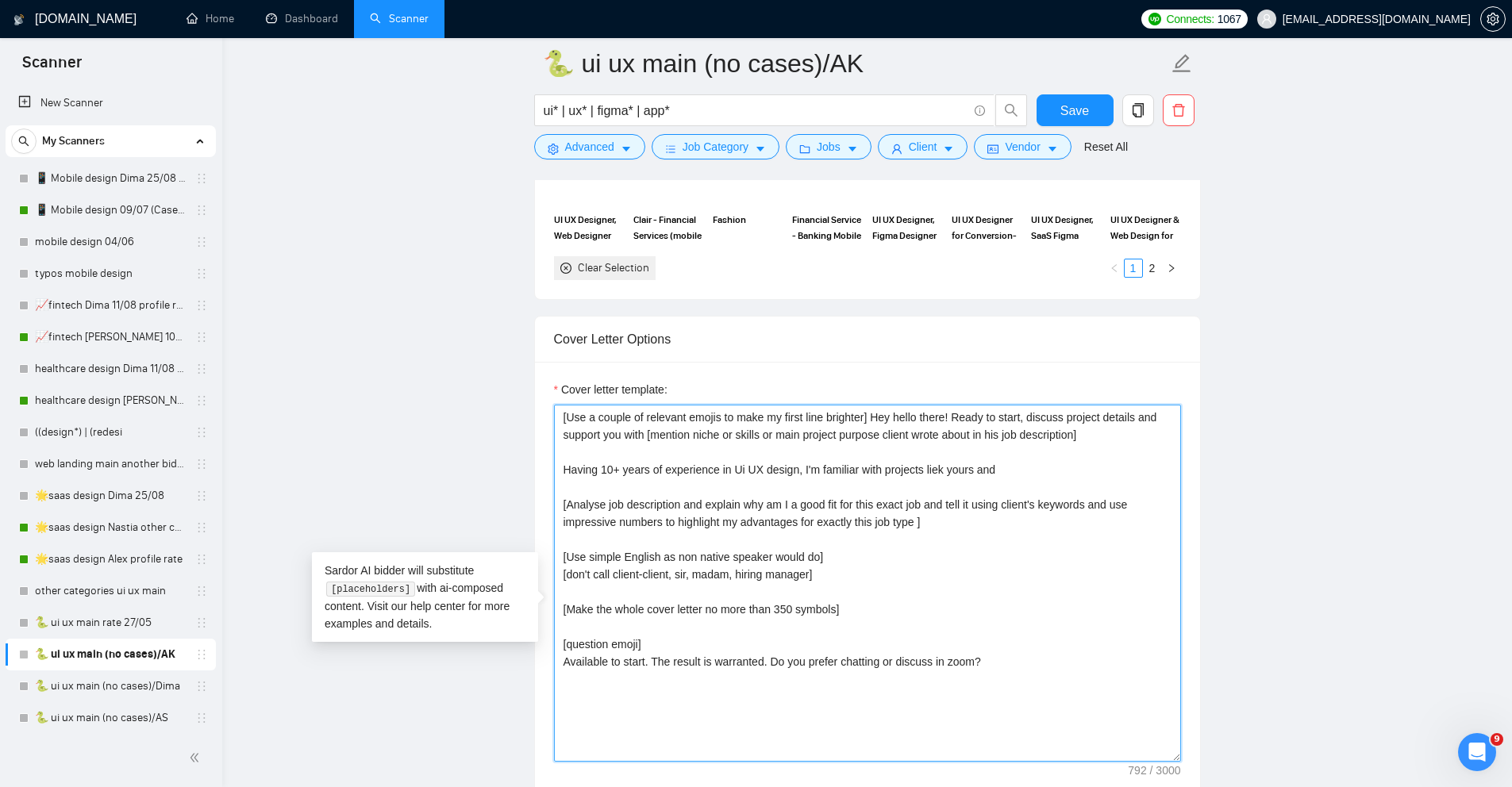
click at [957, 494] on textarea "[Use a couple of relevant emojis to make my first line brighter] Hey hello ther…" at bounding box center [867, 583] width 627 height 357
click at [1036, 495] on textarea "[Use a couple of relevant emojis to make my first line brighter] Hey hello ther…" at bounding box center [867, 583] width 627 height 357
drag, startPoint x: 1025, startPoint y: 493, endPoint x: 819, endPoint y: 497, distance: 206.0
click at [819, 497] on textarea "[Use a couple of relevant emojis to make my first line brighter] Hey hello ther…" at bounding box center [867, 583] width 627 height 357
click at [822, 492] on textarea "[Use a couple of relevant emojis to make my first line brighter] Hey hello ther…" at bounding box center [867, 583] width 627 height 357
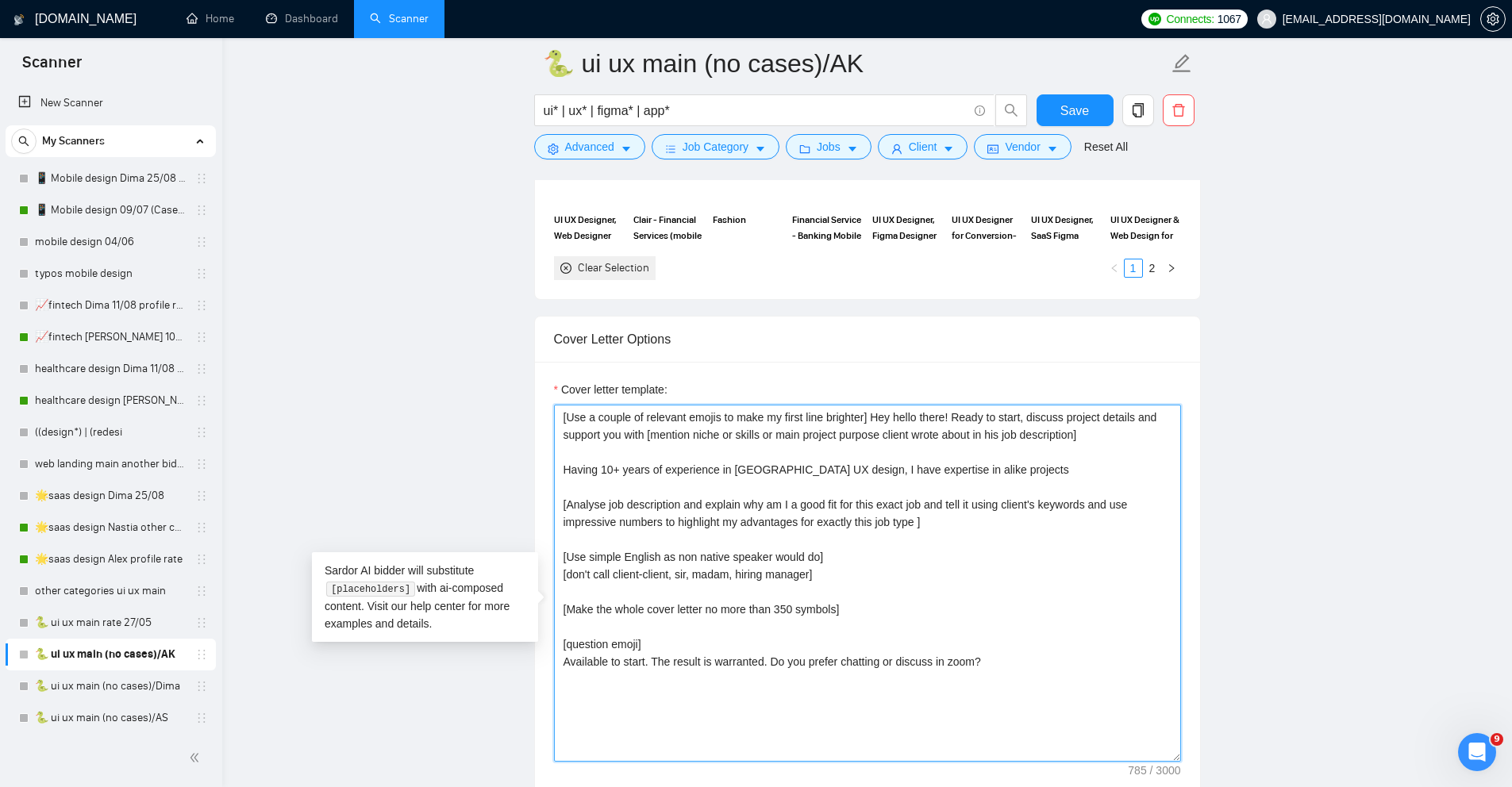
click at [822, 492] on textarea "[Use a couple of relevant emojis to make my first line brighter] Hey hello ther…" at bounding box center [867, 583] width 627 height 357
click at [1014, 498] on textarea "[Use a couple of relevant emojis to make my first line brighter] Hey hello ther…" at bounding box center [867, 583] width 627 height 357
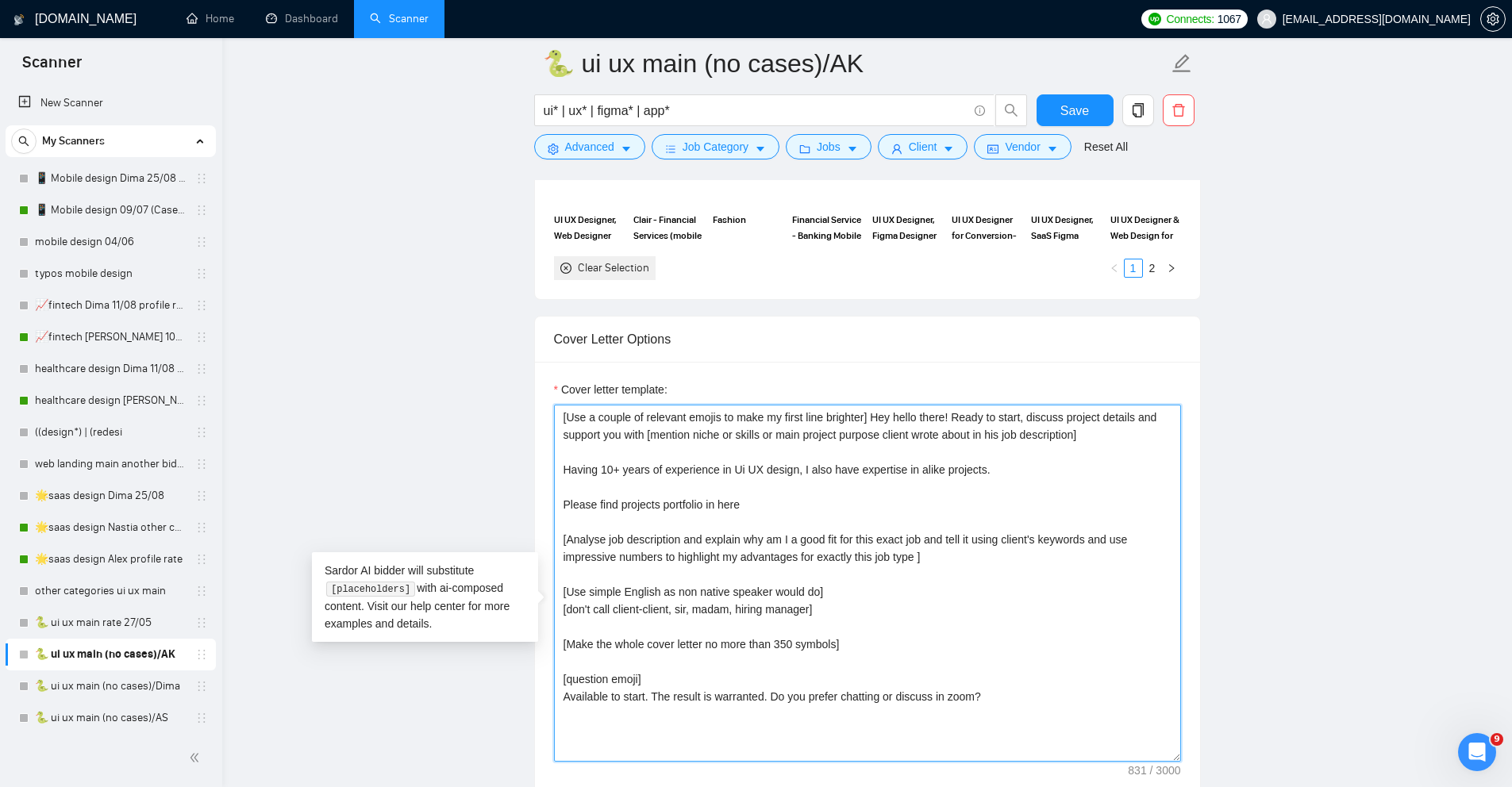
drag, startPoint x: 1012, startPoint y: 722, endPoint x: 550, endPoint y: 698, distance: 462.6
click at [550, 699] on div "Cover letter template: [Use a couple of relevant emojis to make my first line b…" at bounding box center [867, 581] width 665 height 438
drag, startPoint x: 613, startPoint y: 740, endPoint x: 539, endPoint y: 738, distance: 74.0
click at [539, 739] on div "Cover letter template: [Use a couple of relevant emojis to make my first line b…" at bounding box center [867, 581] width 665 height 438
click at [771, 532] on textarea "[Use a couple of relevant emojis to make my first line brighter] Hey hello ther…" at bounding box center [867, 583] width 627 height 357
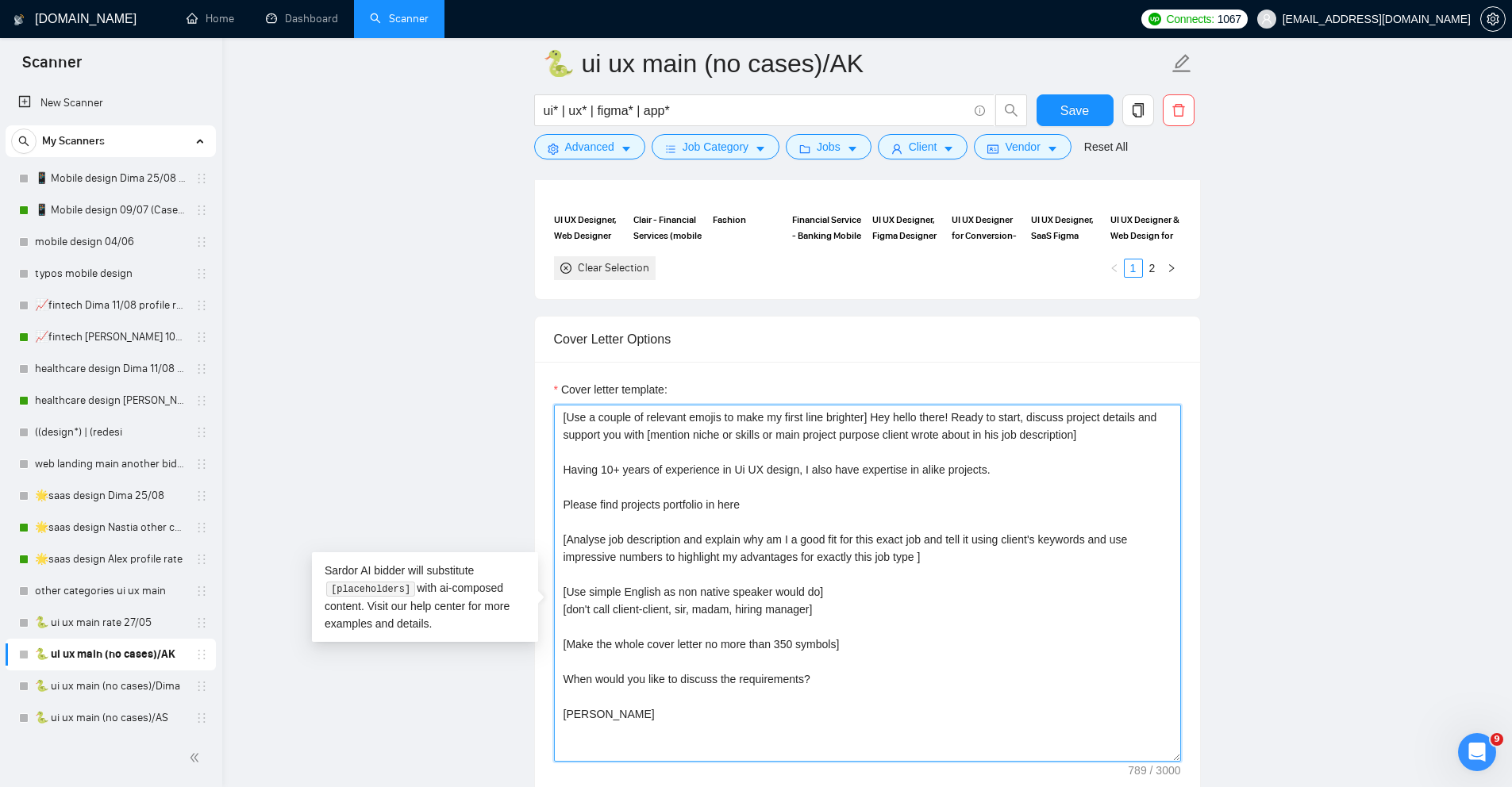
click at [793, 529] on textarea "[Use a couple of relevant emojis to make my first line brighter] Hey hello ther…" at bounding box center [867, 583] width 627 height 357
paste textarea "[URL][DOMAIN_NAME]"
click at [702, 558] on textarea "[Use a couple of relevant emojis to make my first line brighter] Hey hello ther…" at bounding box center [867, 583] width 627 height 357
click at [991, 541] on textarea "[Use a couple of relevant emojis to make my first line brighter] Hey hello ther…" at bounding box center [867, 583] width 627 height 357
click at [964, 552] on textarea "[Use a couple of relevant emojis to make my first line brighter] Hey hello ther…" at bounding box center [867, 583] width 627 height 357
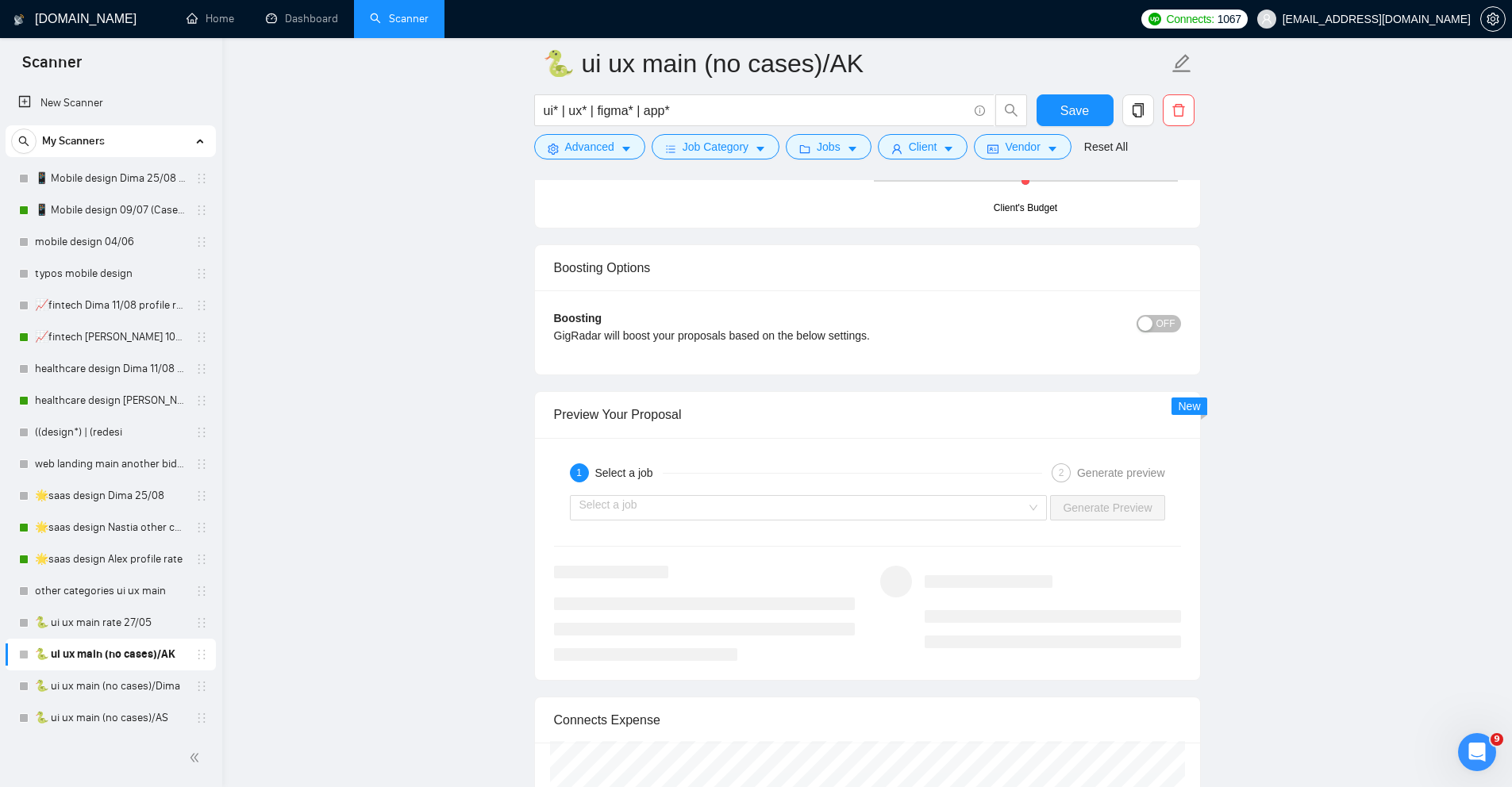
scroll to position [3062, 0]
type textarea "[Use a couple of relevant emojis to make my first line brighter] Hey hello ther…"
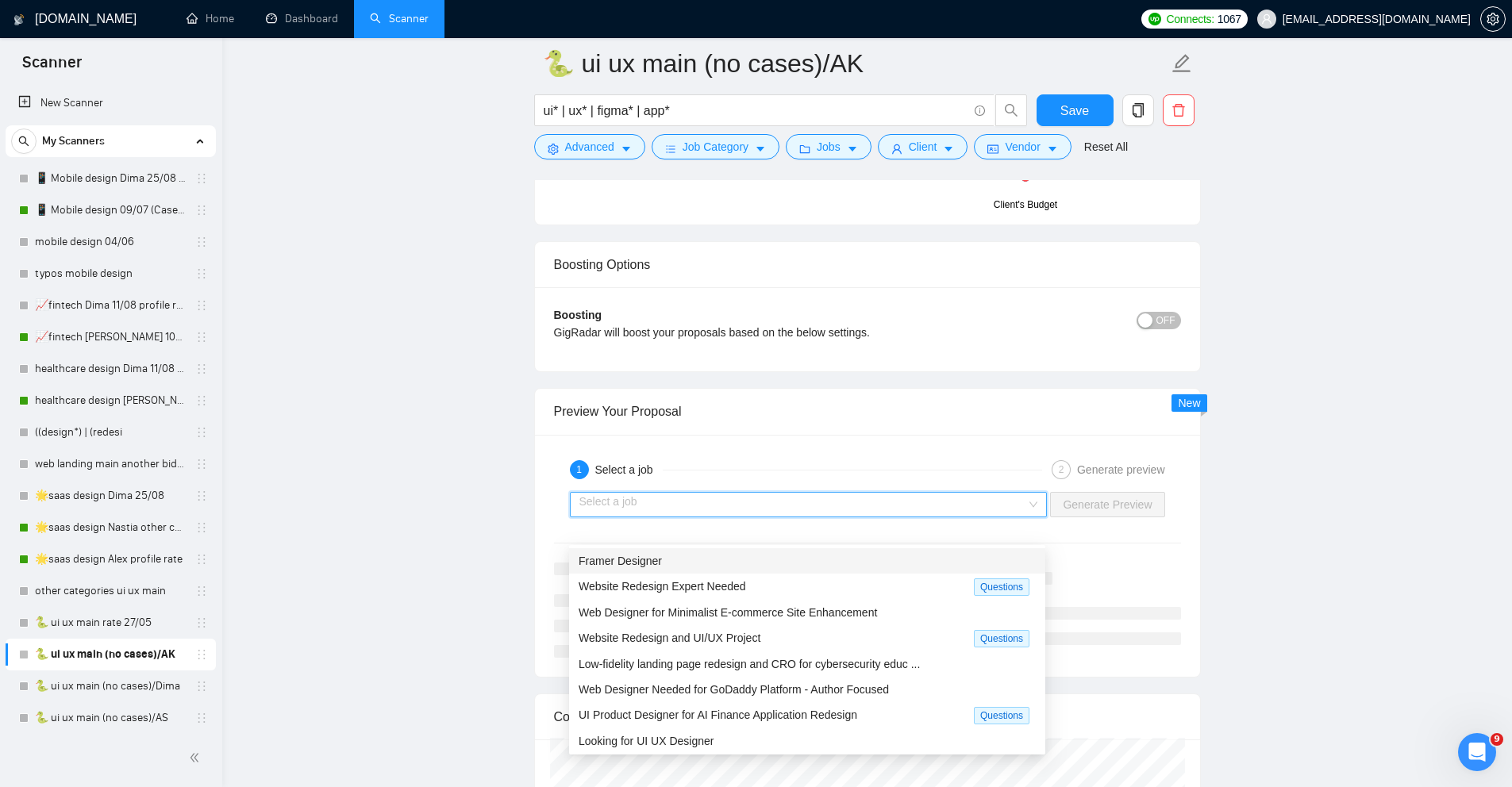
click at [915, 517] on input "search" at bounding box center [803, 505] width 447 height 24
click at [766, 591] on div "Website Redesign Expert Needed" at bounding box center [775, 587] width 395 height 18
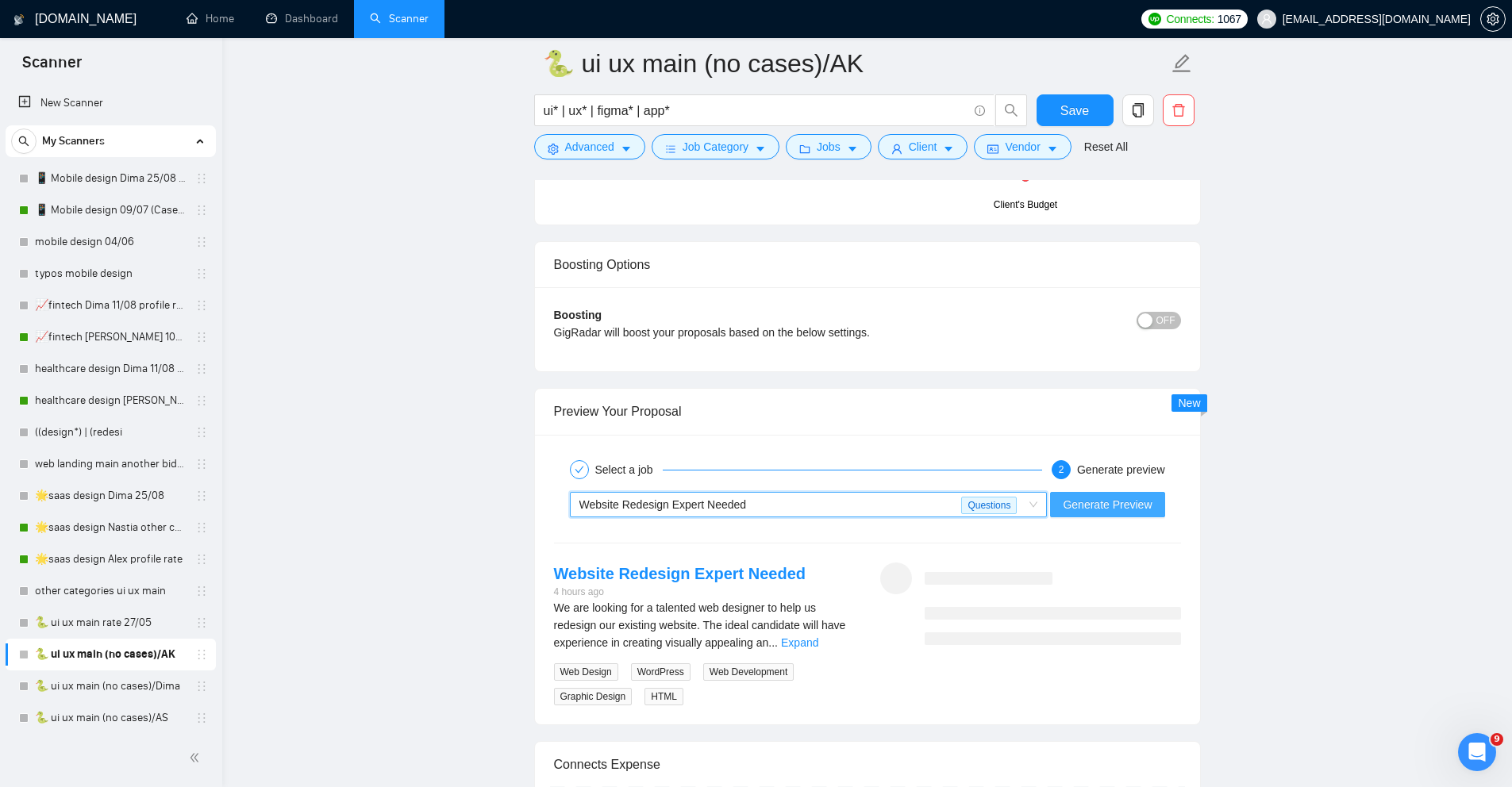
click at [1095, 514] on span "Generate Preview" at bounding box center [1107, 505] width 89 height 17
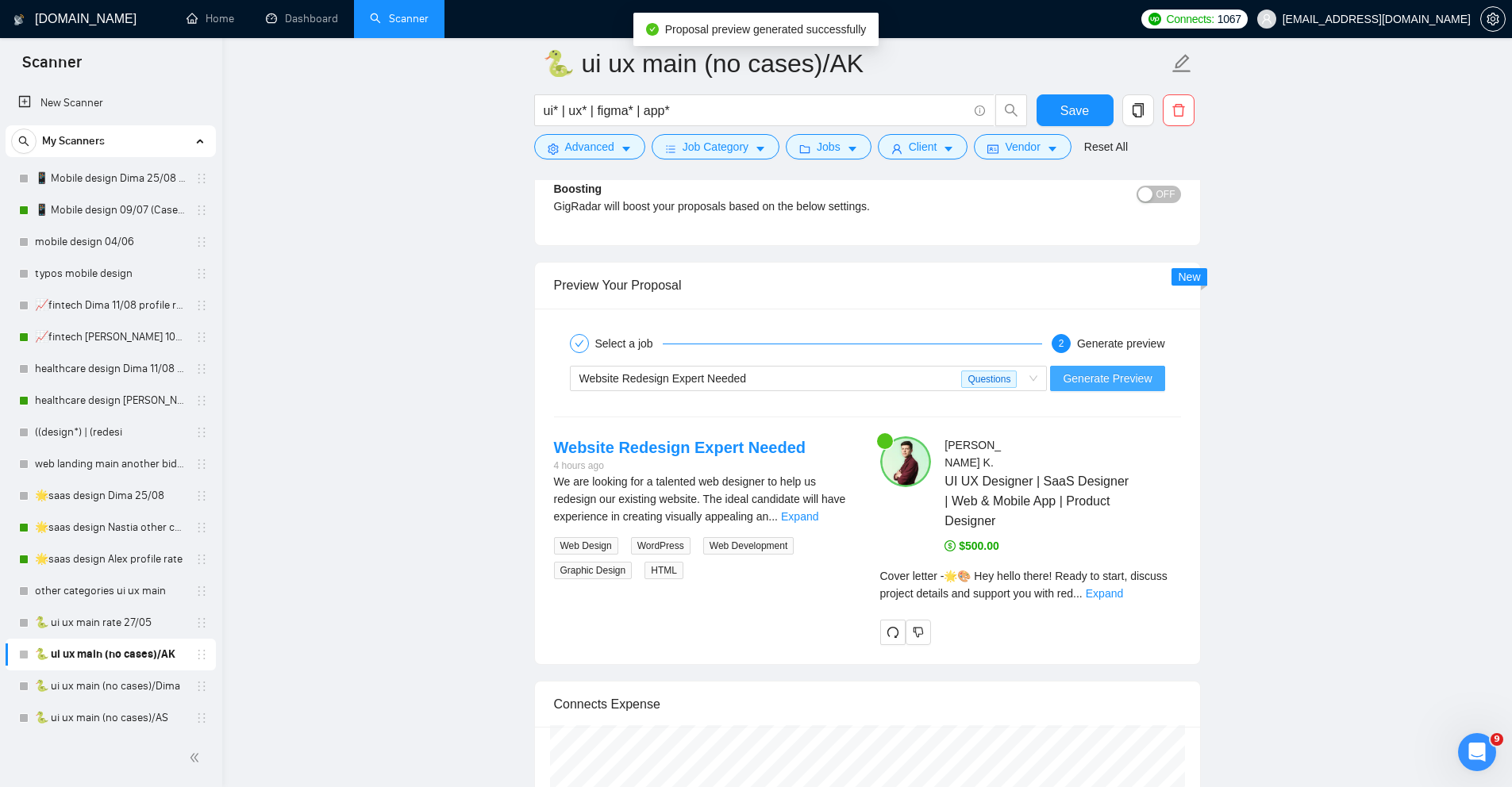
scroll to position [3190, 0]
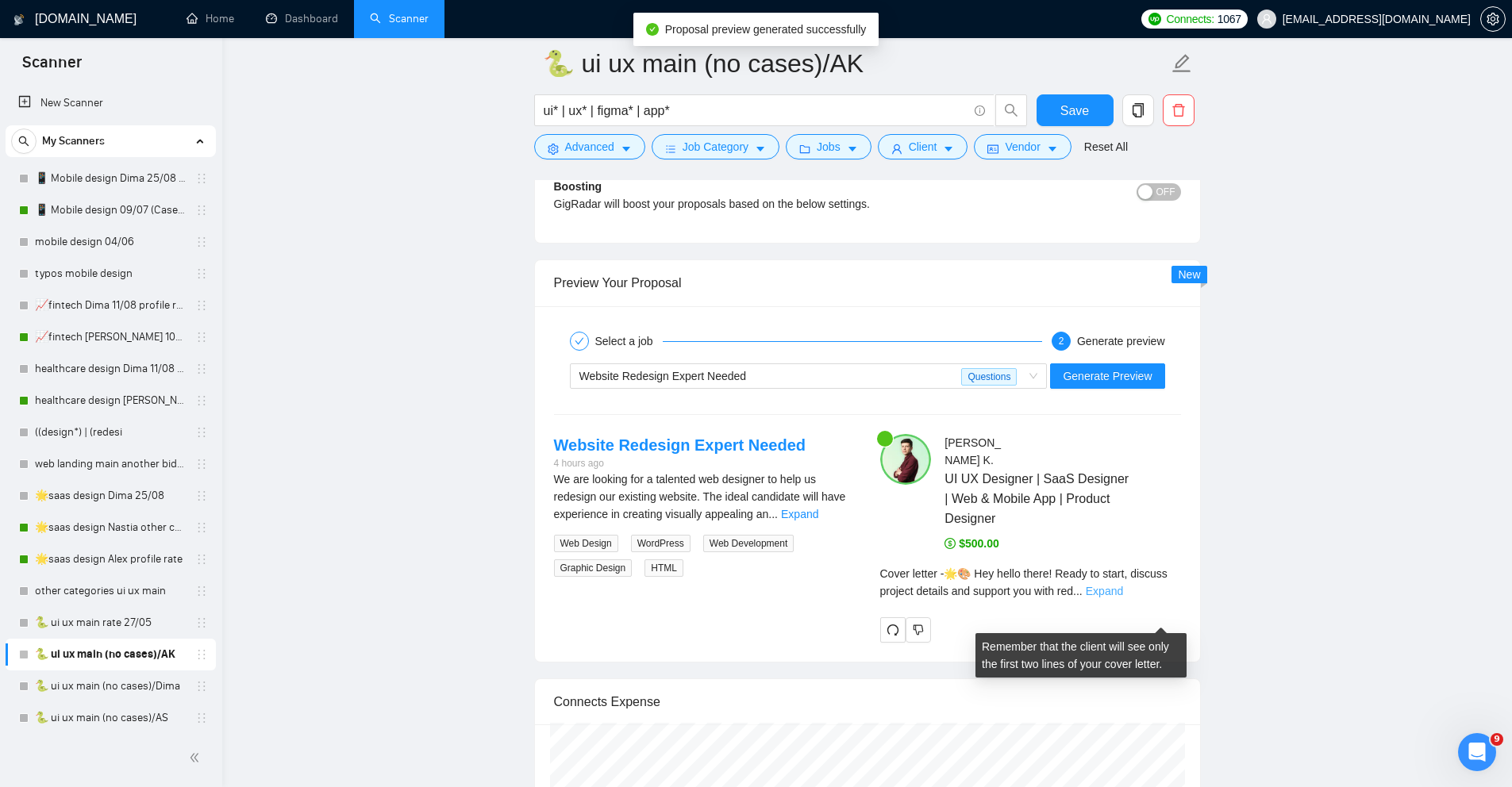
click at [1123, 597] on link "Expand" at bounding box center [1104, 591] width 37 height 12
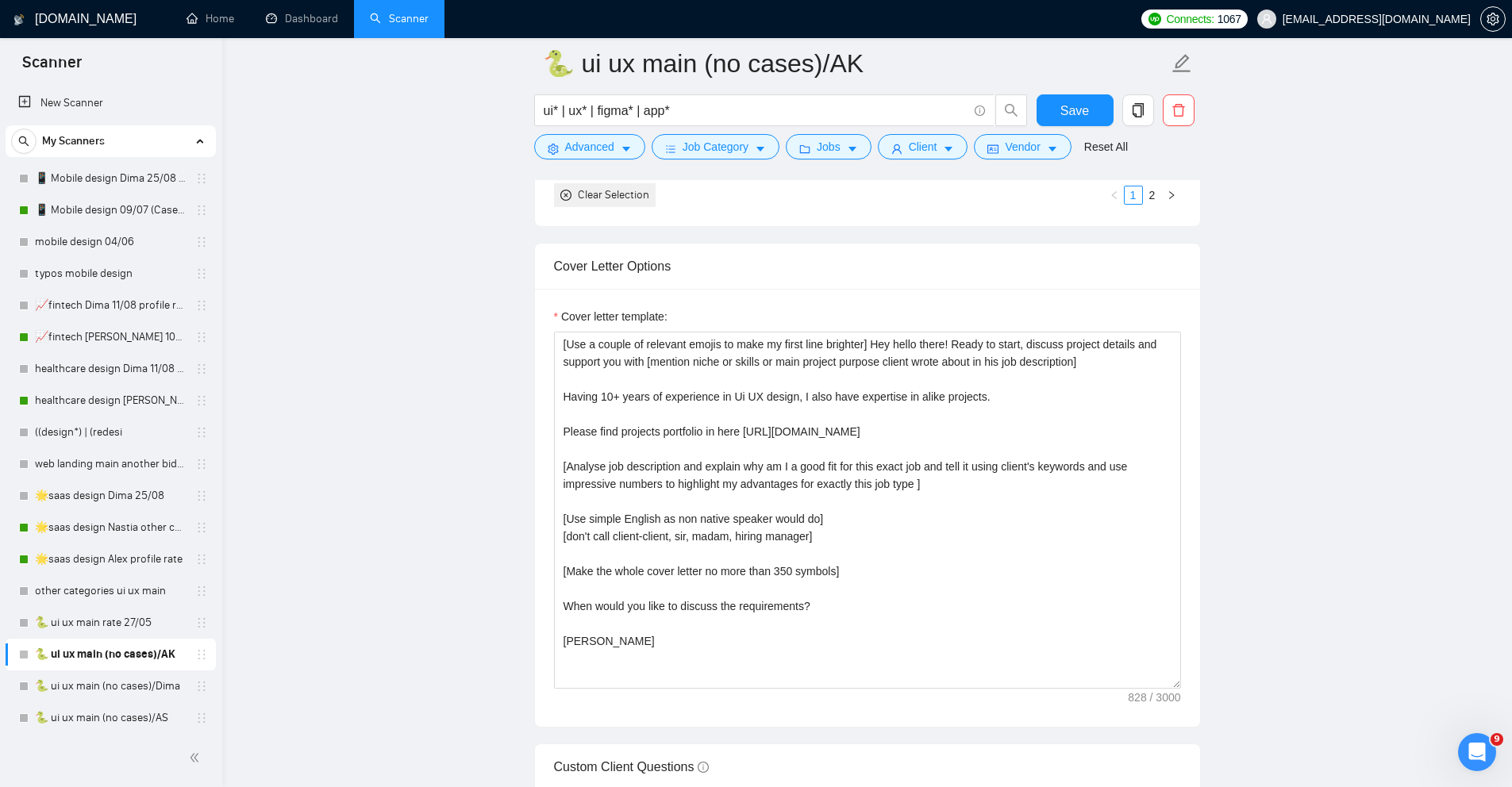
scroll to position [1943, 0]
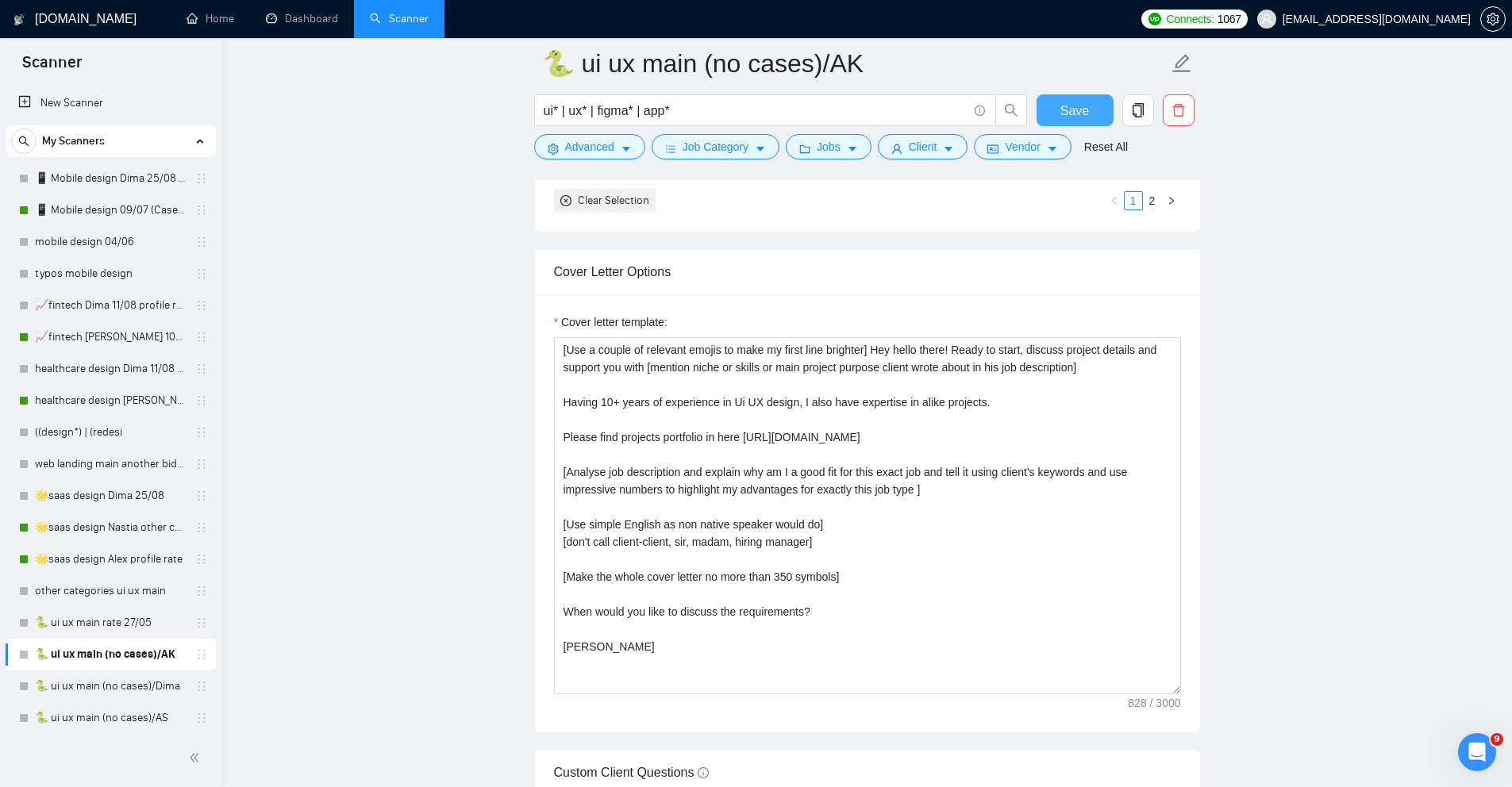
click at [1077, 113] on span "Save" at bounding box center [1075, 111] width 28 height 20
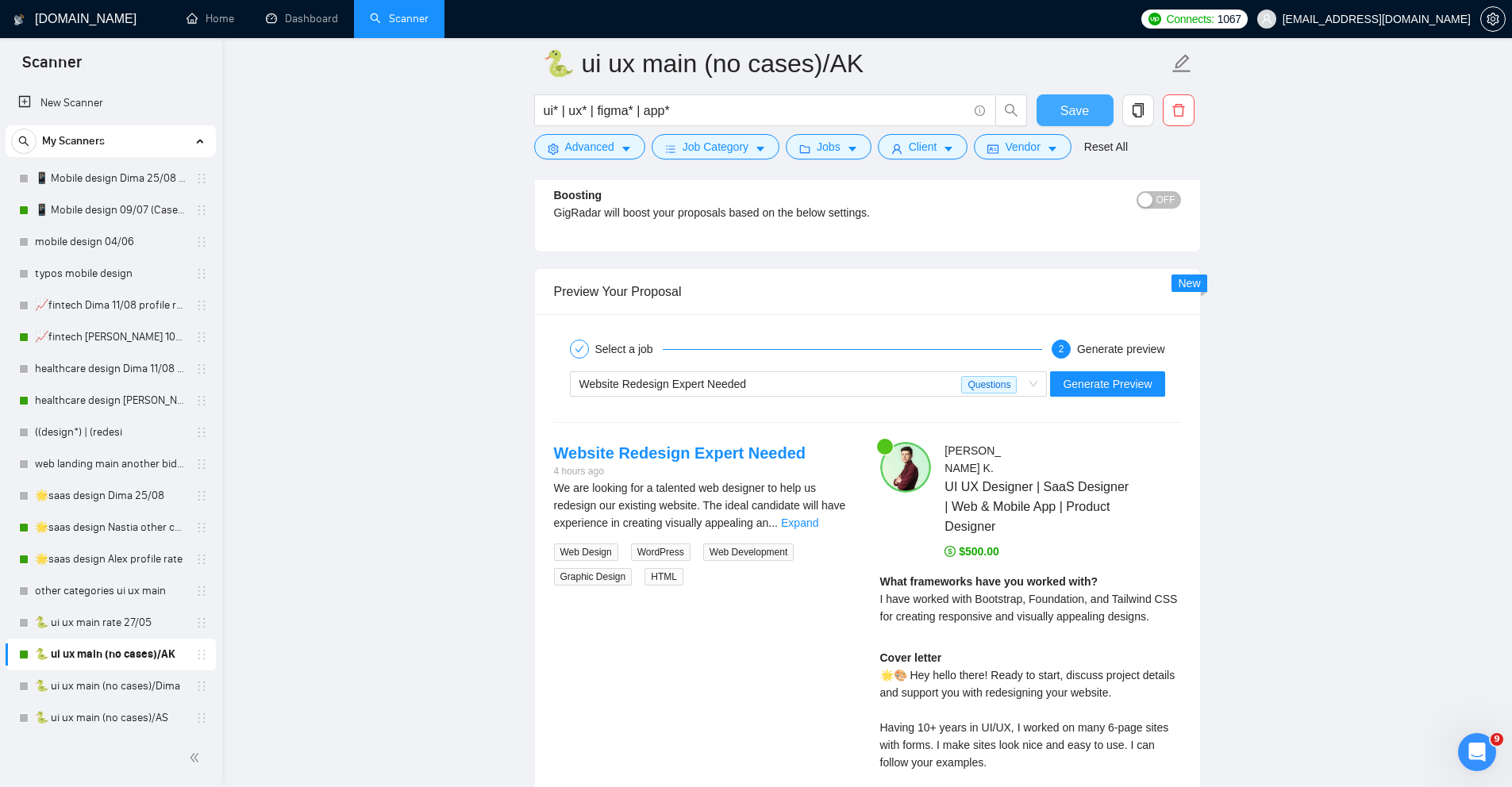
scroll to position [3025, 0]
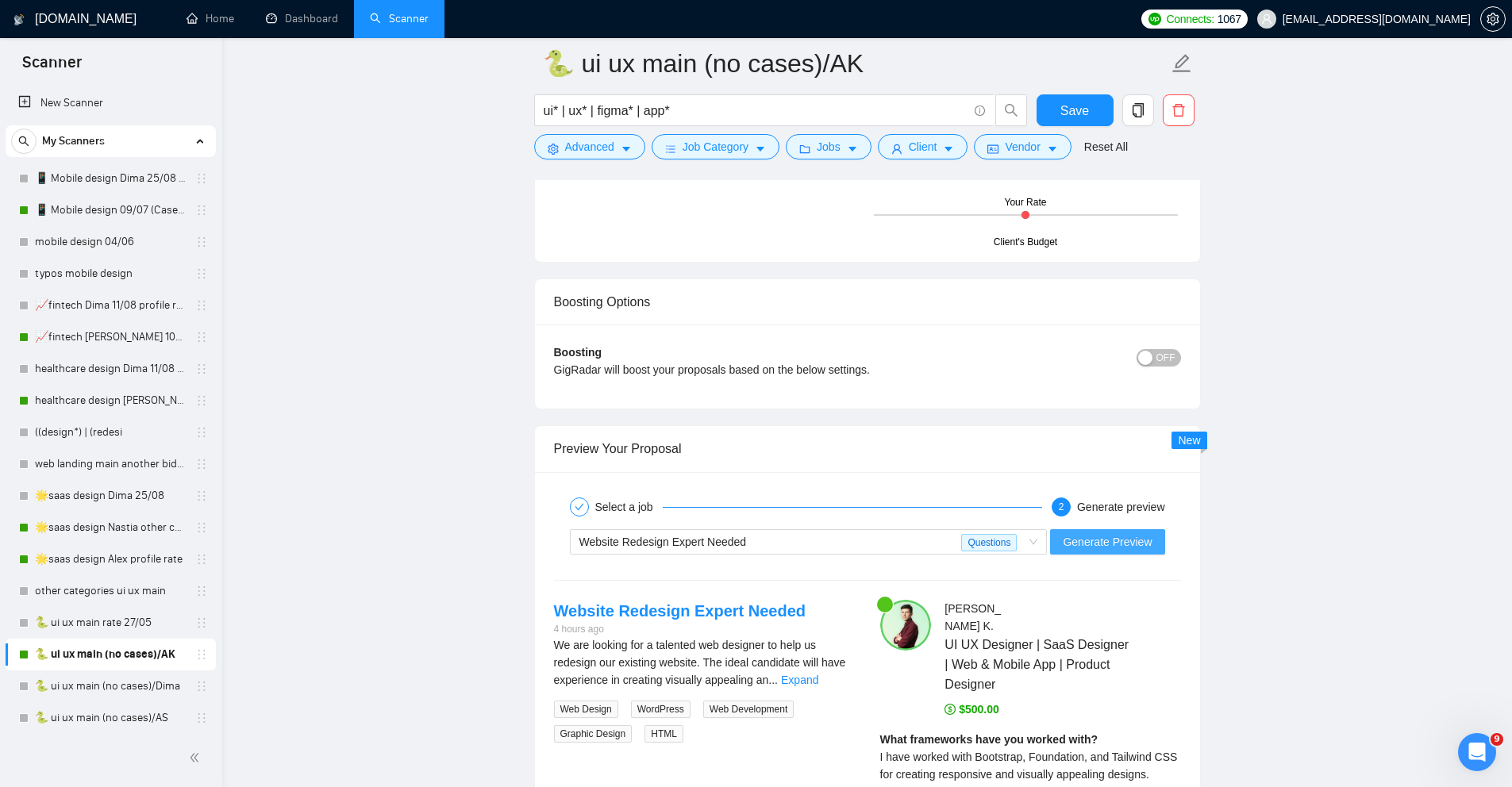
click at [1099, 551] on span "Generate Preview" at bounding box center [1107, 542] width 89 height 17
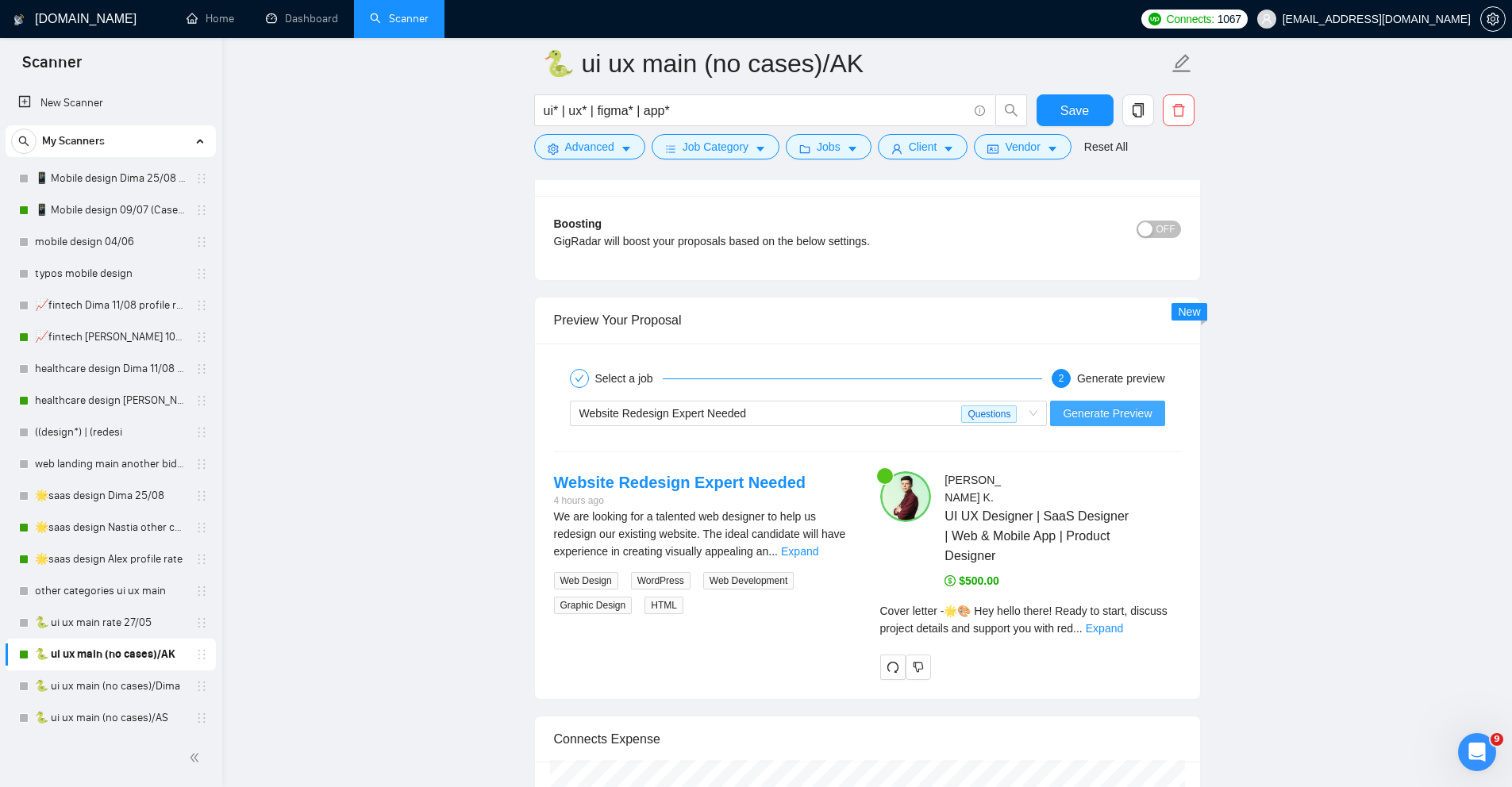
scroll to position [3149, 0]
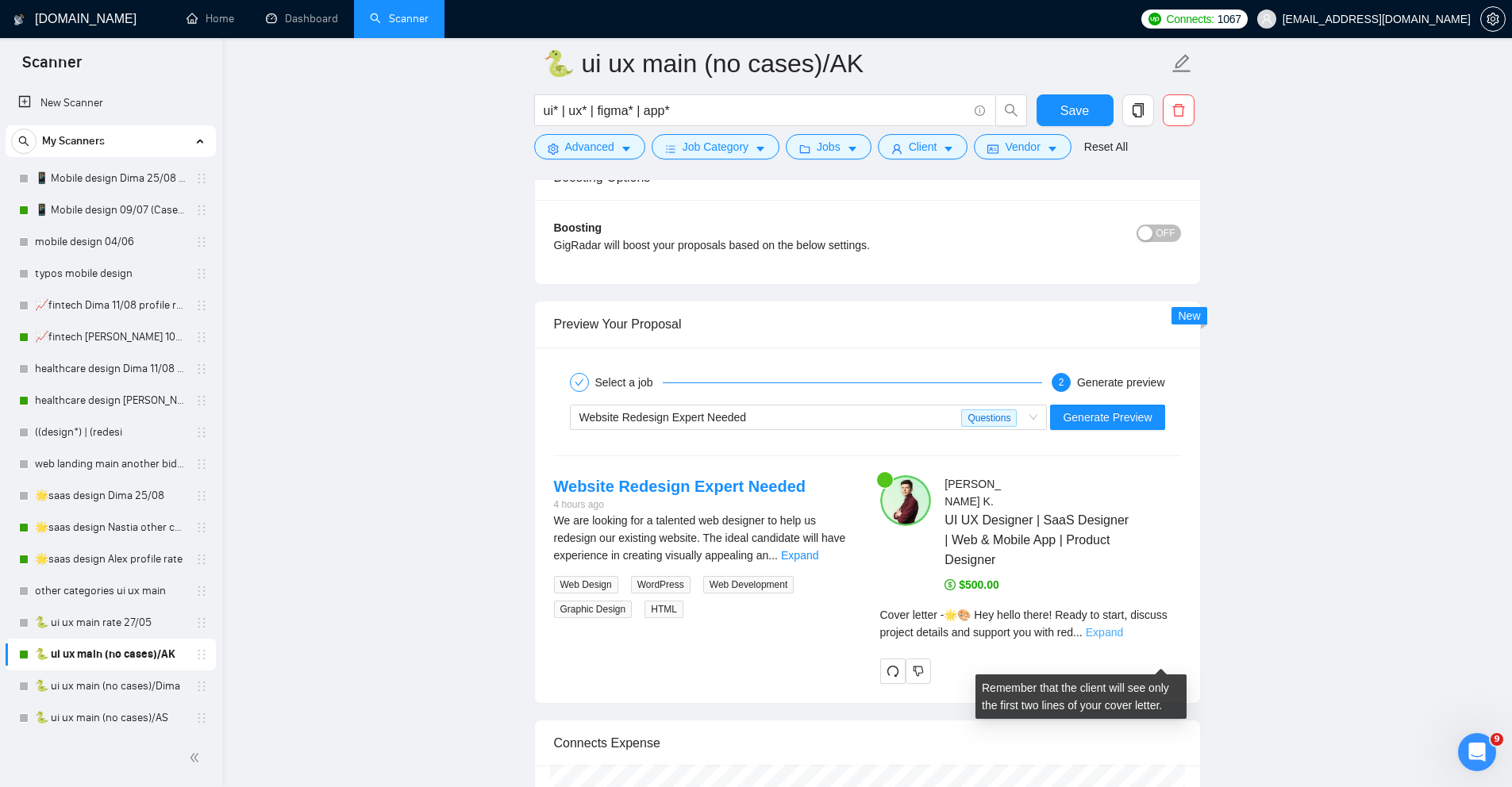
click at [1123, 639] on link "Expand" at bounding box center [1104, 632] width 37 height 12
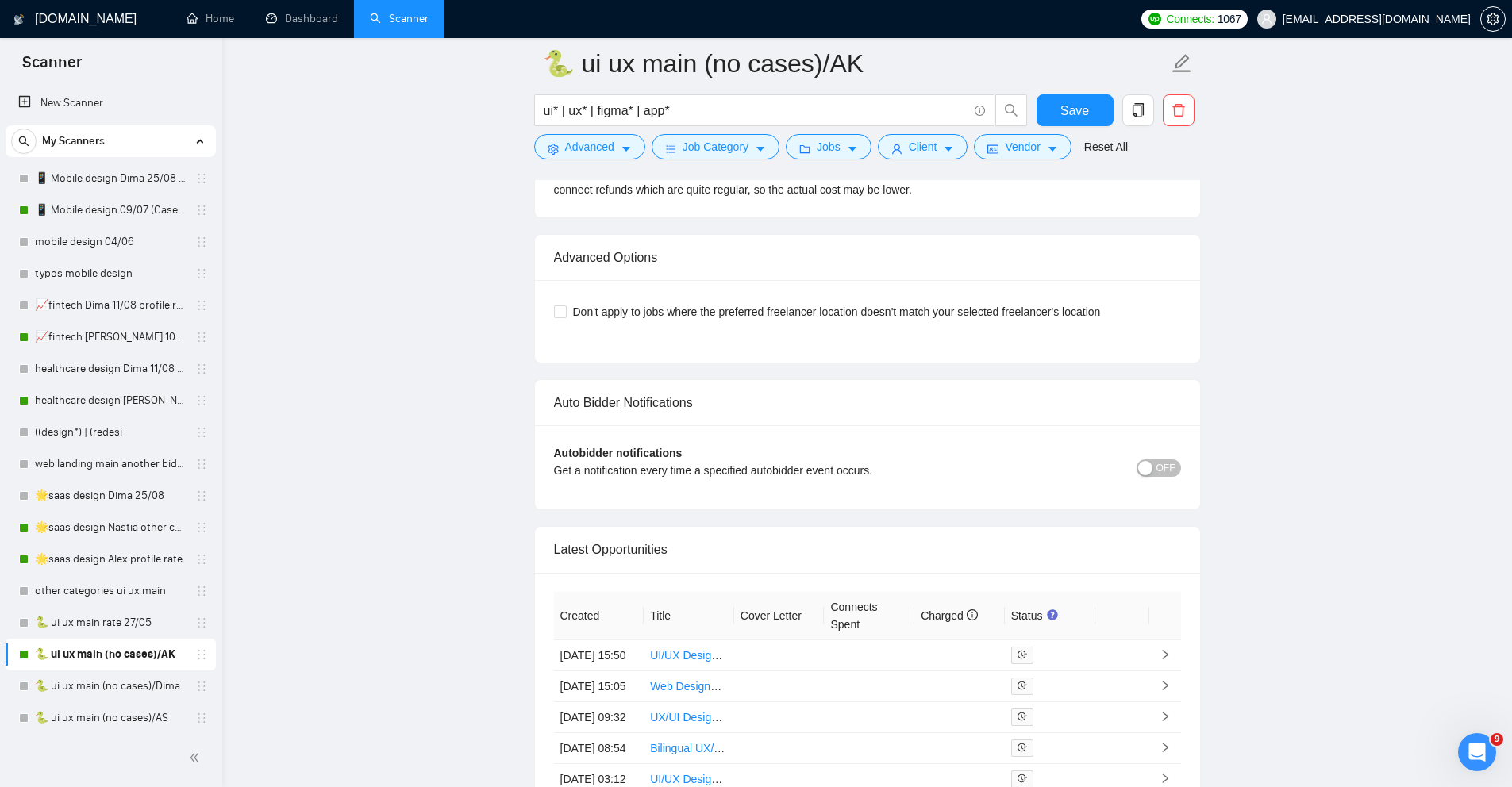
scroll to position [4256, 0]
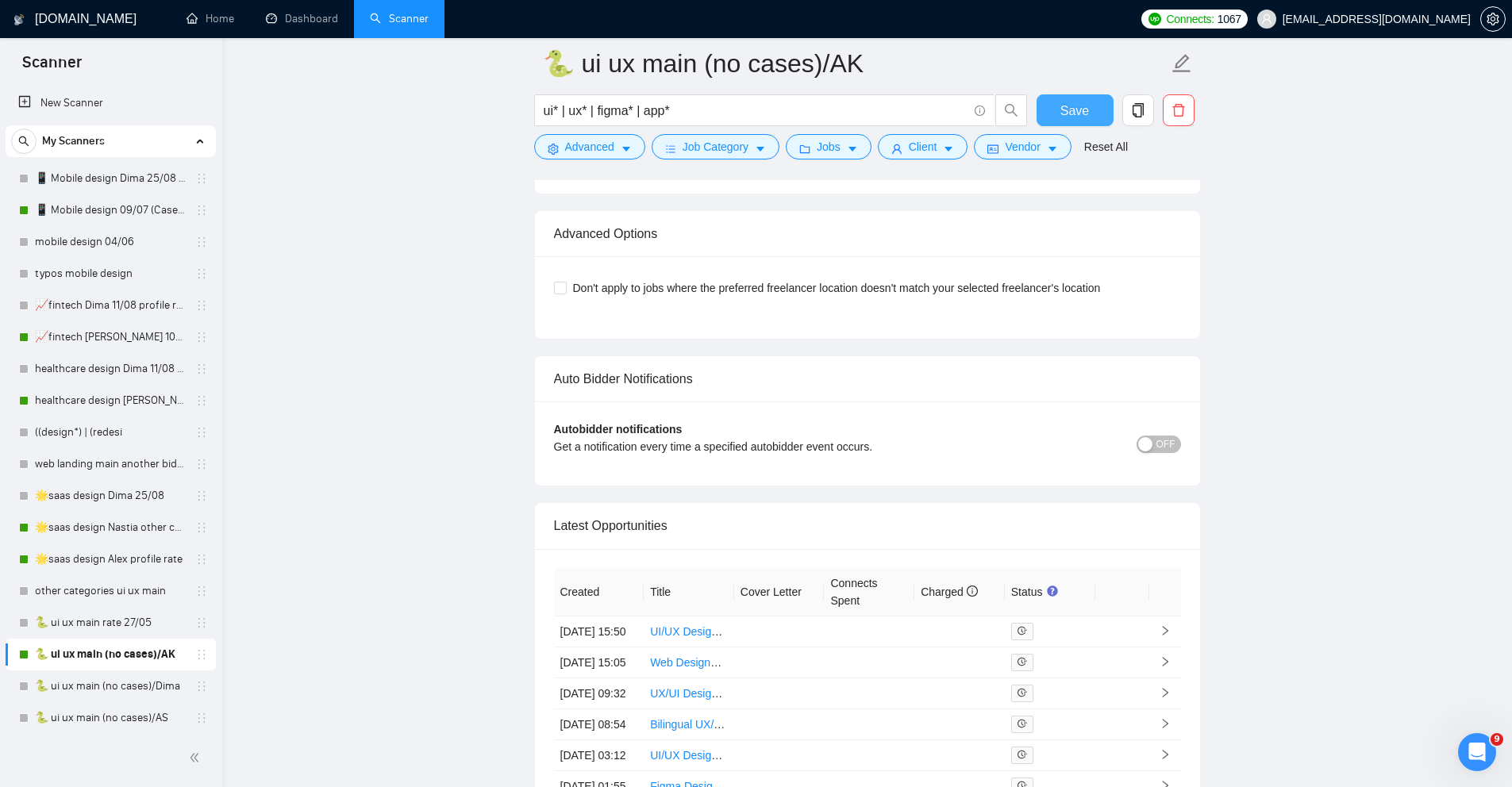
click at [1080, 106] on span "Save" at bounding box center [1075, 111] width 28 height 20
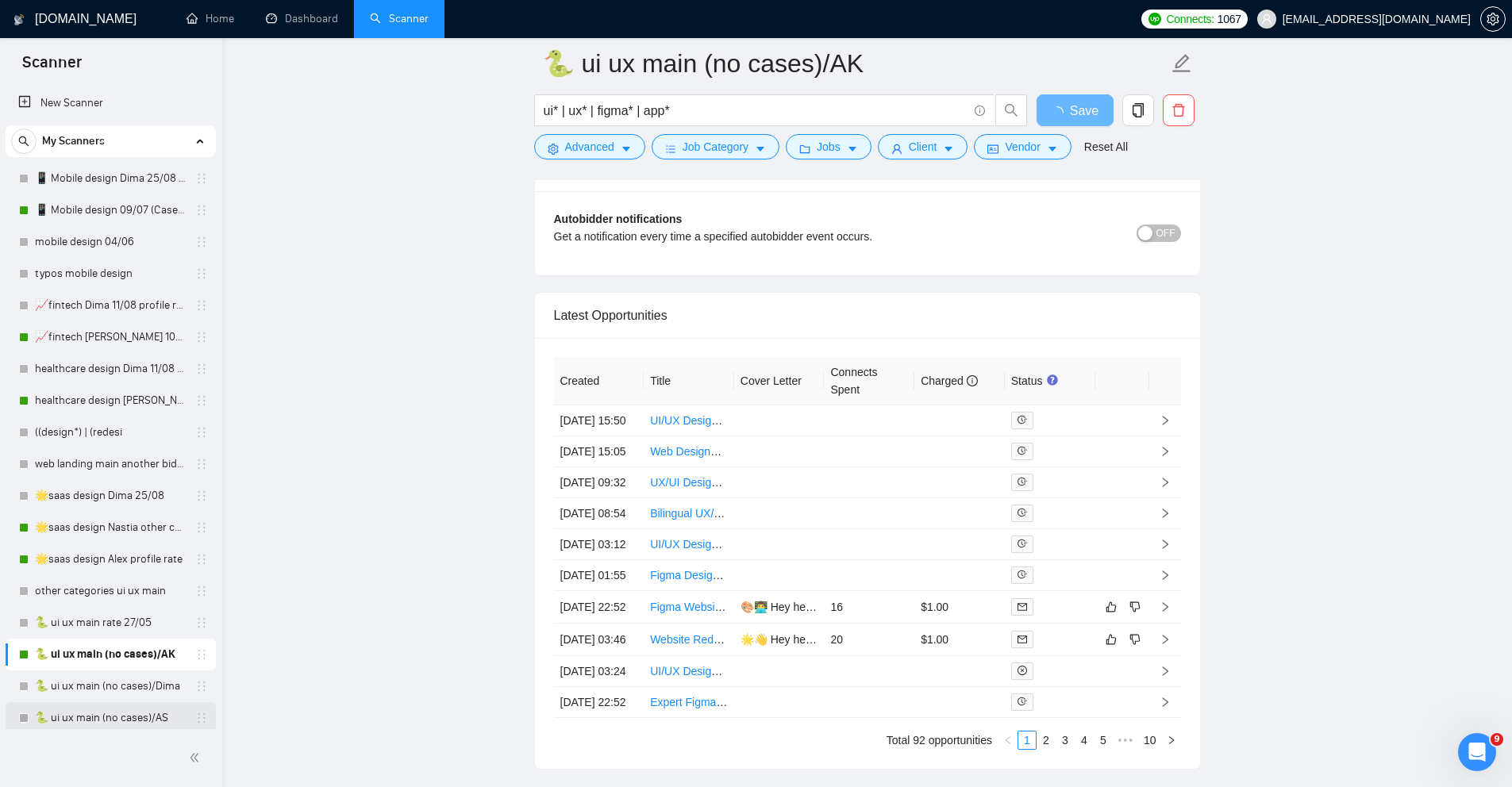
click at [85, 716] on link "🐍 ui ux main (no cases)/AS" at bounding box center [110, 718] width 151 height 31
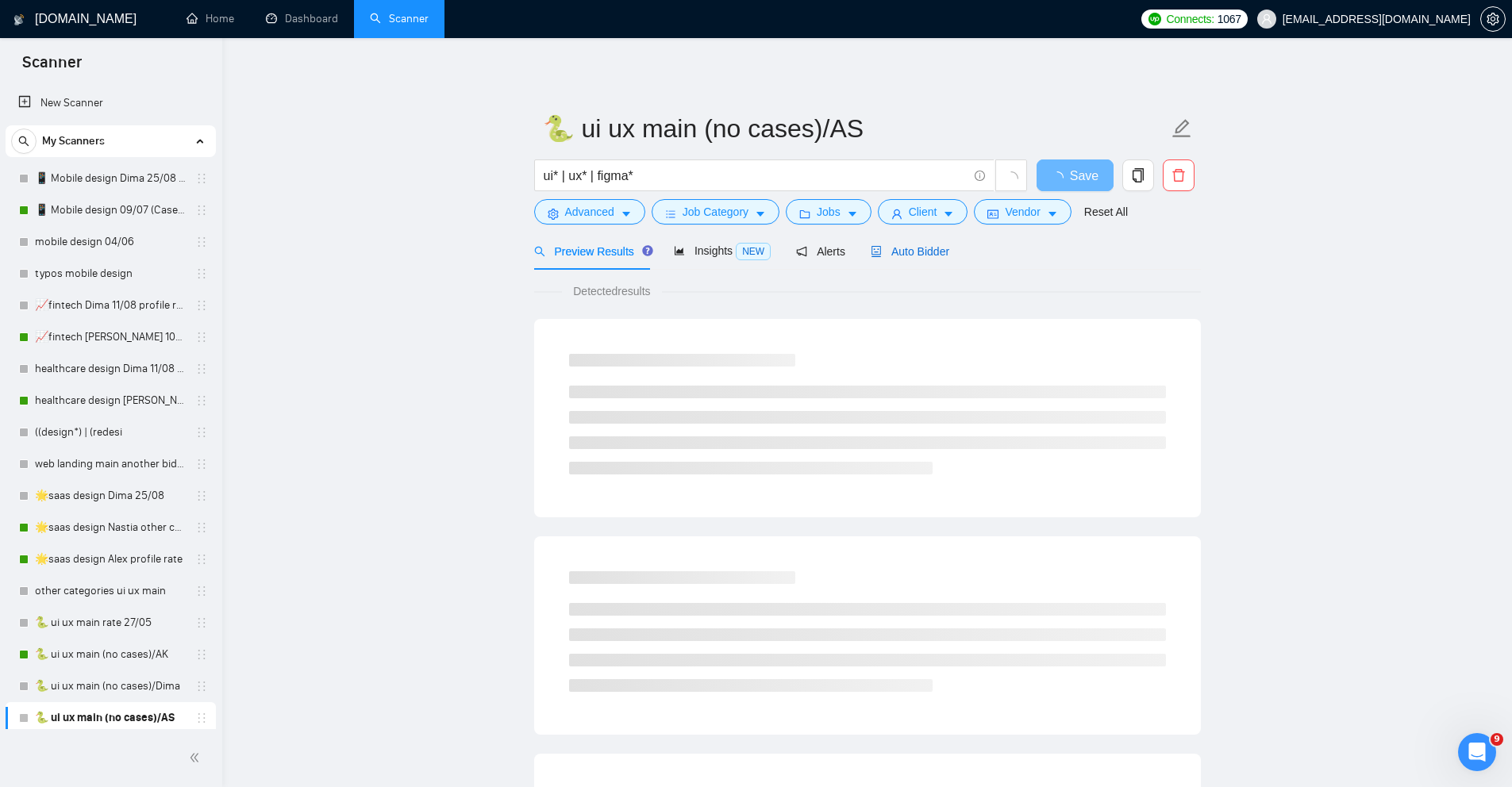
click at [929, 254] on span "Auto Bidder" at bounding box center [910, 251] width 79 height 12
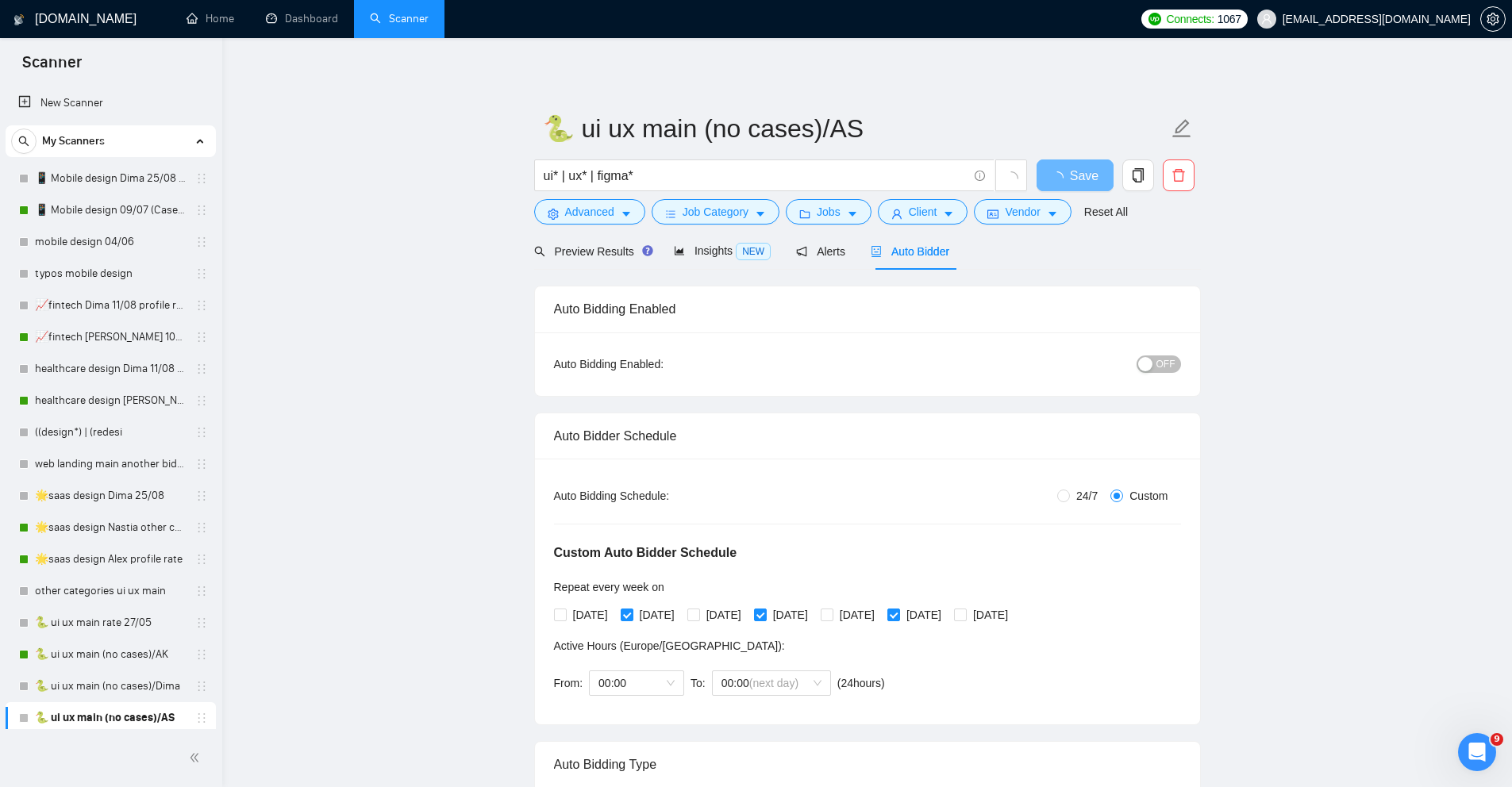
click at [1167, 368] on span "OFF" at bounding box center [1166, 364] width 19 height 17
click at [1167, 352] on div "OFF" at bounding box center [1076, 364] width 209 height 26
click at [1167, 369] on span "OFF" at bounding box center [1166, 364] width 19 height 17
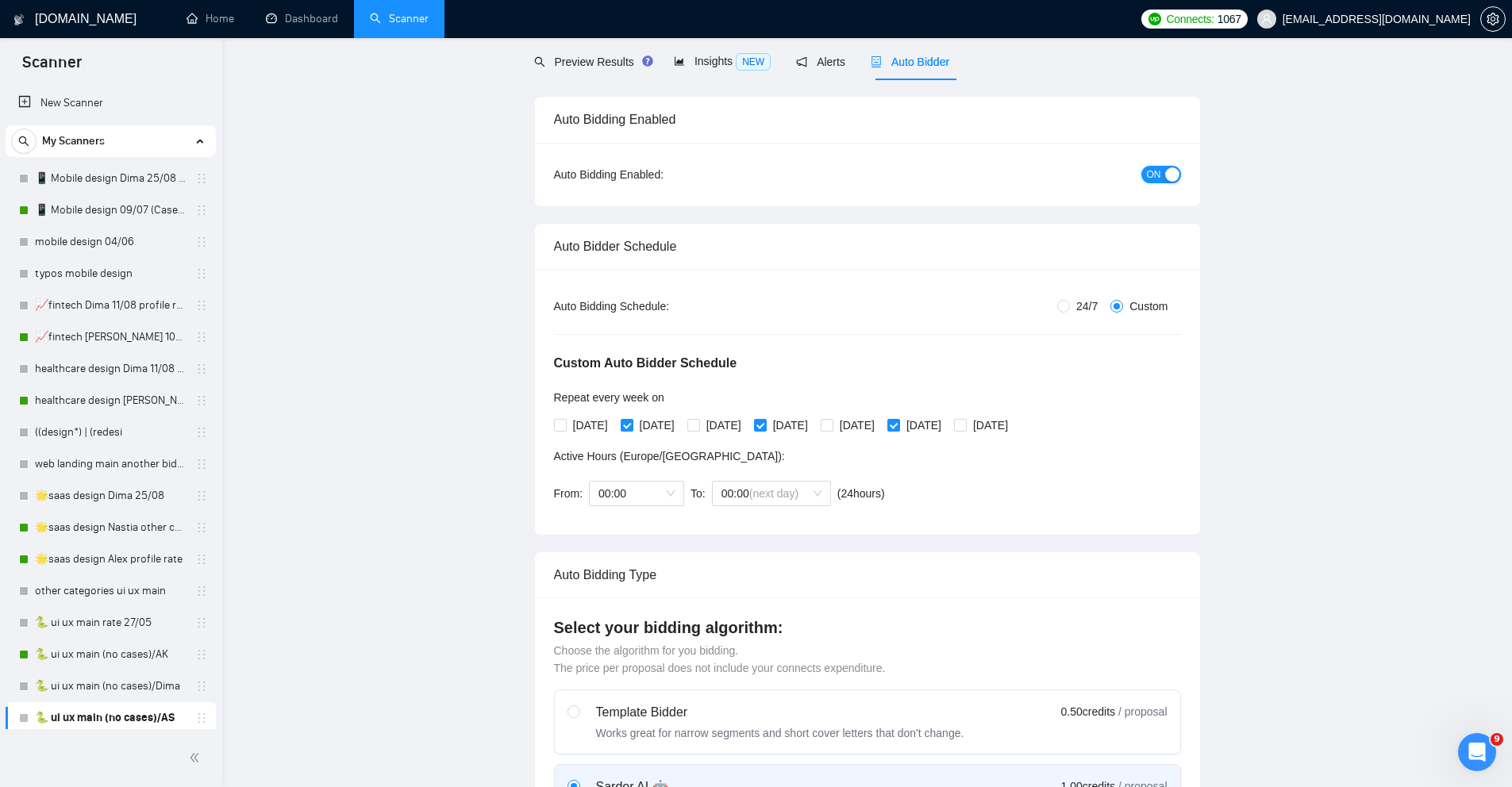
scroll to position [197, 0]
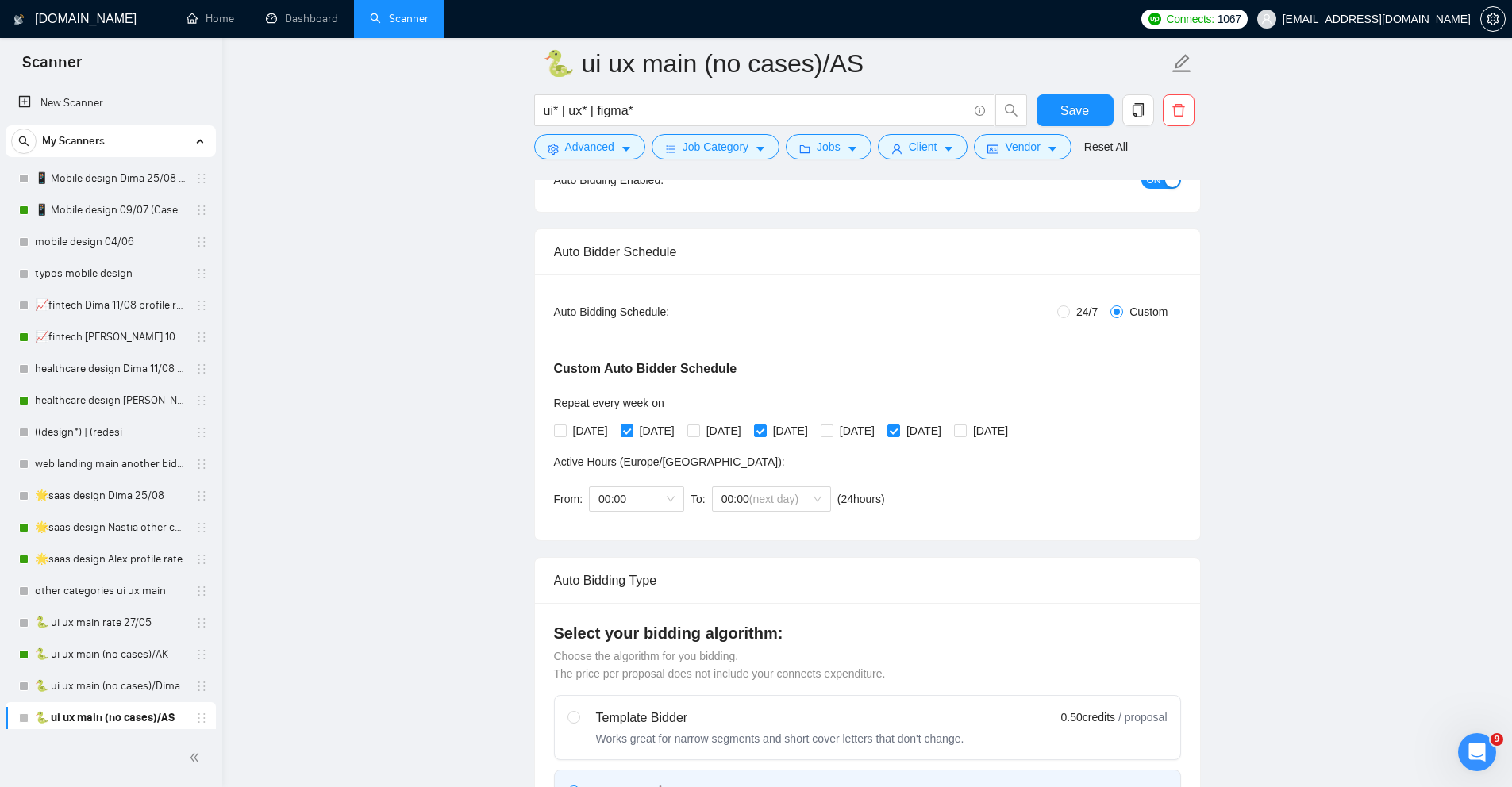
click at [631, 433] on input "[DATE]" at bounding box center [626, 430] width 11 height 11
checkbox input "false"
click at [766, 435] on input "[DATE]" at bounding box center [759, 430] width 11 height 11
checkbox input "false"
click at [899, 432] on input "[DATE]" at bounding box center [892, 430] width 11 height 11
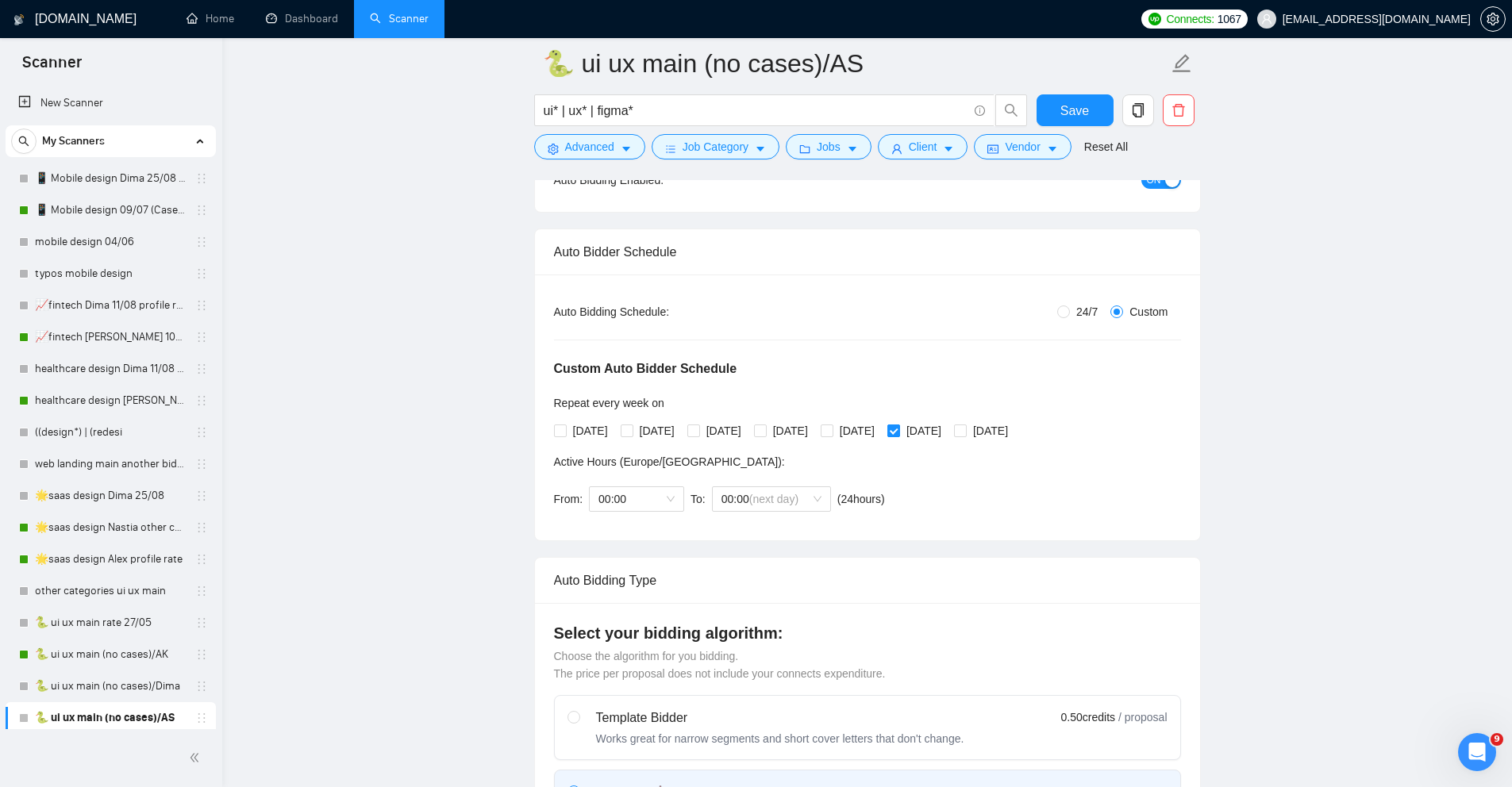
checkbox input "false"
click at [561, 432] on input "[DATE]" at bounding box center [559, 430] width 11 height 11
checkbox input "true"
click at [698, 432] on input "[DATE]" at bounding box center [693, 430] width 11 height 11
checkbox input "true"
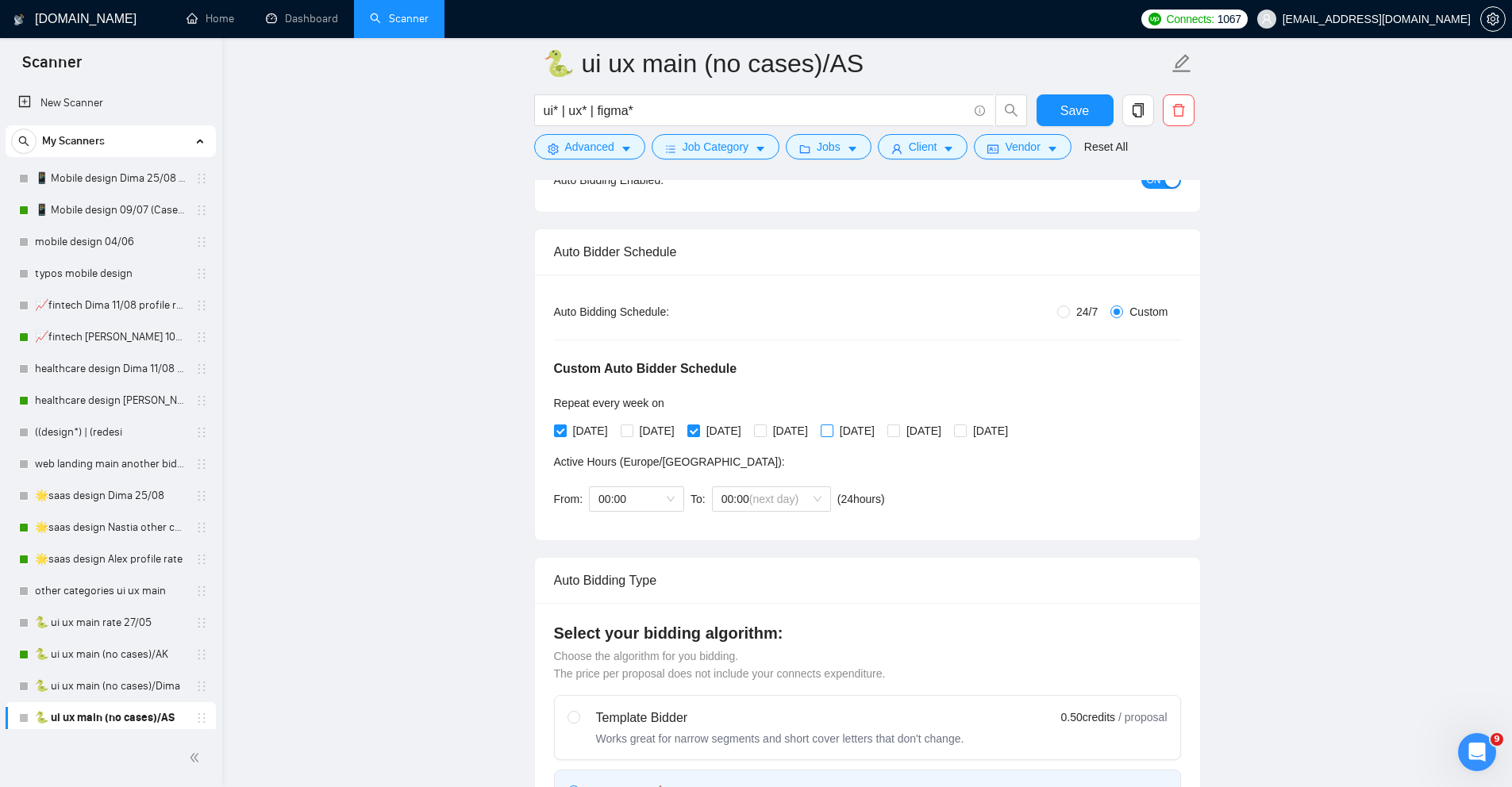
click at [876, 437] on label "[DATE]" at bounding box center [851, 431] width 60 height 17
click at [832, 436] on input "[DATE]" at bounding box center [826, 430] width 11 height 11
checkbox input "true"
click at [965, 429] on input "[DATE]" at bounding box center [959, 430] width 11 height 11
checkbox input "true"
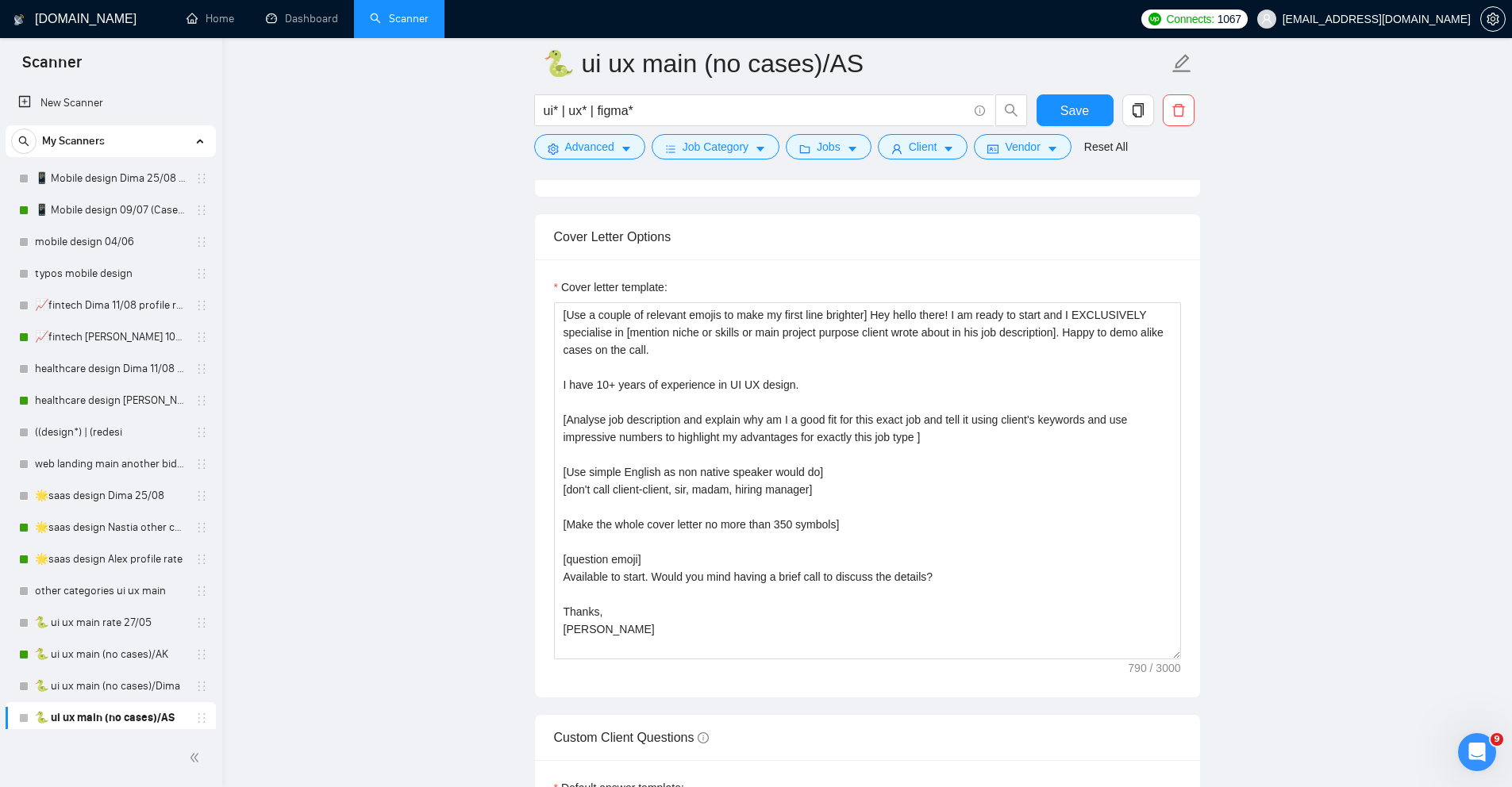
scroll to position [2011, 0]
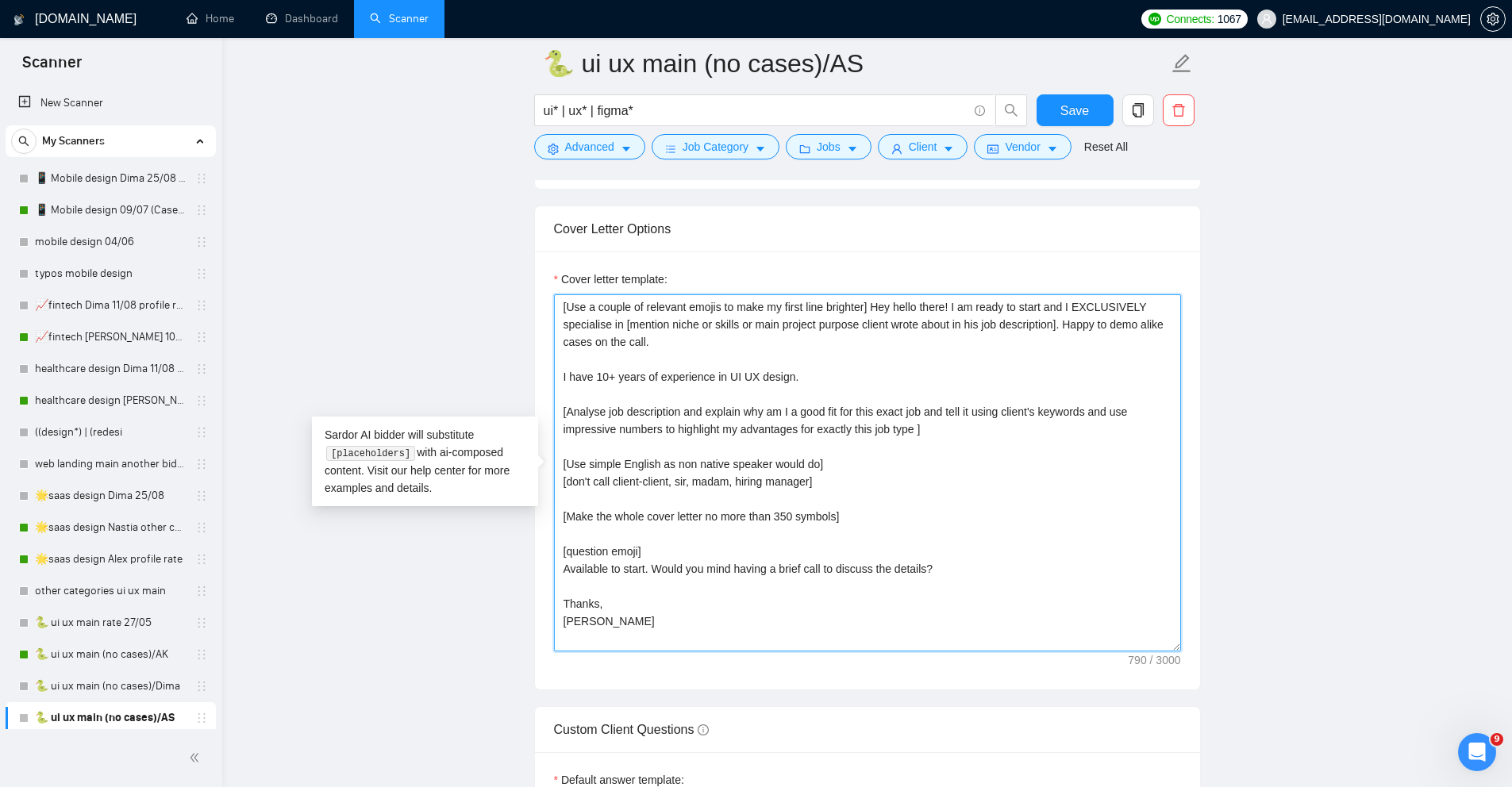
drag, startPoint x: 968, startPoint y: 307, endPoint x: 1065, endPoint y: 316, distance: 97.4
click at [1065, 316] on textarea "[Use a couple of relevant emojis to make my first line brighter] Hey hello ther…" at bounding box center [867, 472] width 627 height 357
drag, startPoint x: 1062, startPoint y: 308, endPoint x: 968, endPoint y: 307, distance: 94.0
click at [968, 307] on textarea "[Use a couple of relevant emojis to make my first line brighter] Hey hello ther…" at bounding box center [867, 472] width 627 height 357
drag, startPoint x: 1065, startPoint y: 308, endPoint x: 1155, endPoint y: 311, distance: 90.0
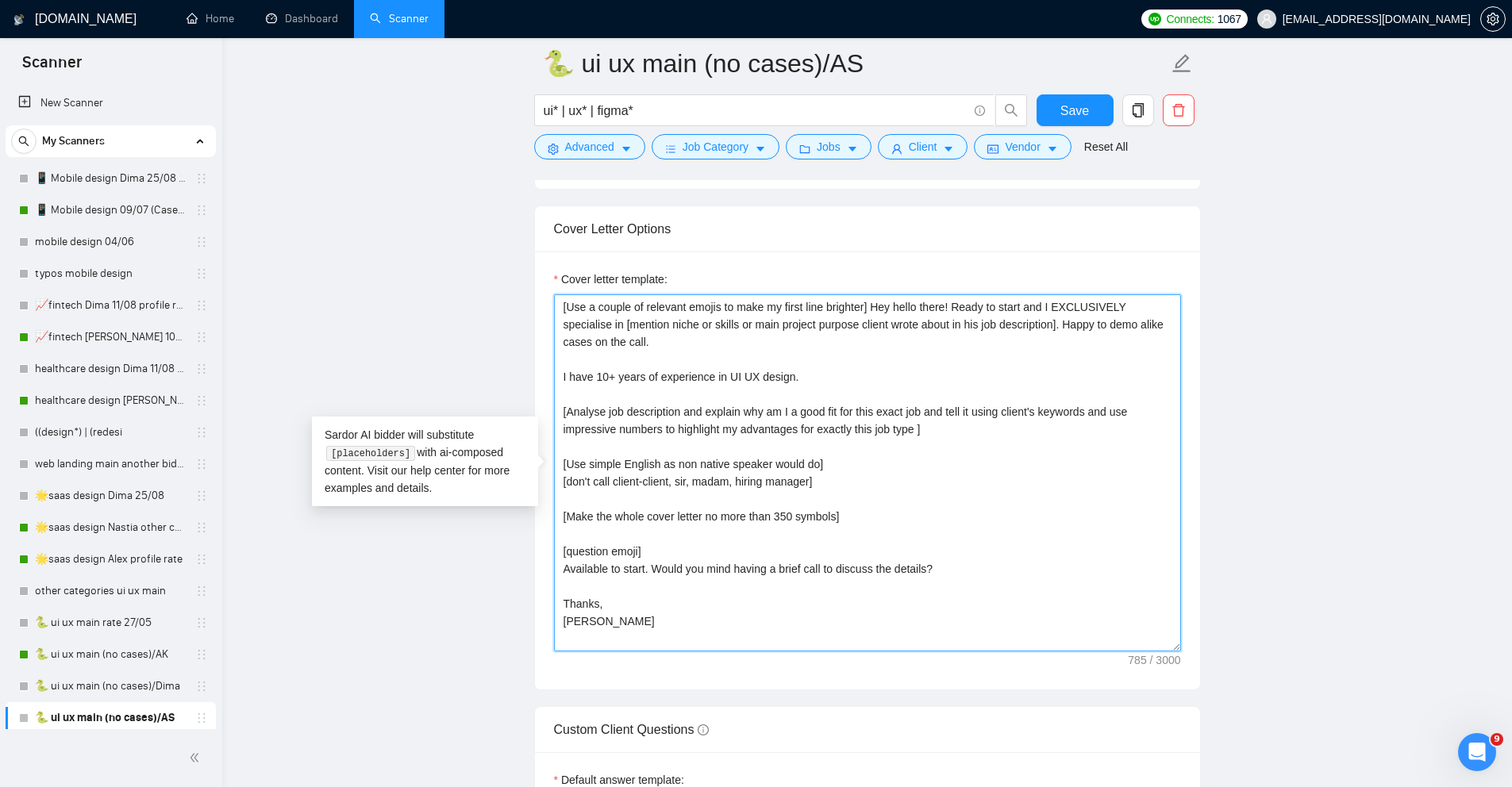
click at [1155, 311] on textarea "[Use a couple of relevant emojis to make my first line brighter] Hey hello ther…" at bounding box center [867, 472] width 627 height 357
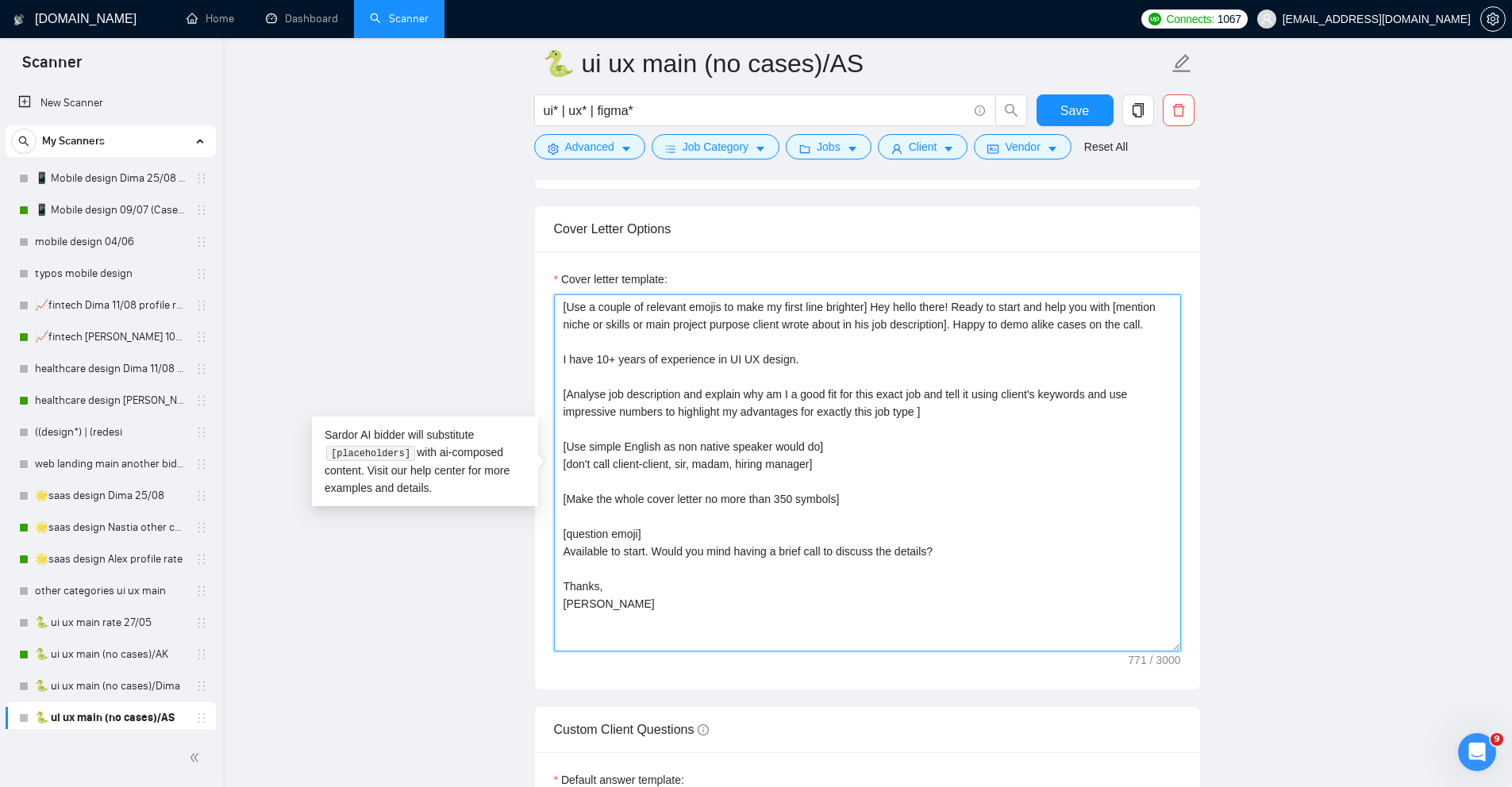
drag, startPoint x: 1023, startPoint y: 323, endPoint x: 1025, endPoint y: 341, distance: 18.1
click at [1025, 341] on textarea "[Use a couple of relevant emojis to make my first line brighter] Hey hello ther…" at bounding box center [867, 472] width 627 height 357
click at [907, 357] on textarea "[Use a couple of relevant emojis to make my first line brighter] Hey hello ther…" at bounding box center [867, 472] width 627 height 357
paste textarea "Happy to demo alike cases on the call."
click at [801, 357] on textarea "[Use a couple of relevant emojis to make my first line brighter] Hey hello ther…" at bounding box center [867, 472] width 627 height 357
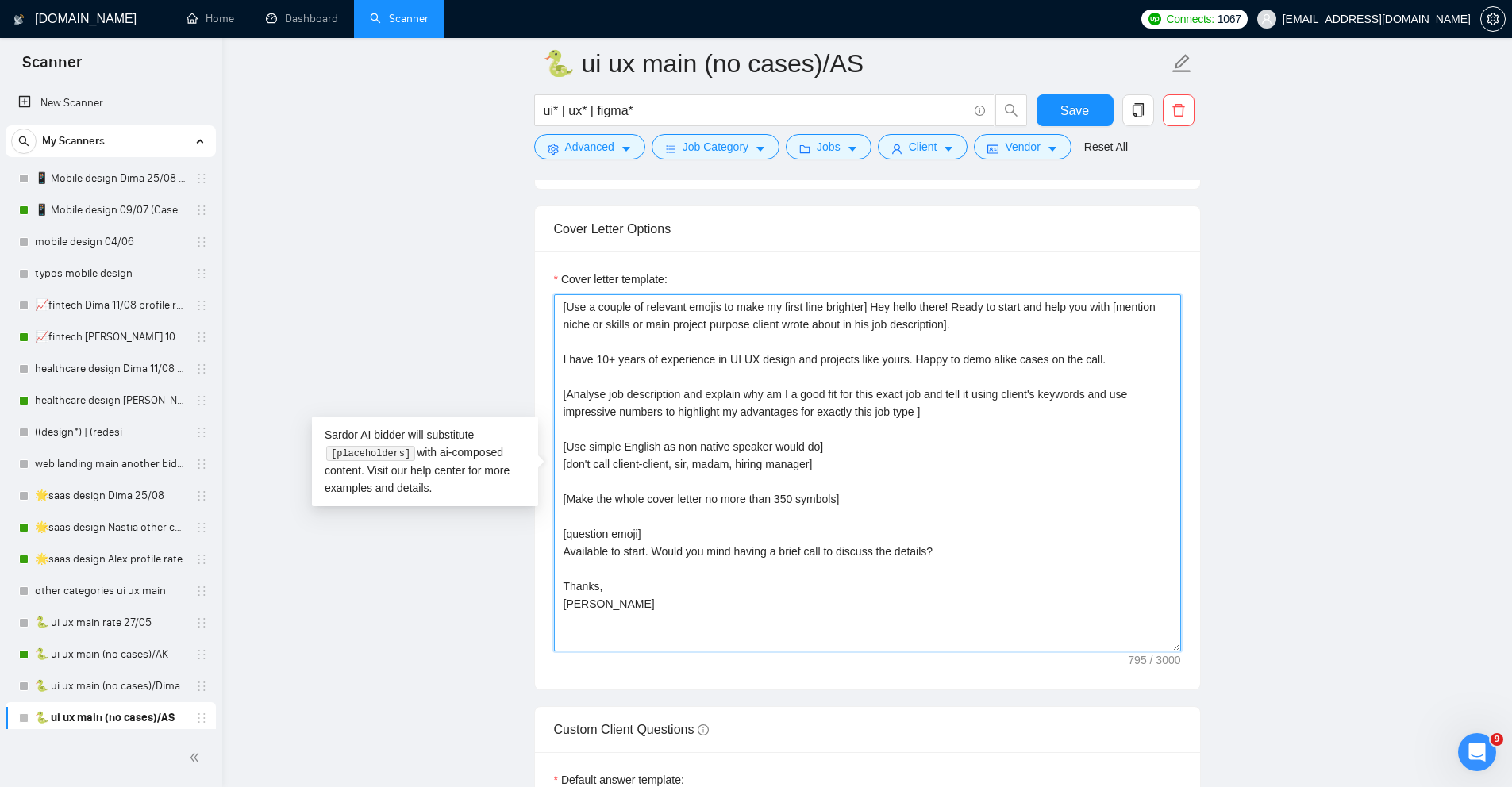
click at [926, 360] on textarea "[Use a couple of relevant emojis to make my first line brighter] Hey hello ther…" at bounding box center [867, 472] width 627 height 357
click at [1128, 358] on textarea "[Use a couple of relevant emojis to make my first line brighter] Hey hello ther…" at bounding box center [867, 472] width 627 height 357
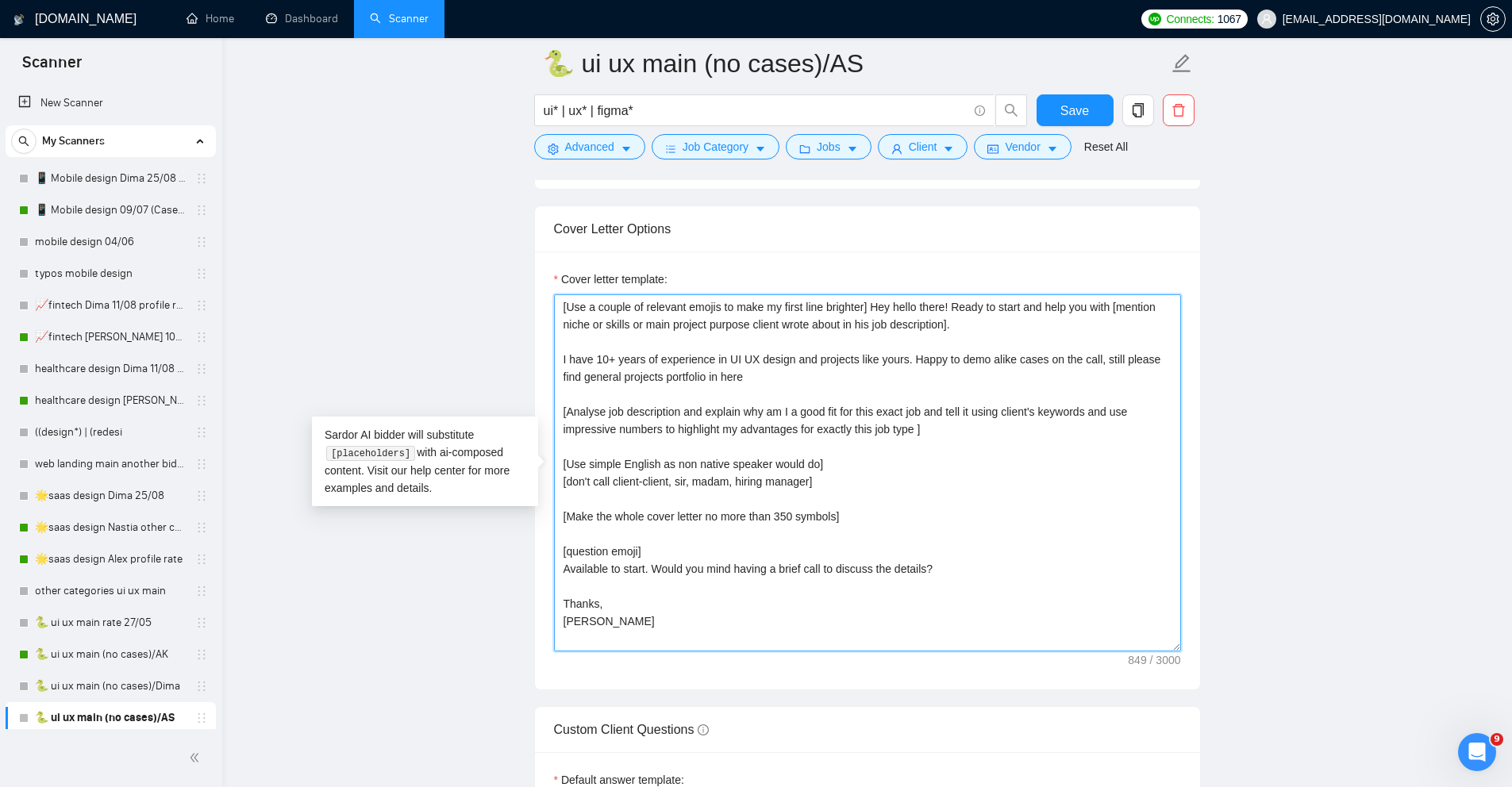
paste textarea "Happy to demo alike cases on the call."
paste textarea "[URL][DOMAIN_NAME]"
click at [958, 436] on textarea "[Use a couple of relevant emojis to make my first line brighter] Hey hello ther…" at bounding box center [867, 472] width 627 height 357
drag, startPoint x: 565, startPoint y: 553, endPoint x: 591, endPoint y: 553, distance: 26.0
click at [591, 553] on textarea "[Use a couple of relevant emojis to make my first line brighter] Hey hello ther…" at bounding box center [867, 472] width 627 height 357
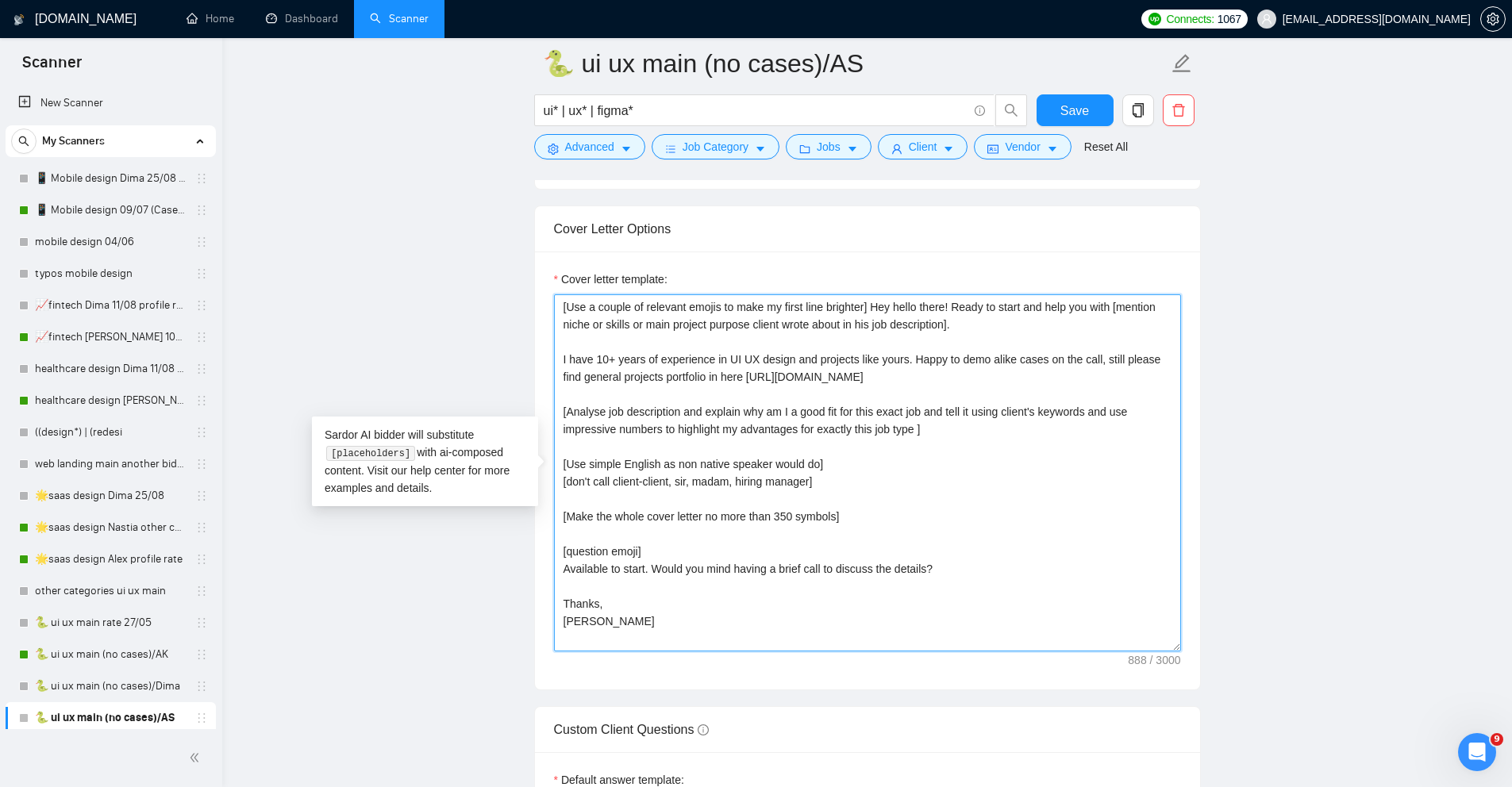
drag, startPoint x: 655, startPoint y: 568, endPoint x: 560, endPoint y: 552, distance: 96.3
click at [560, 552] on textarea "[Use a couple of relevant emojis to make my first line brighter] Hey hello ther…" at bounding box center [867, 472] width 627 height 357
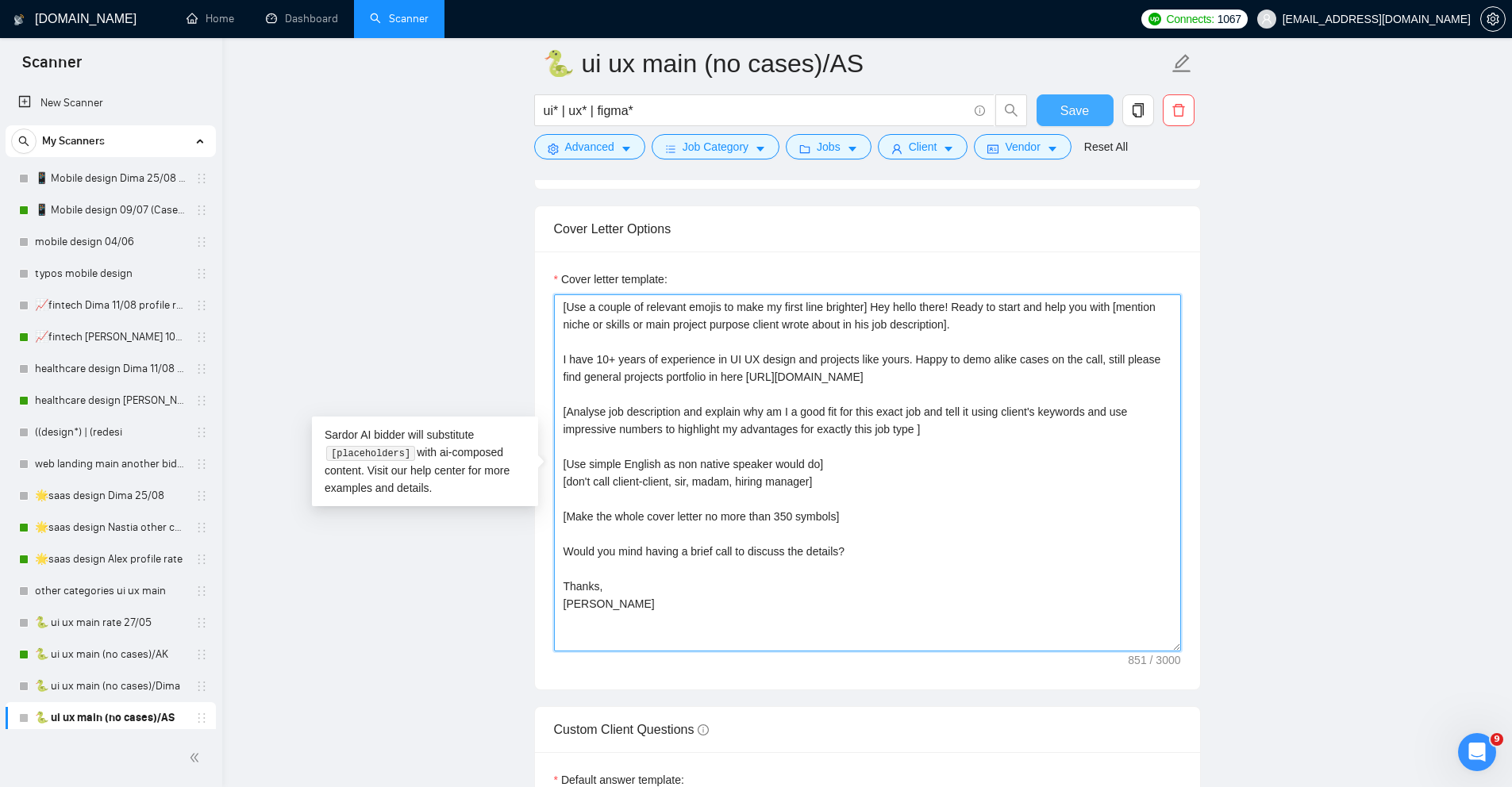
type textarea "[Use a couple of relevant emojis to make my first line brighter] Hey hello ther…"
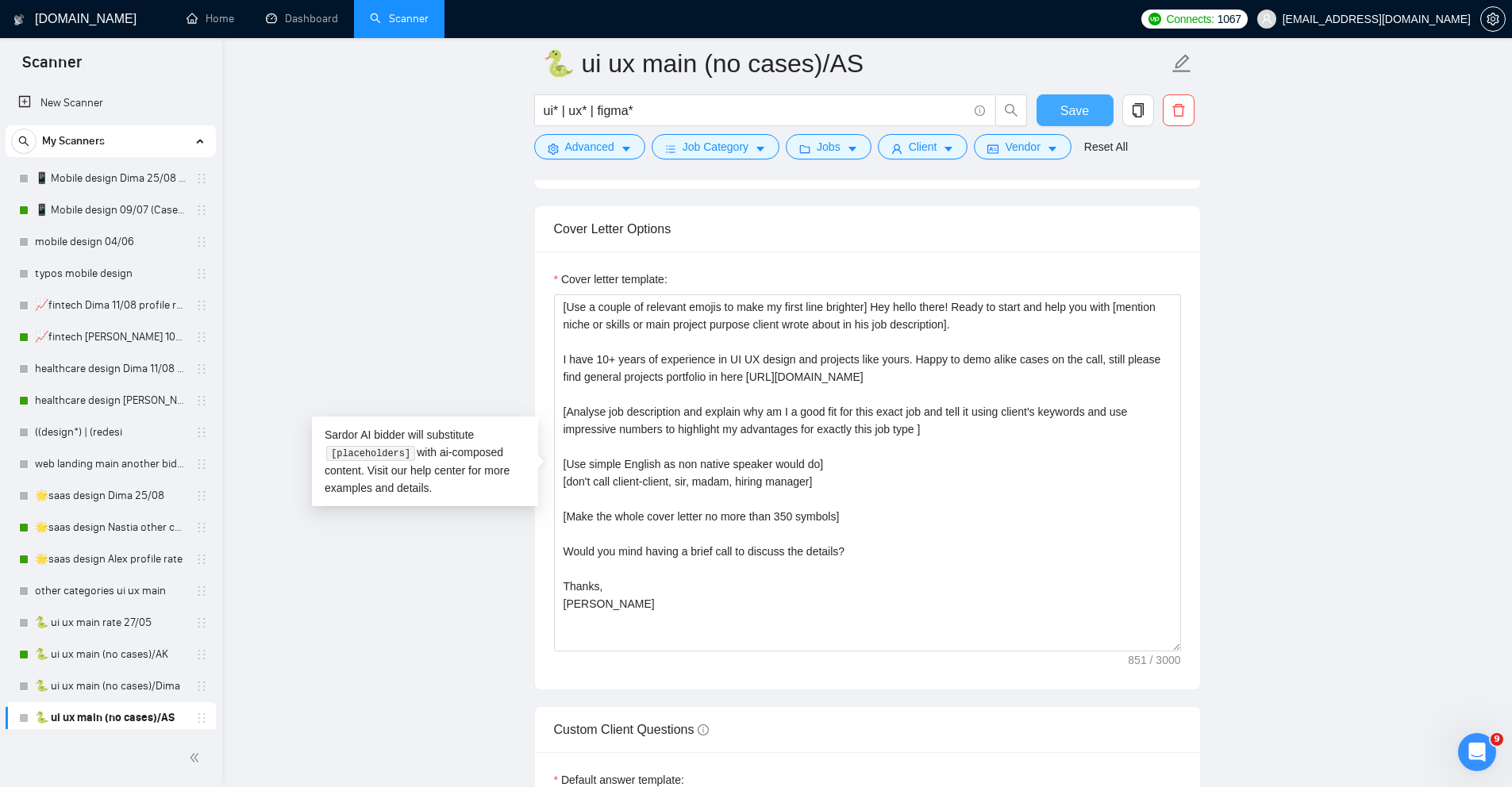
click at [1072, 115] on span "Save" at bounding box center [1075, 111] width 28 height 20
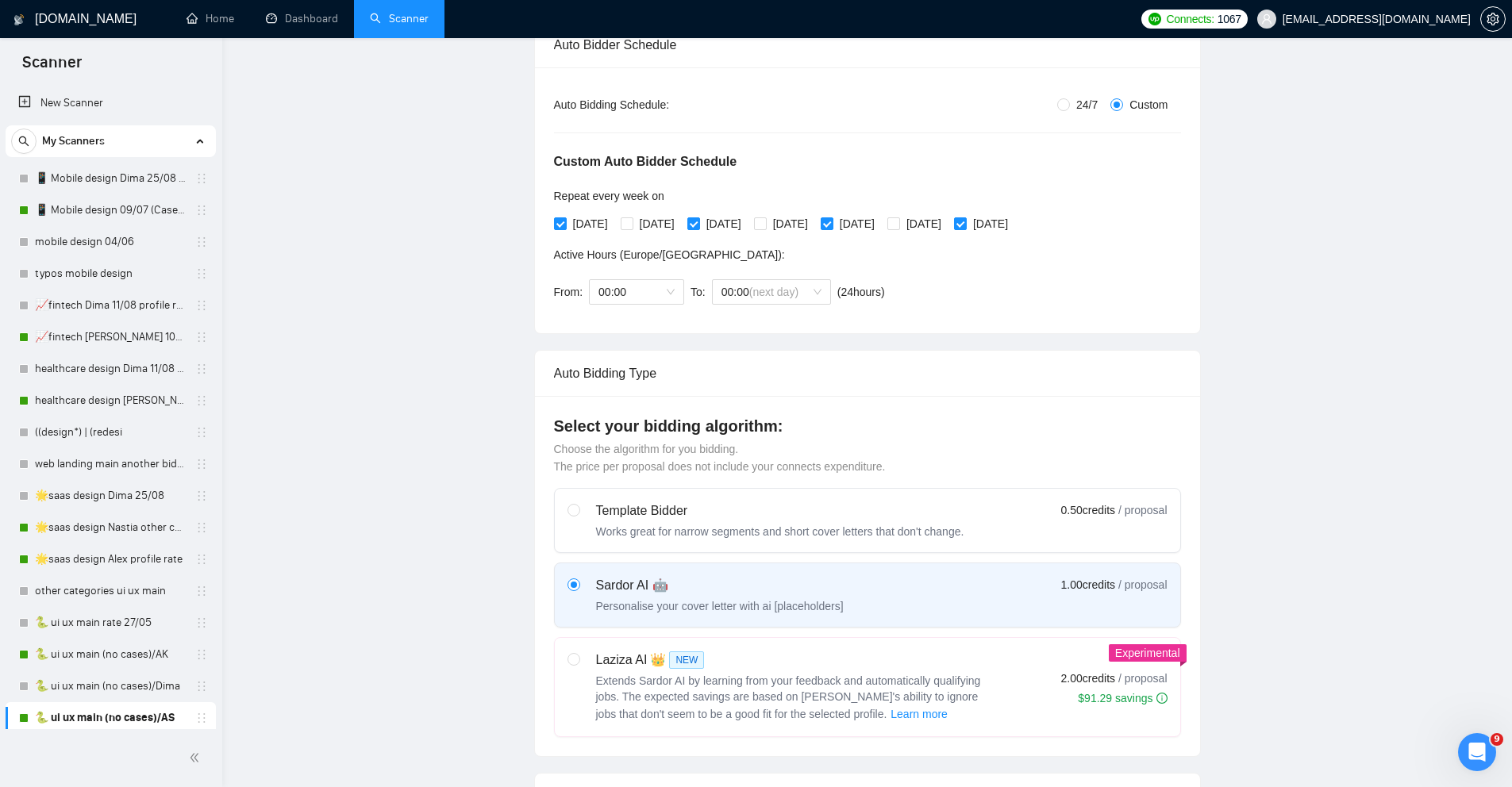
scroll to position [0, 0]
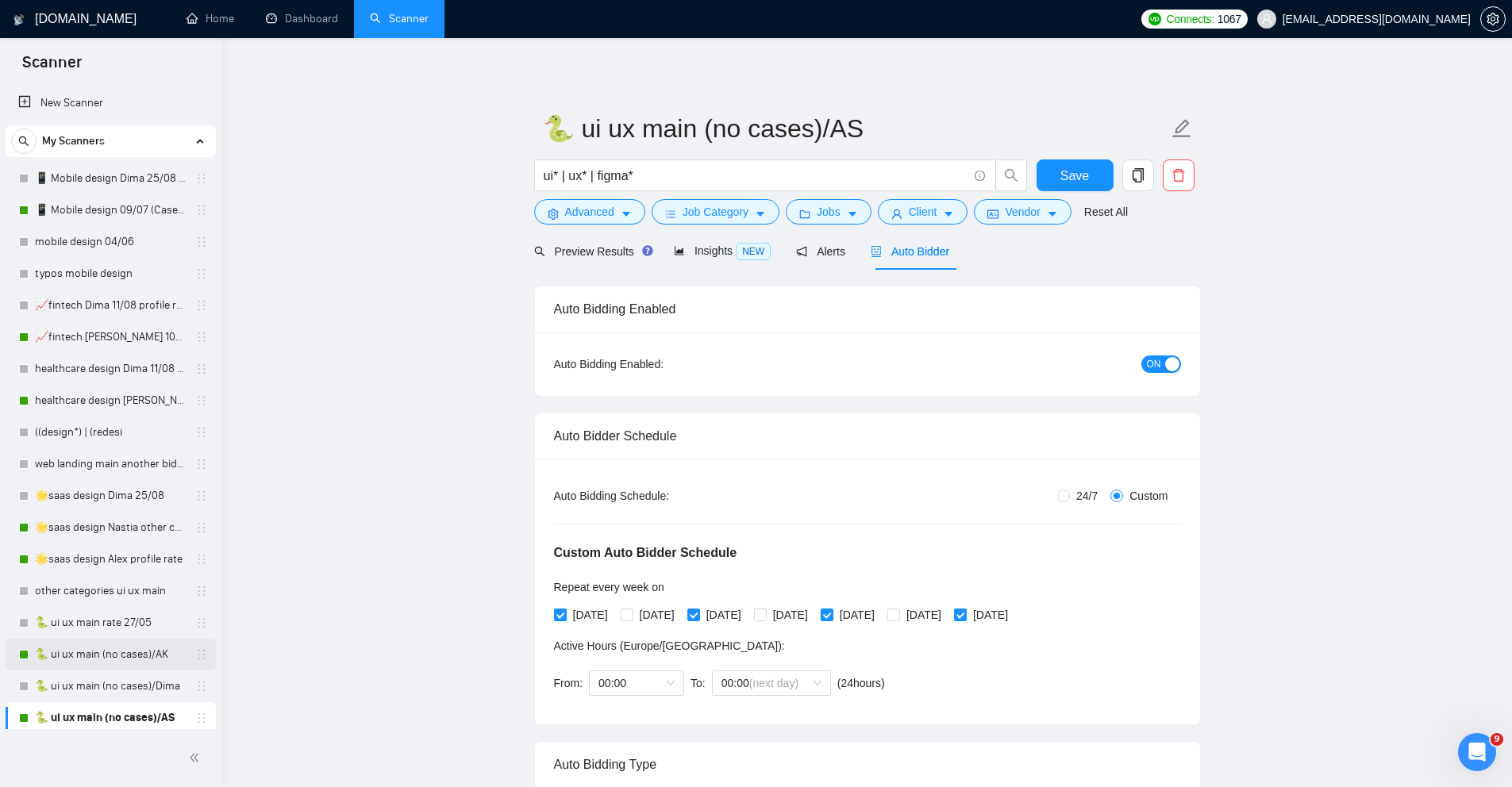
click at [104, 654] on link "🐍 ui ux main (no cases)/AK" at bounding box center [110, 654] width 151 height 31
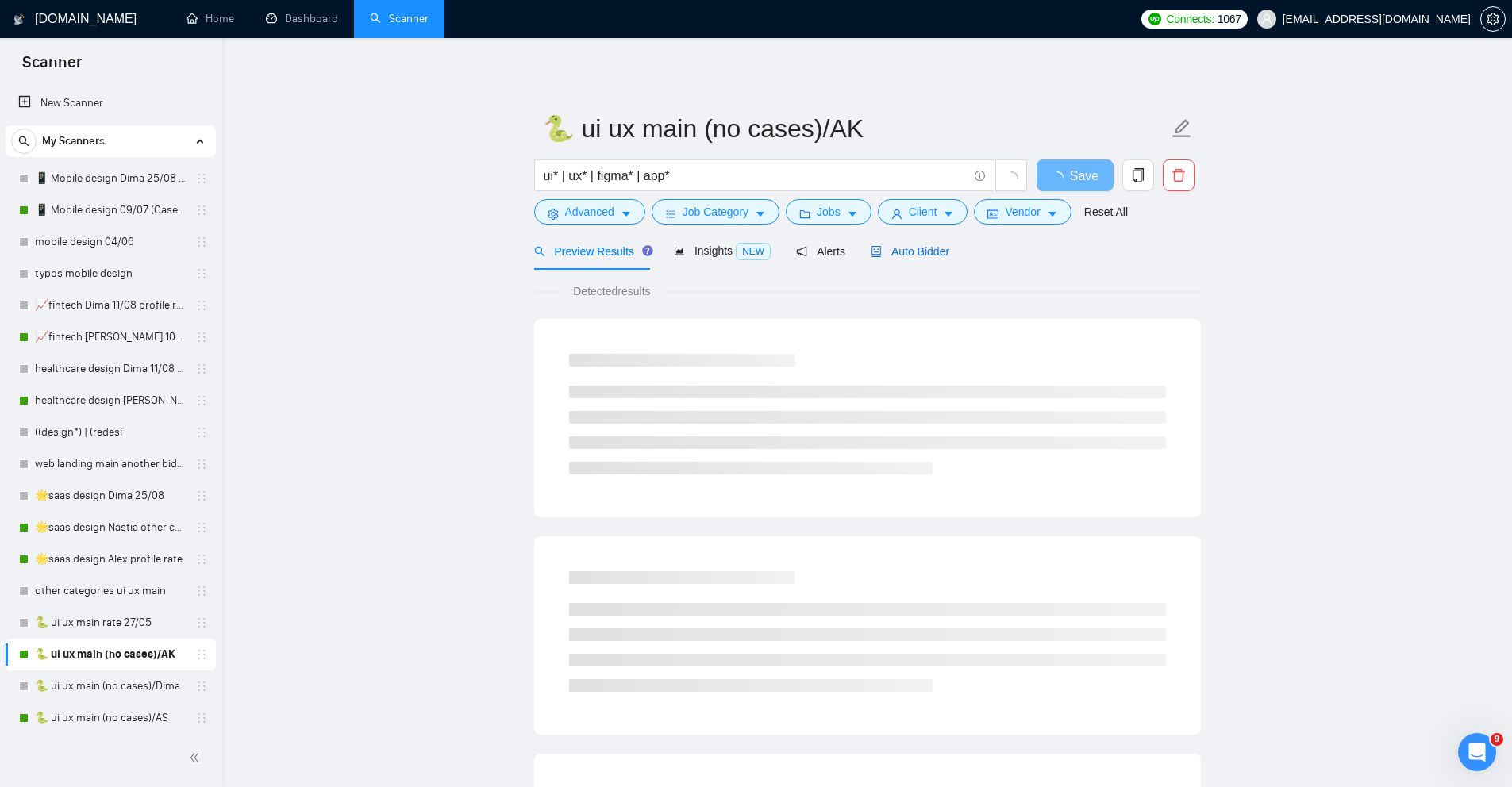
click at [915, 256] on span "Auto Bidder" at bounding box center [910, 251] width 79 height 12
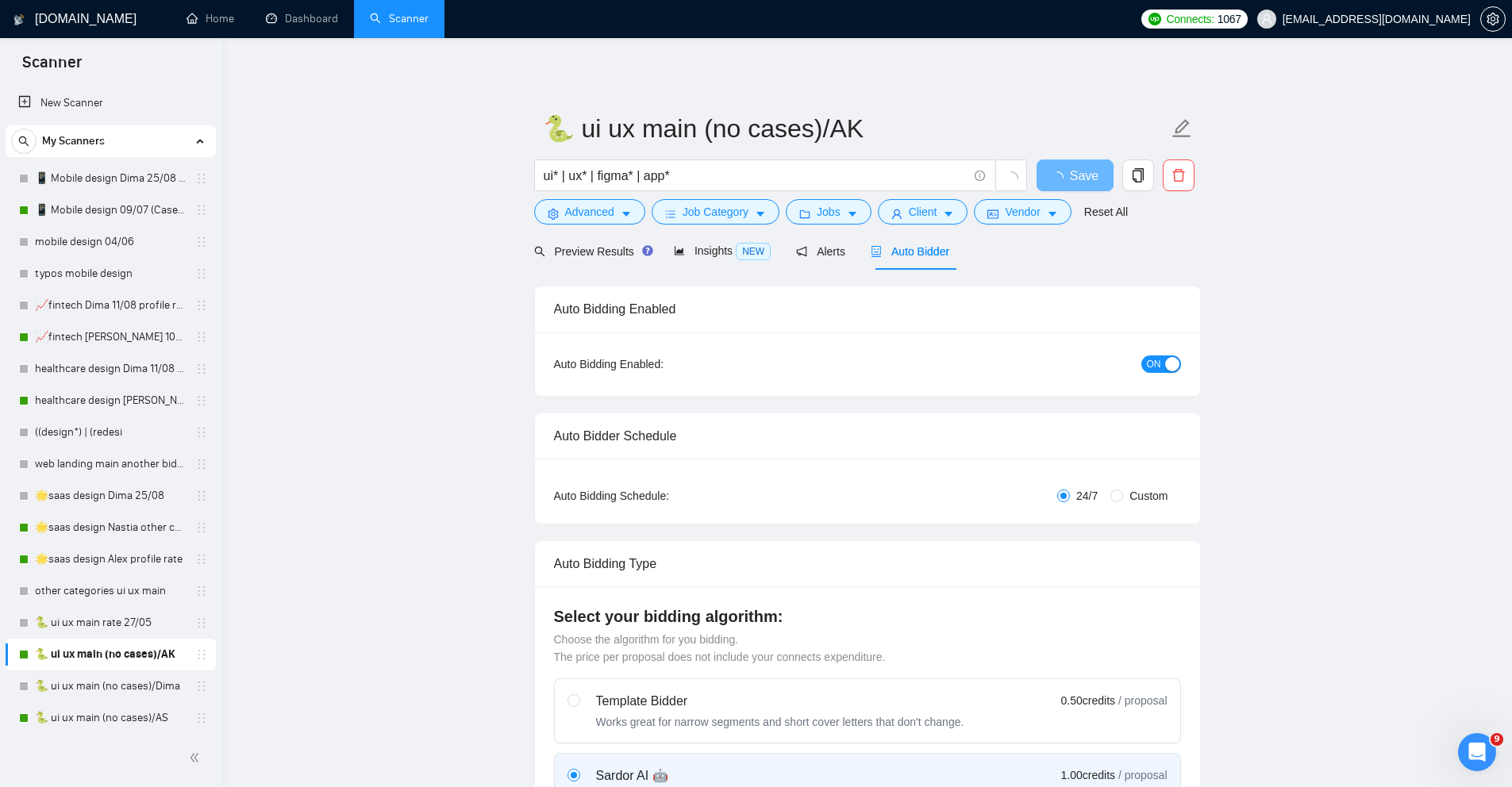
radio input "false"
radio input "true"
